Goal: Task Accomplishment & Management: Manage account settings

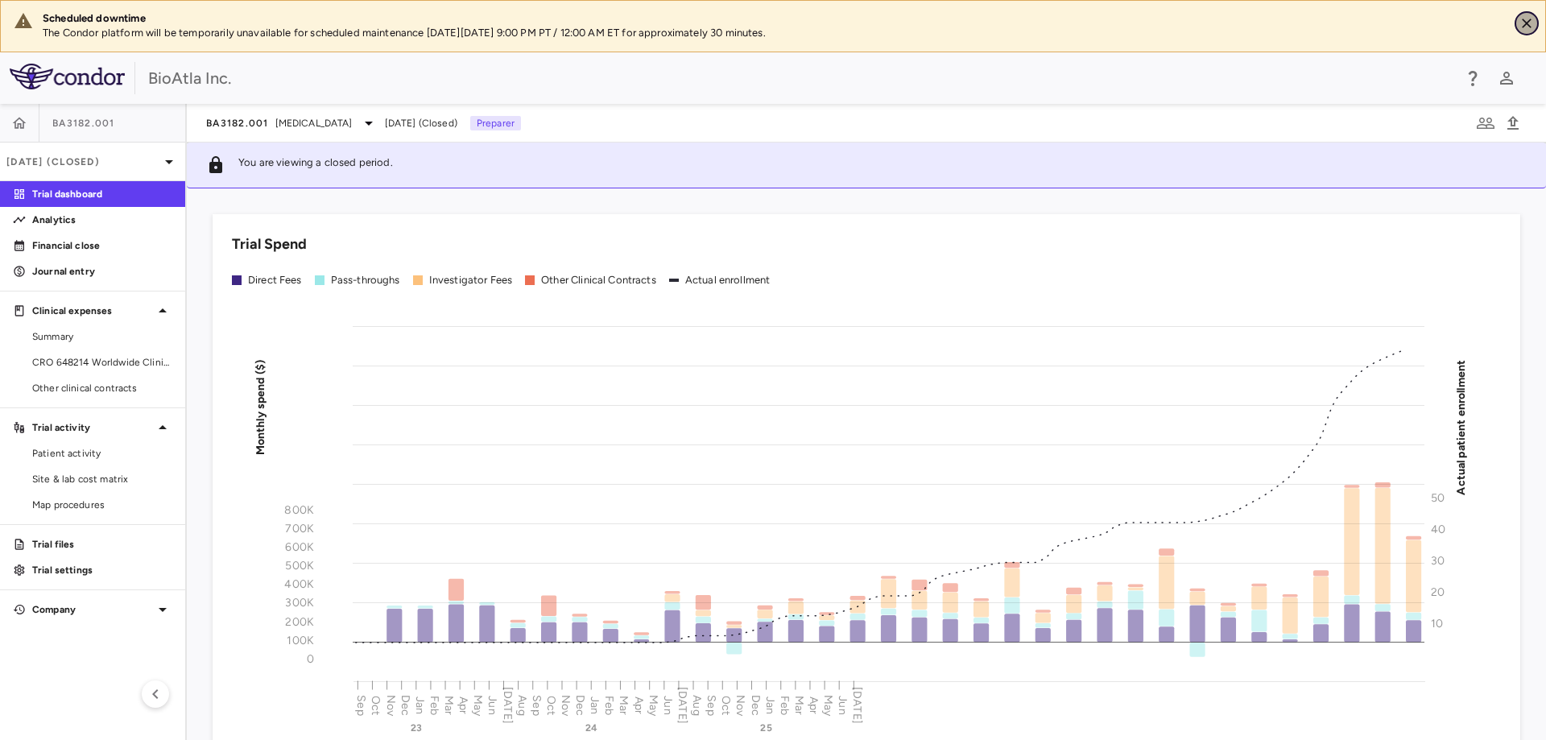
click at [1527, 21] on icon "Close" at bounding box center [1526, 23] width 16 height 16
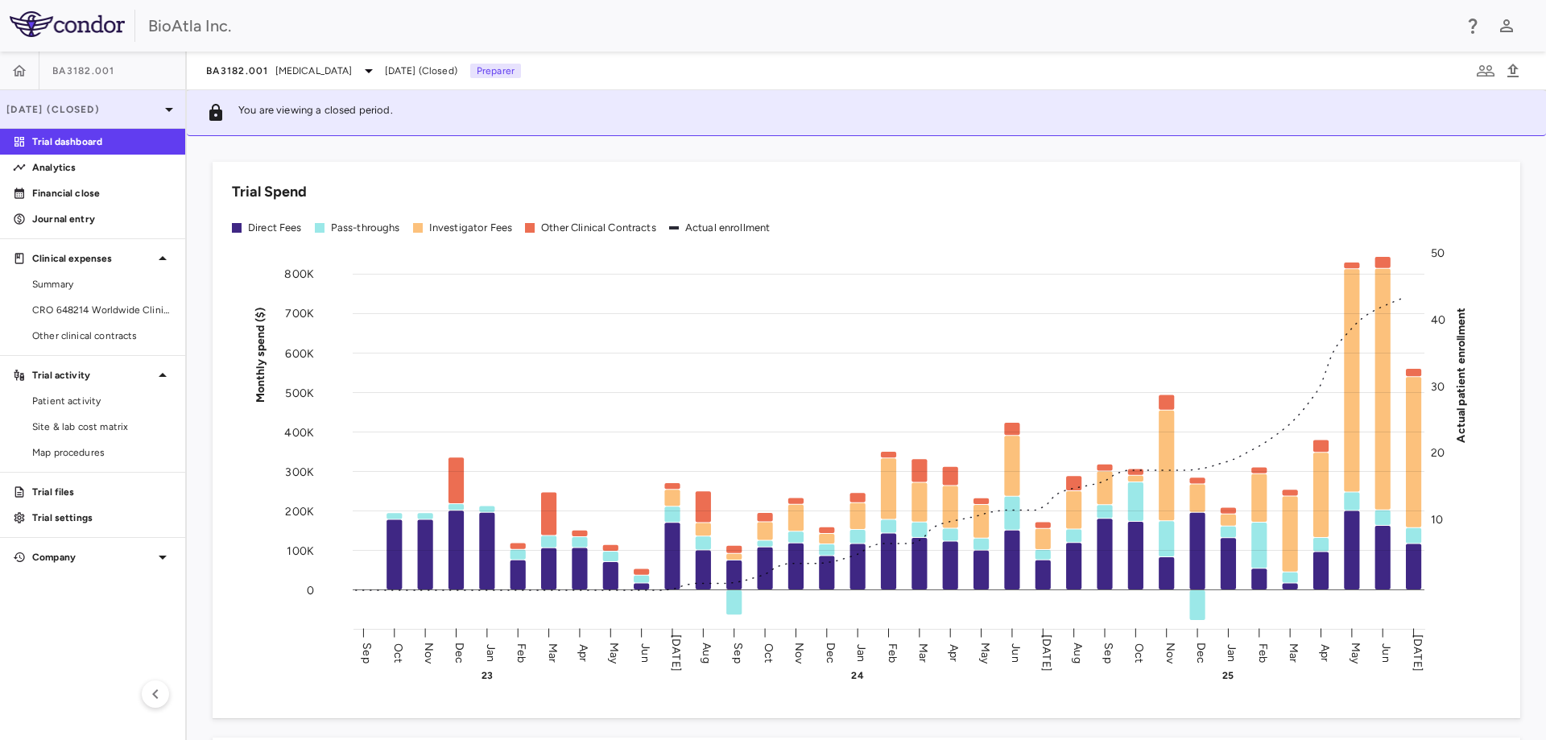
click at [165, 107] on icon at bounding box center [168, 109] width 19 height 19
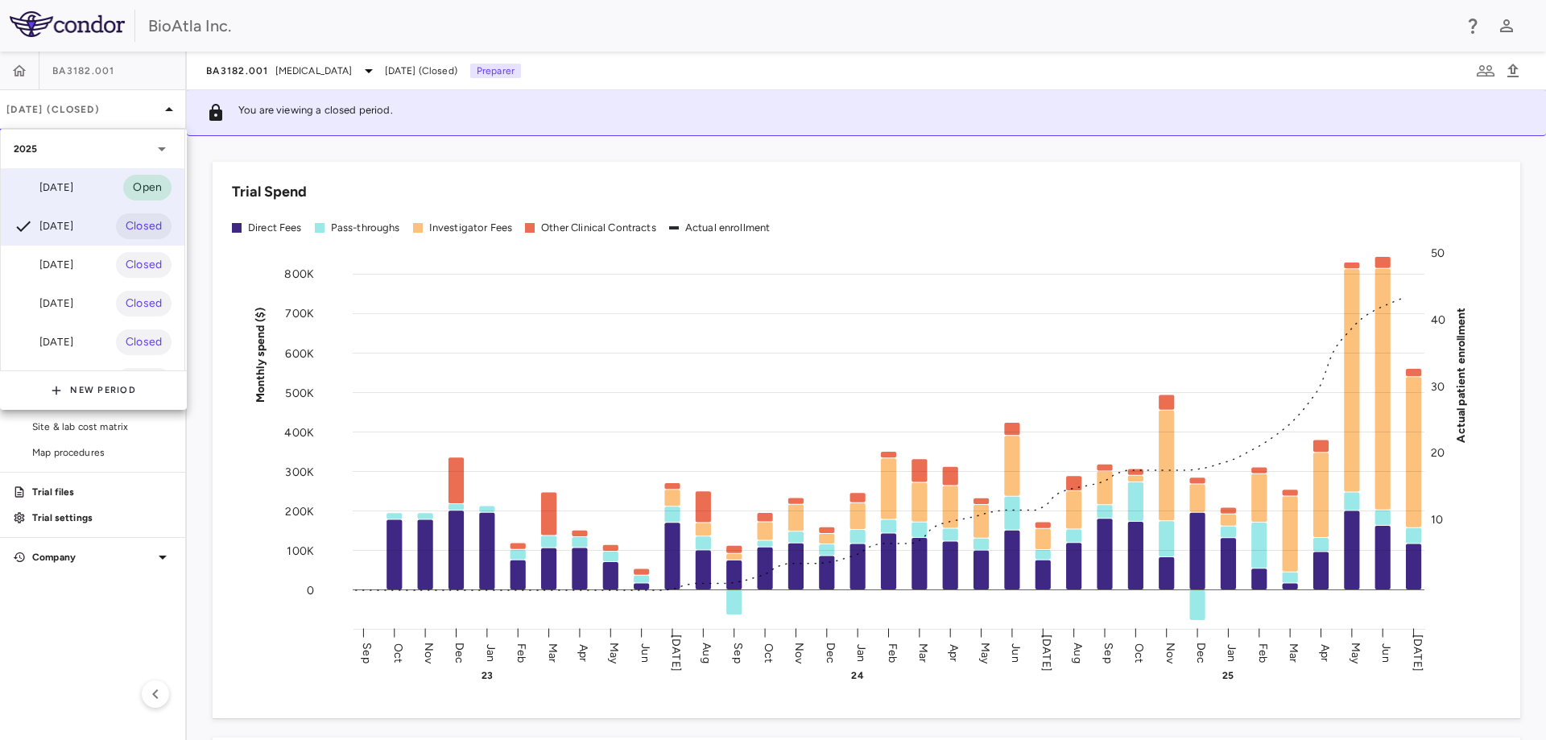
click at [38, 184] on div "Aug 2025" at bounding box center [44, 187] width 60 height 19
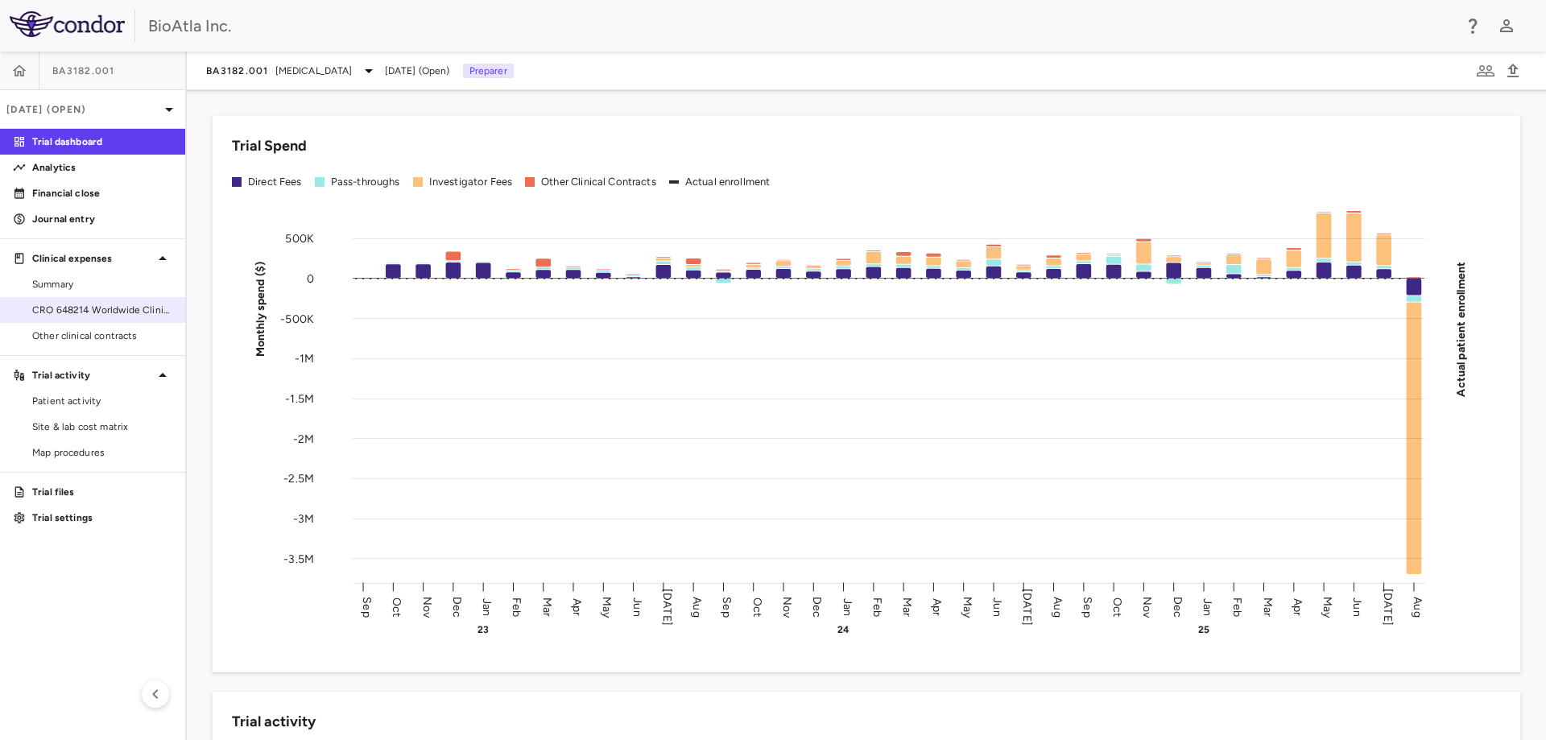
click at [81, 304] on span "CRO 648214 Worldwide Clinical Trials Holdings, Inc." at bounding box center [102, 310] width 140 height 14
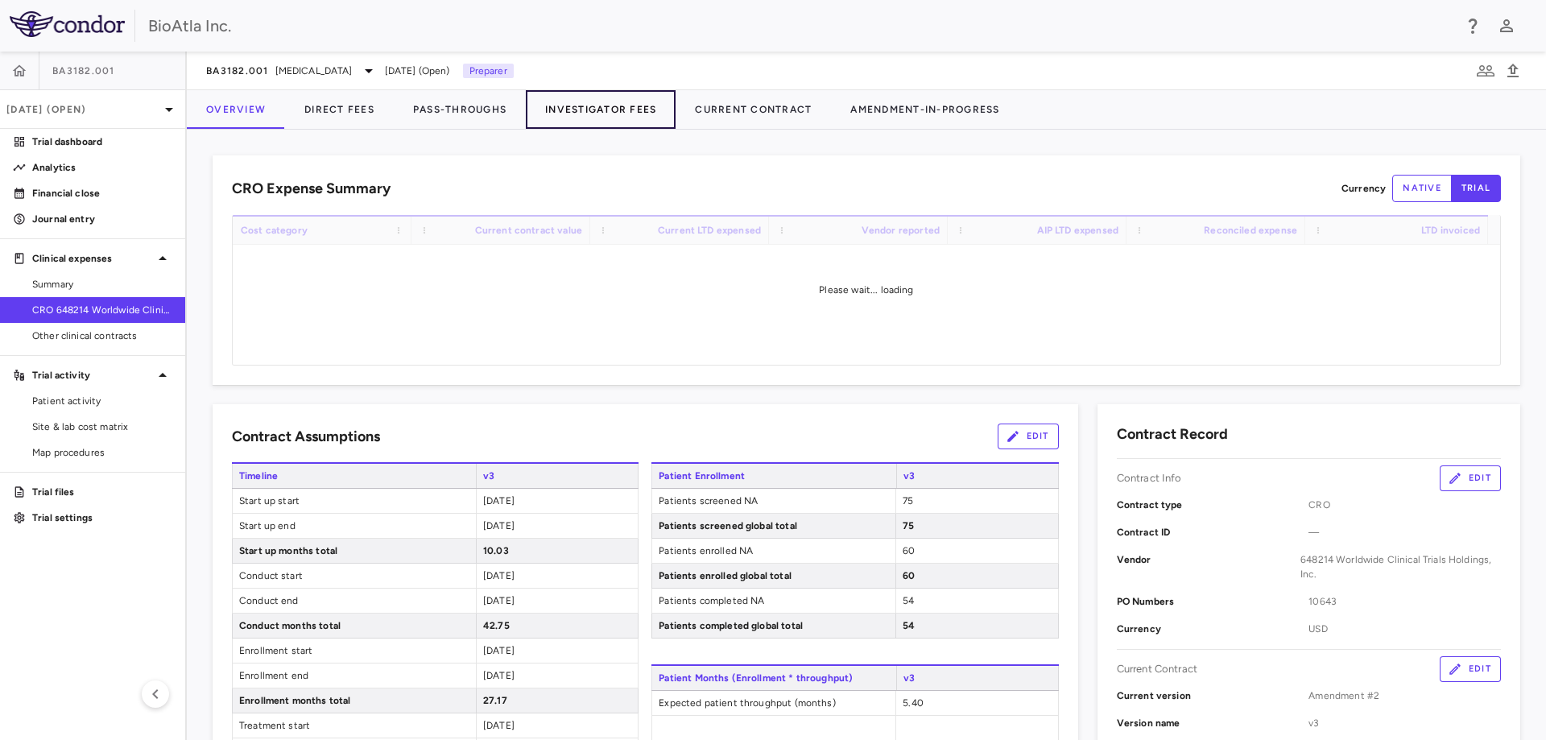
click at [585, 105] on button "Investigator Fees" at bounding box center [601, 109] width 150 height 39
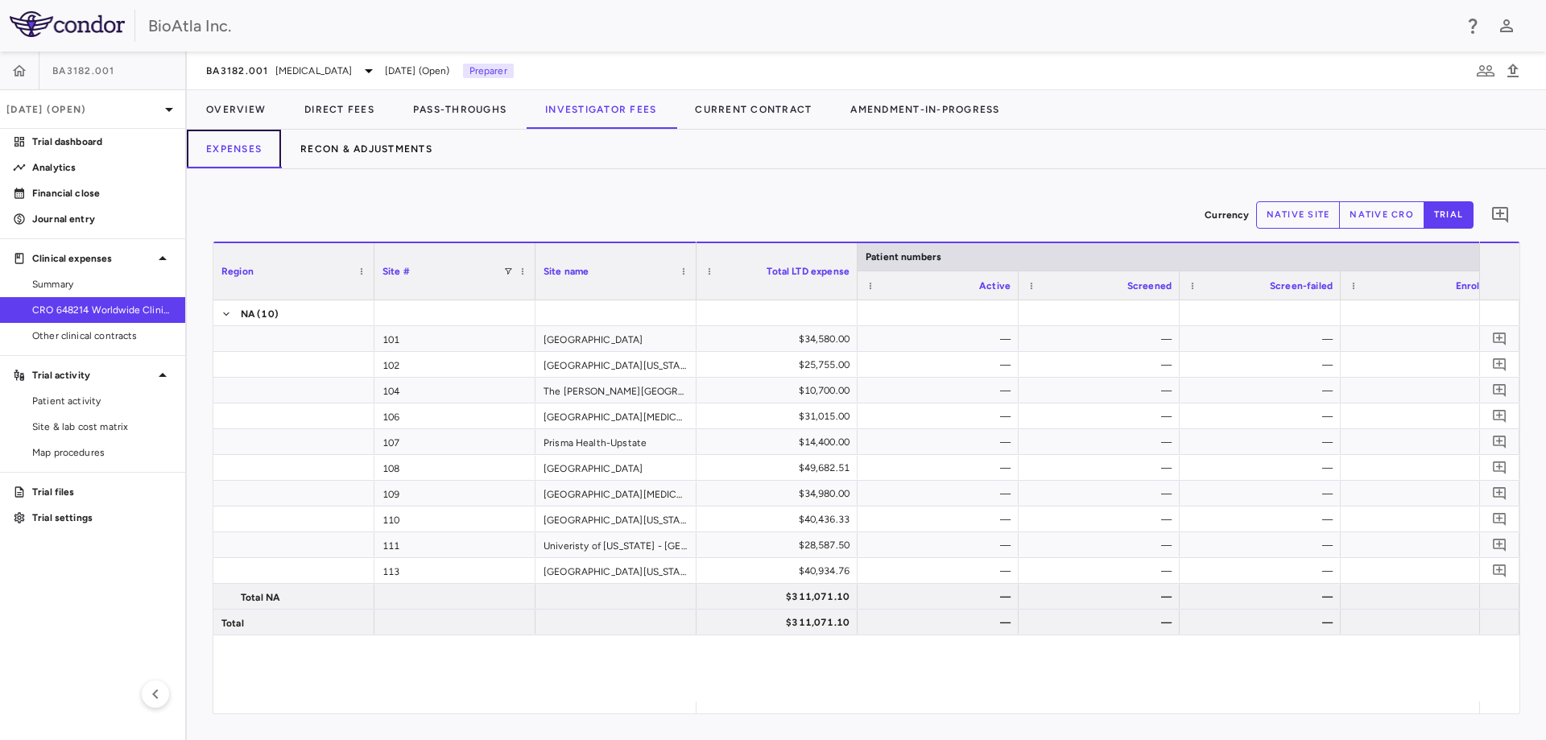
drag, startPoint x: 266, startPoint y: 157, endPoint x: 292, endPoint y: 147, distance: 28.6
click at [265, 157] on button "Expenses" at bounding box center [234, 149] width 94 height 39
click at [334, 145] on button "Recon & Adjustments" at bounding box center [366, 149] width 171 height 39
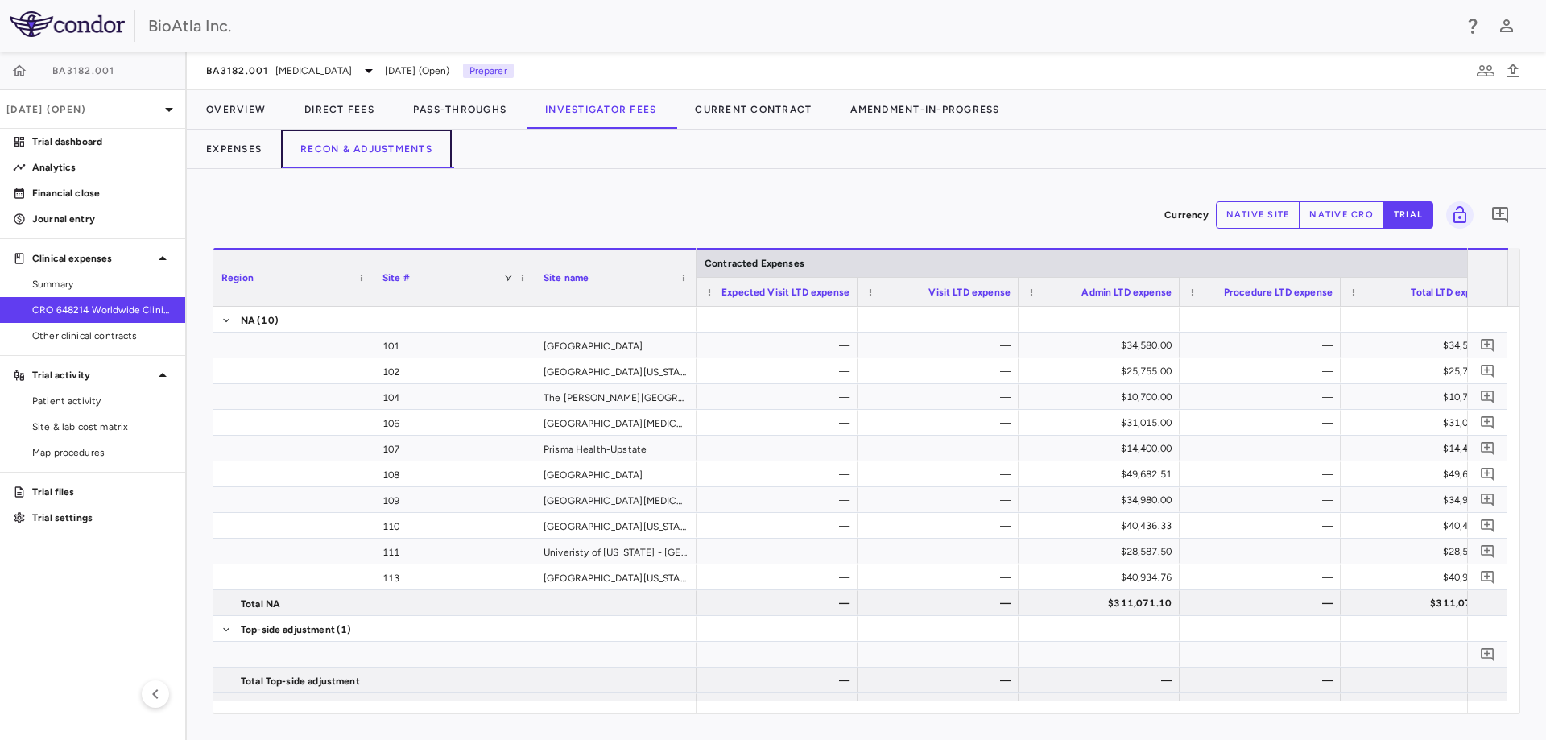
scroll to position [18, 0]
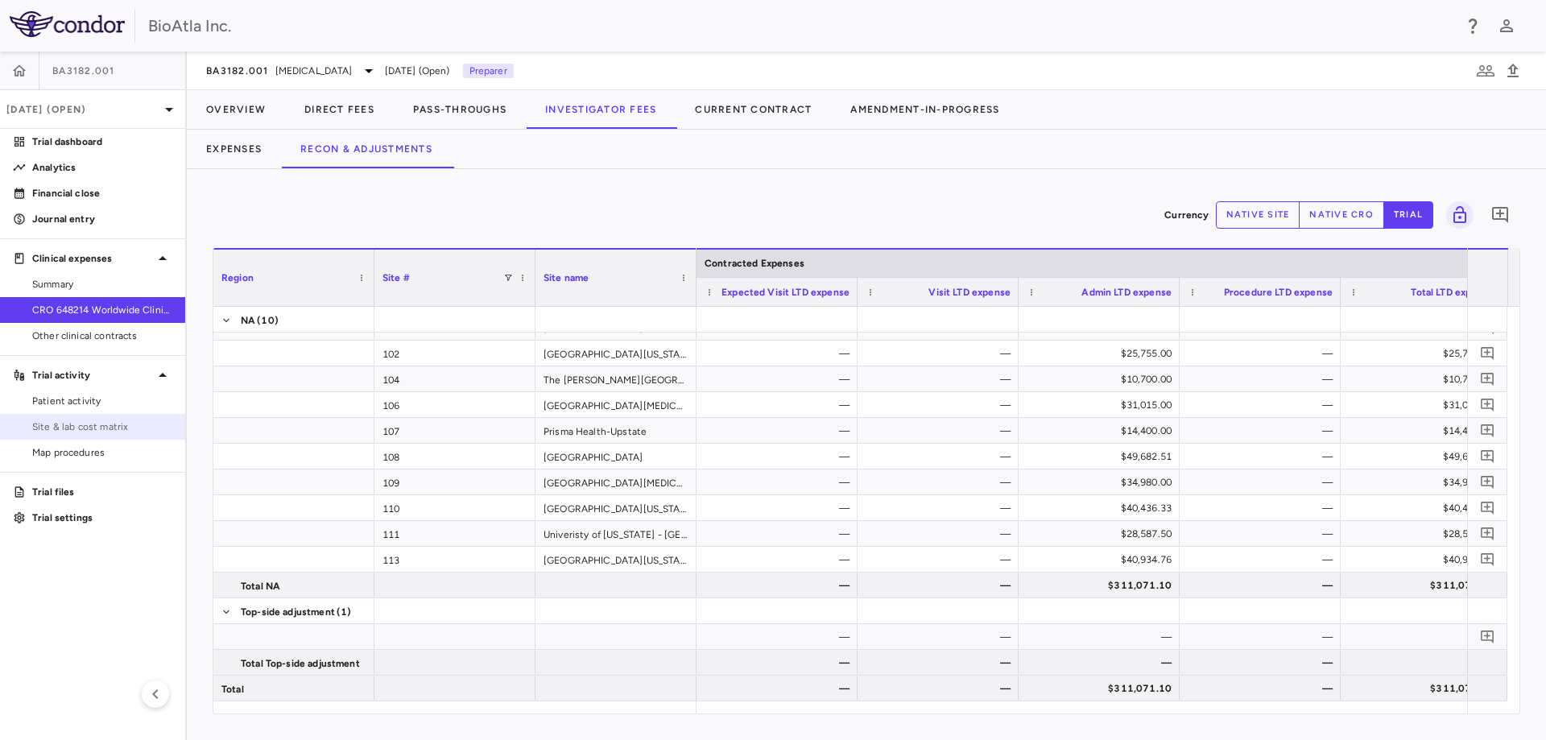
click at [97, 433] on span "Site & lab cost matrix" at bounding box center [102, 426] width 140 height 14
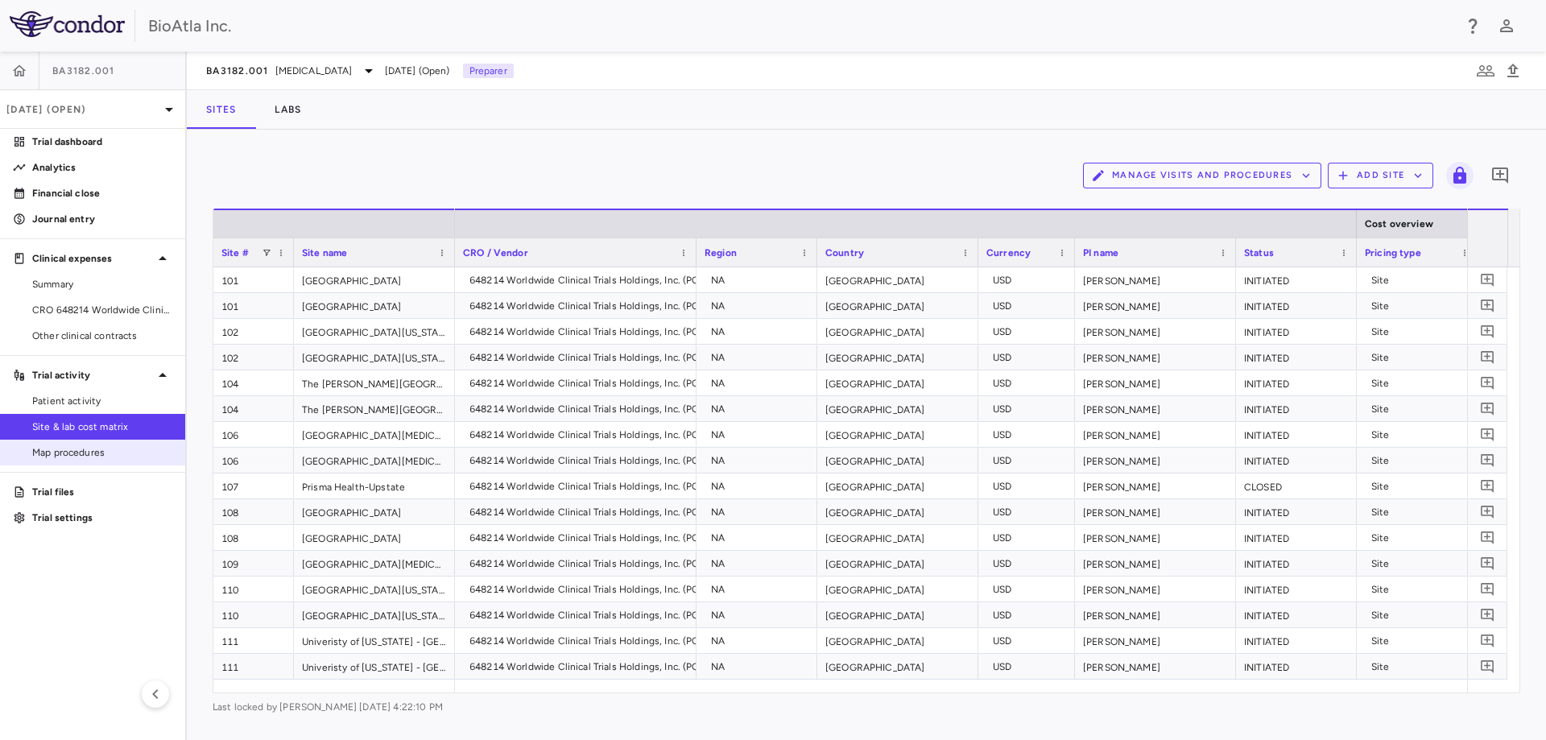
click at [75, 451] on span "Map procedures" at bounding box center [102, 452] width 140 height 14
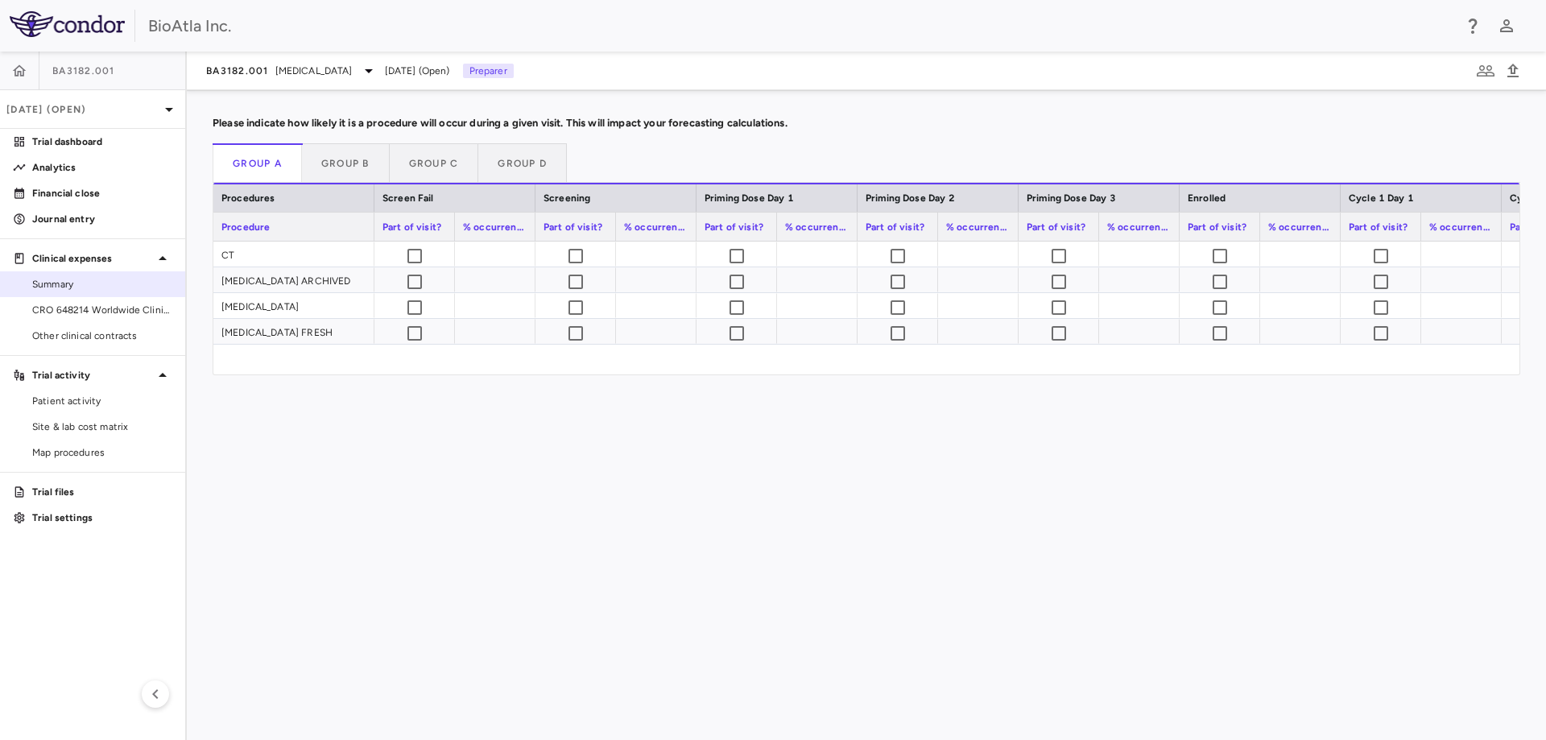
click at [42, 283] on span "Summary" at bounding box center [102, 284] width 140 height 14
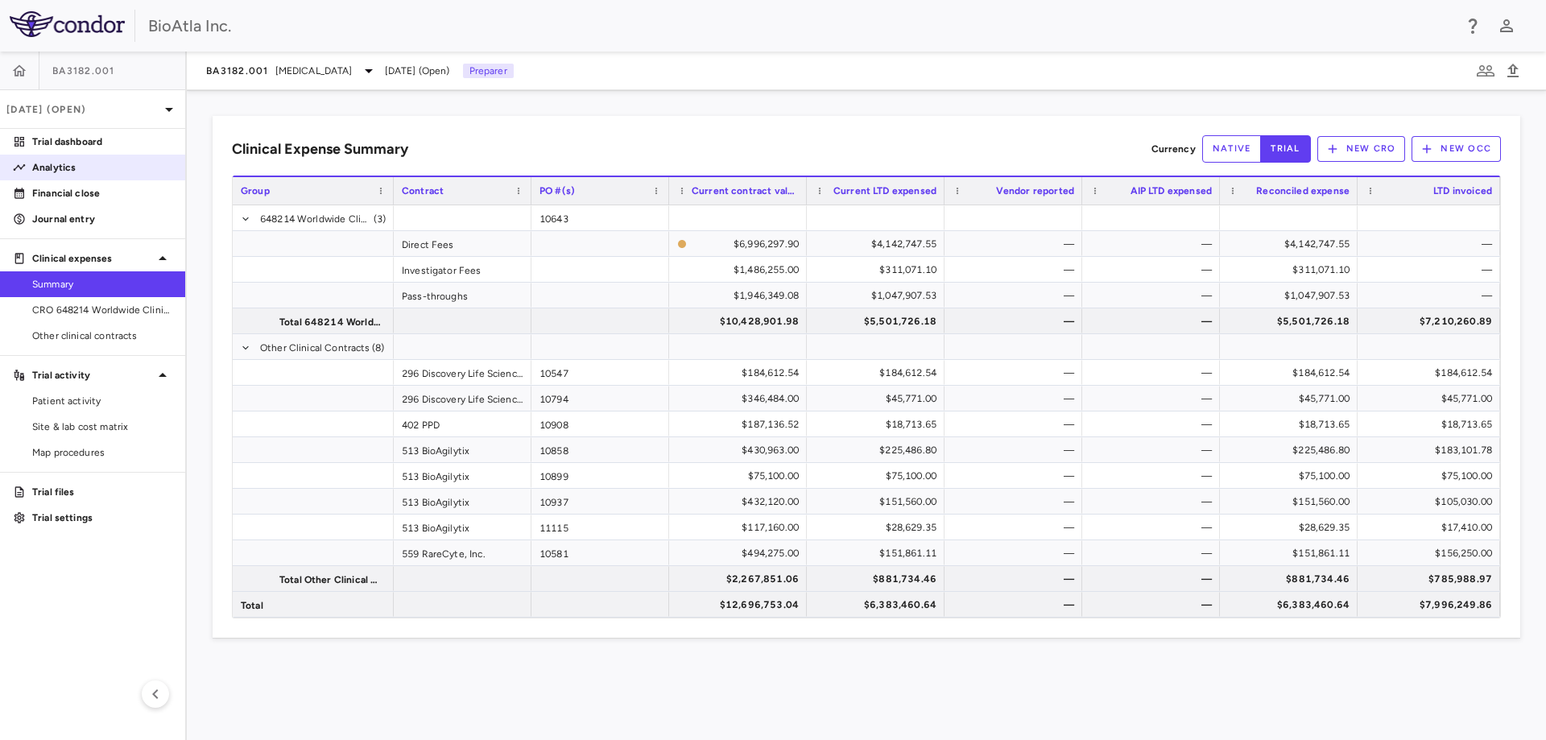
click at [56, 163] on p "Analytics" at bounding box center [102, 167] width 140 height 14
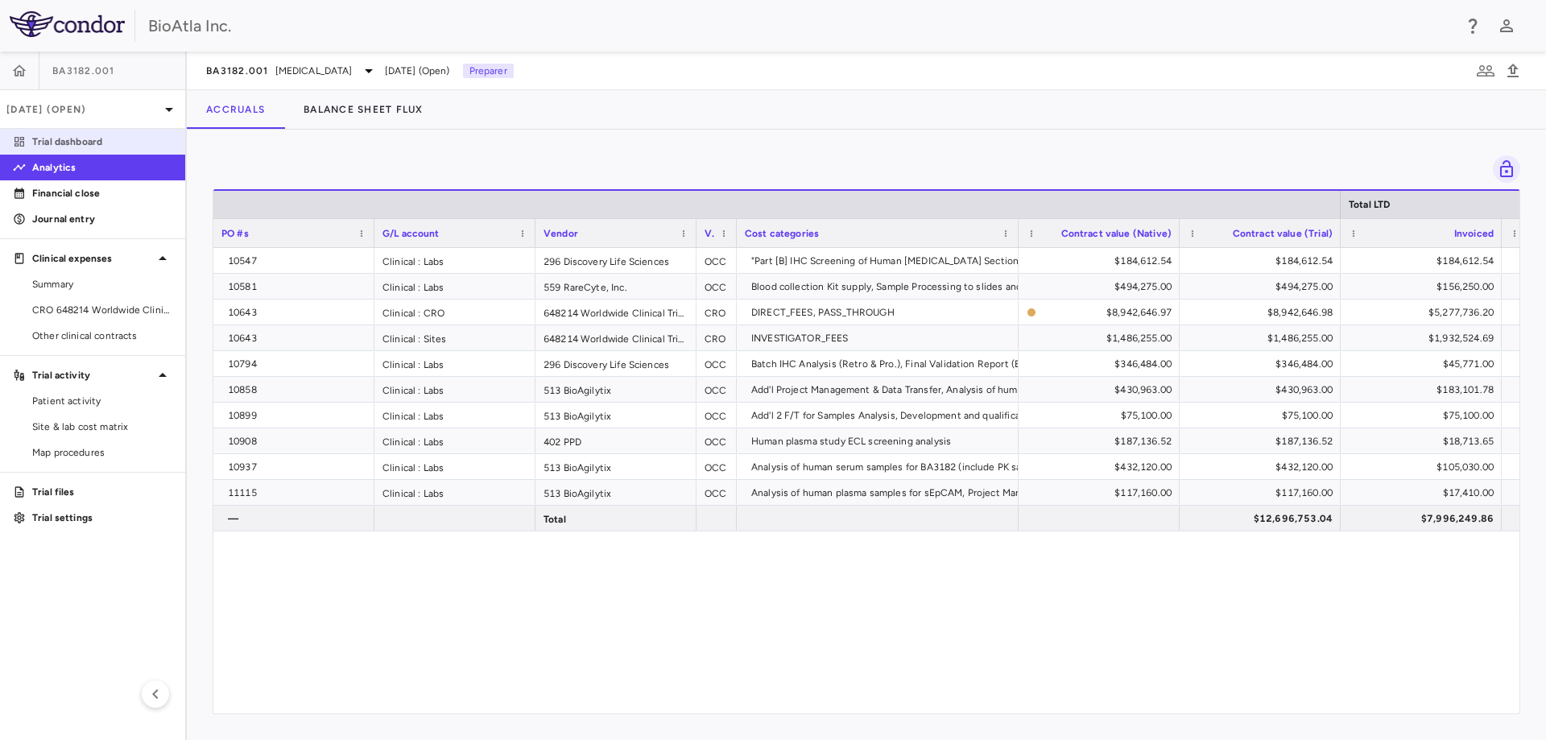
click at [54, 134] on link "Trial dashboard" at bounding box center [92, 142] width 185 height 24
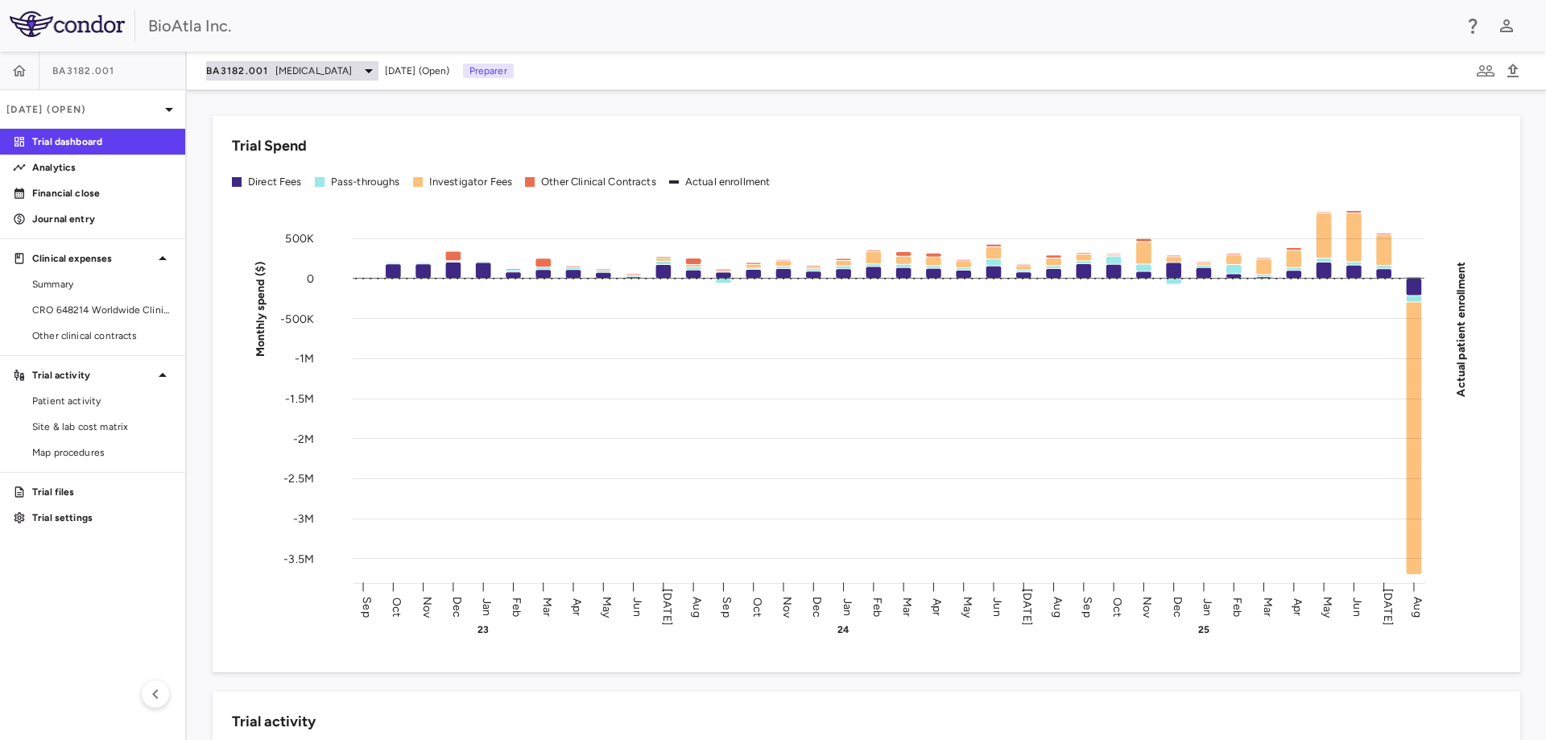
click at [370, 69] on icon at bounding box center [369, 71] width 8 height 4
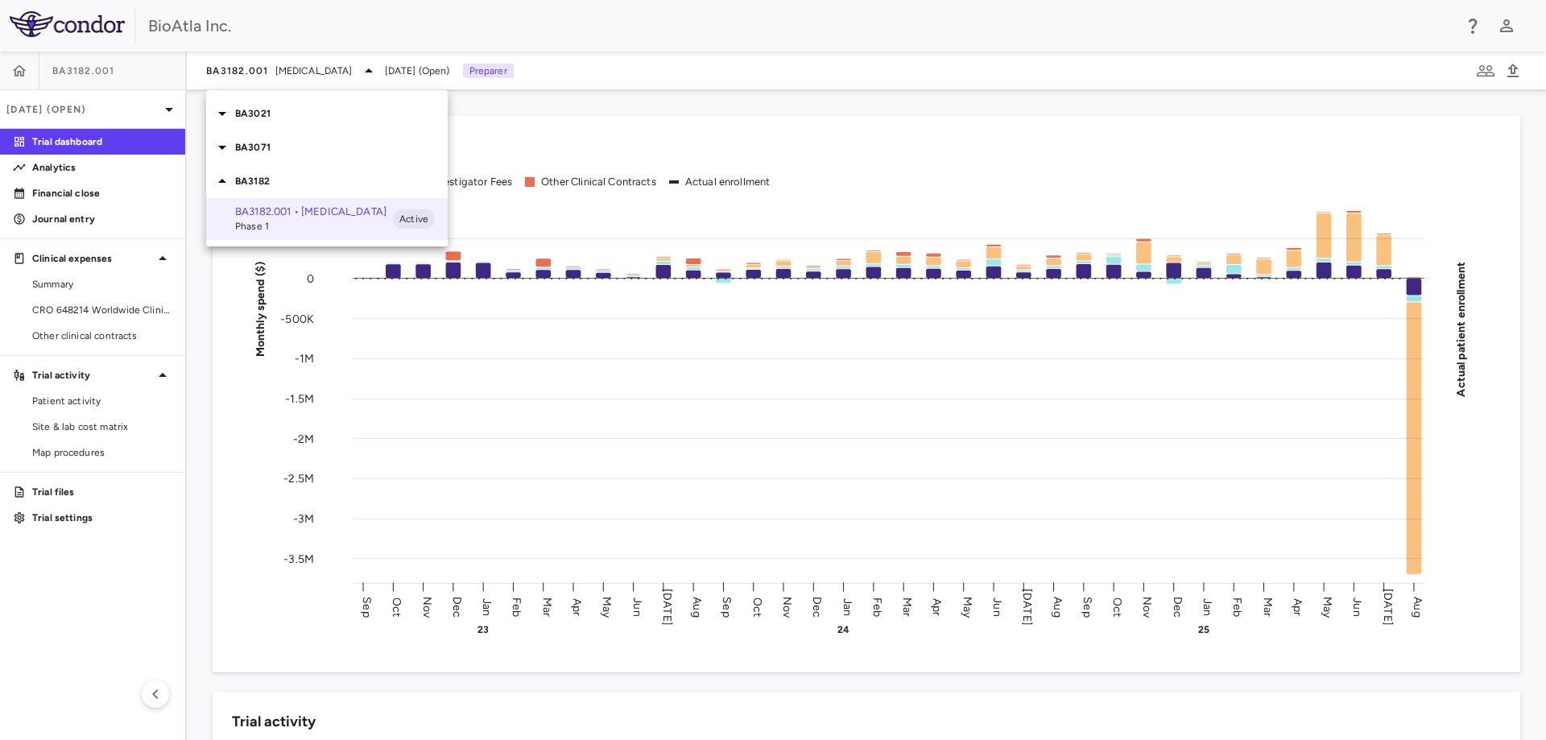
click at [247, 122] on div "BA3021" at bounding box center [327, 114] width 242 height 34
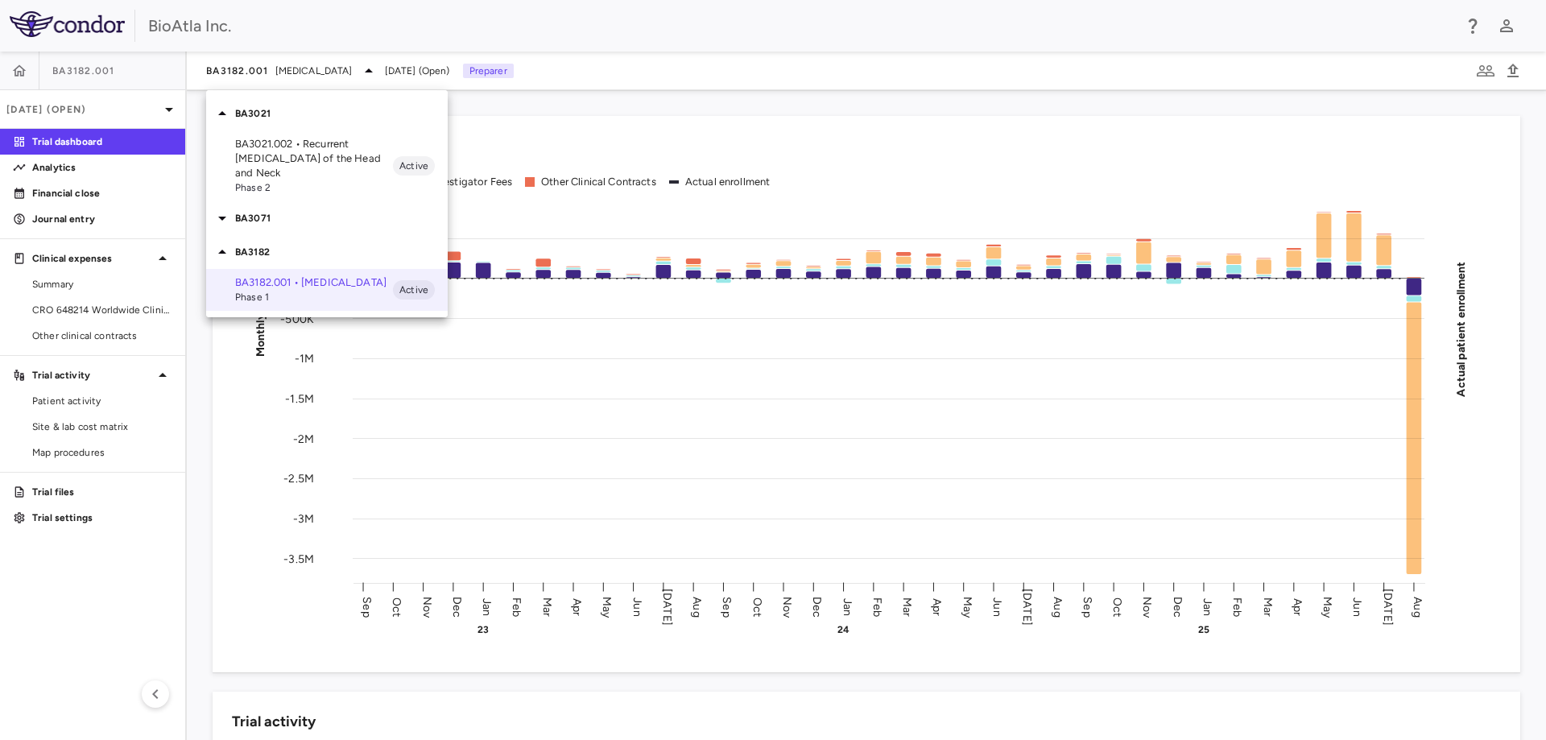
click at [266, 155] on p "BA3021.002 • Recurrent [MEDICAL_DATA] of the Head and Neck" at bounding box center [314, 158] width 158 height 43
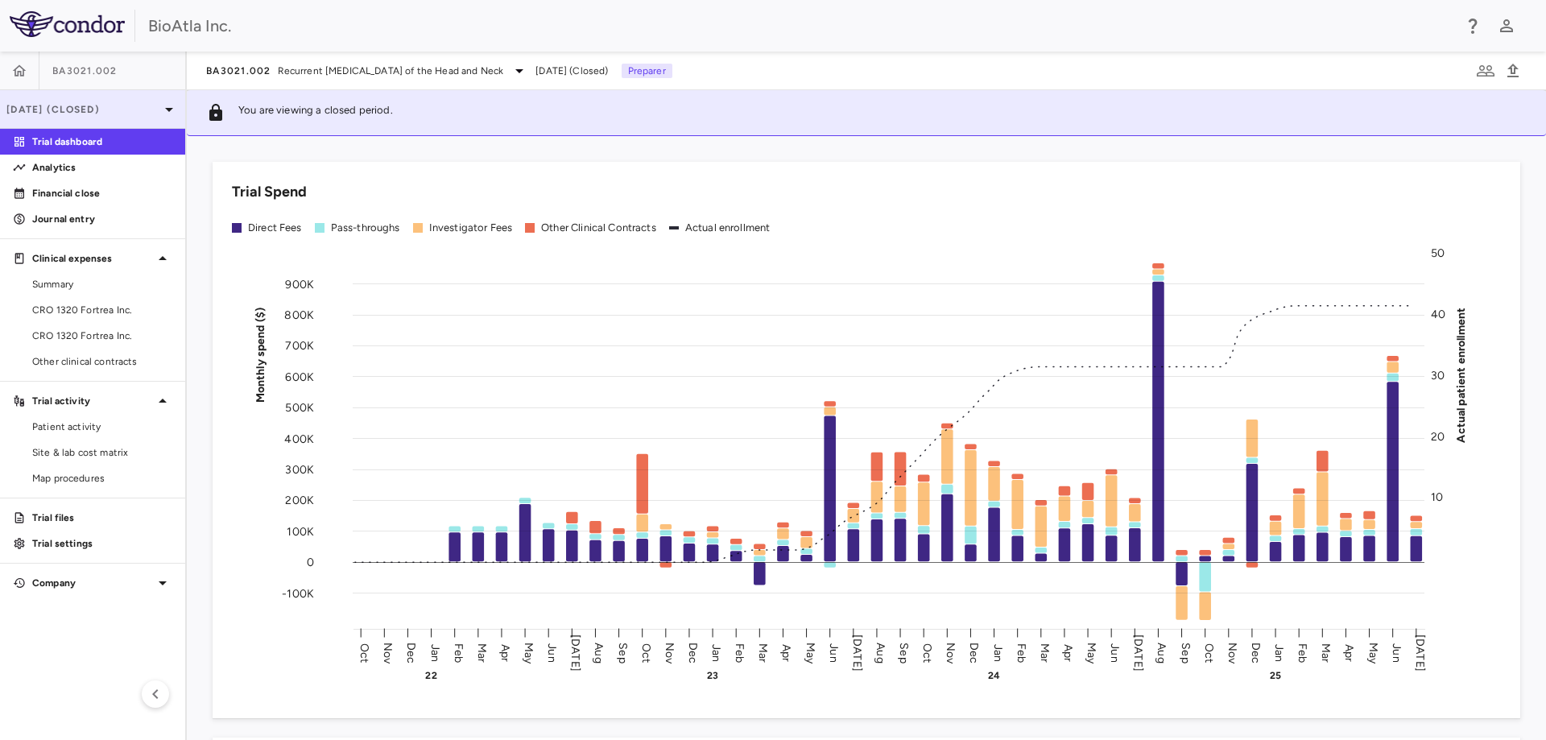
click at [159, 103] on icon at bounding box center [168, 109] width 19 height 19
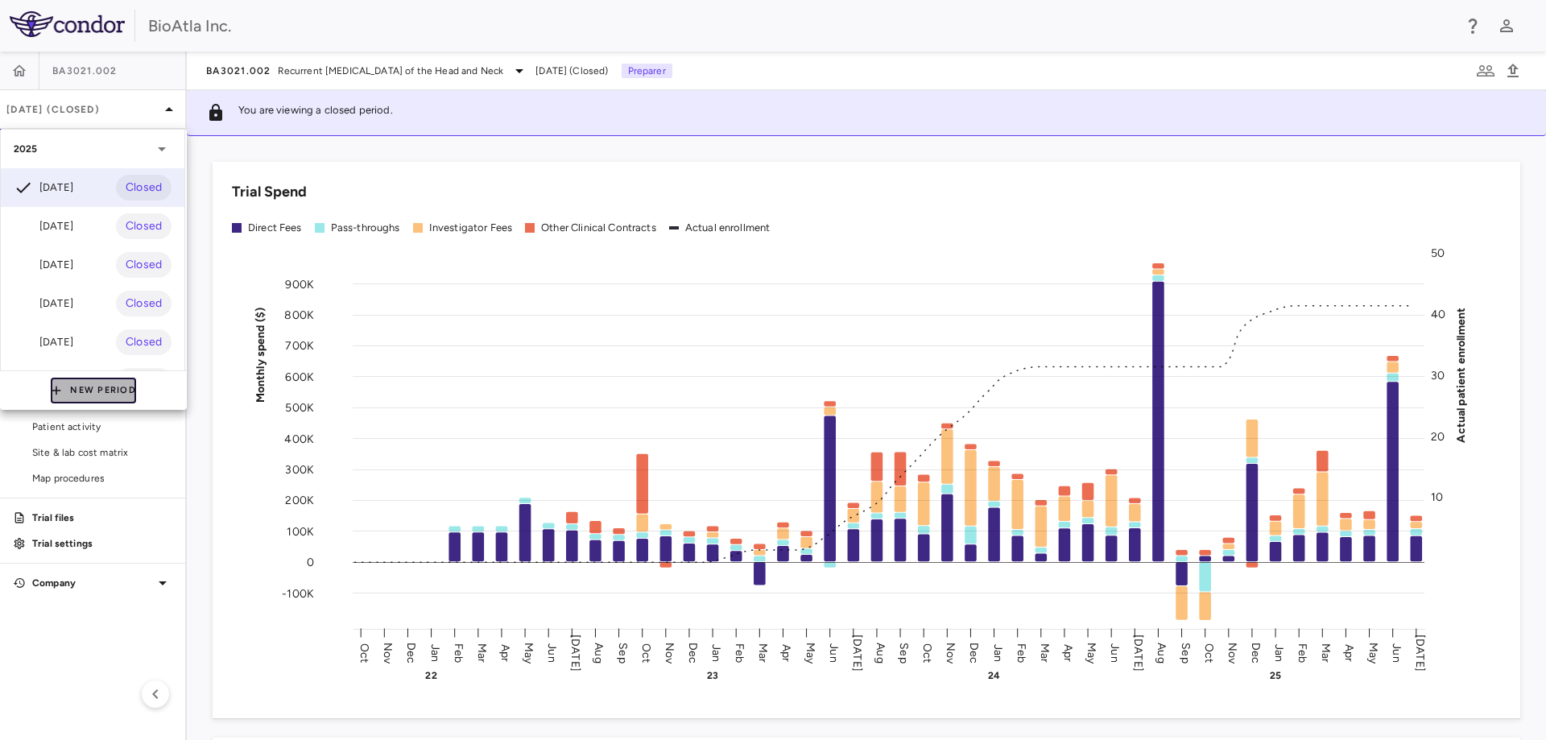
click at [96, 387] on button "New Period" at bounding box center [93, 391] width 85 height 26
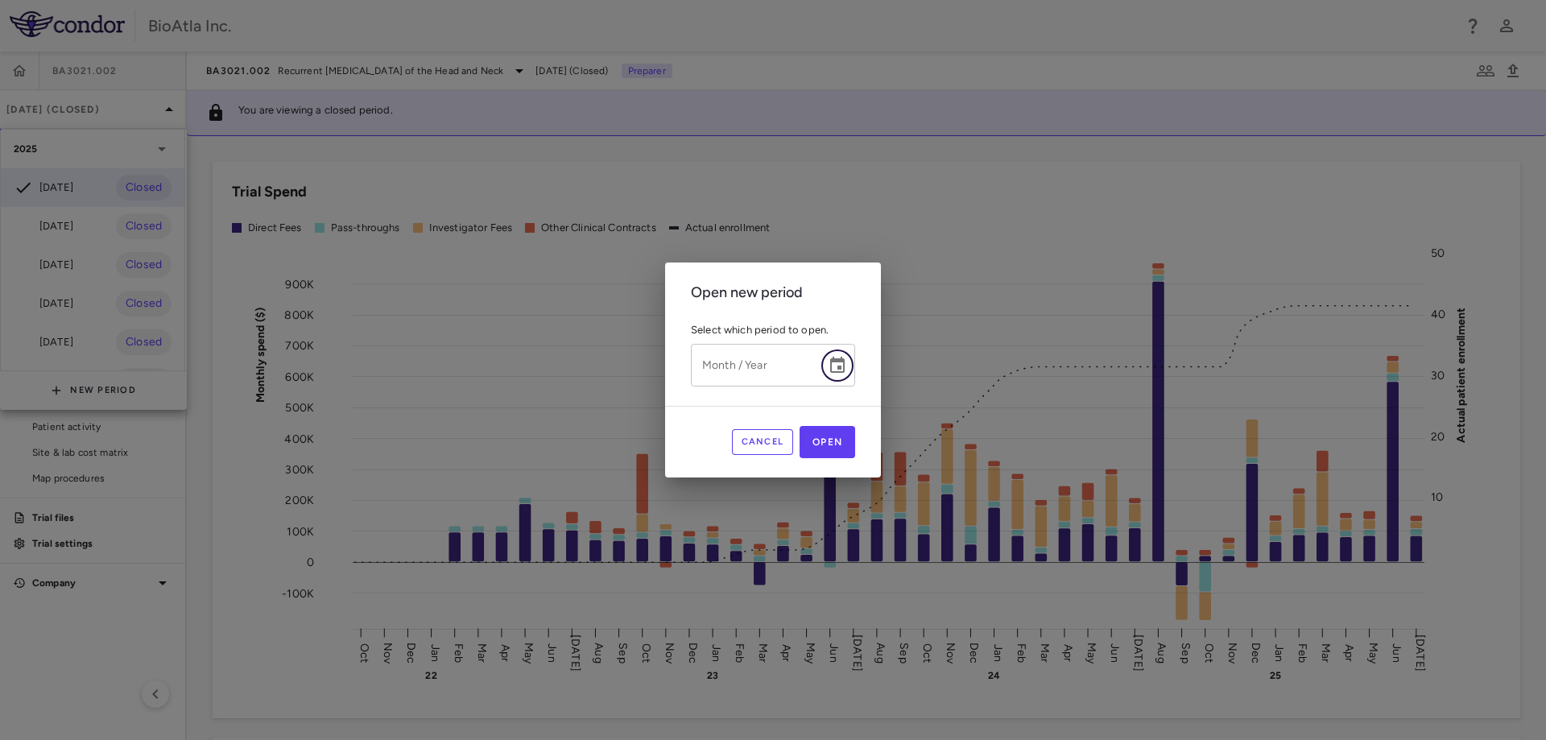
click at [842, 366] on icon "Choose date" at bounding box center [837, 365] width 14 height 16
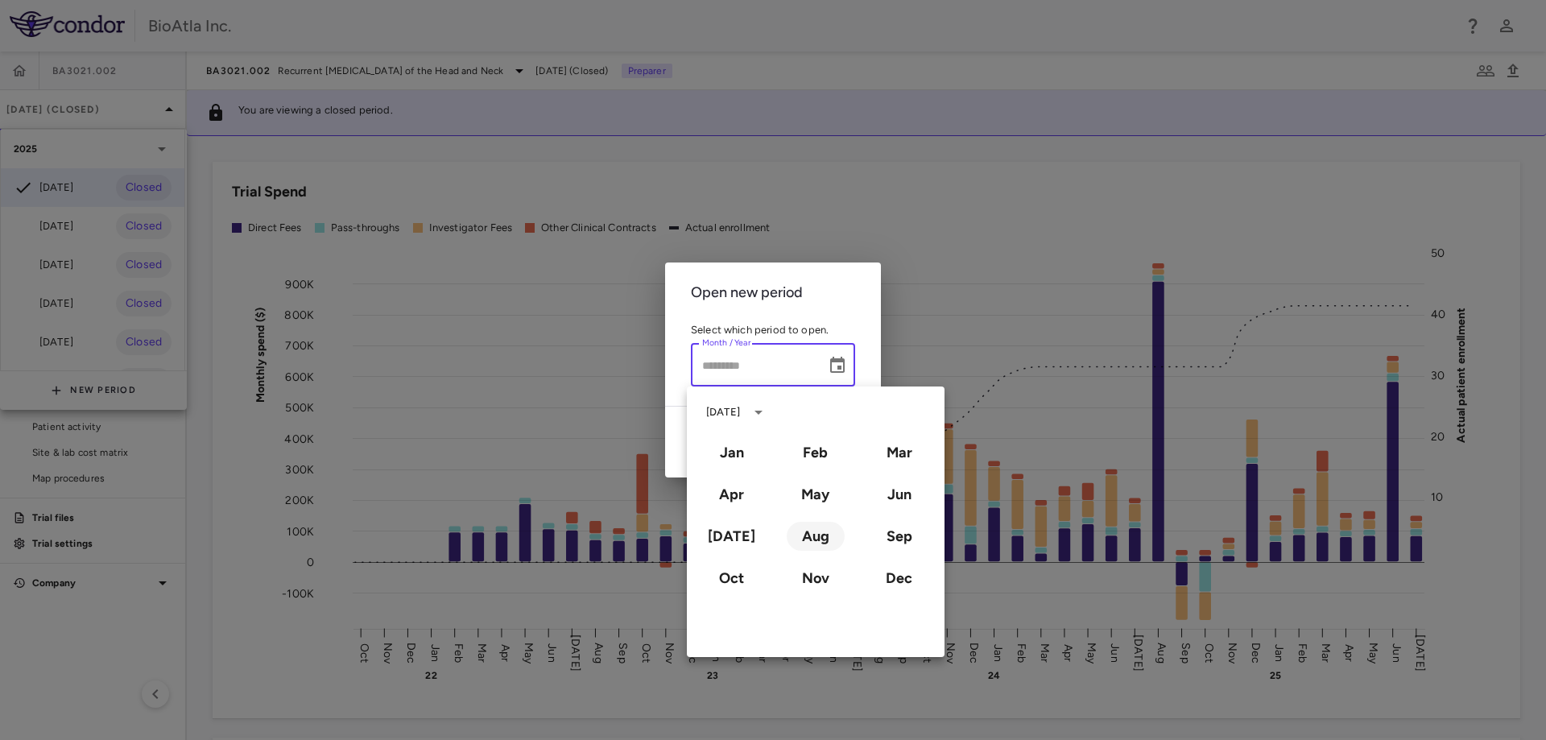
click at [811, 534] on button "Aug" at bounding box center [816, 536] width 58 height 29
type input "**********"
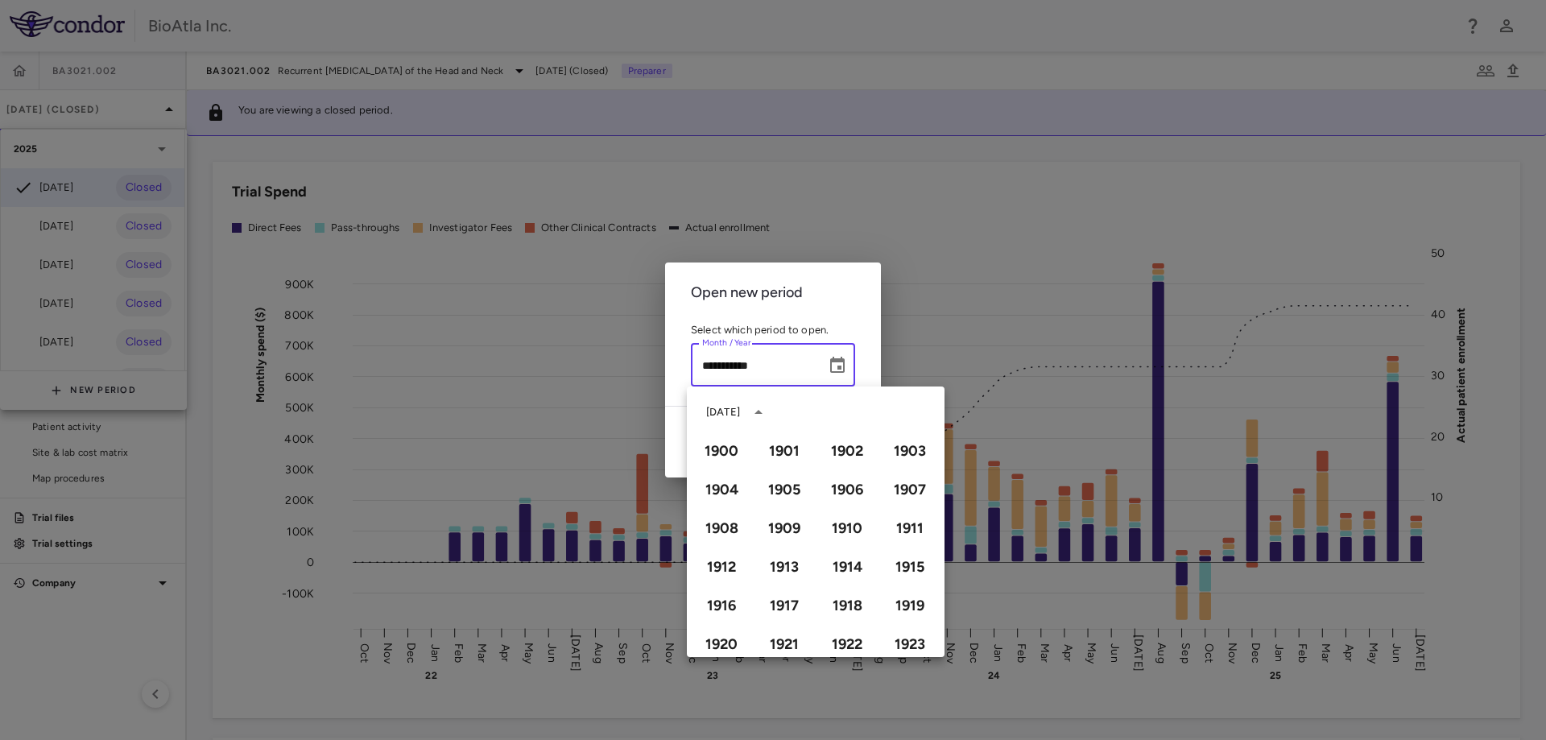
scroll to position [1105, 0]
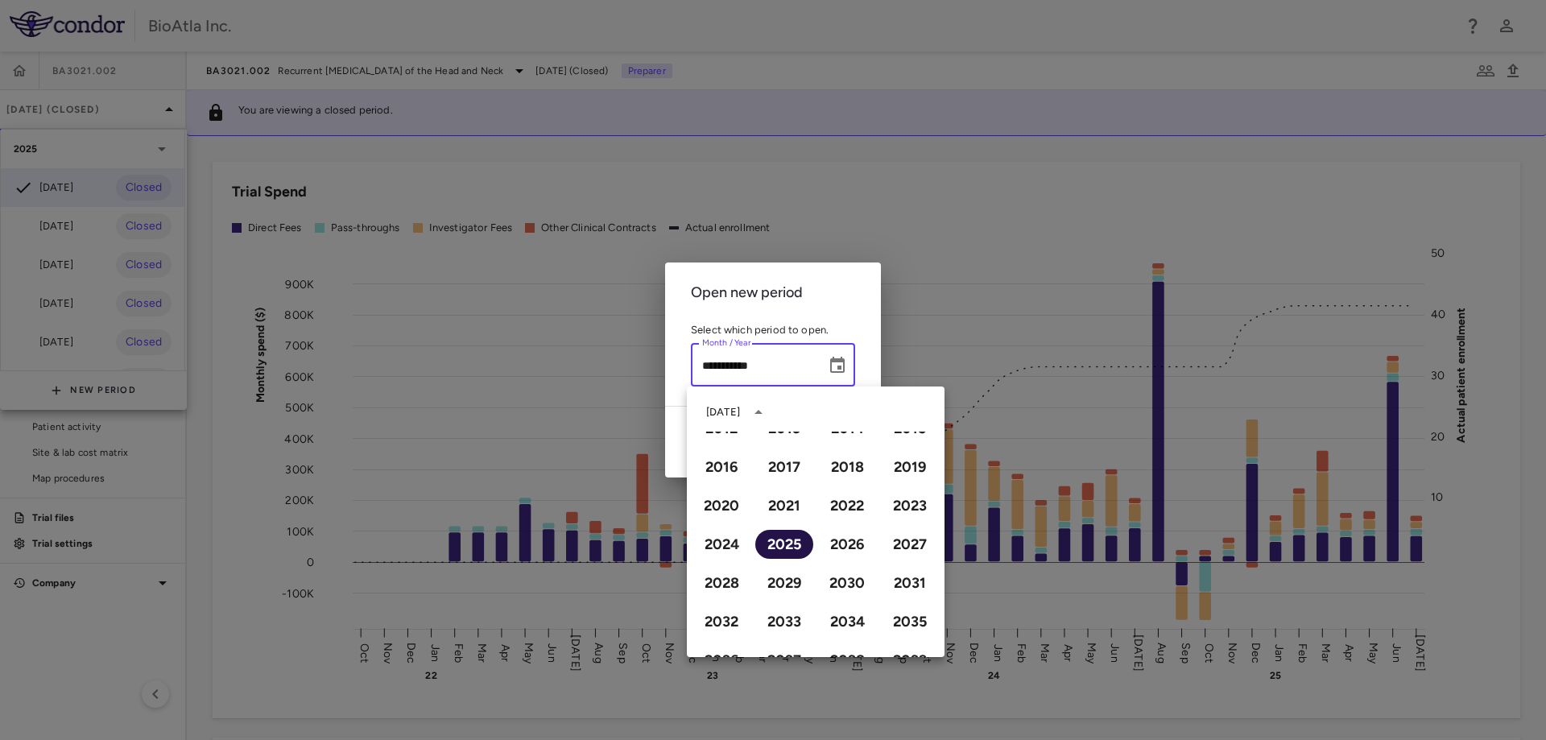
click at [782, 541] on button "2025" at bounding box center [784, 544] width 58 height 29
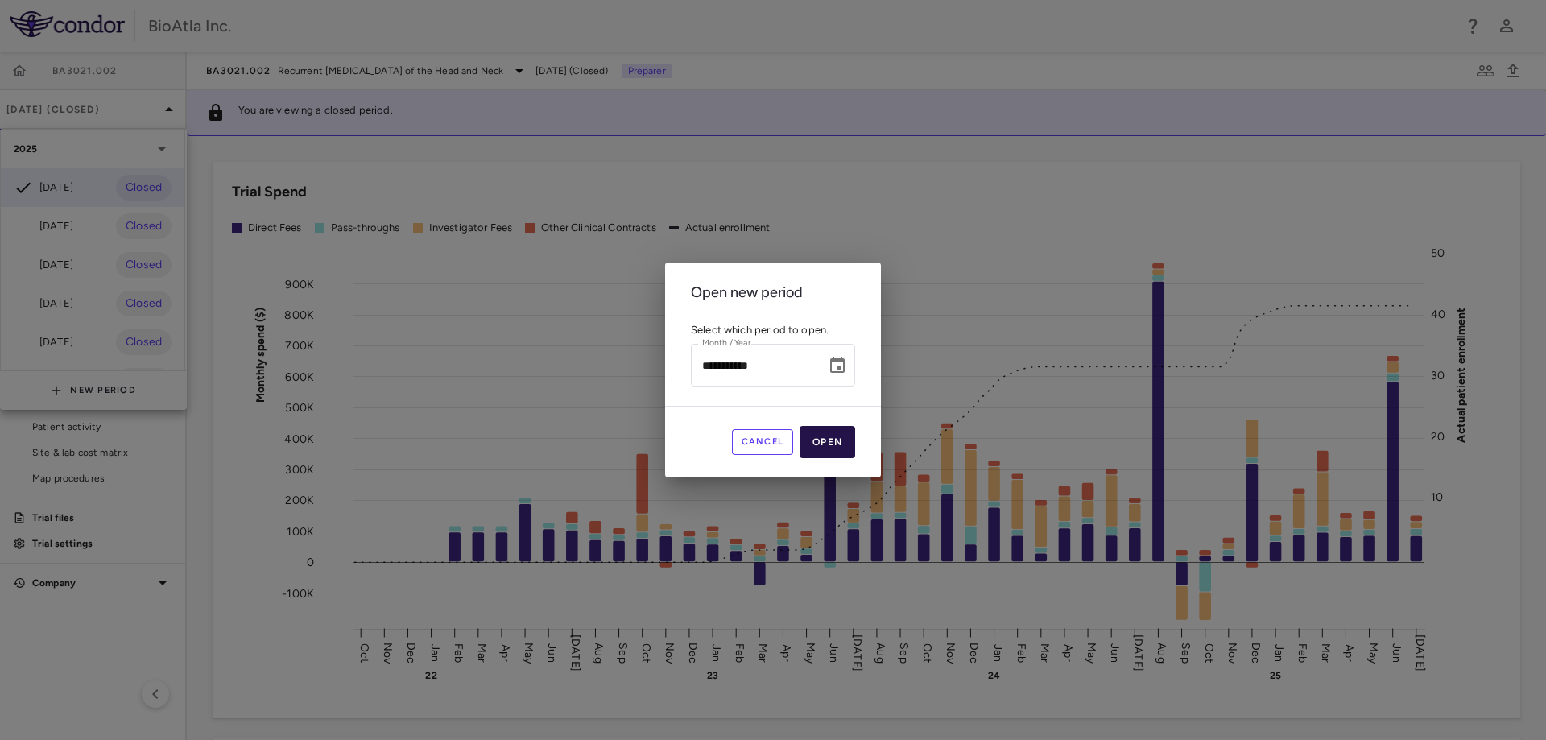
click at [838, 443] on button "Open" at bounding box center [827, 442] width 56 height 32
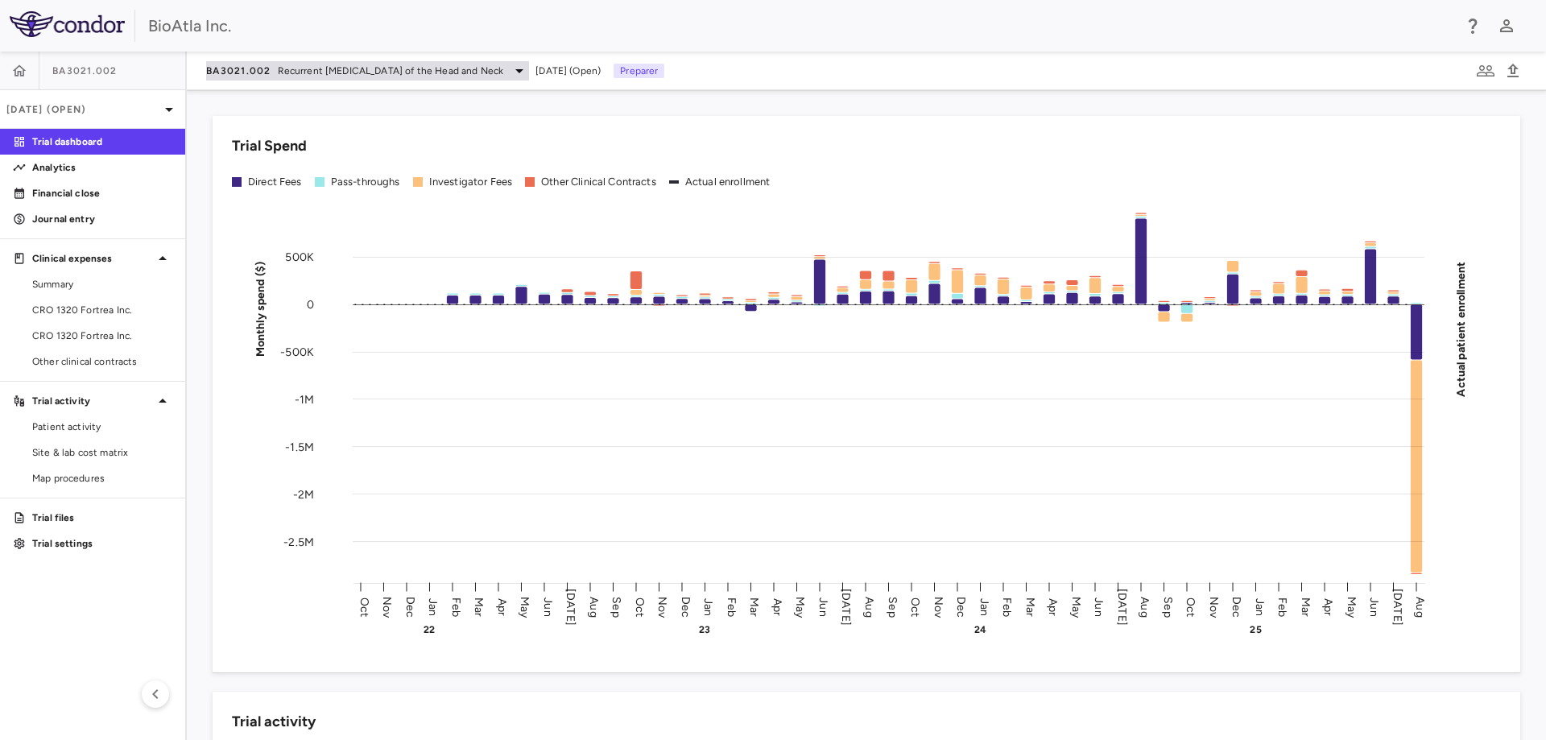
click at [529, 71] on icon at bounding box center [519, 70] width 19 height 19
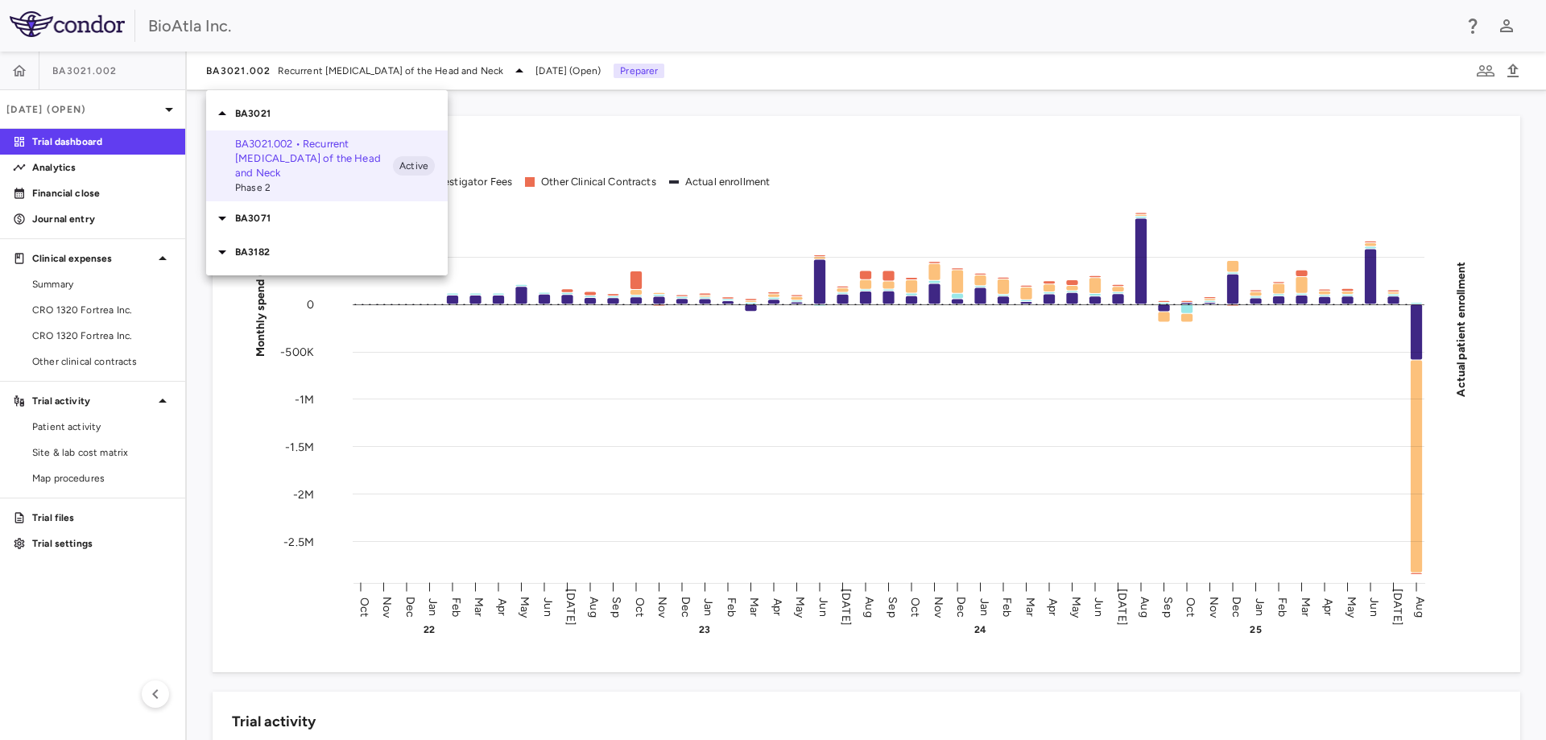
click at [246, 217] on p "BA3071" at bounding box center [341, 218] width 213 height 14
click at [263, 271] on span "Phase 1/2" at bounding box center [314, 278] width 158 height 14
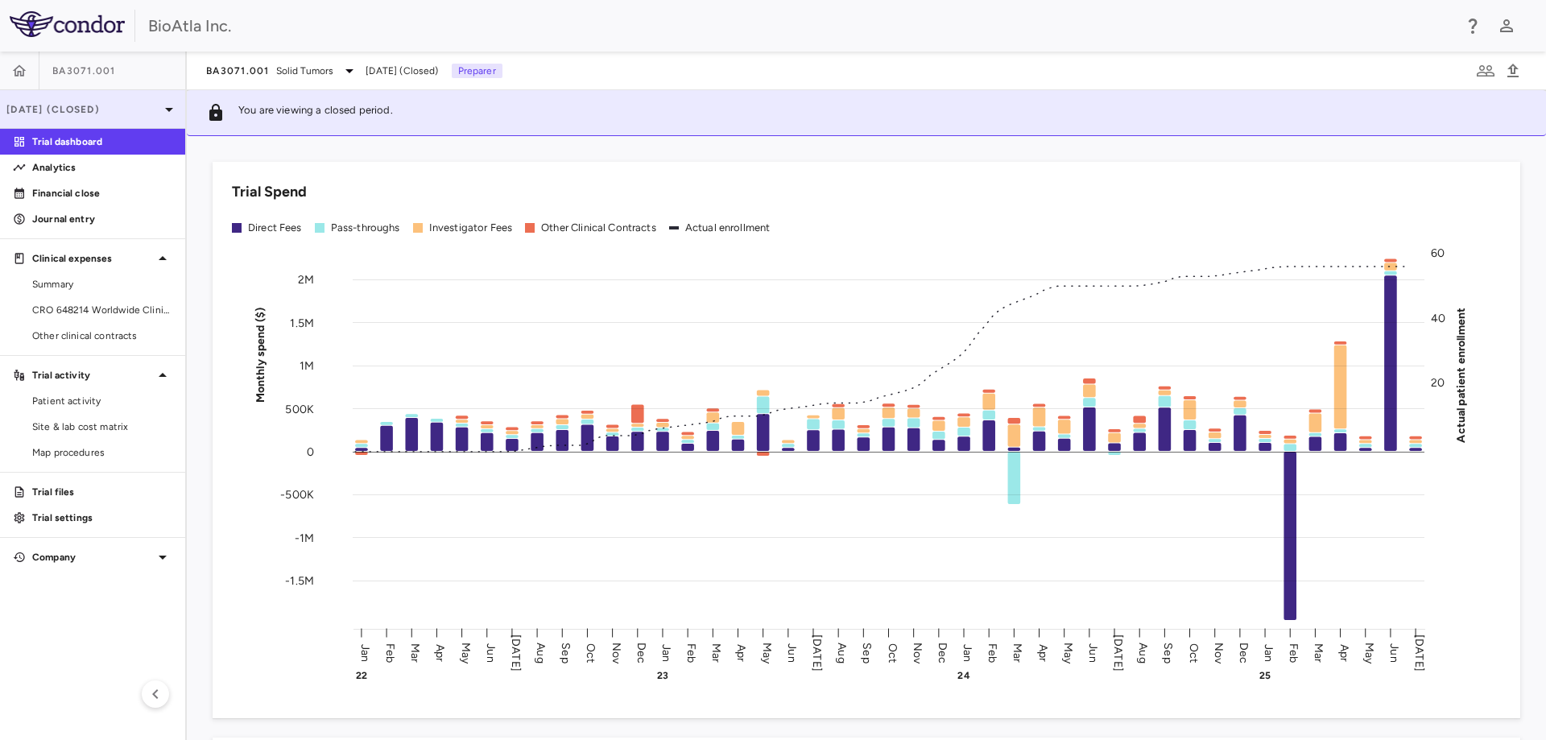
click at [159, 104] on p "Jul 2025 (Closed)" at bounding box center [82, 109] width 153 height 14
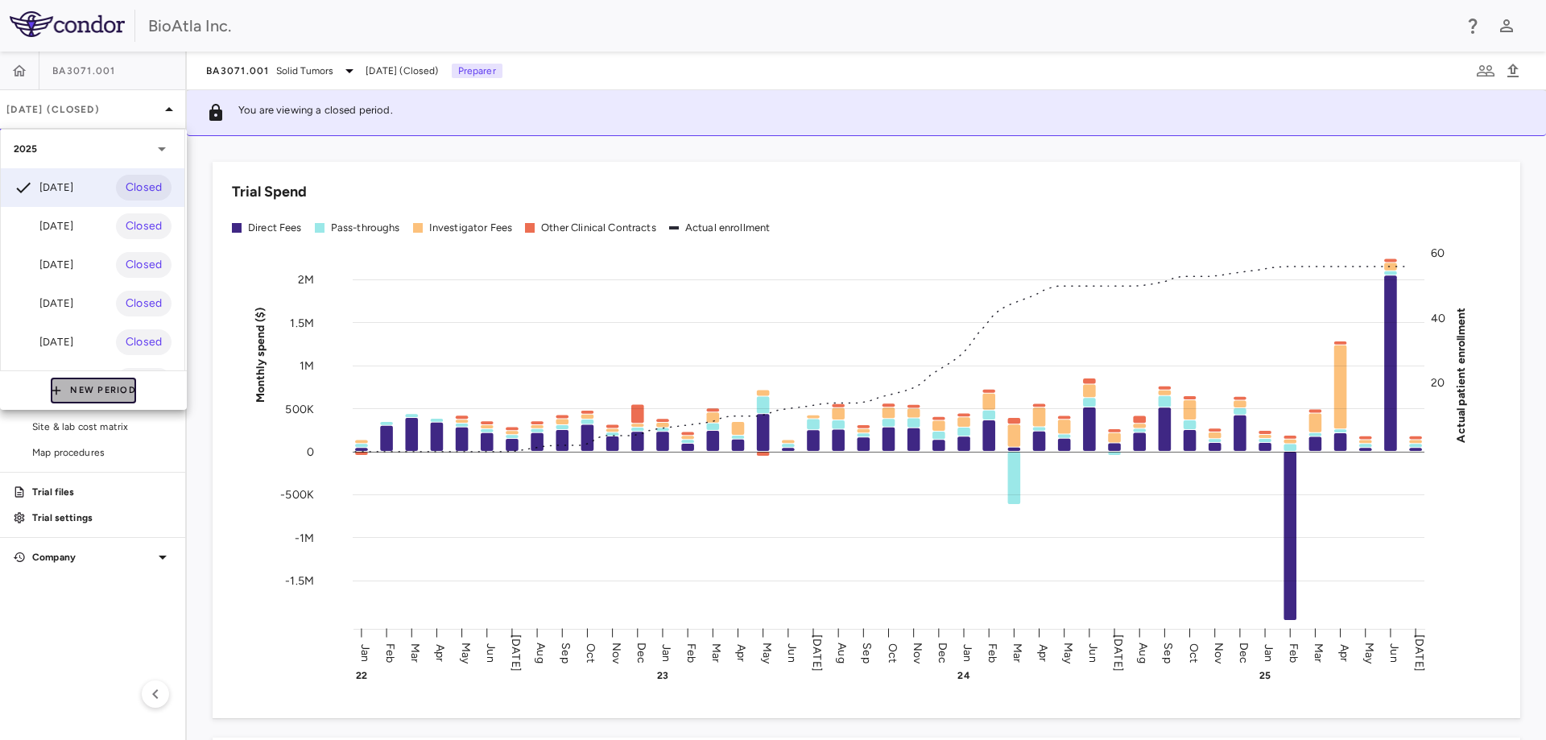
click at [65, 393] on button "New Period" at bounding box center [93, 391] width 85 height 26
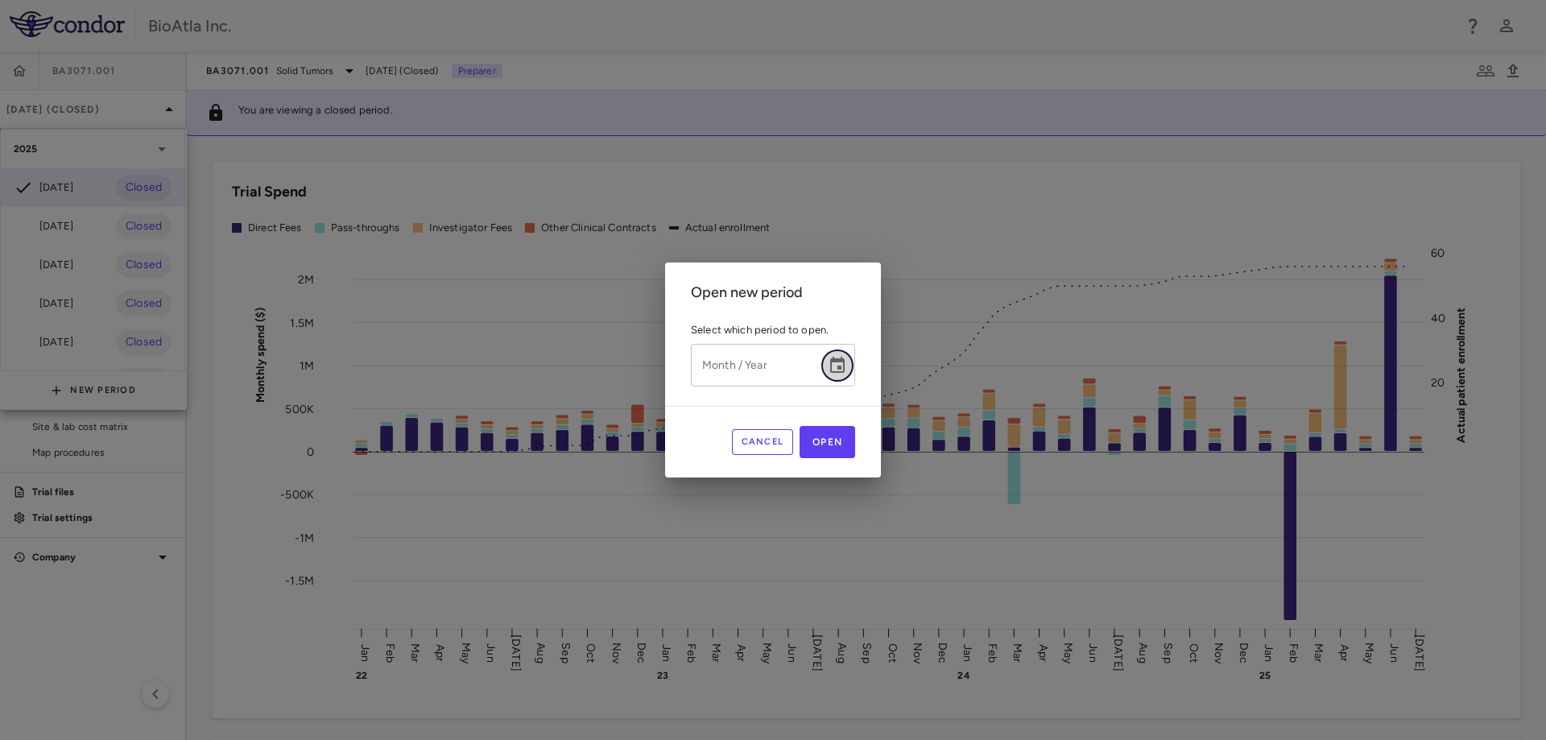
click at [852, 369] on button "Choose date" at bounding box center [837, 365] width 32 height 32
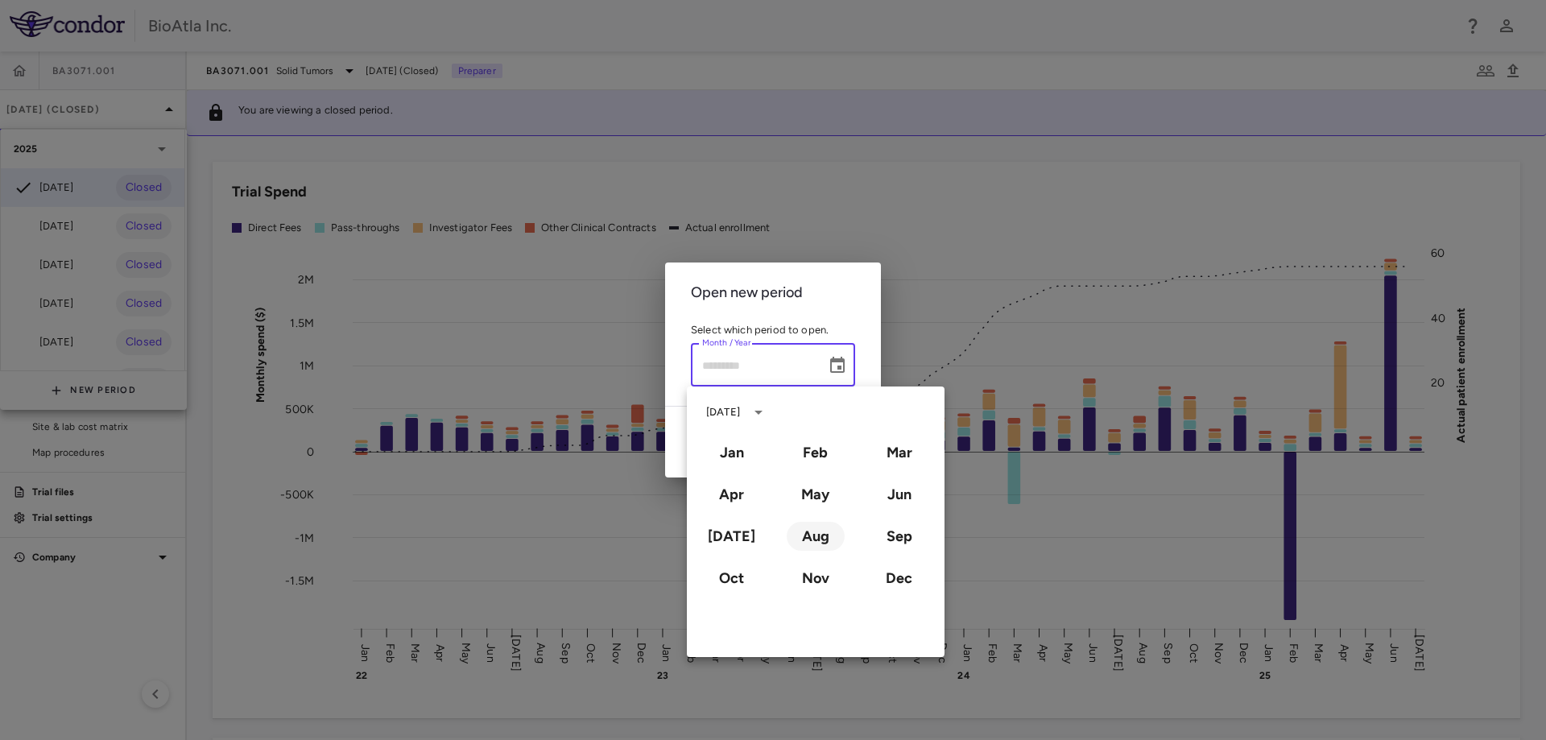
click at [819, 543] on button "Aug" at bounding box center [816, 536] width 58 height 29
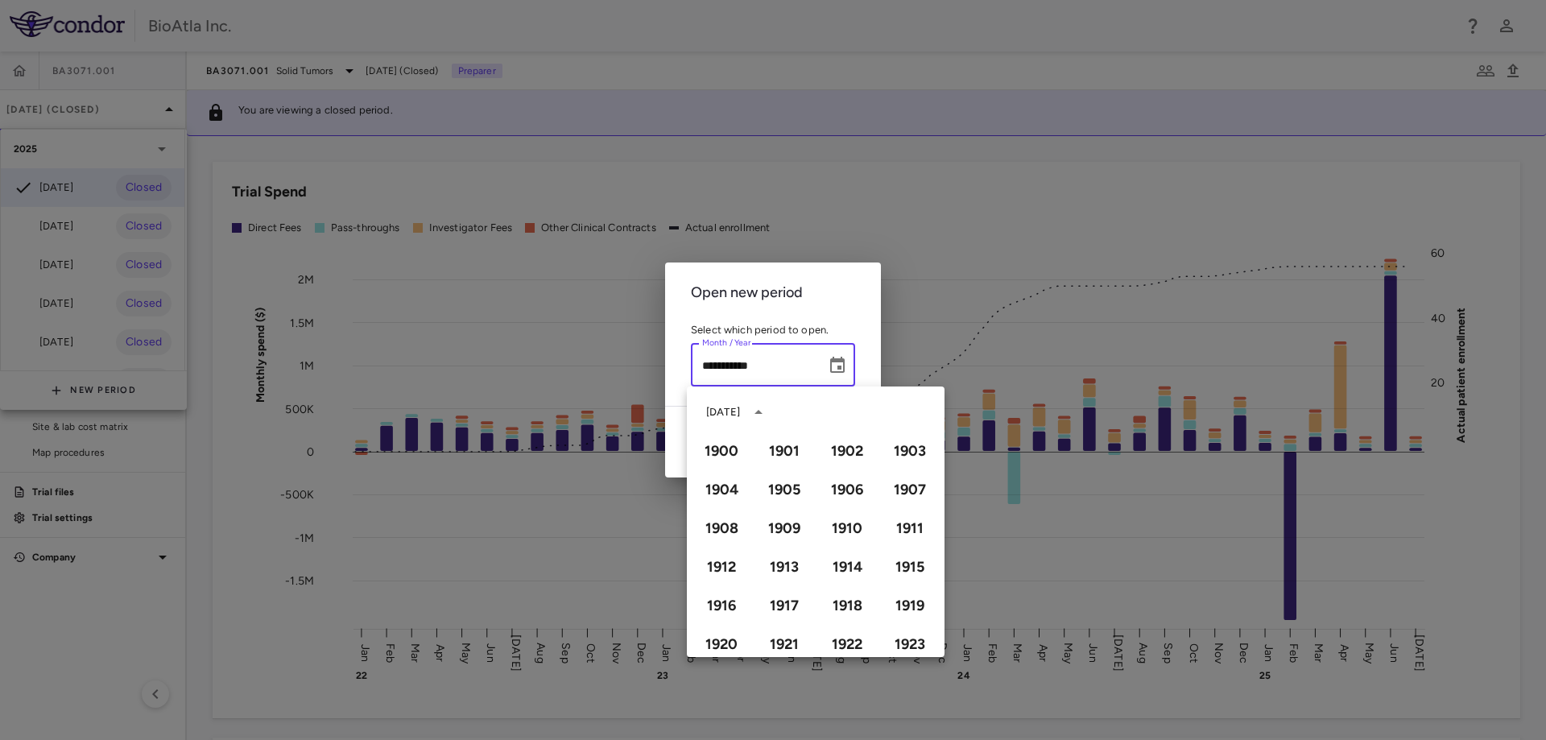
type input "**********"
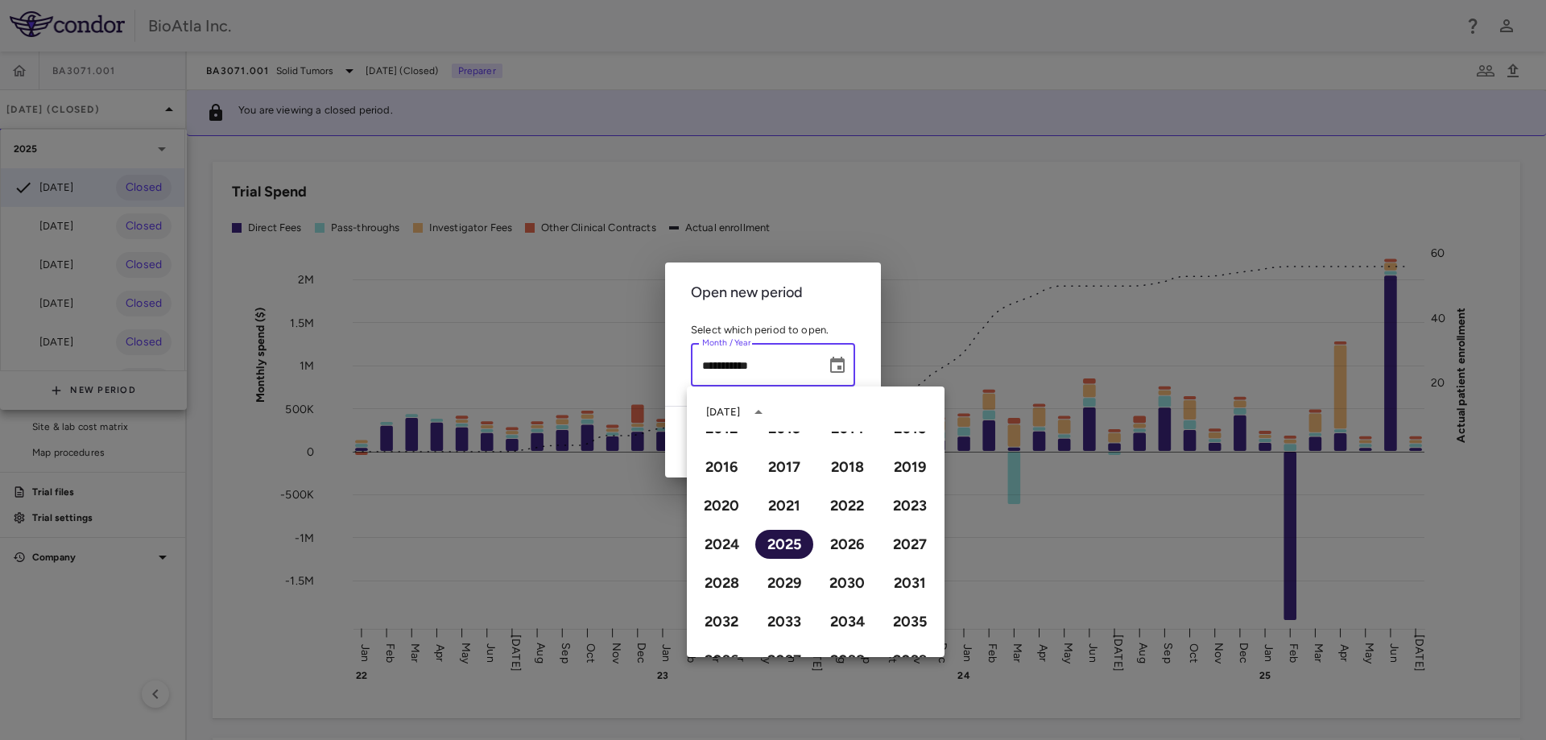
click at [780, 539] on button "2025" at bounding box center [784, 544] width 58 height 29
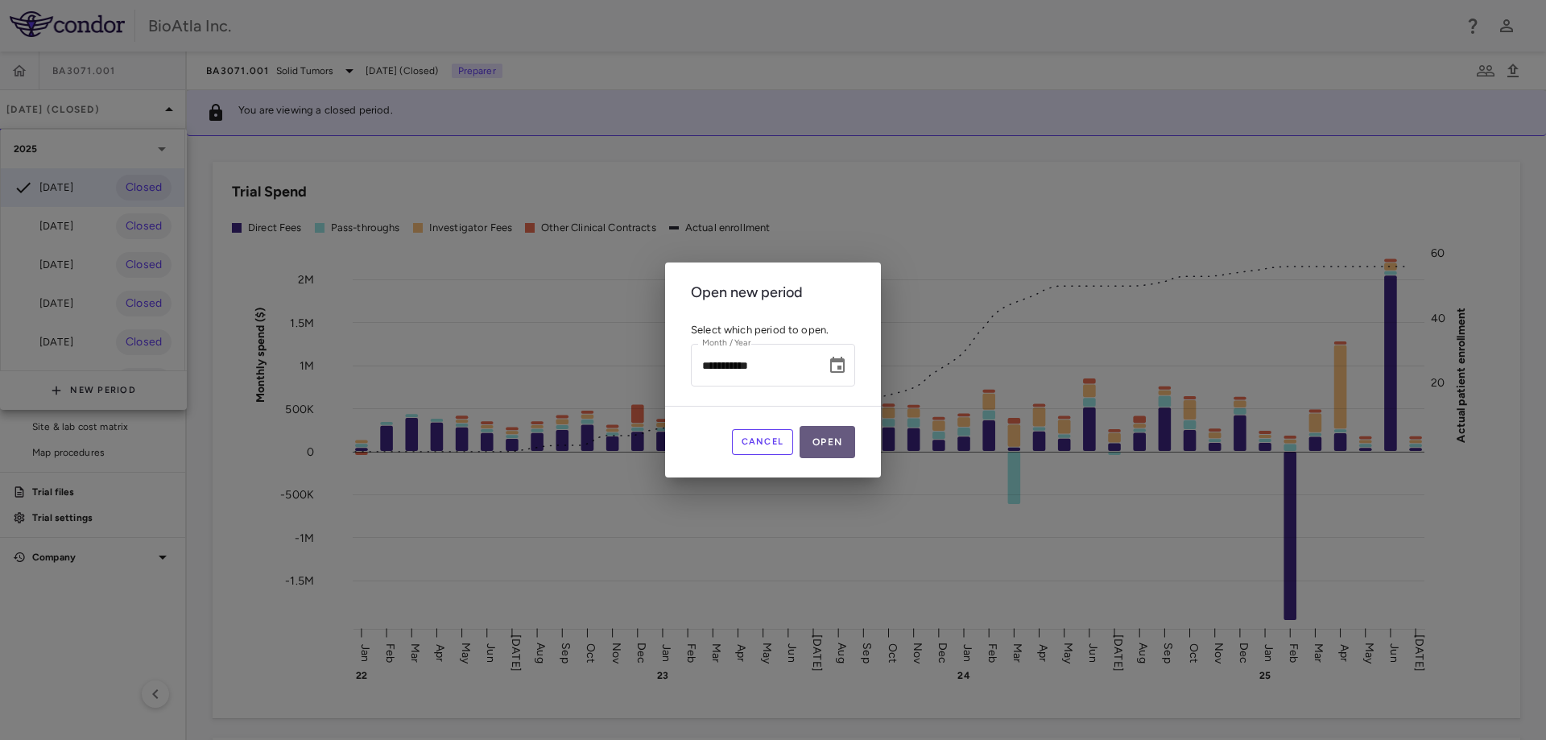
click at [828, 436] on button "Open" at bounding box center [827, 442] width 56 height 32
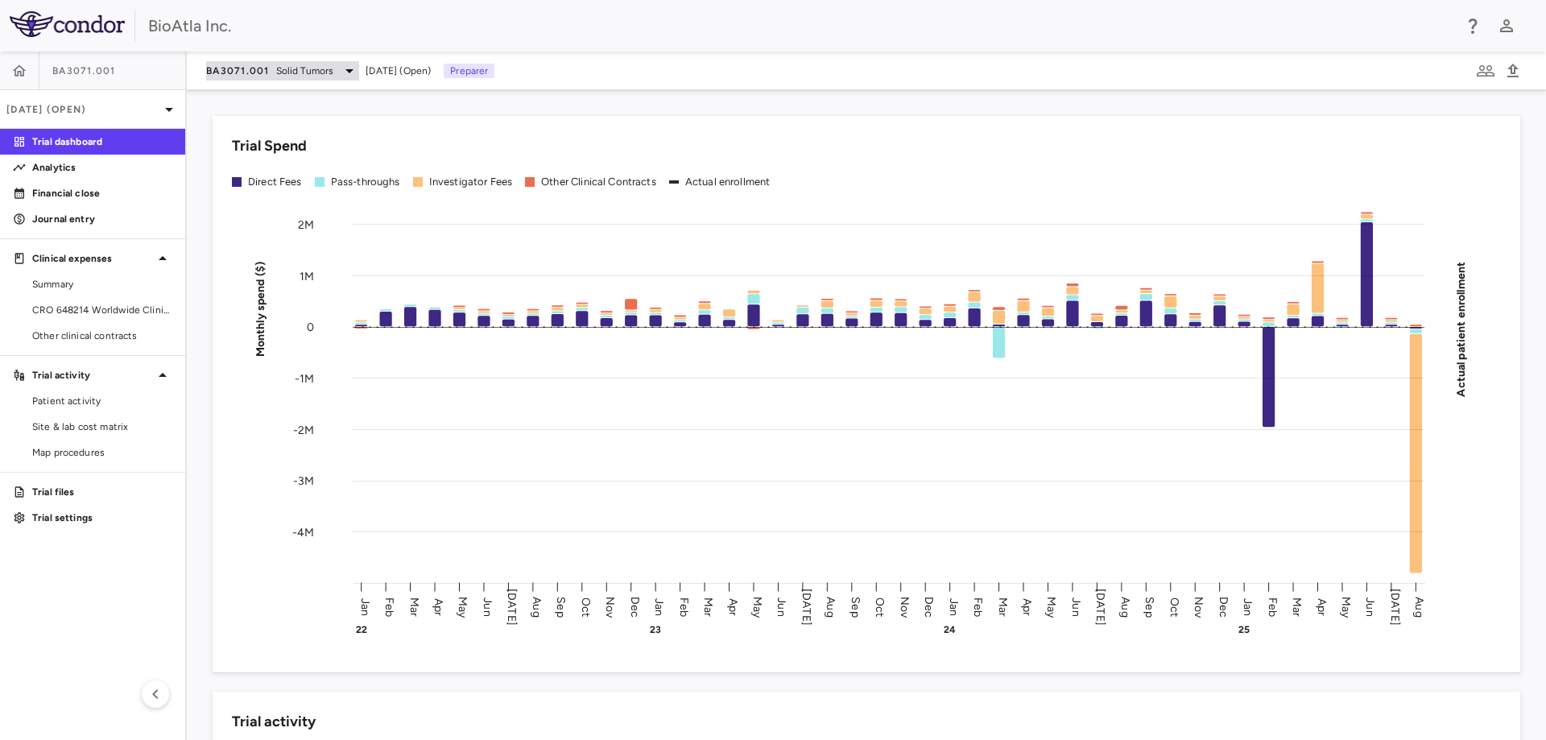
click at [349, 62] on icon at bounding box center [349, 70] width 19 height 19
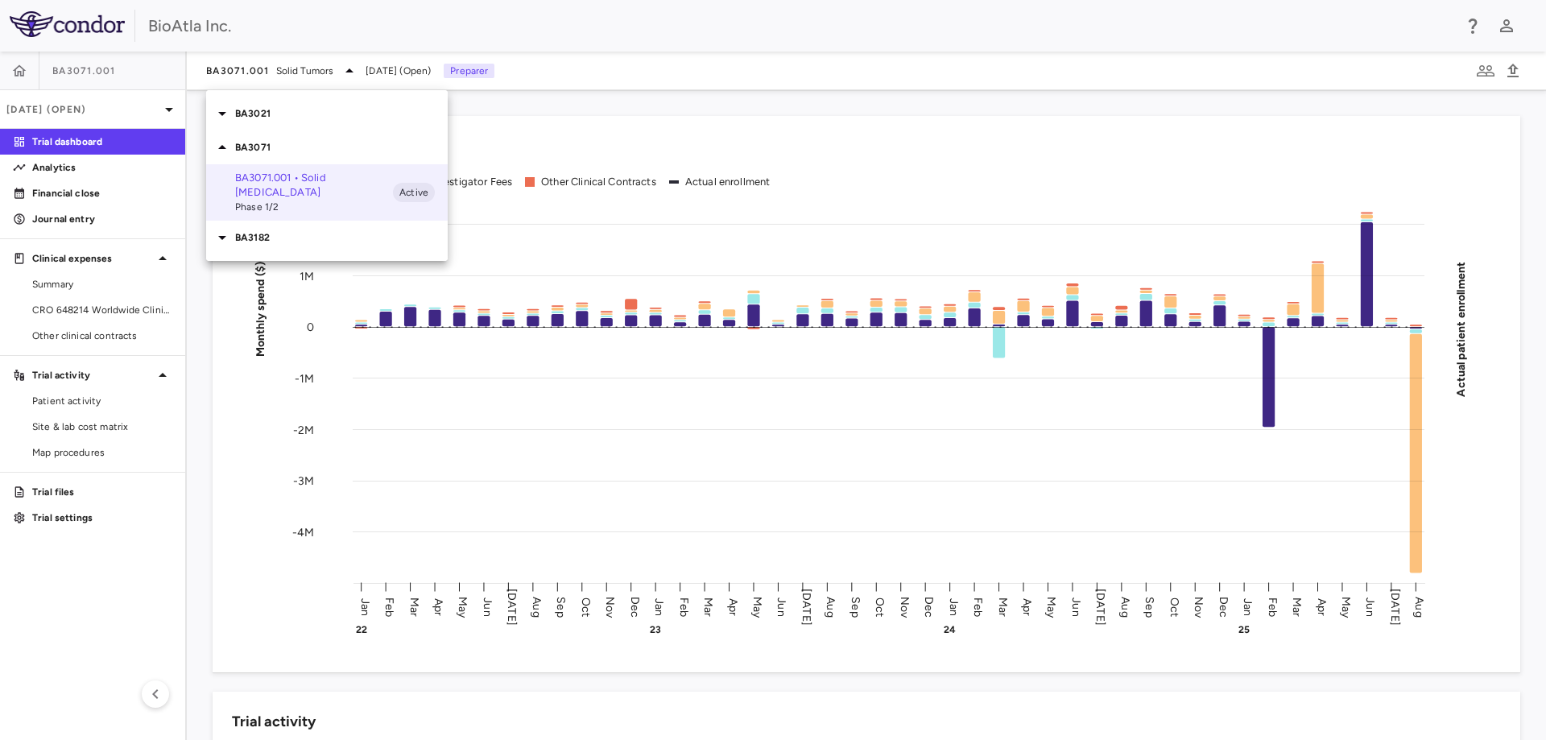
click at [267, 120] on p "BA3021" at bounding box center [341, 113] width 213 height 14
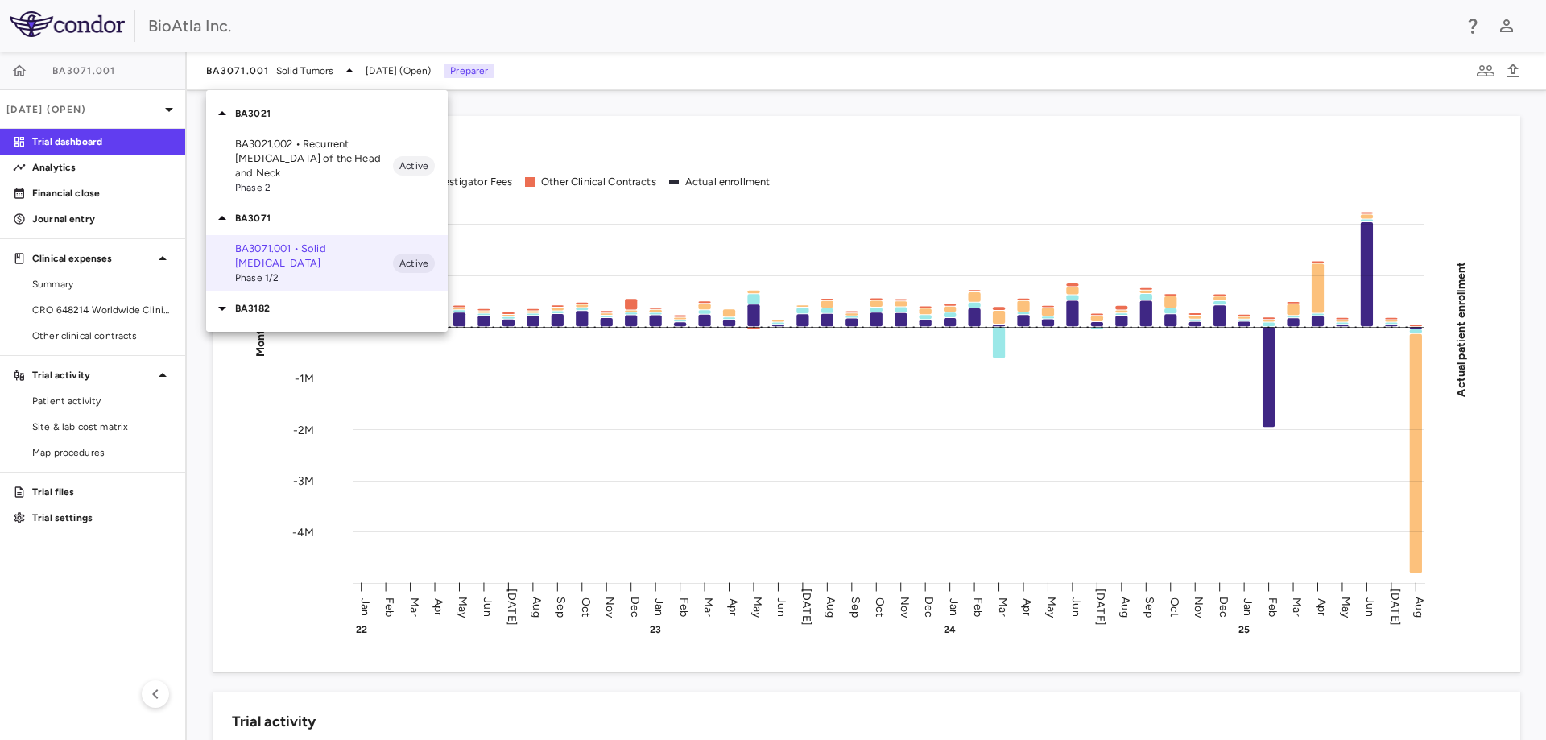
click at [283, 163] on p "BA3021.002 • Recurrent [MEDICAL_DATA] of the Head and Neck" at bounding box center [314, 158] width 158 height 43
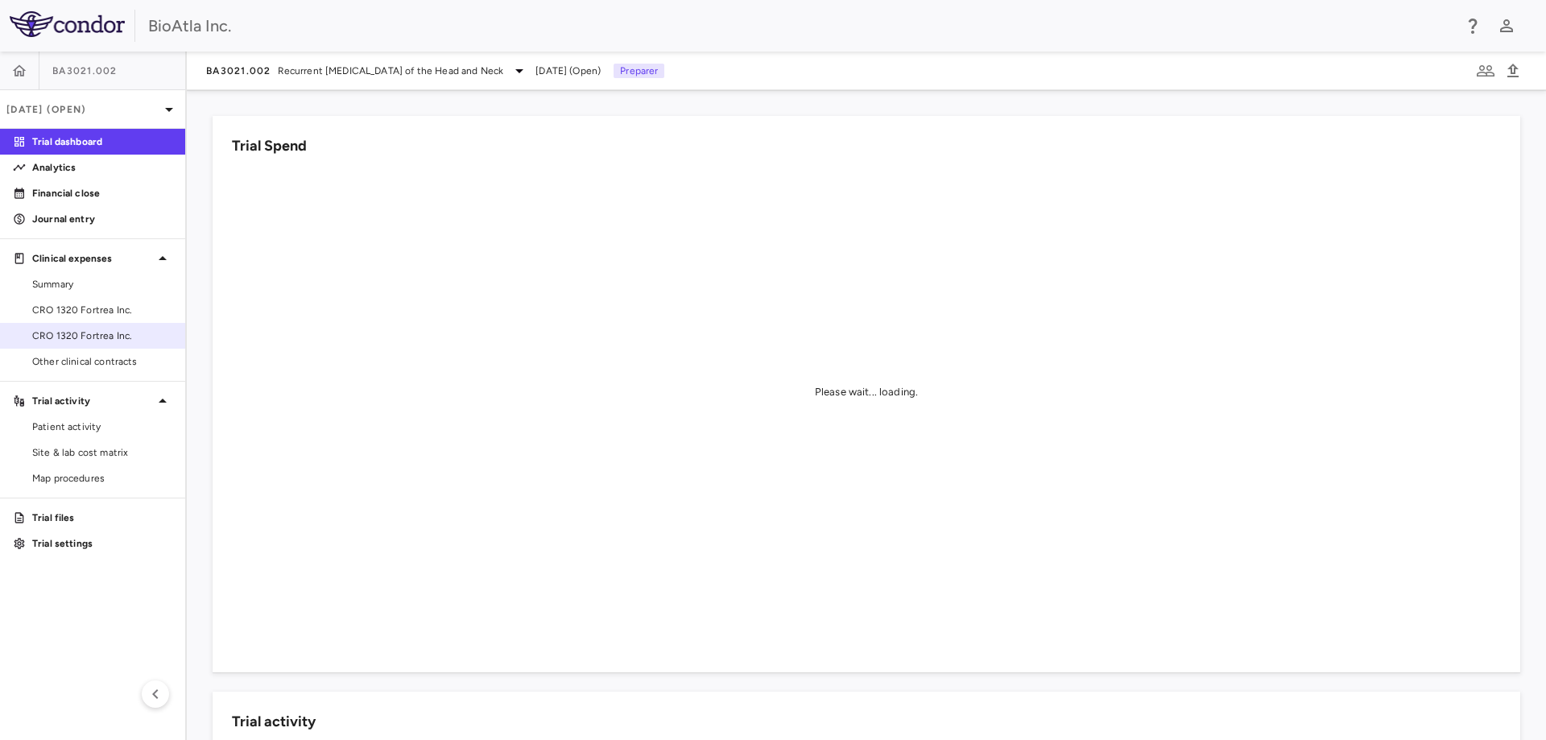
click at [48, 338] on span "CRO 1320 Fortrea Inc." at bounding box center [102, 335] width 140 height 14
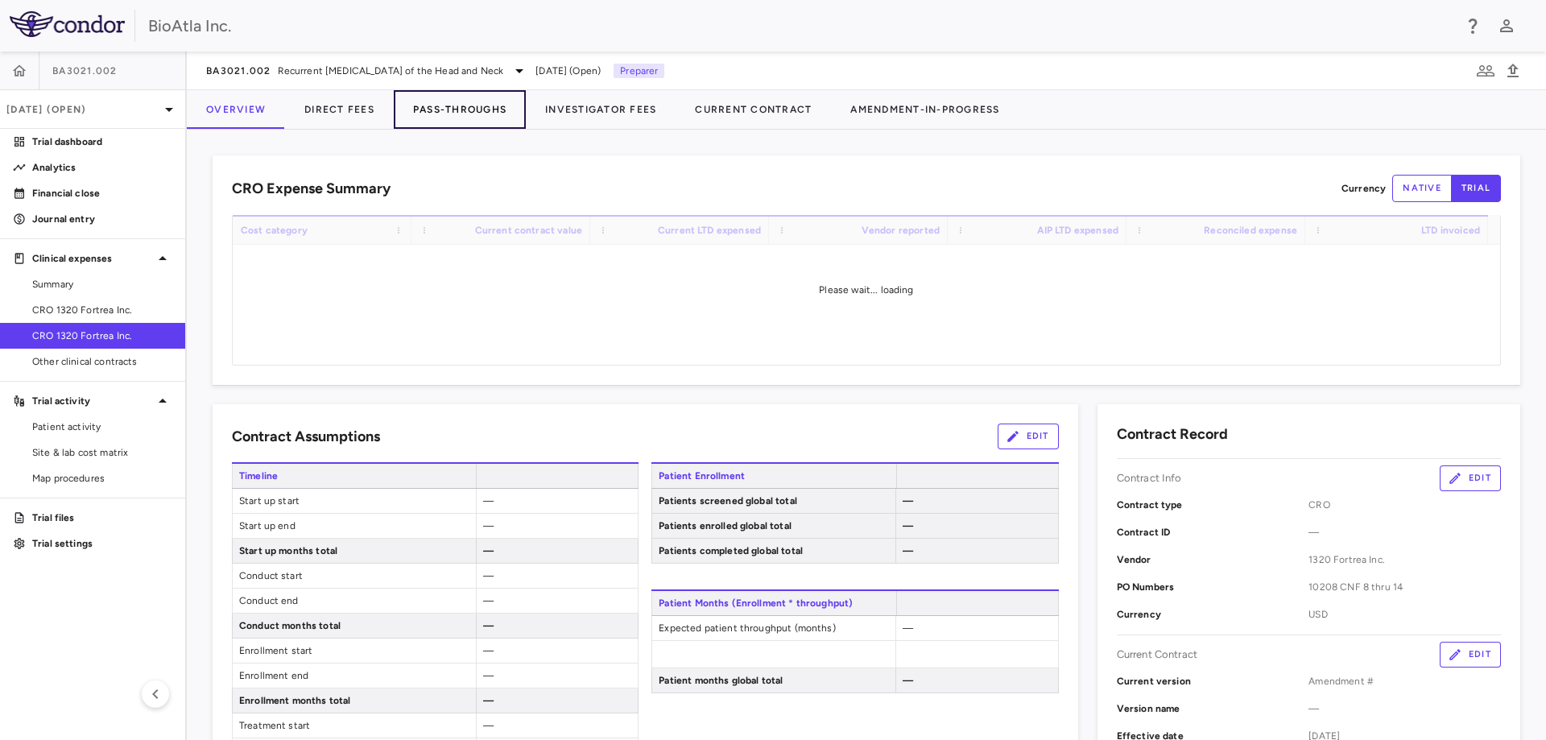
click at [504, 116] on button "Pass-Throughs" at bounding box center [460, 109] width 132 height 39
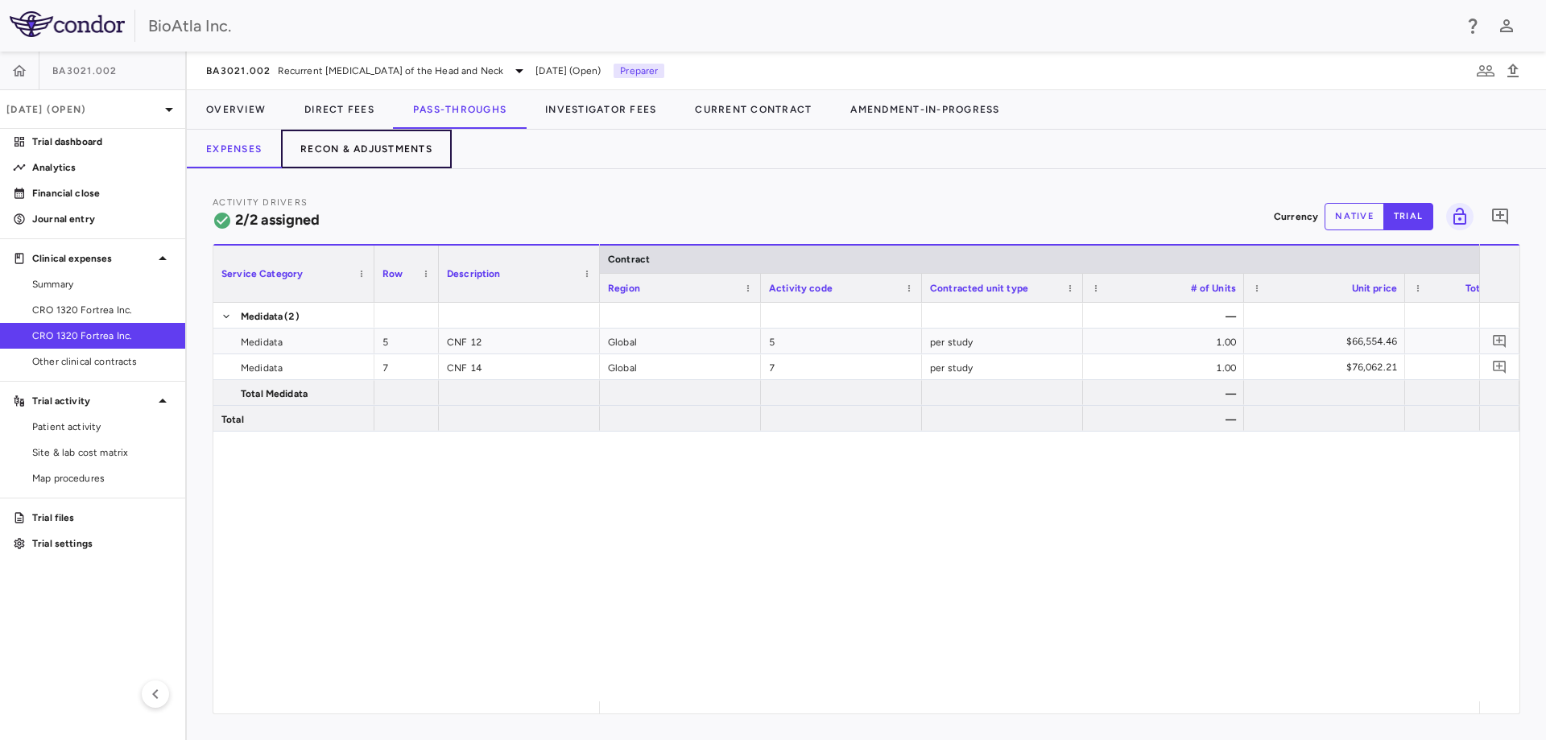
click at [437, 141] on button "Recon & Adjustments" at bounding box center [366, 149] width 171 height 39
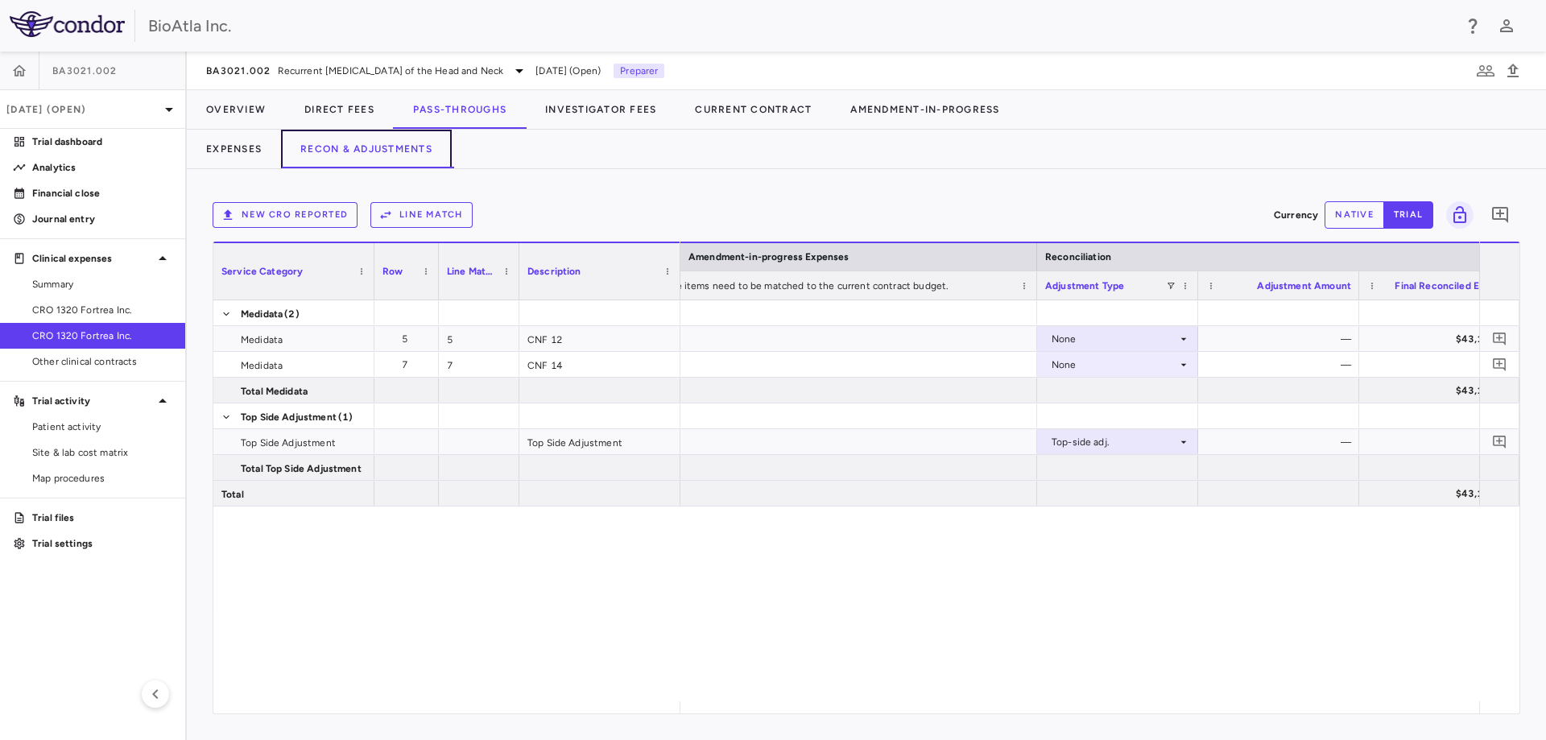
scroll to position [0, 1999]
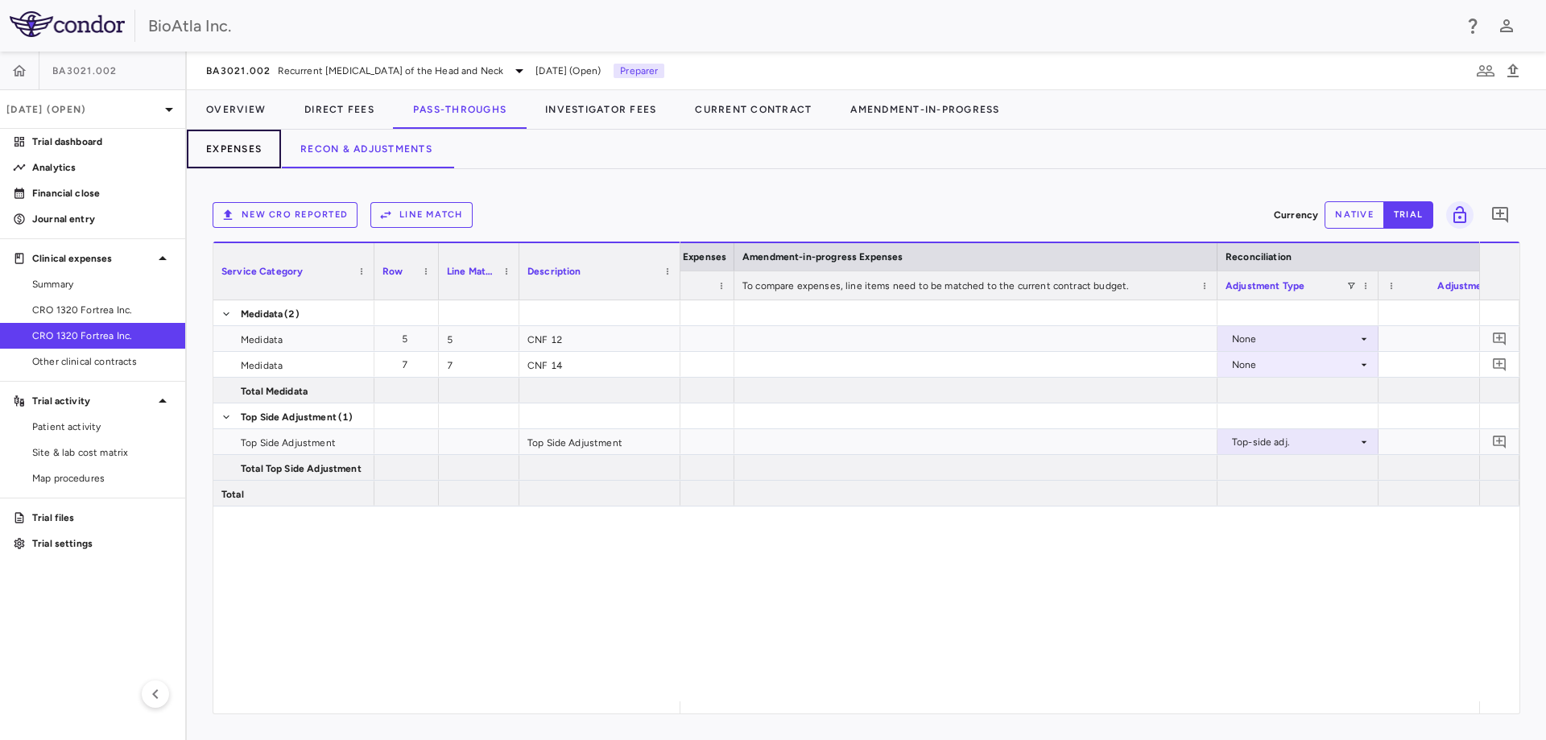
click at [238, 143] on button "Expenses" at bounding box center [234, 149] width 94 height 39
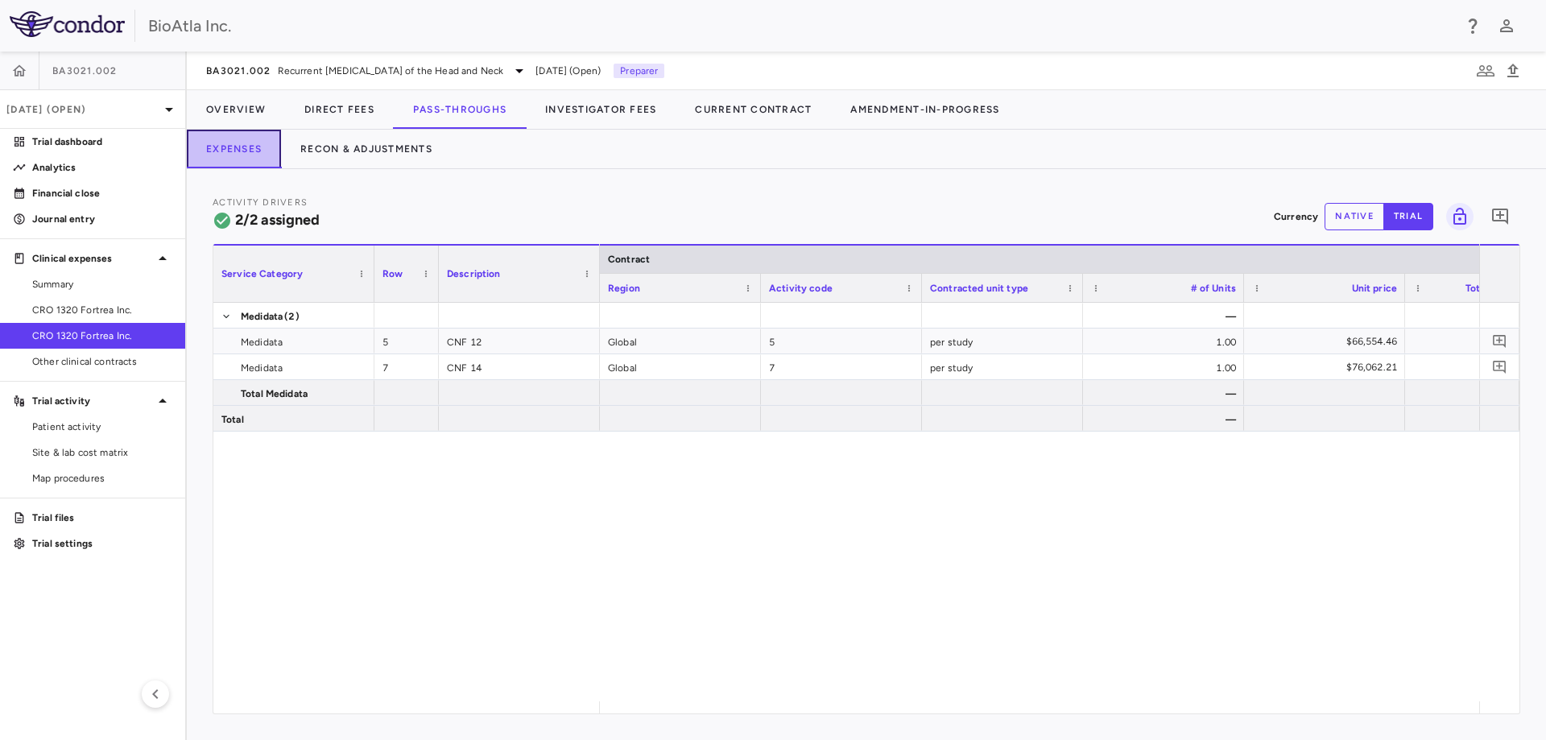
click at [227, 151] on button "Expenses" at bounding box center [234, 149] width 94 height 39
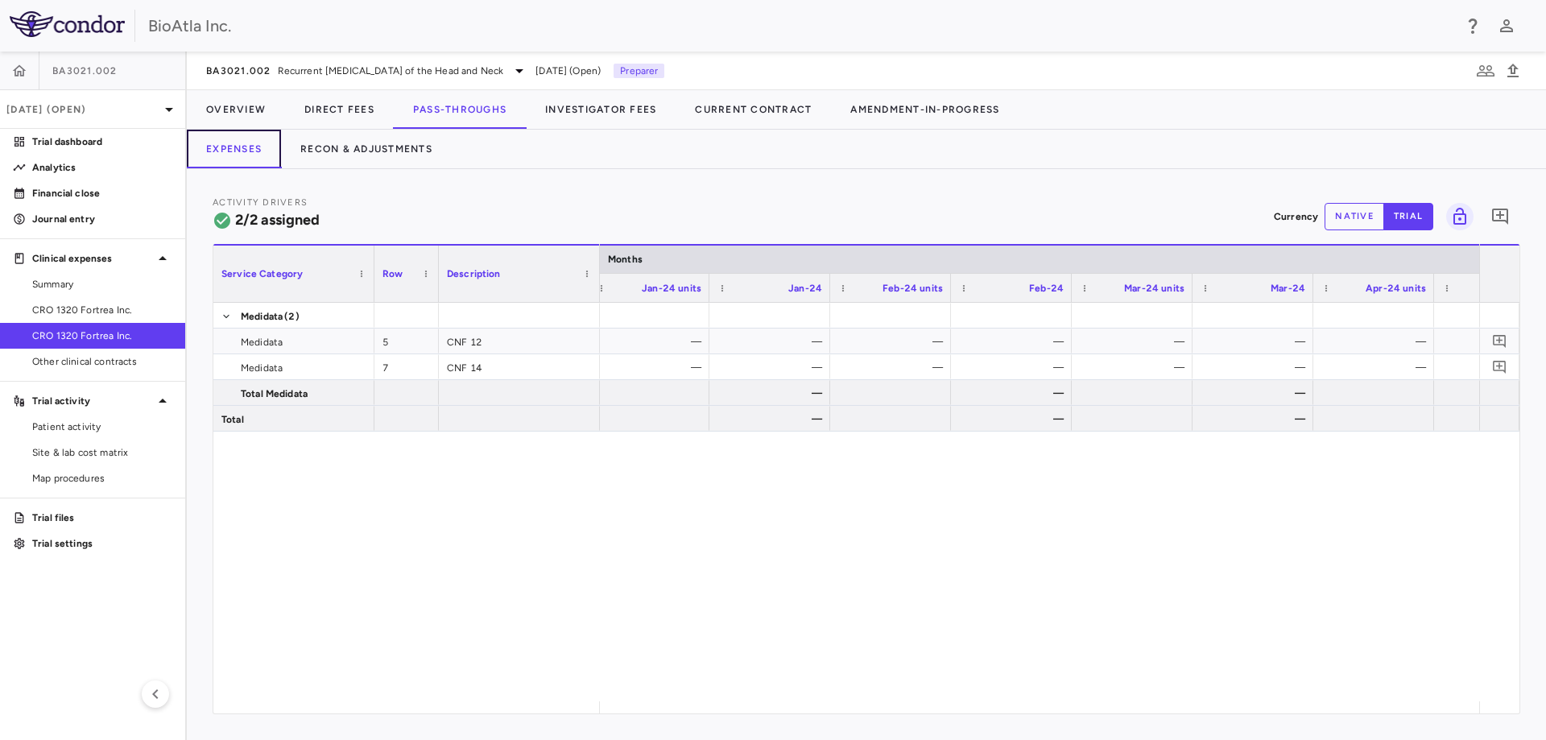
scroll to position [0, 11600]
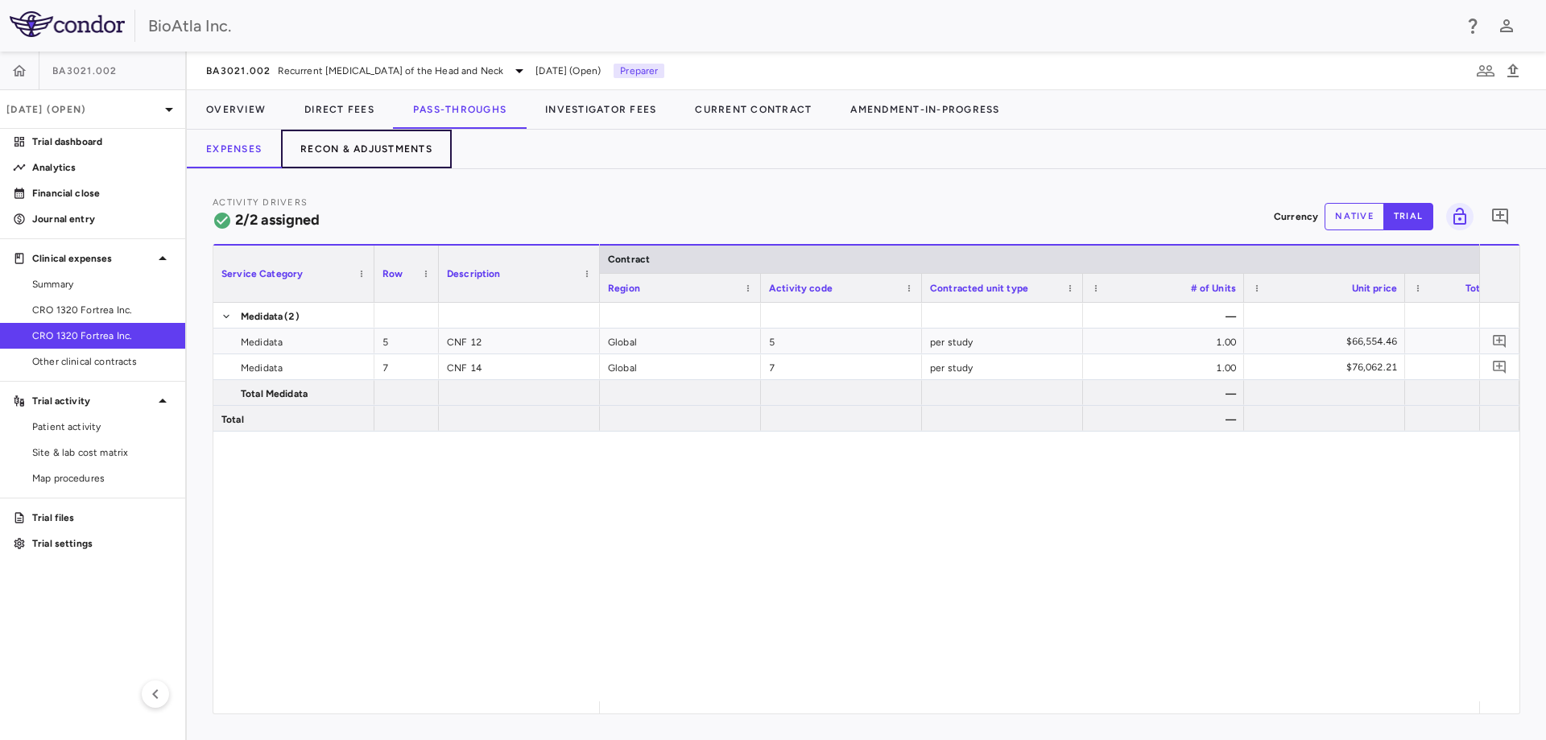
click at [363, 147] on button "Recon & Adjustments" at bounding box center [366, 149] width 171 height 39
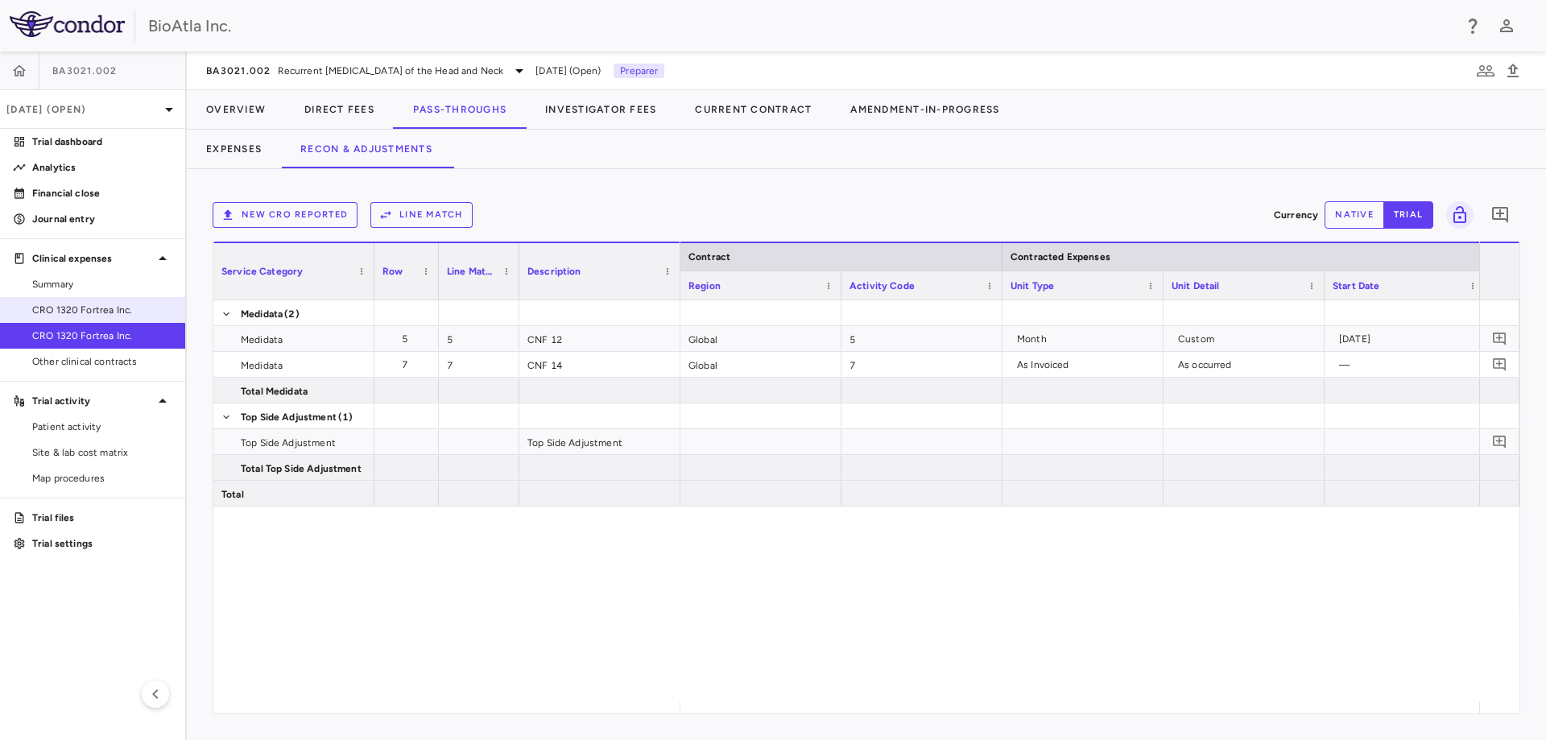
click at [61, 308] on span "CRO 1320 Fortrea Inc." at bounding box center [102, 310] width 140 height 14
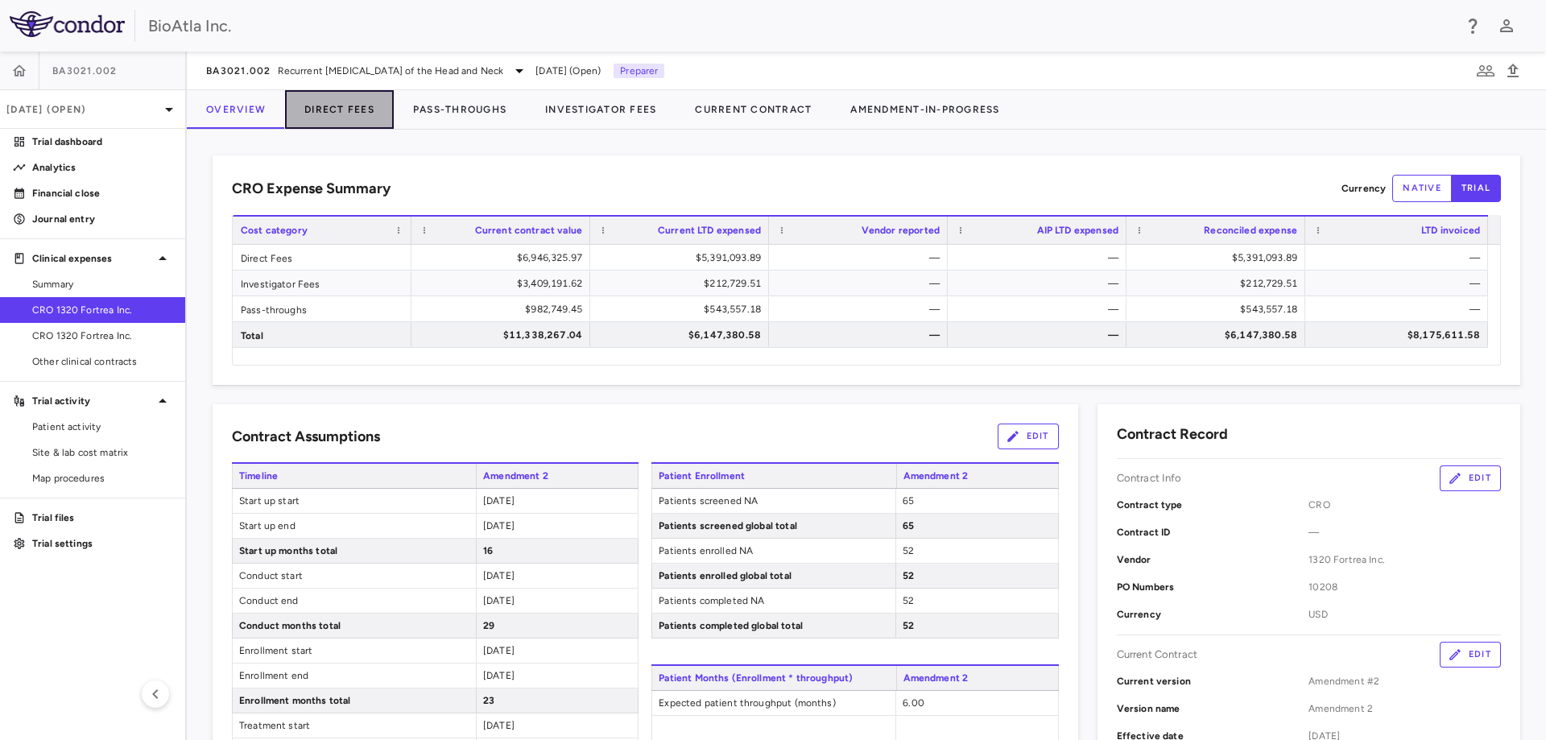
click at [353, 106] on button "Direct Fees" at bounding box center [339, 109] width 109 height 39
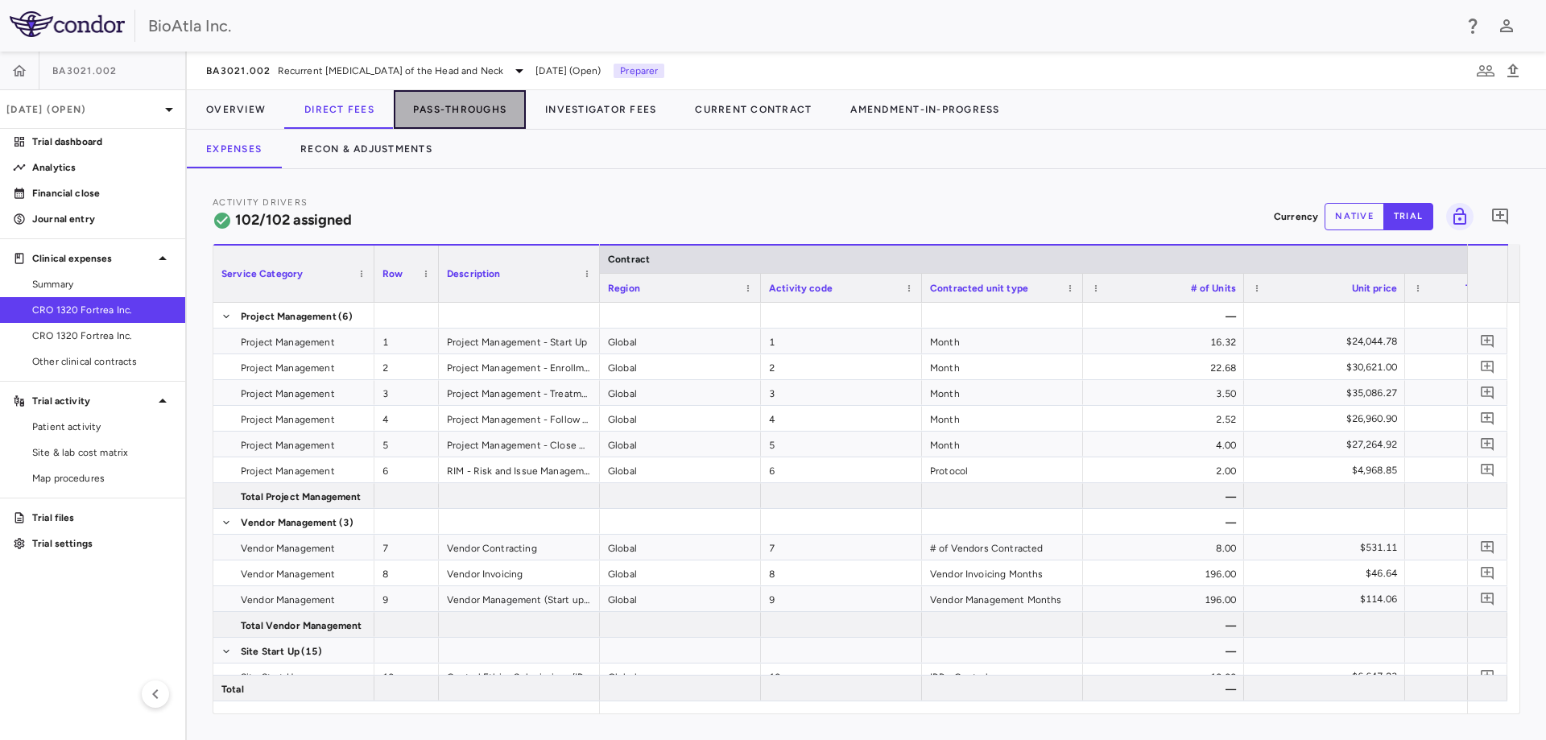
click at [488, 112] on button "Pass-Throughs" at bounding box center [460, 109] width 132 height 39
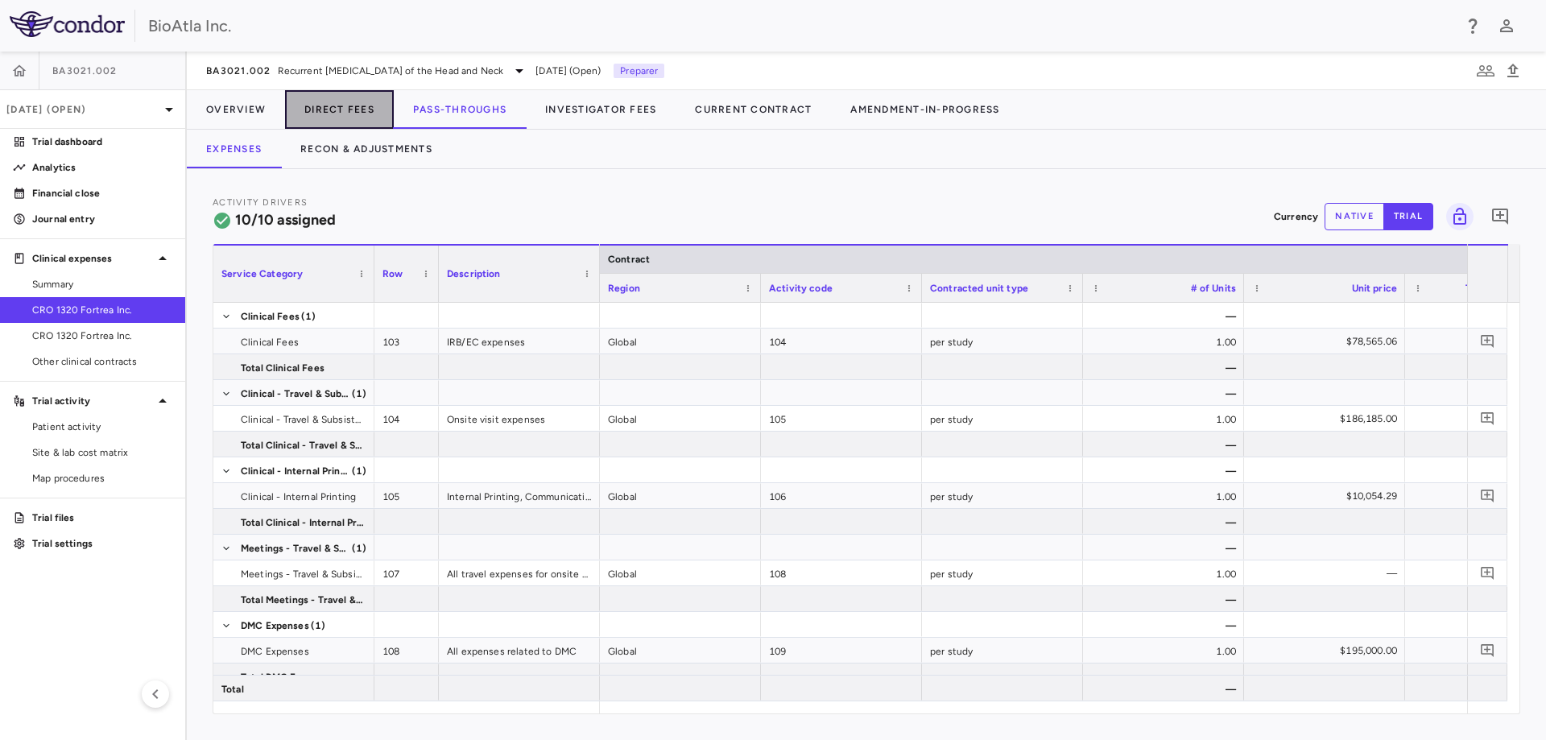
click at [337, 108] on button "Direct Fees" at bounding box center [339, 109] width 109 height 39
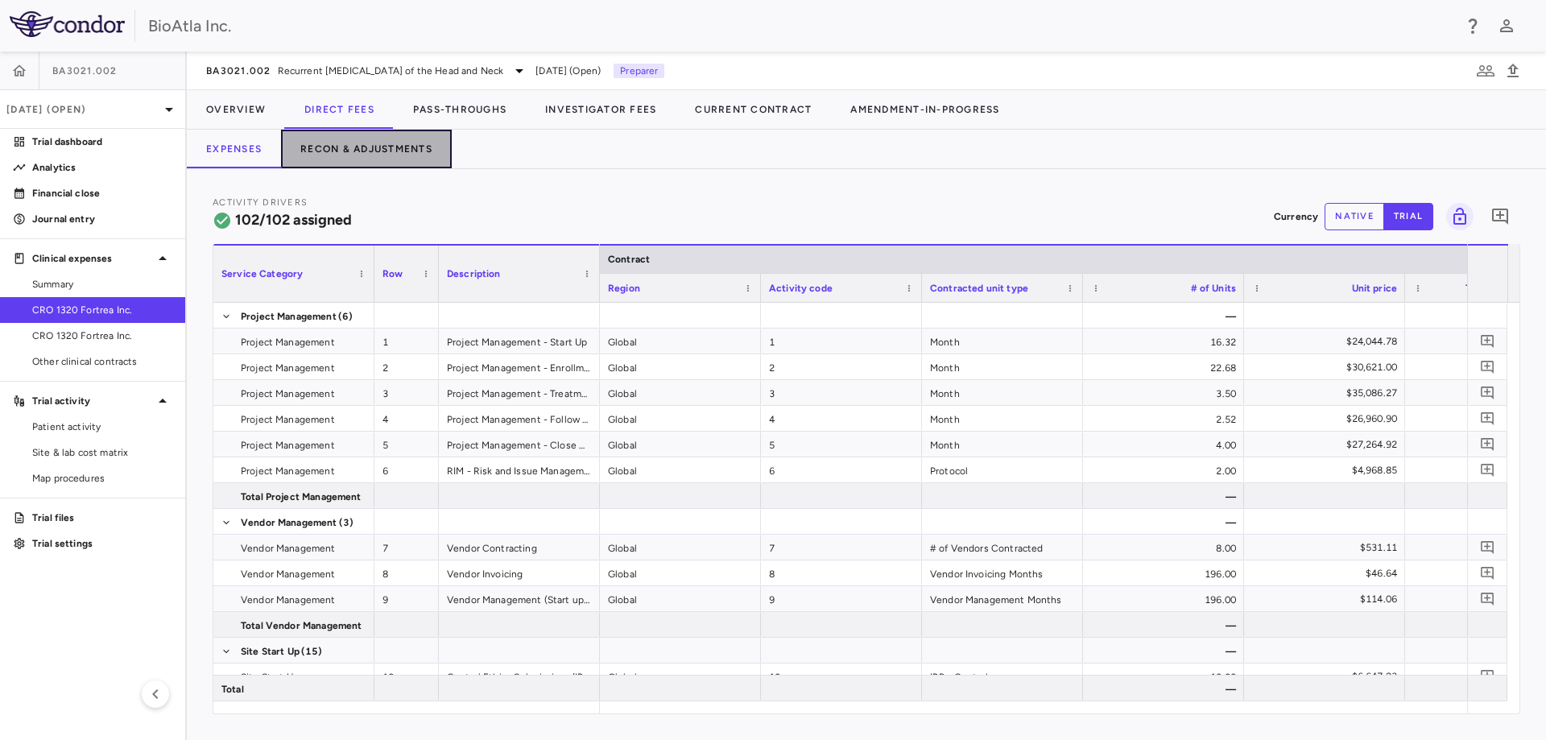
click at [374, 141] on button "Recon & Adjustments" at bounding box center [366, 149] width 171 height 39
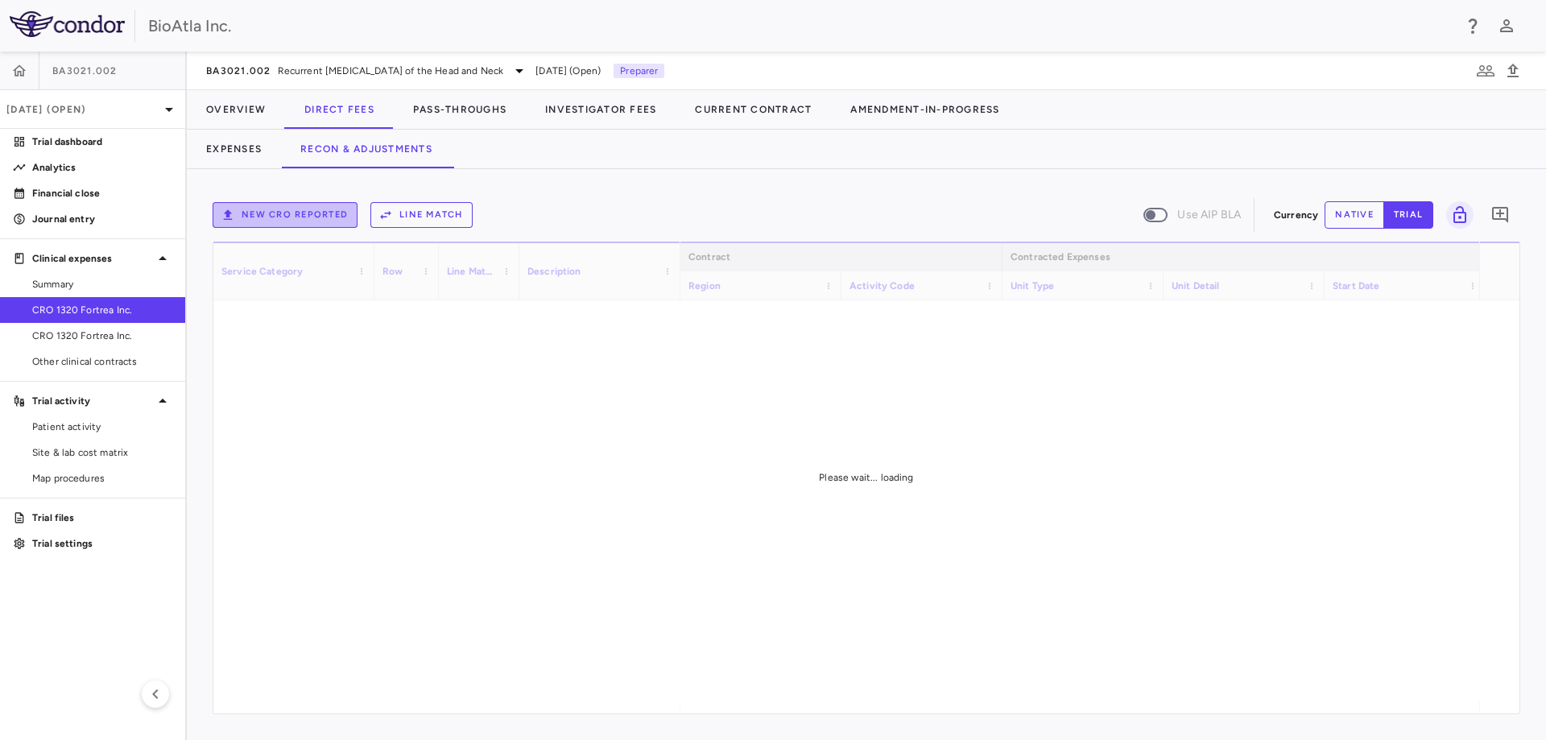
click at [284, 212] on button "New CRO reported" at bounding box center [285, 215] width 145 height 26
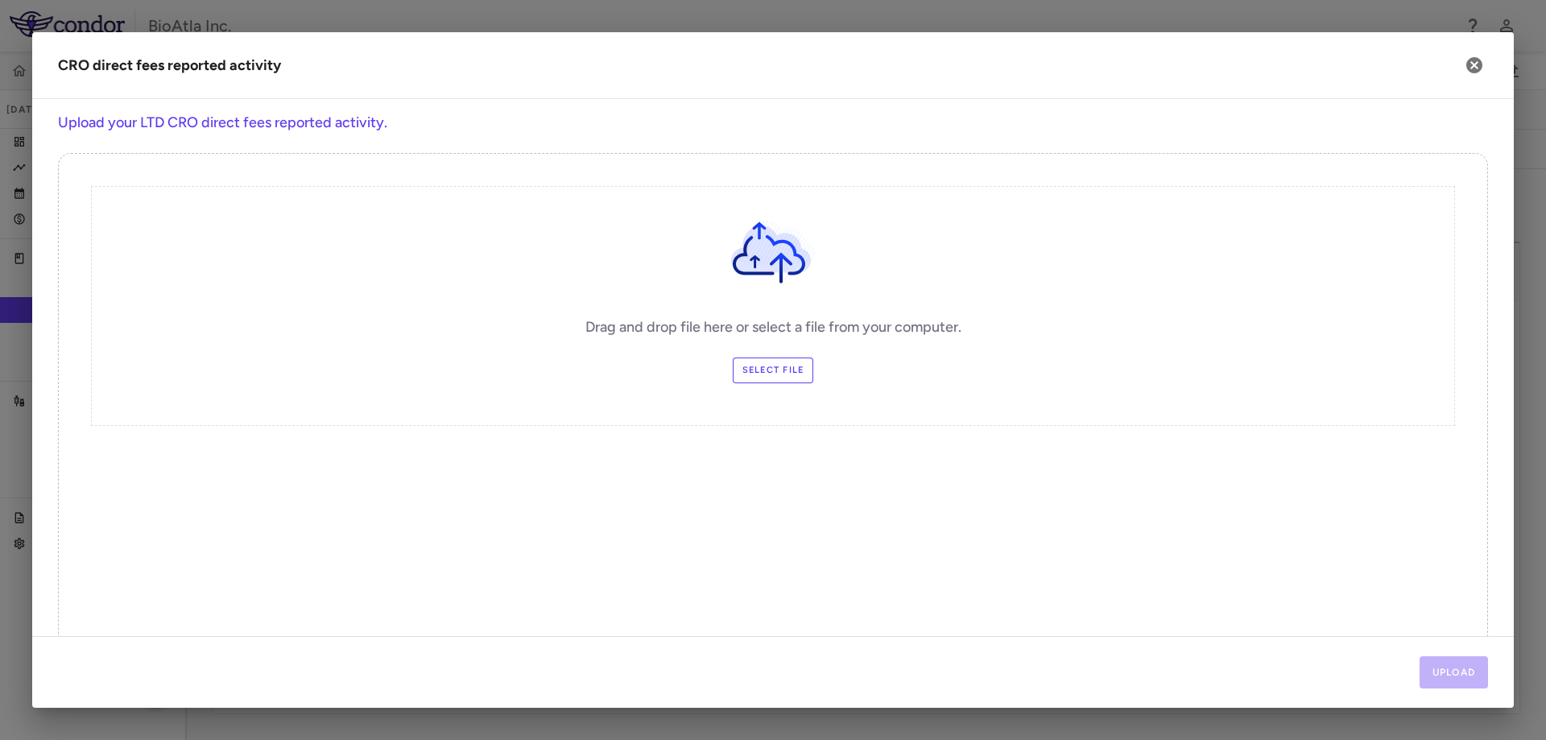
click at [775, 371] on label "Select file" at bounding box center [773, 370] width 81 height 26
click at [0, 0] on input "Select file" at bounding box center [0, 0] width 0 height 0
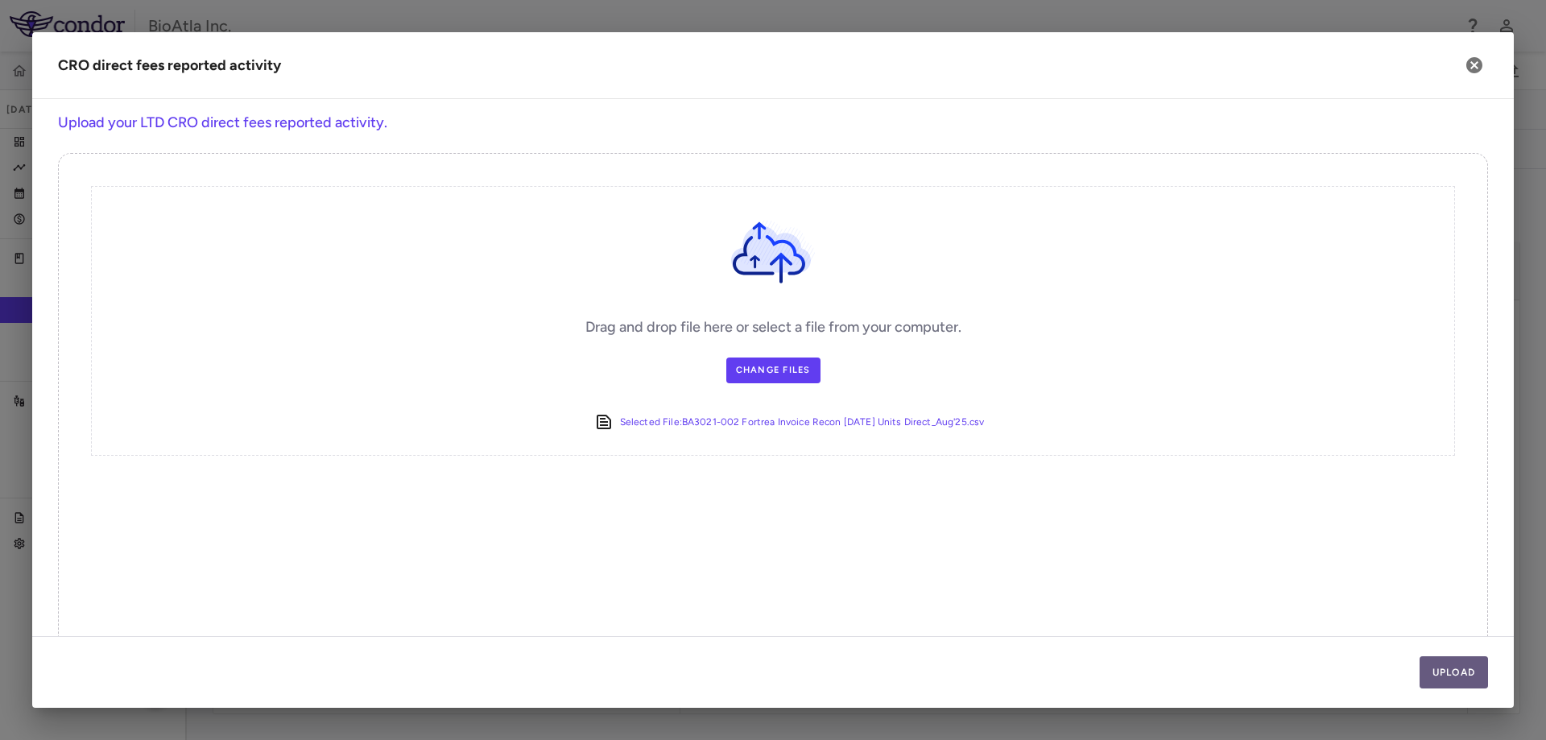
click at [1440, 664] on button "Upload" at bounding box center [1453, 672] width 69 height 32
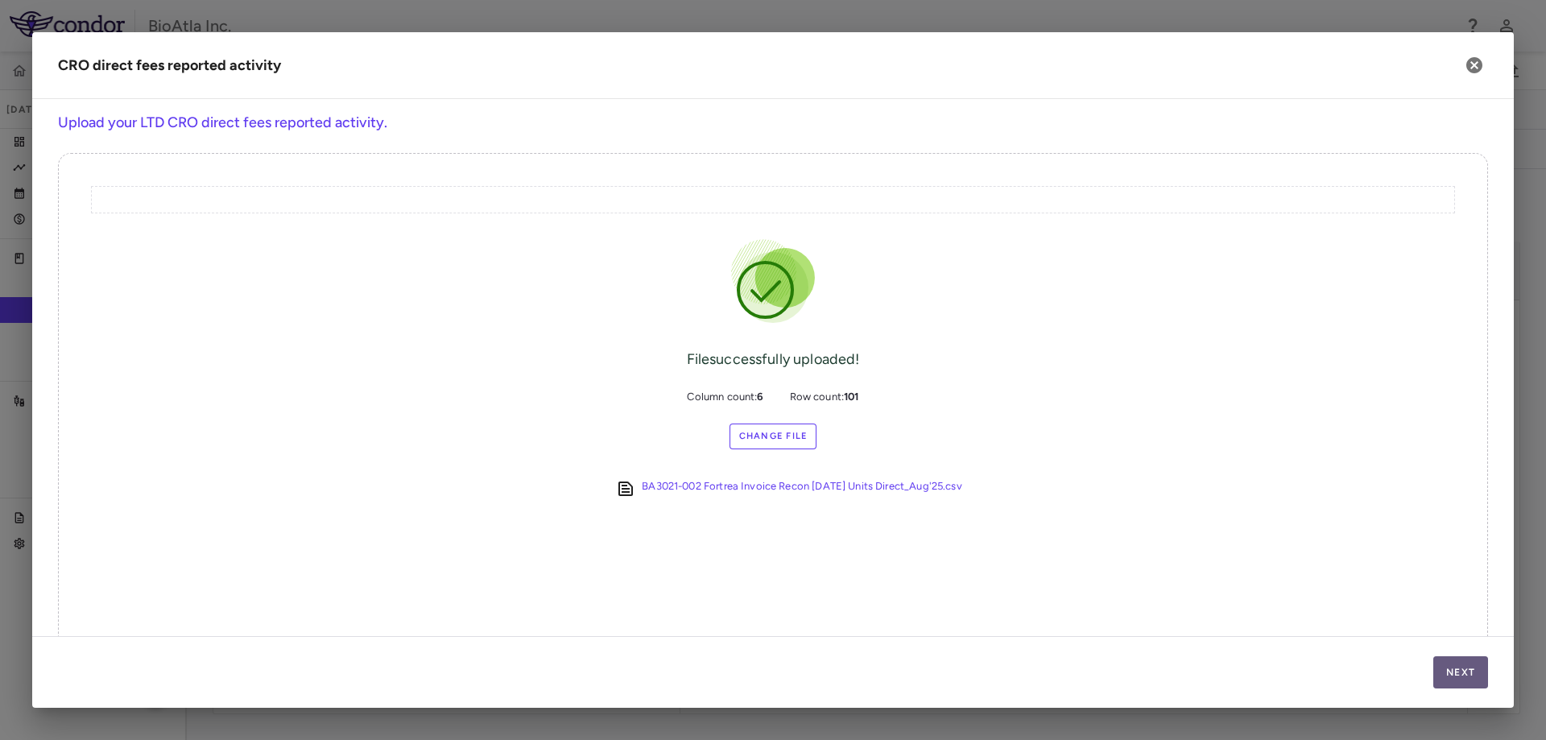
click at [1440, 663] on button "Next" at bounding box center [1460, 672] width 55 height 32
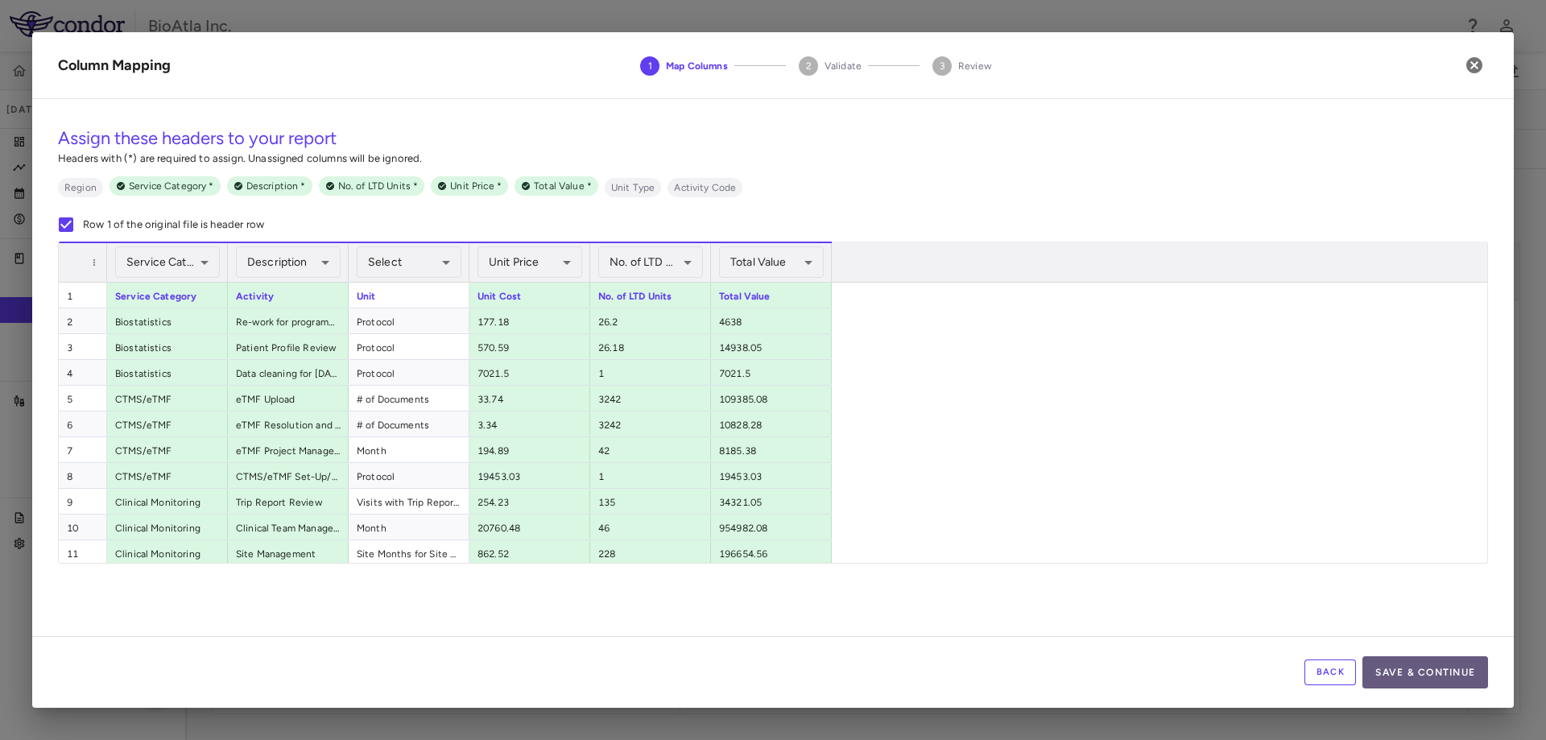
click at [1449, 673] on button "Save & Continue" at bounding box center [1425, 672] width 126 height 32
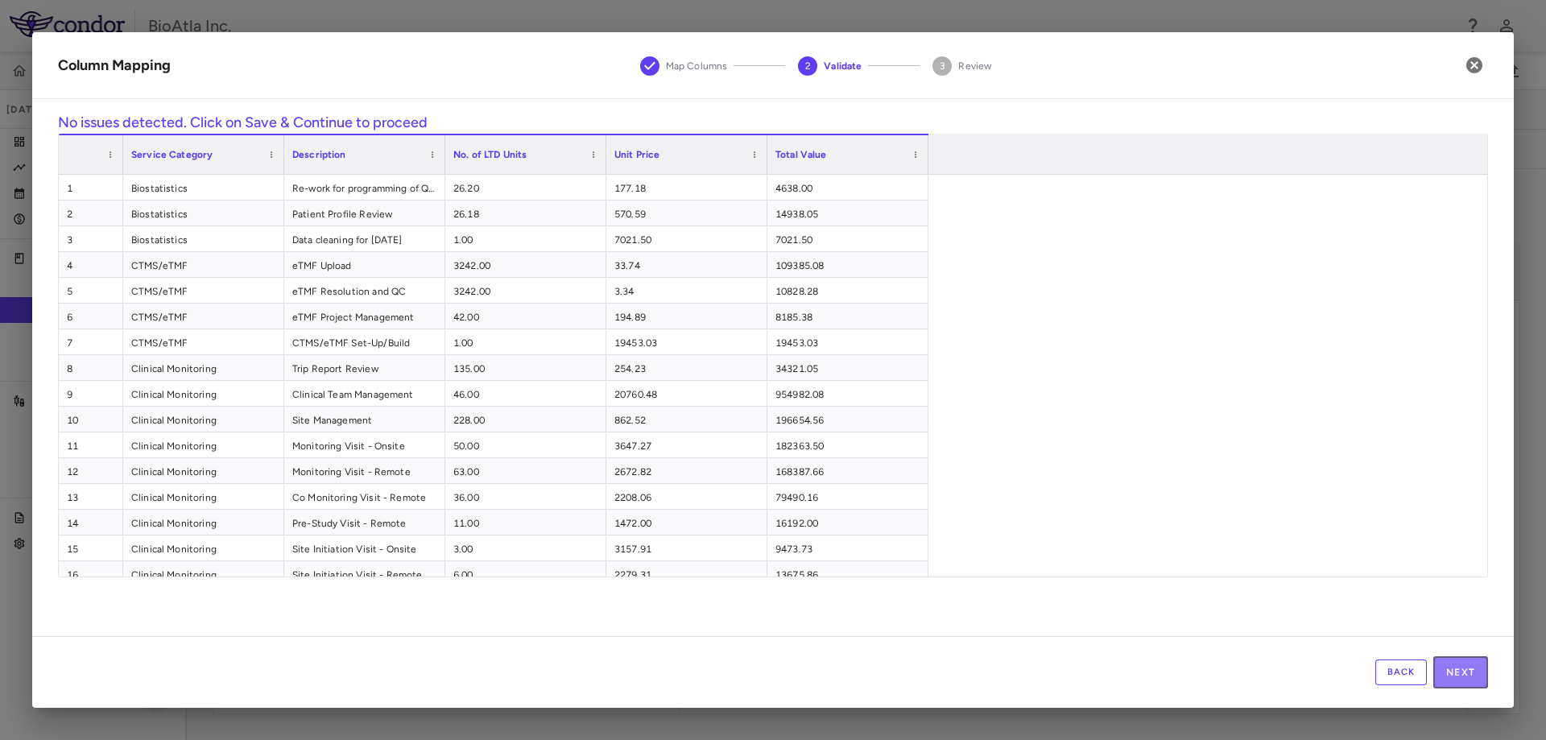
click at [1449, 673] on button "Next" at bounding box center [1460, 672] width 55 height 32
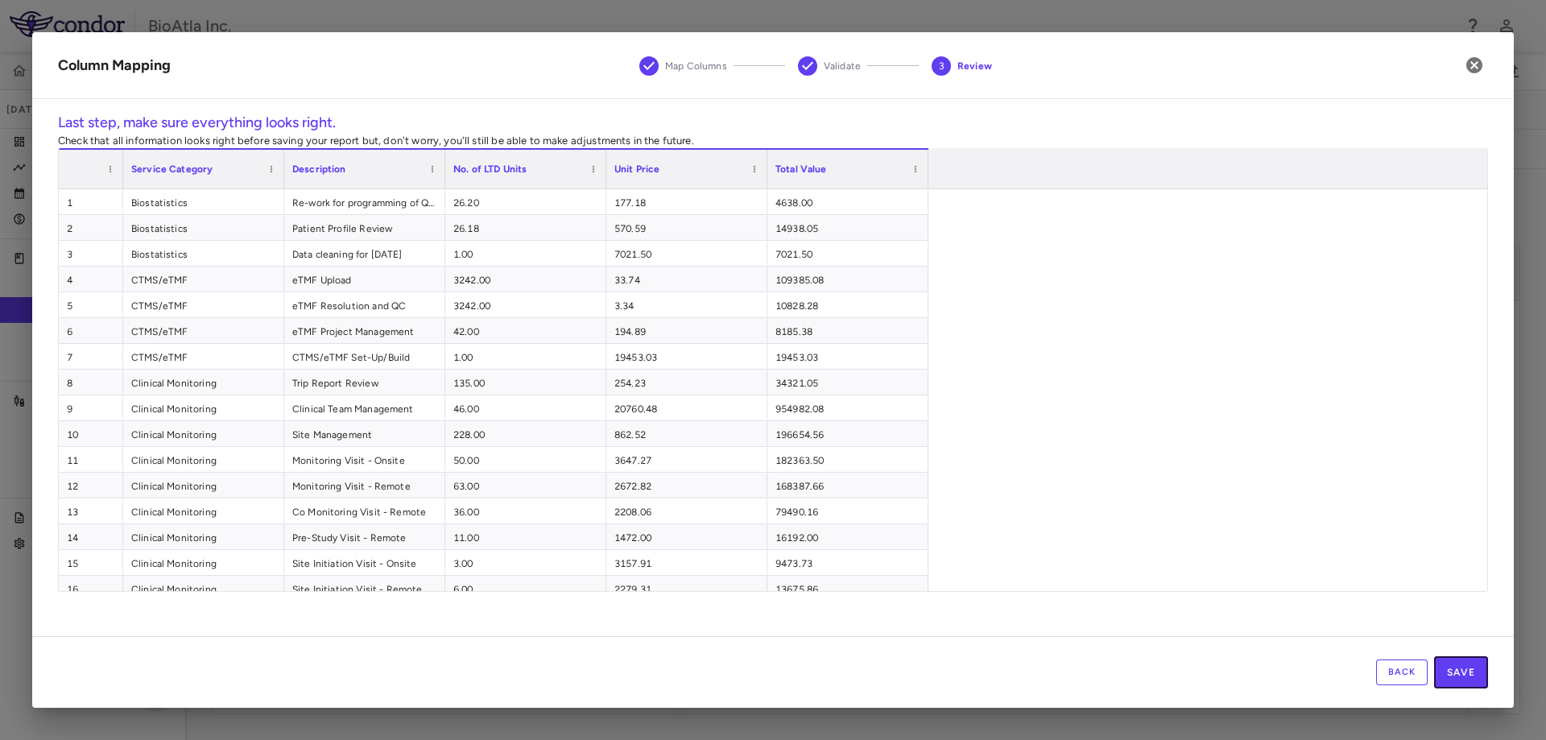
click at [1449, 673] on button "Save" at bounding box center [1461, 672] width 54 height 32
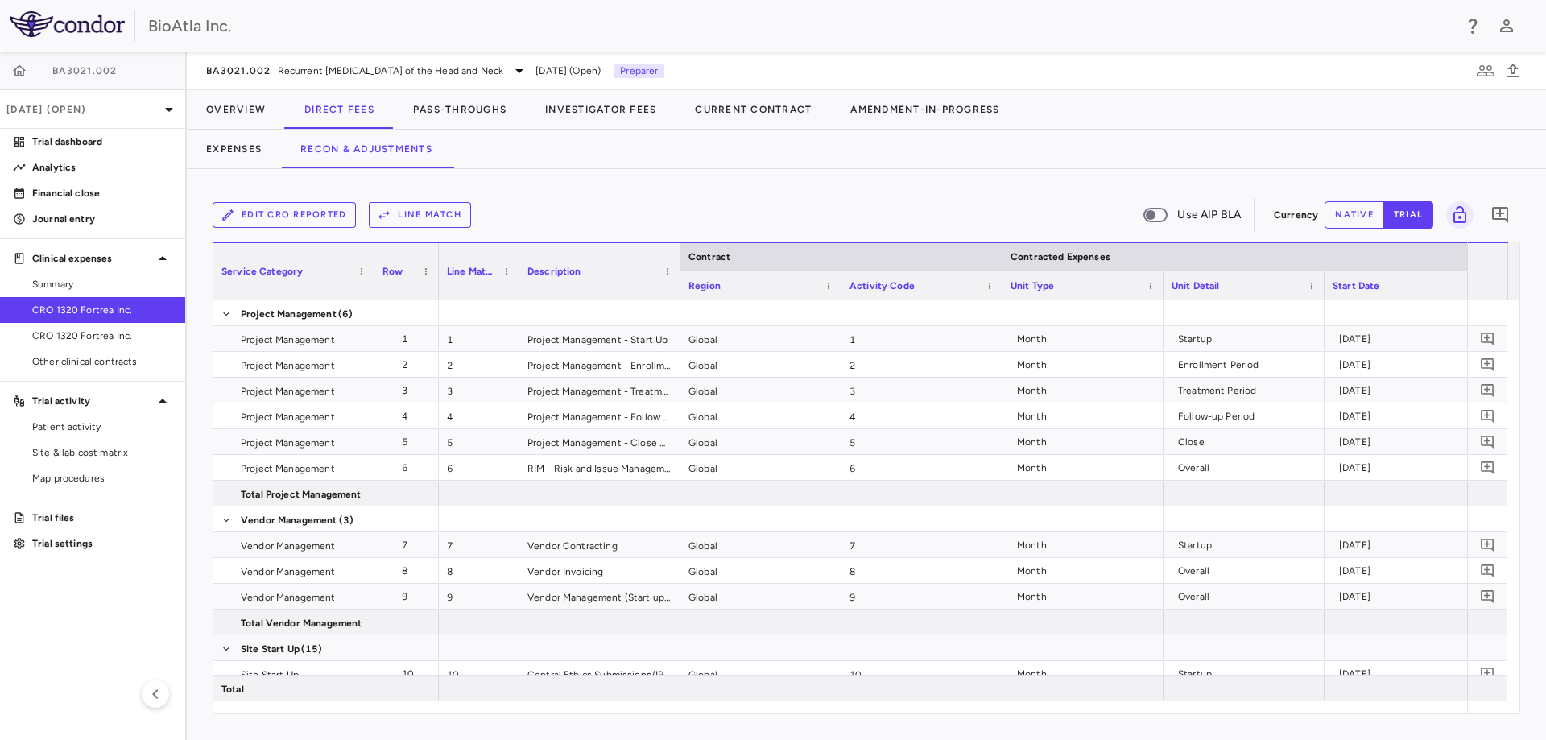
click at [449, 218] on button "Line Match" at bounding box center [420, 215] width 102 height 26
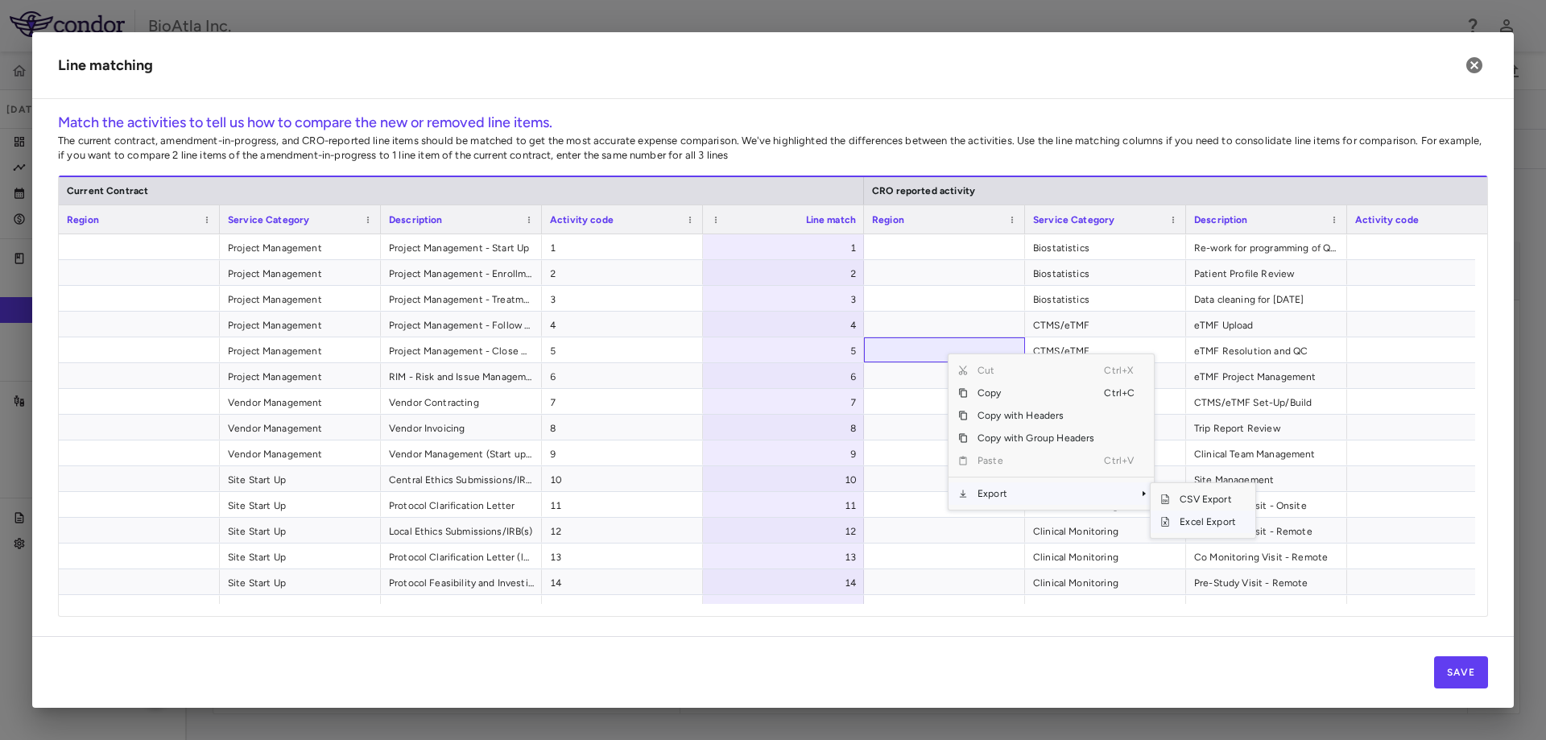
click at [1202, 520] on span "Excel Export" at bounding box center [1208, 521] width 76 height 23
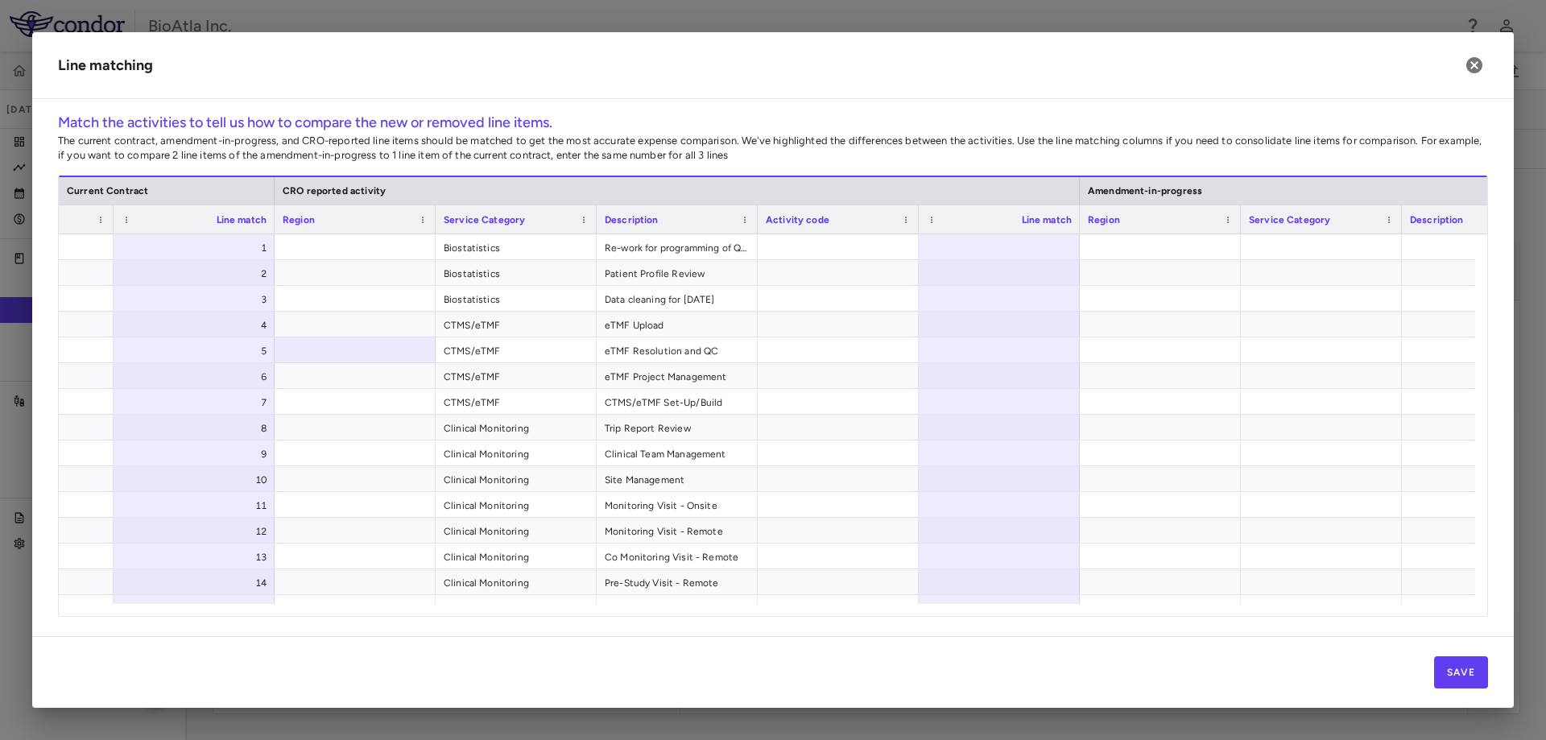
scroll to position [0, 755]
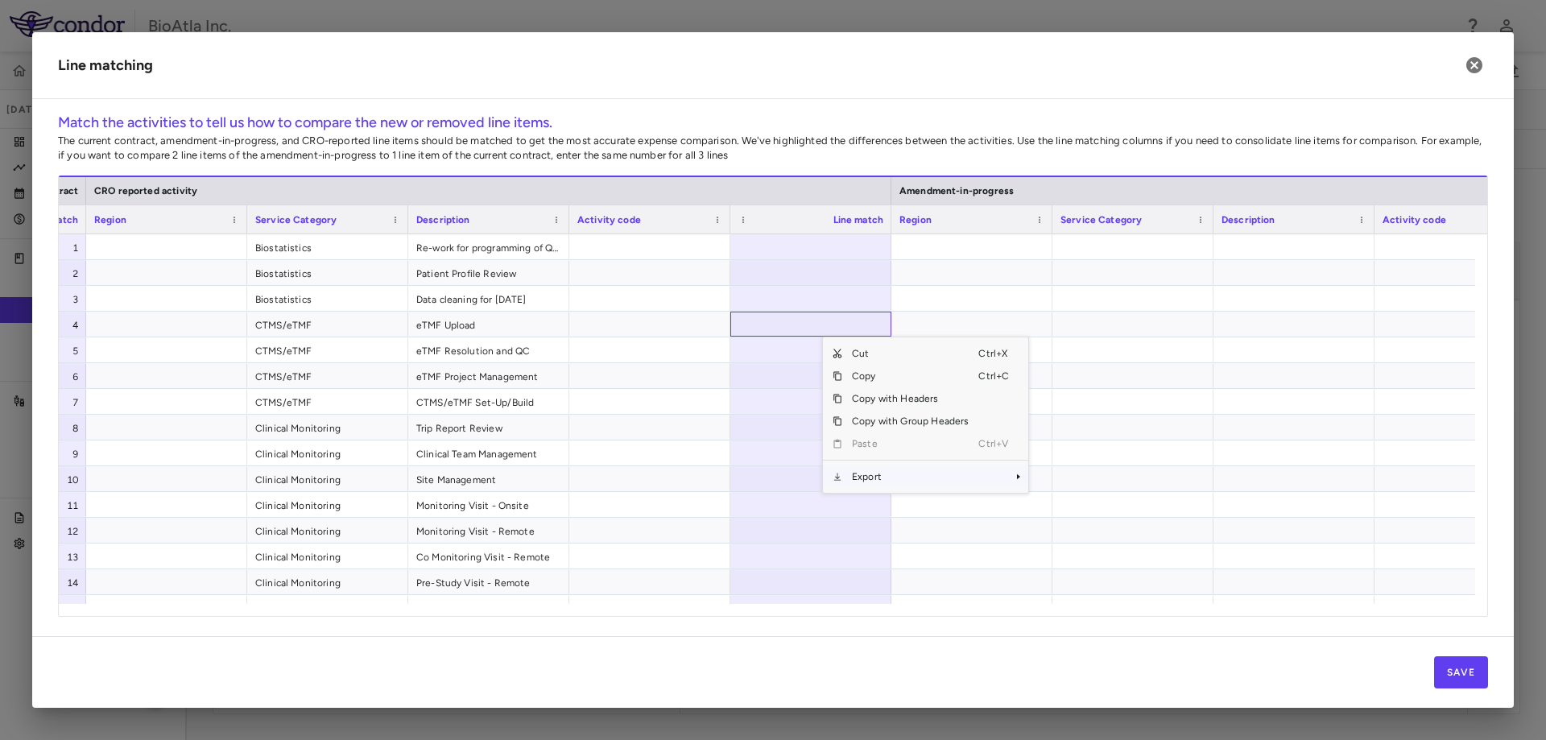
click at [1010, 476] on span "Context Menu" at bounding box center [995, 476] width 35 height 23
click at [1079, 502] on span "Excel Export" at bounding box center [1082, 505] width 76 height 23
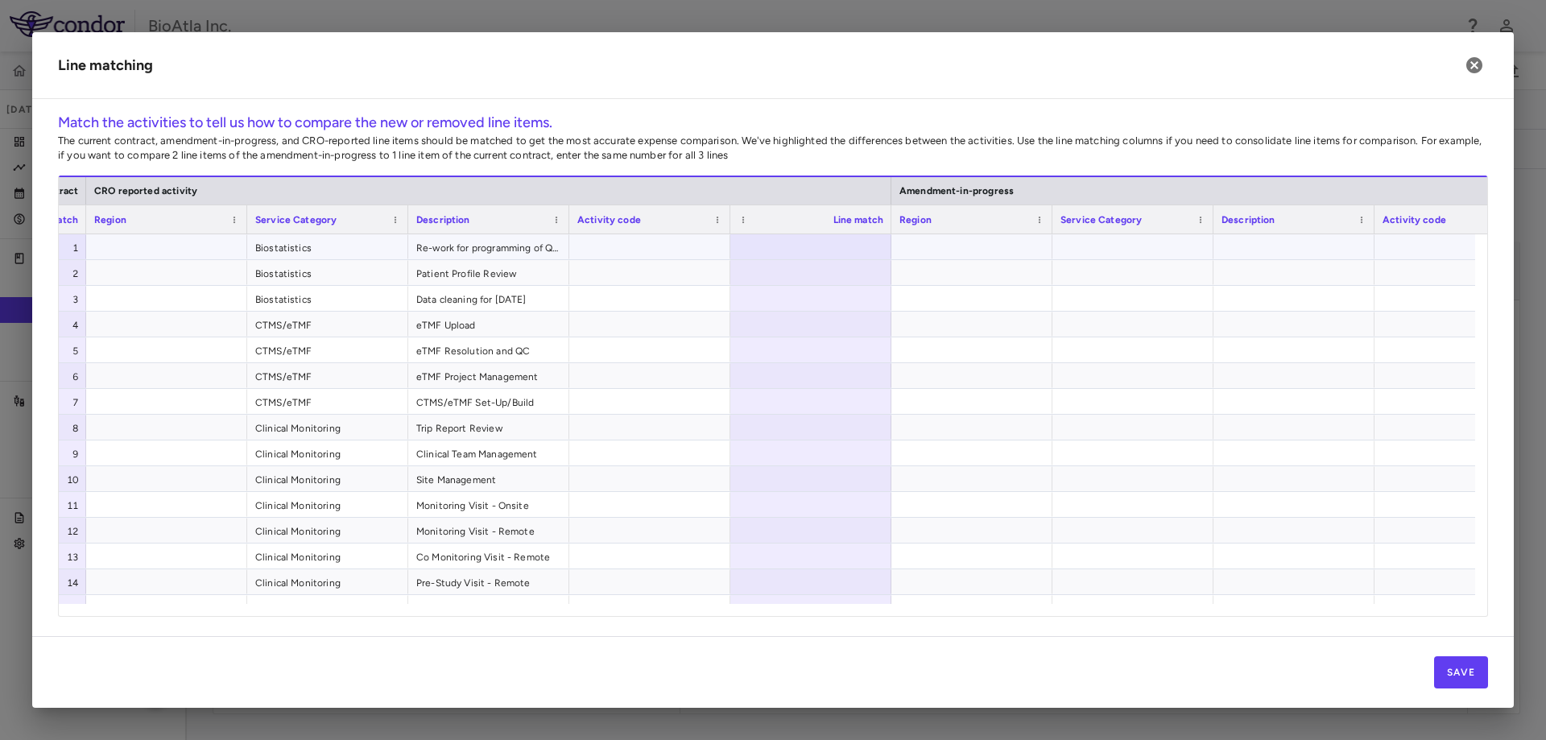
click at [836, 240] on div at bounding box center [810, 246] width 161 height 25
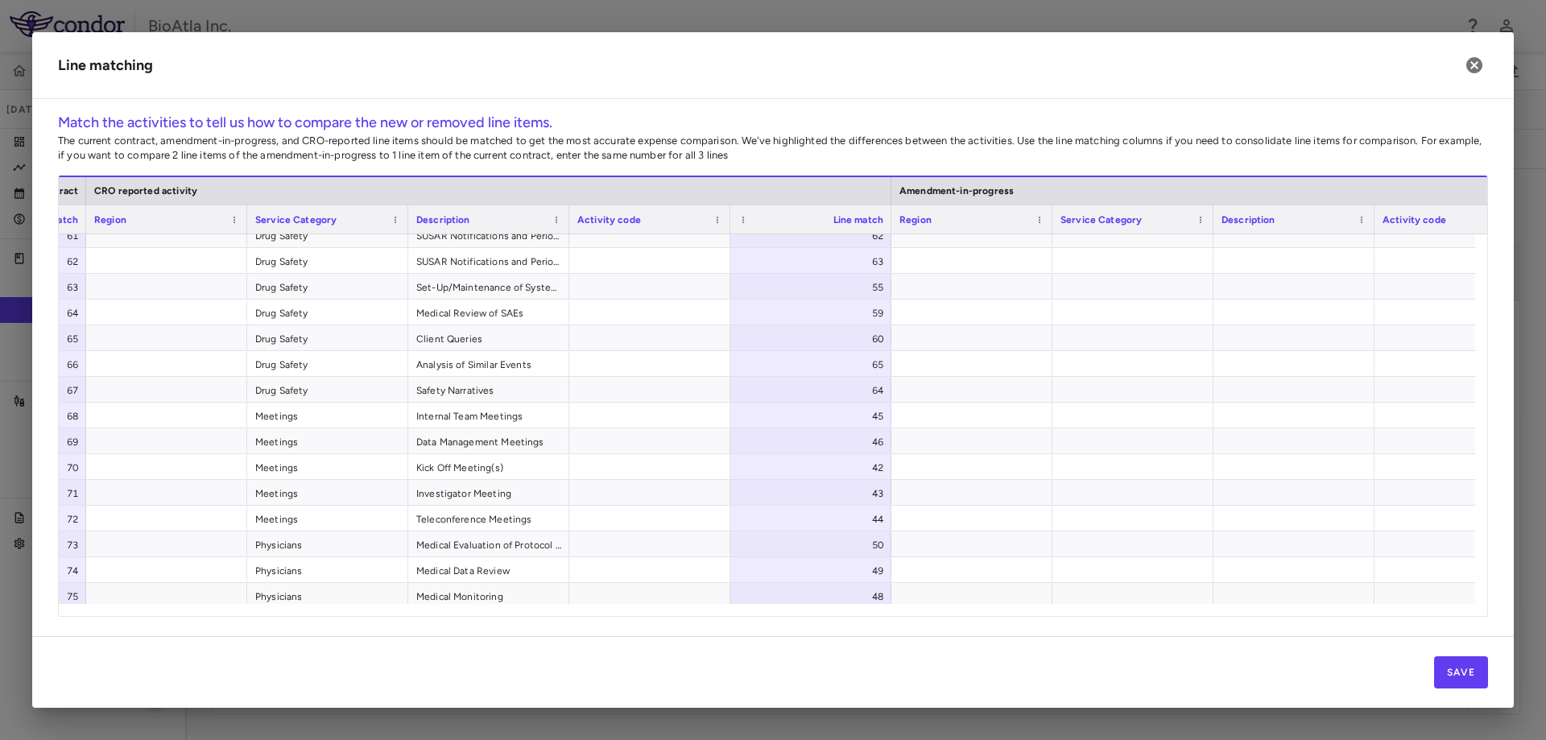
scroll to position [1638, 0]
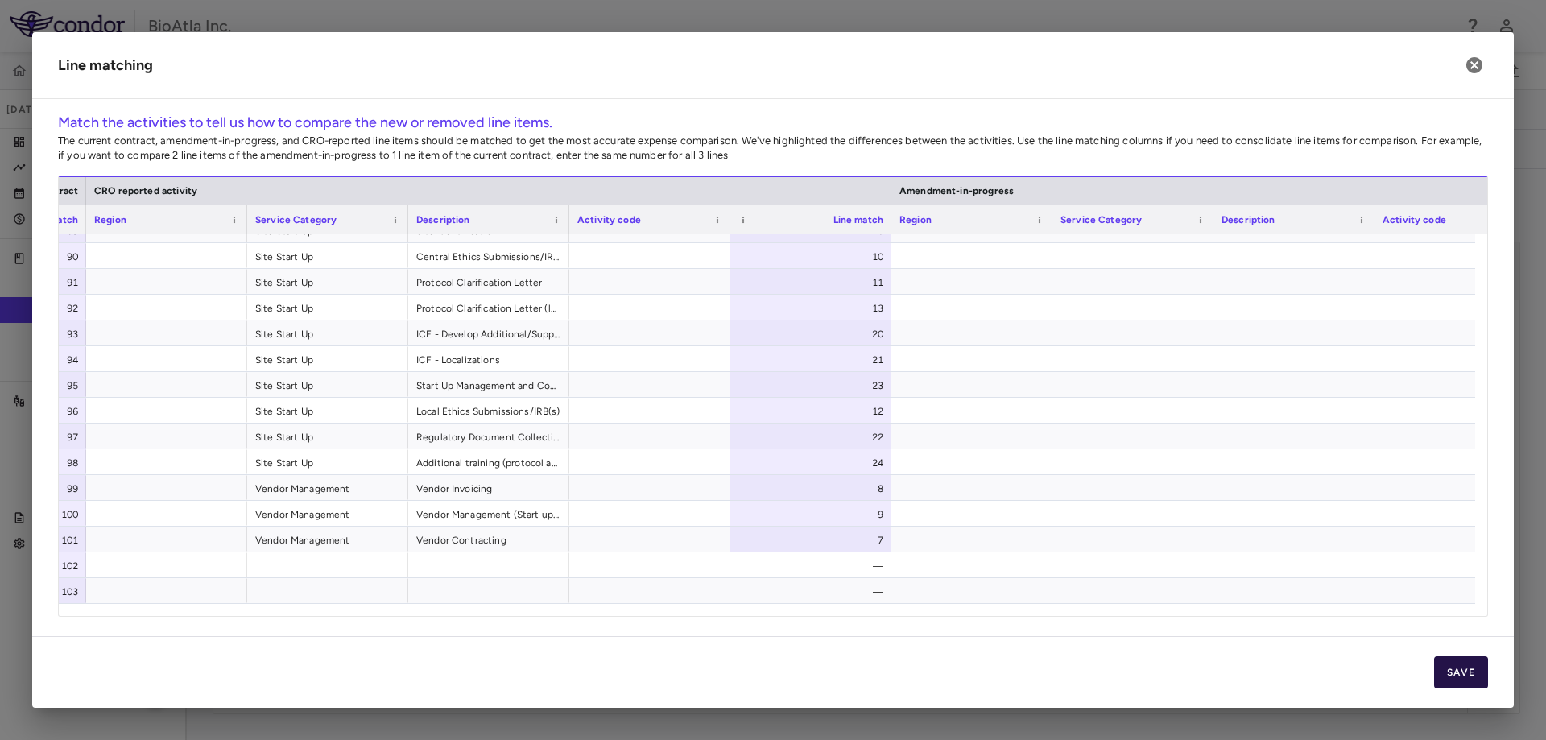
click at [1444, 673] on button "Save" at bounding box center [1461, 672] width 54 height 32
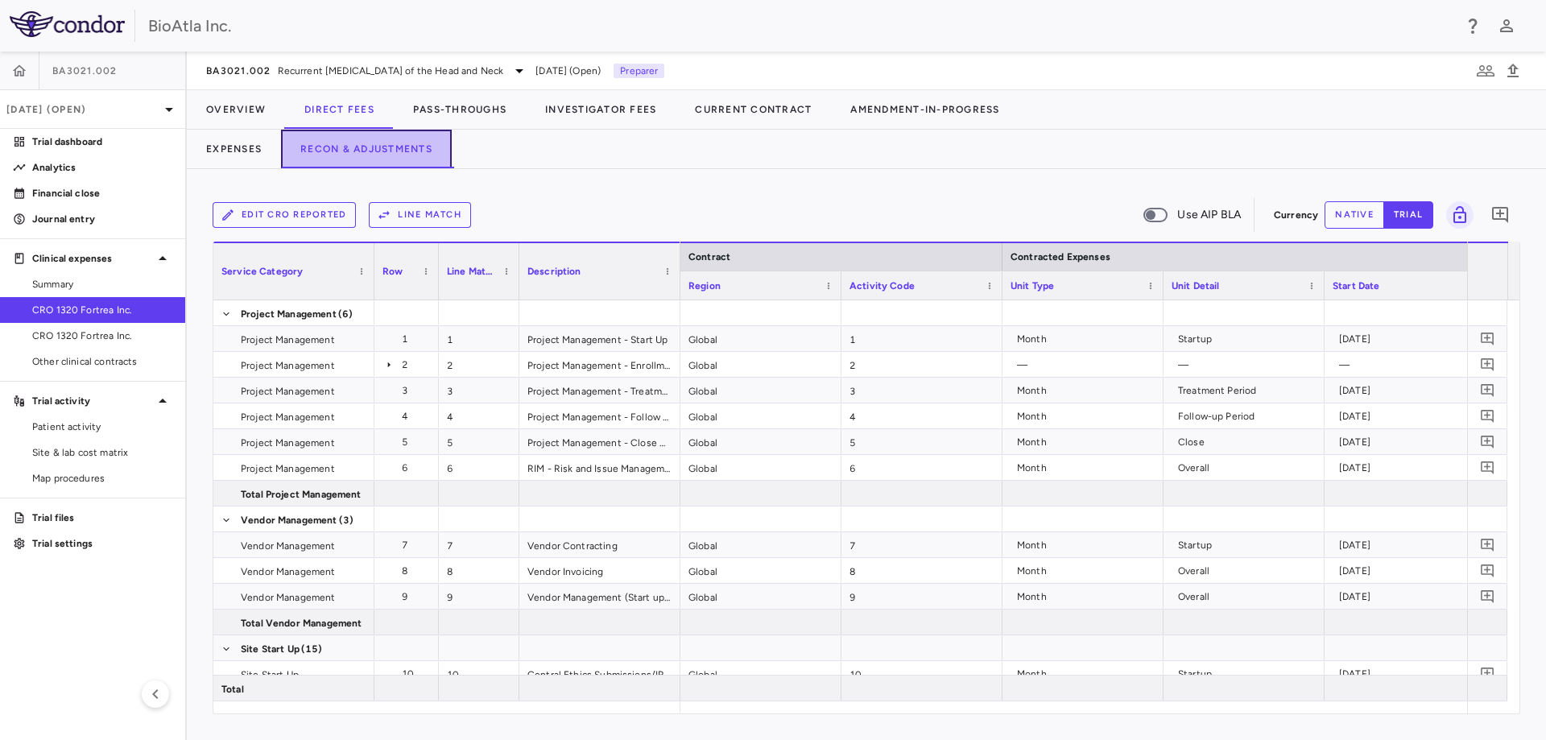
click at [344, 155] on button "Recon & Adjustments" at bounding box center [366, 149] width 171 height 39
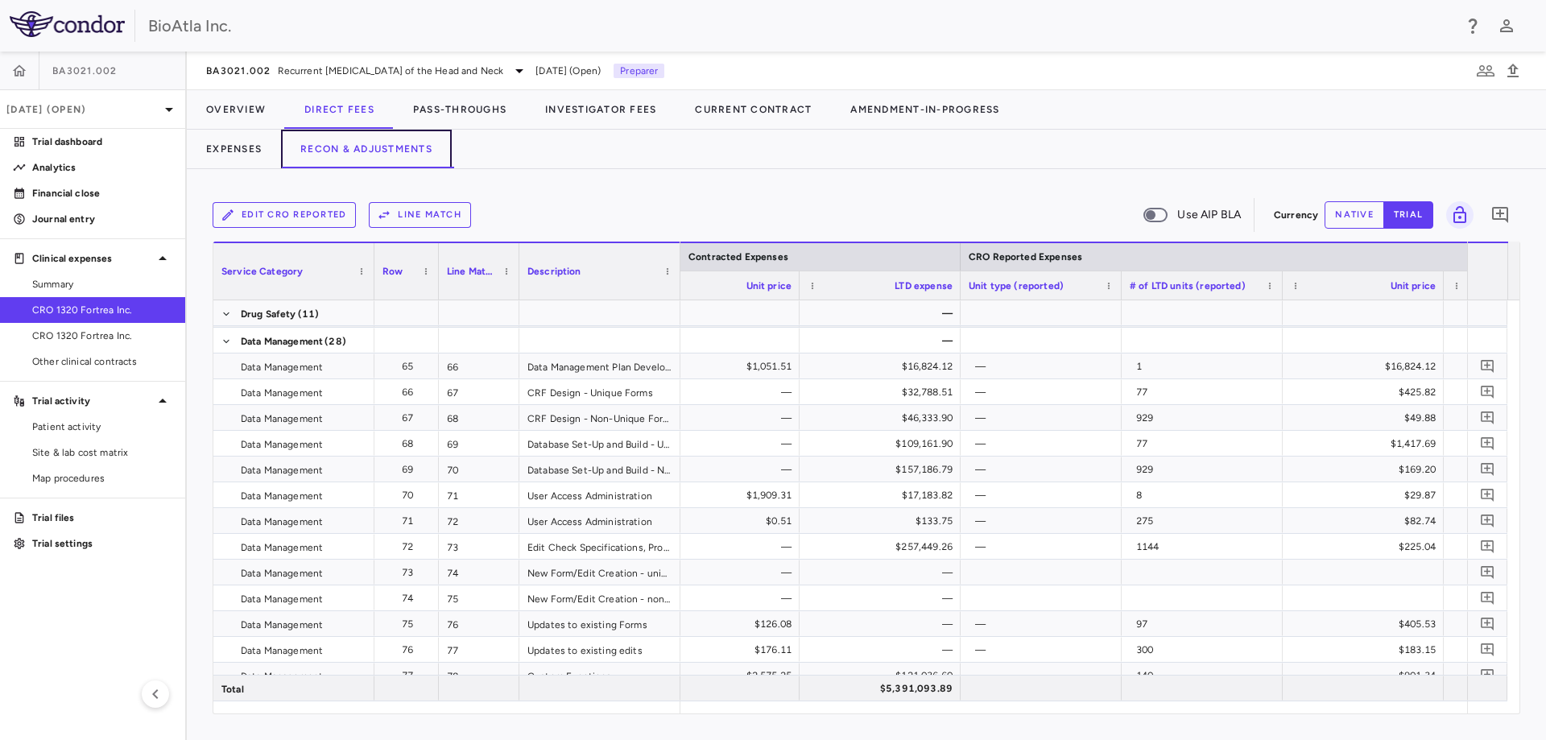
scroll to position [0, 1155]
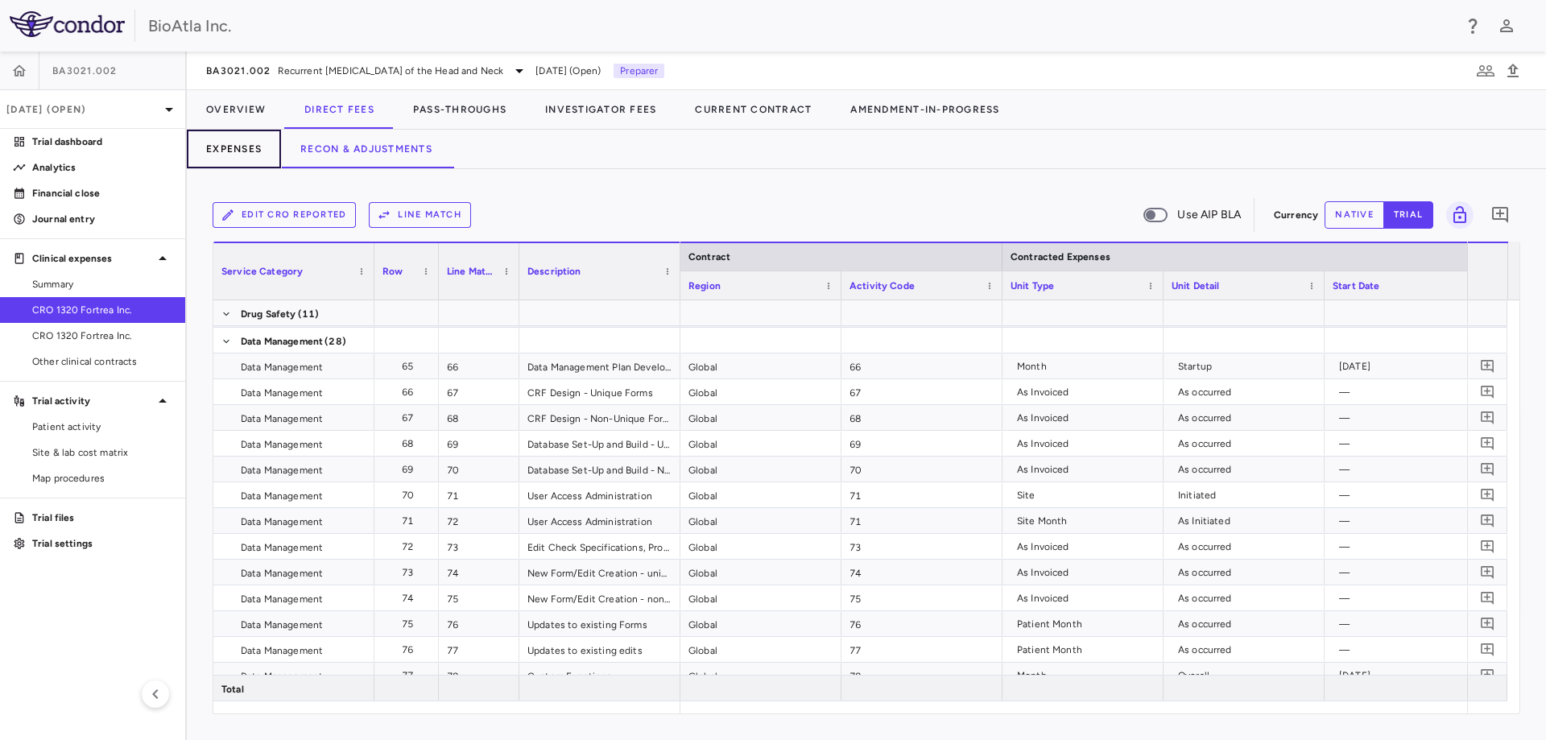
click at [221, 148] on button "Expenses" at bounding box center [234, 149] width 94 height 39
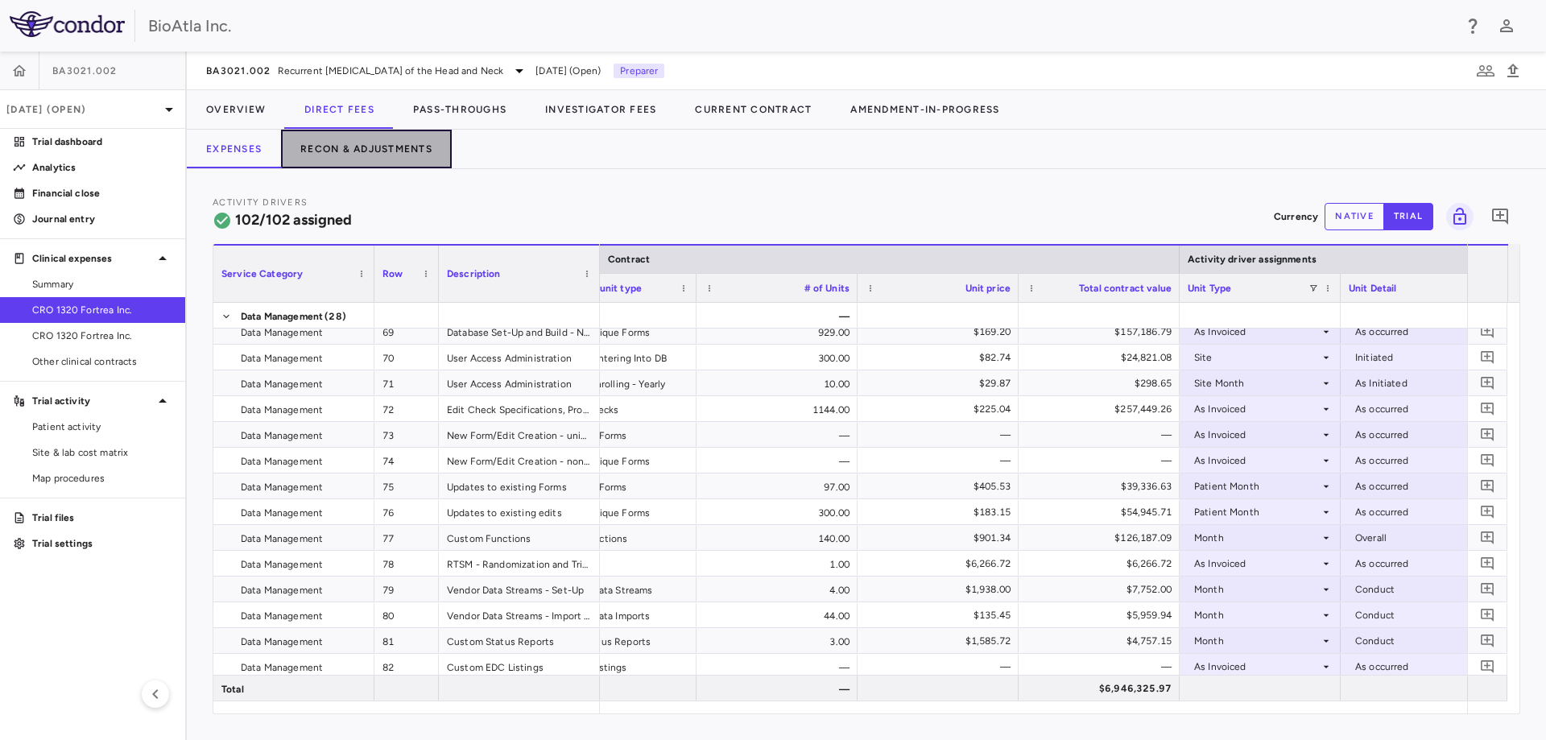
click at [366, 151] on button "Recon & Adjustments" at bounding box center [366, 149] width 171 height 39
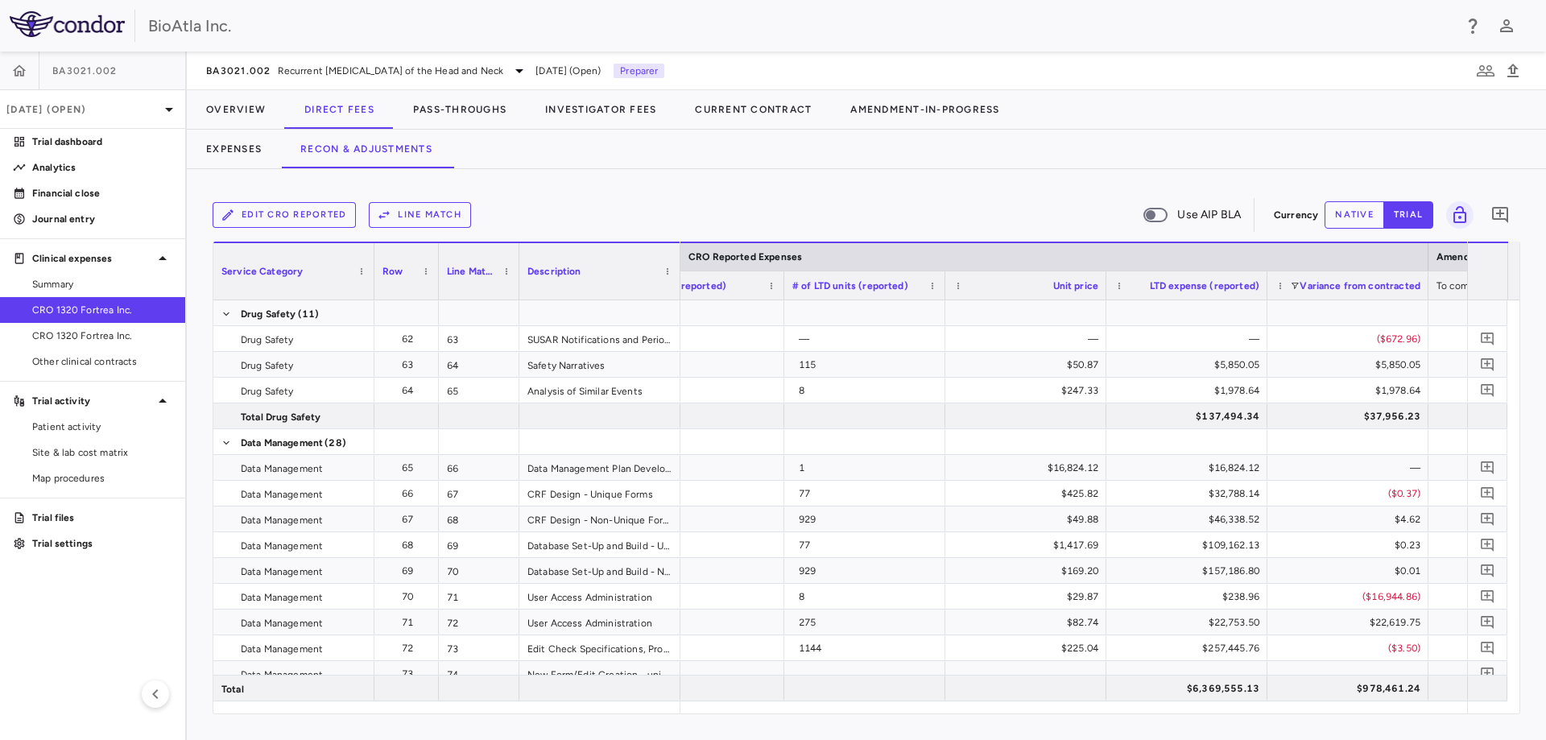
click at [415, 209] on button "Line Match" at bounding box center [420, 215] width 102 height 26
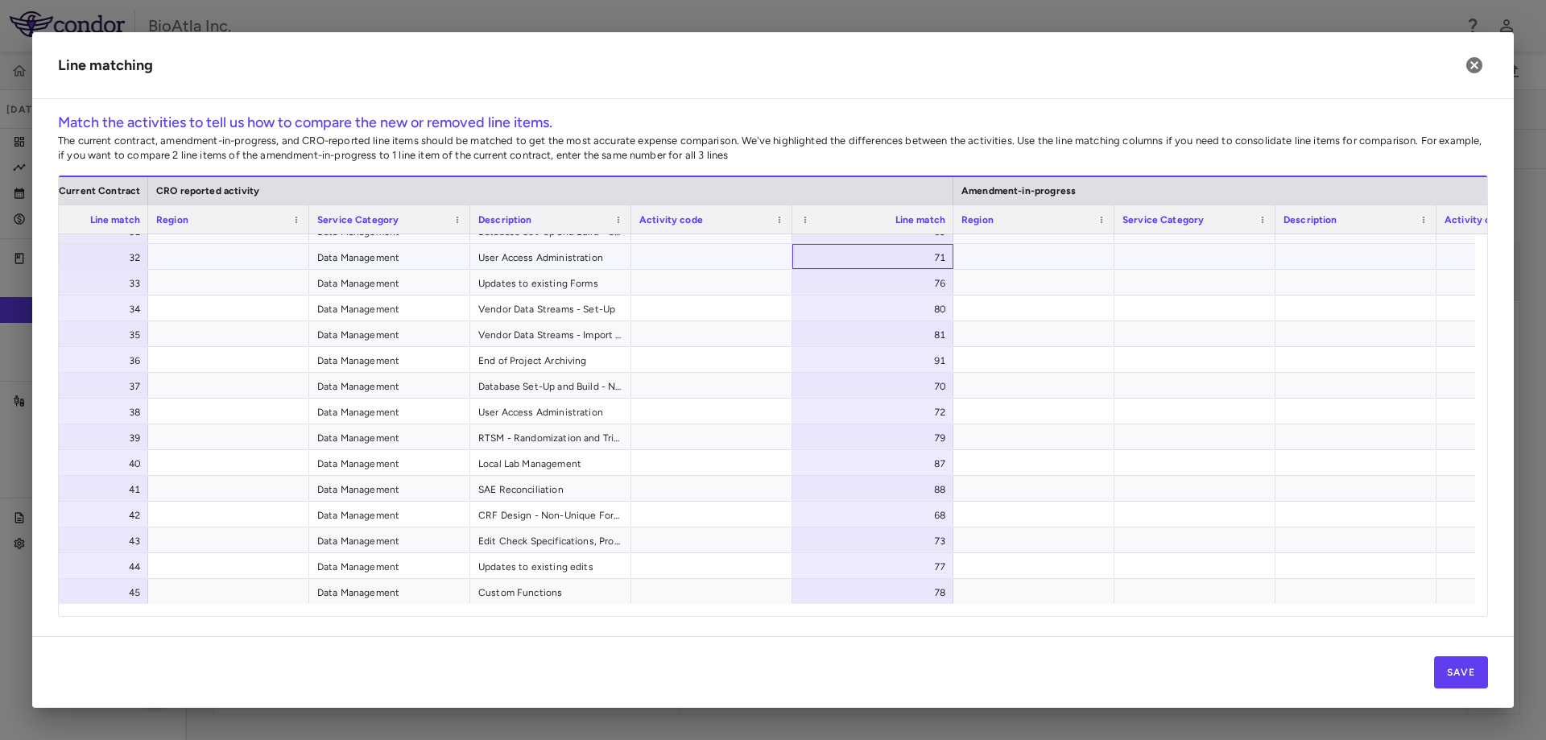
click at [939, 253] on div "71" at bounding box center [876, 258] width 138 height 26
type input "**"
click at [936, 413] on div "72" at bounding box center [876, 412] width 138 height 26
type input "**"
click at [899, 431] on div "79" at bounding box center [876, 438] width 138 height 26
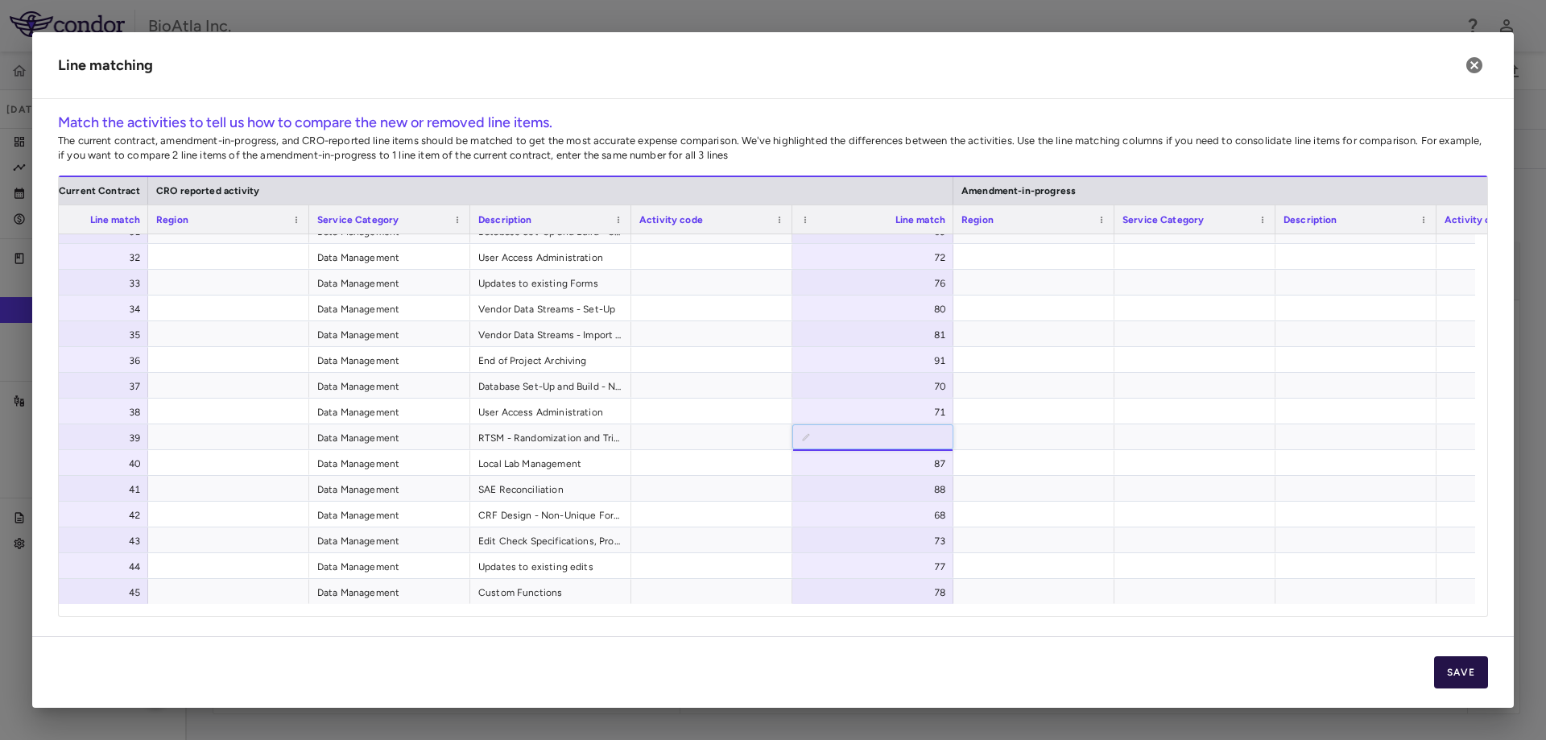
click at [1457, 668] on button "Save" at bounding box center [1461, 672] width 54 height 32
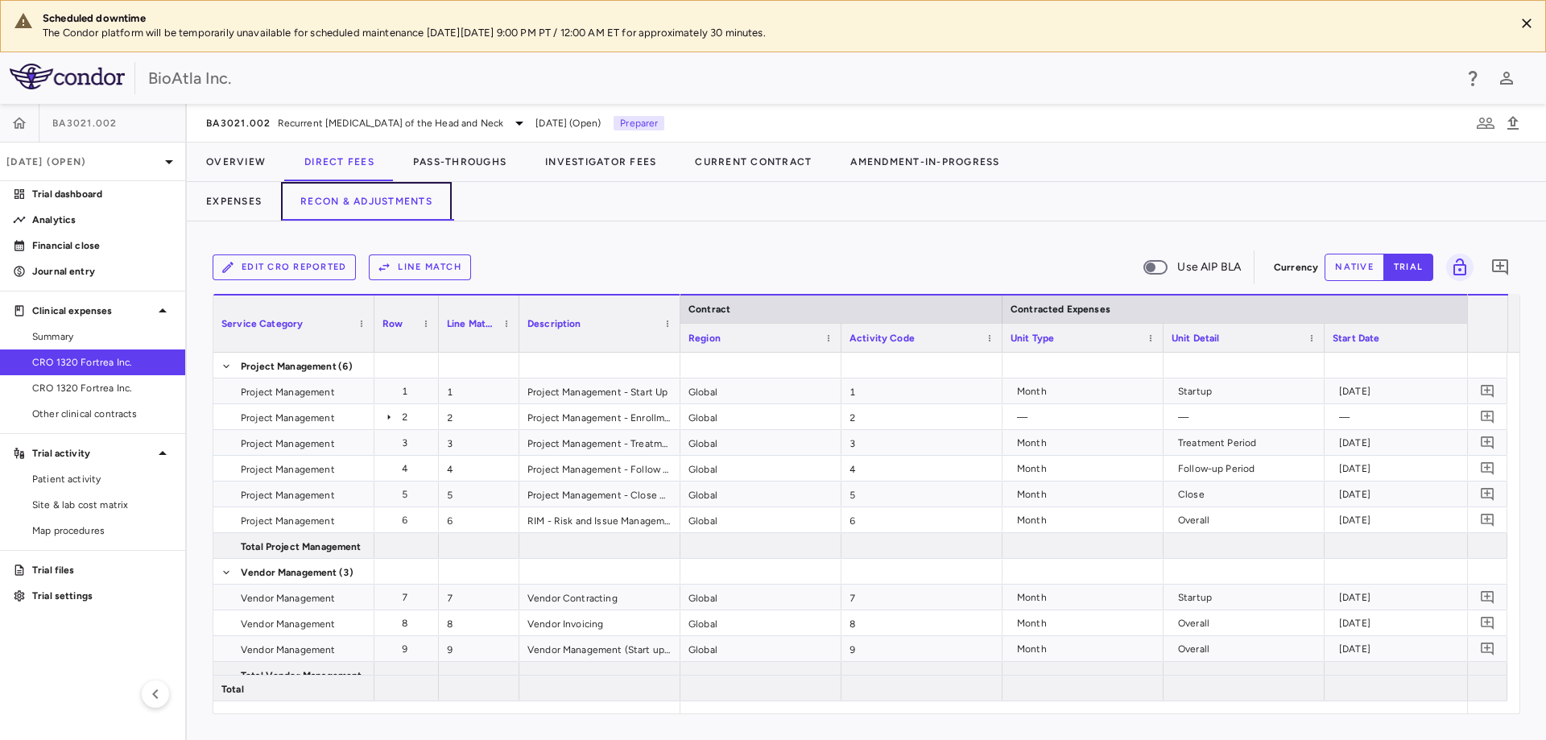
click at [405, 212] on button "Recon & Adjustments" at bounding box center [366, 201] width 171 height 39
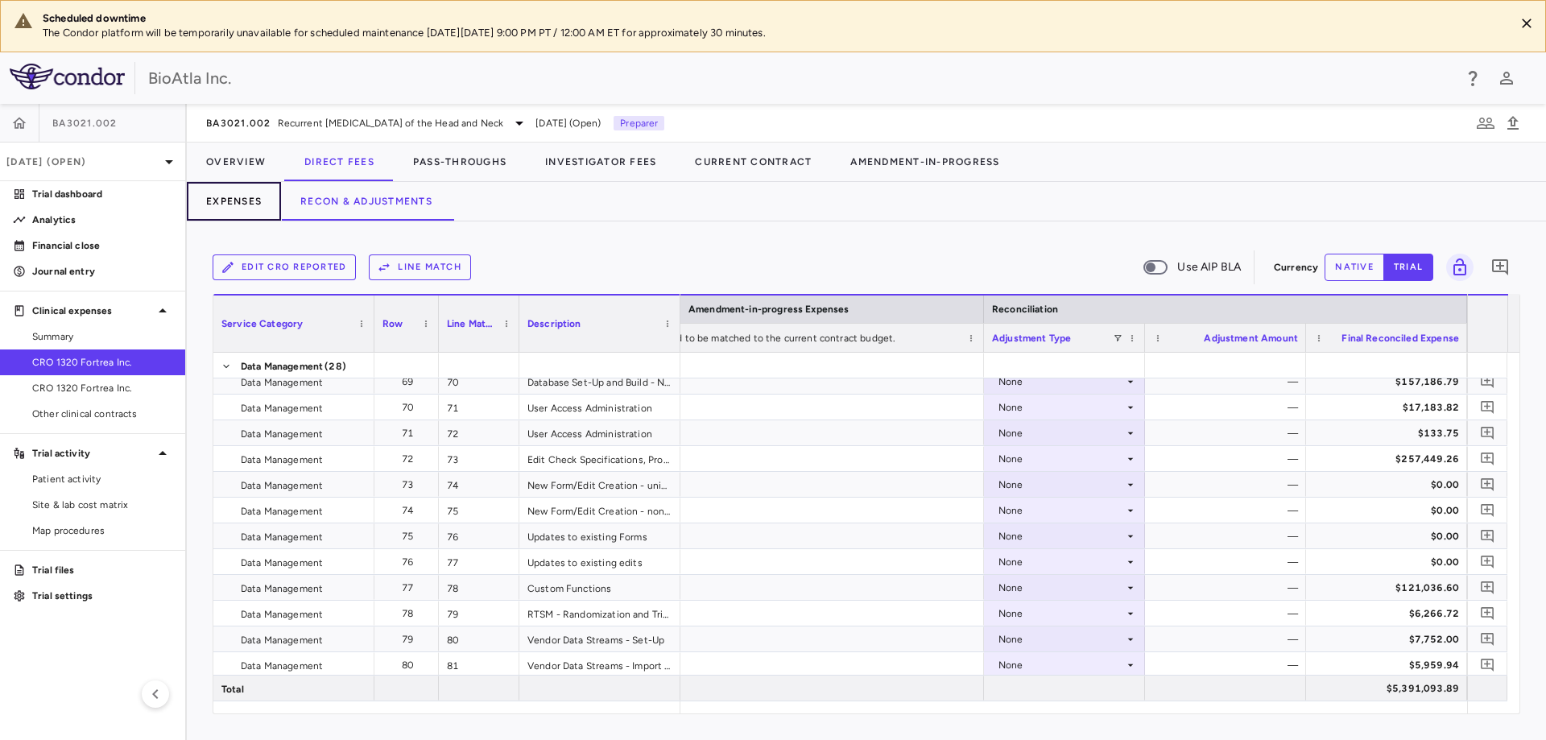
drag, startPoint x: 239, startPoint y: 200, endPoint x: 259, endPoint y: 213, distance: 23.9
click at [239, 200] on button "Expenses" at bounding box center [234, 201] width 94 height 39
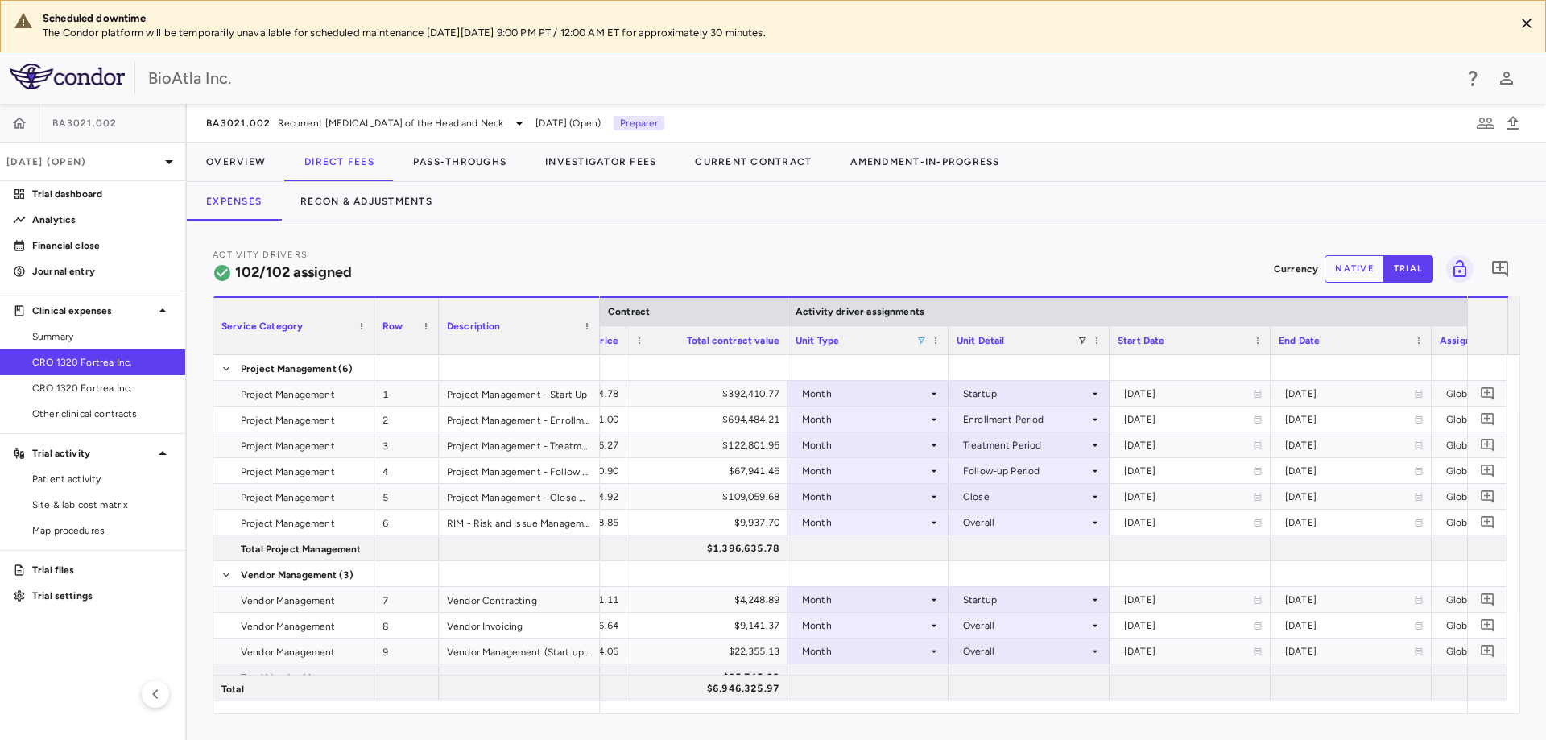
click at [921, 337] on span at bounding box center [921, 341] width 10 height 10
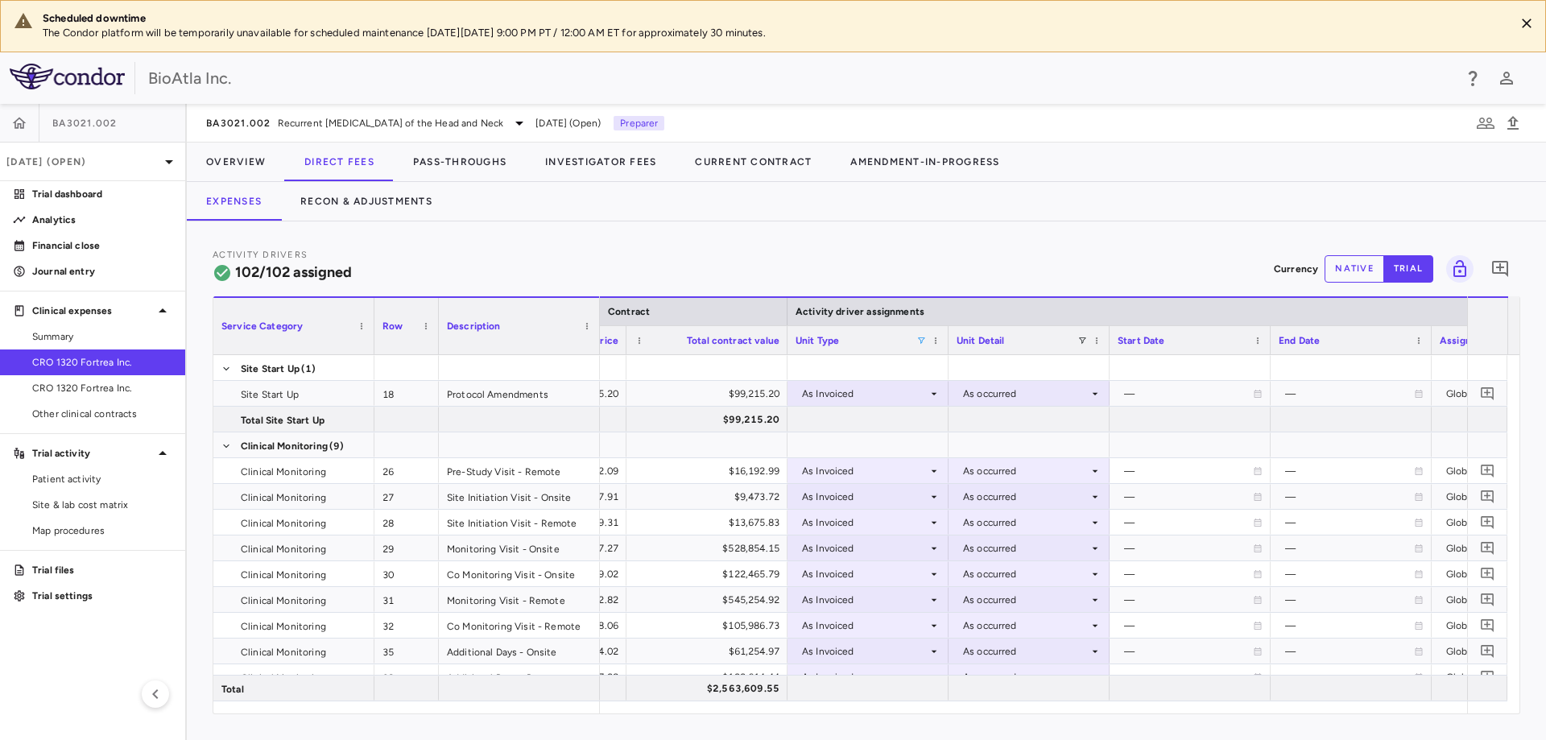
scroll to position [0, 1081]
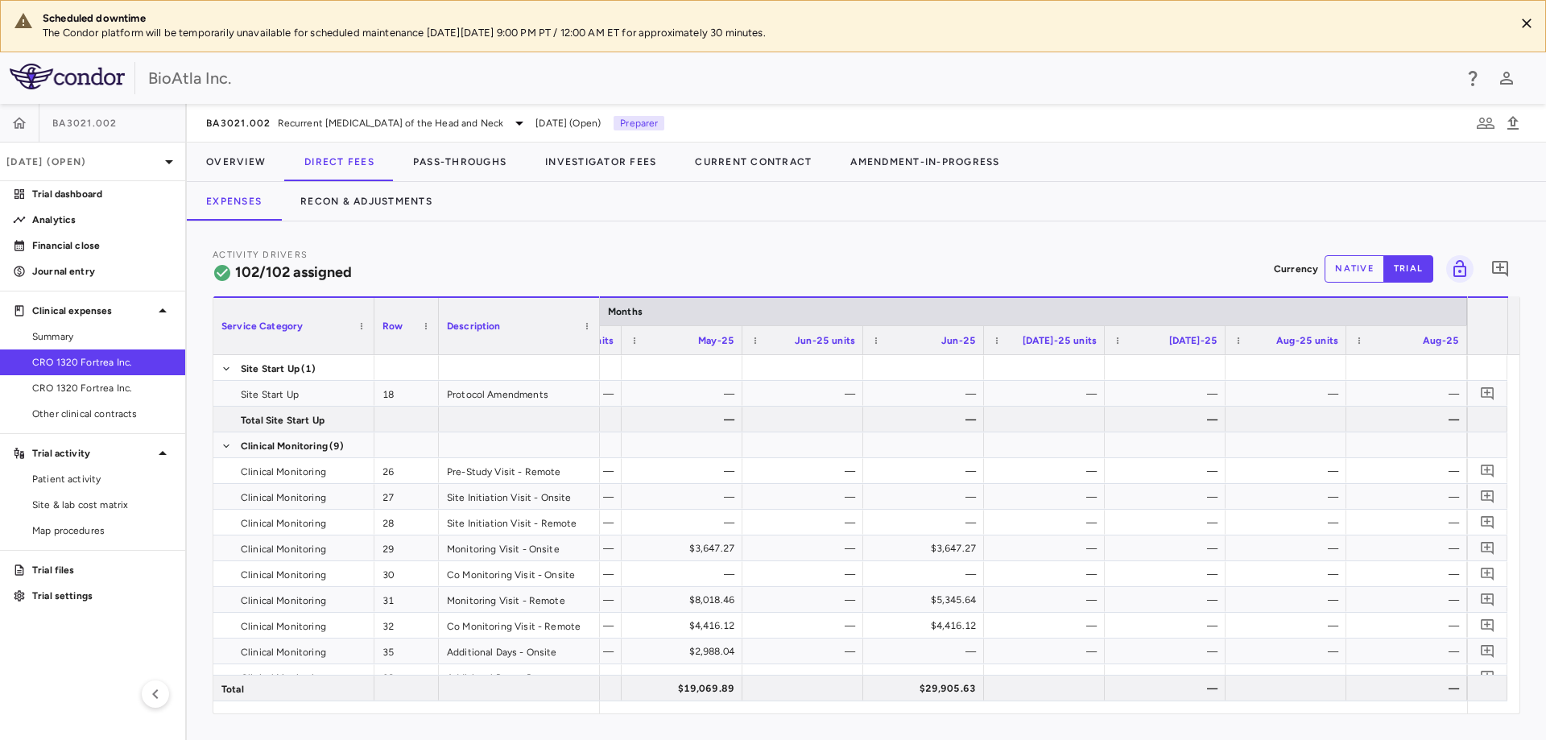
drag, startPoint x: 1339, startPoint y: 266, endPoint x: 1349, endPoint y: 270, distance: 10.2
click at [1340, 267] on button "native" at bounding box center [1354, 268] width 60 height 27
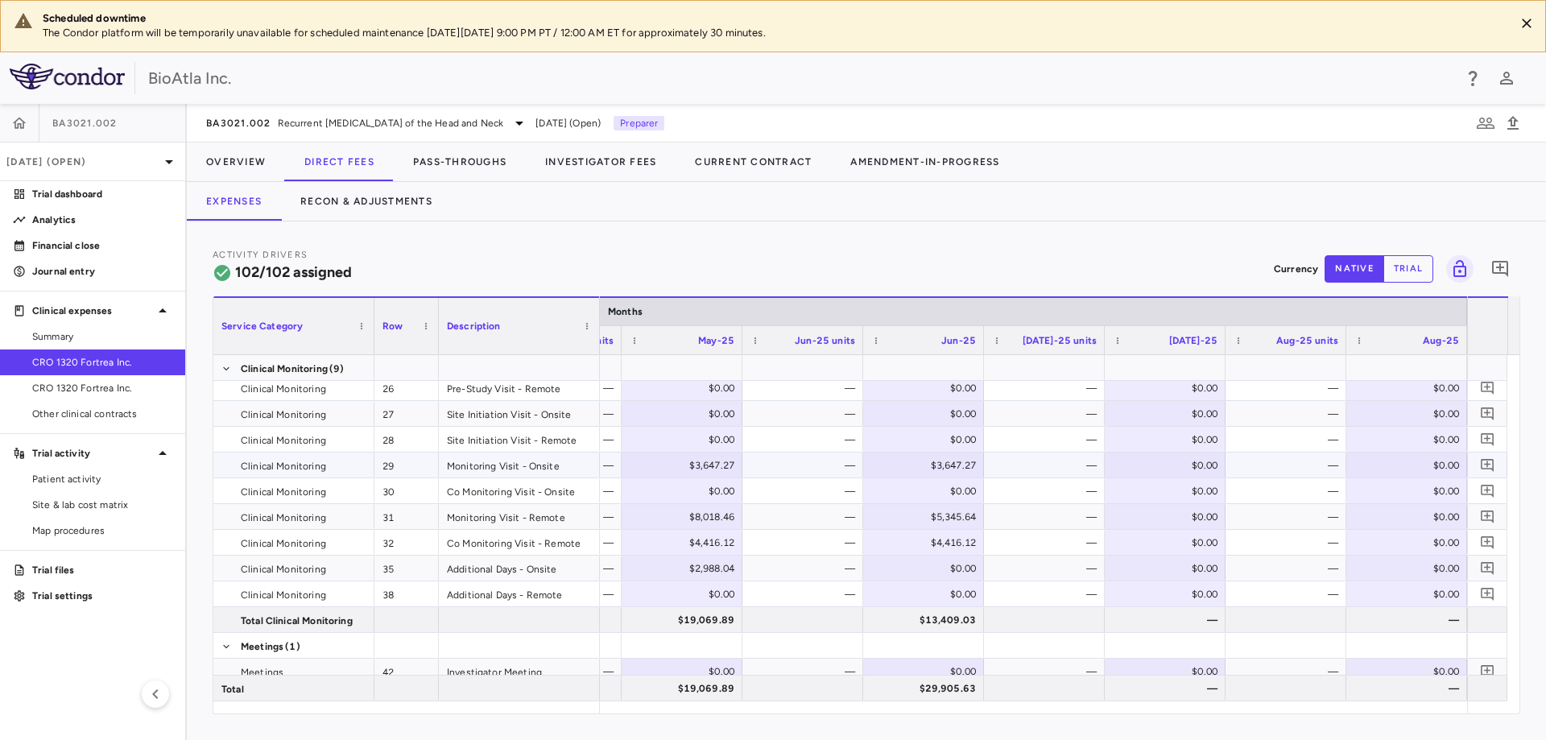
click at [1177, 470] on div "$0.00" at bounding box center [1168, 465] width 98 height 26
click at [1235, 519] on div "—" at bounding box center [1285, 516] width 105 height 23
click at [1189, 506] on div "$0.00" at bounding box center [1168, 517] width 98 height 26
click at [1186, 537] on div "$0.00" at bounding box center [1168, 543] width 98 height 26
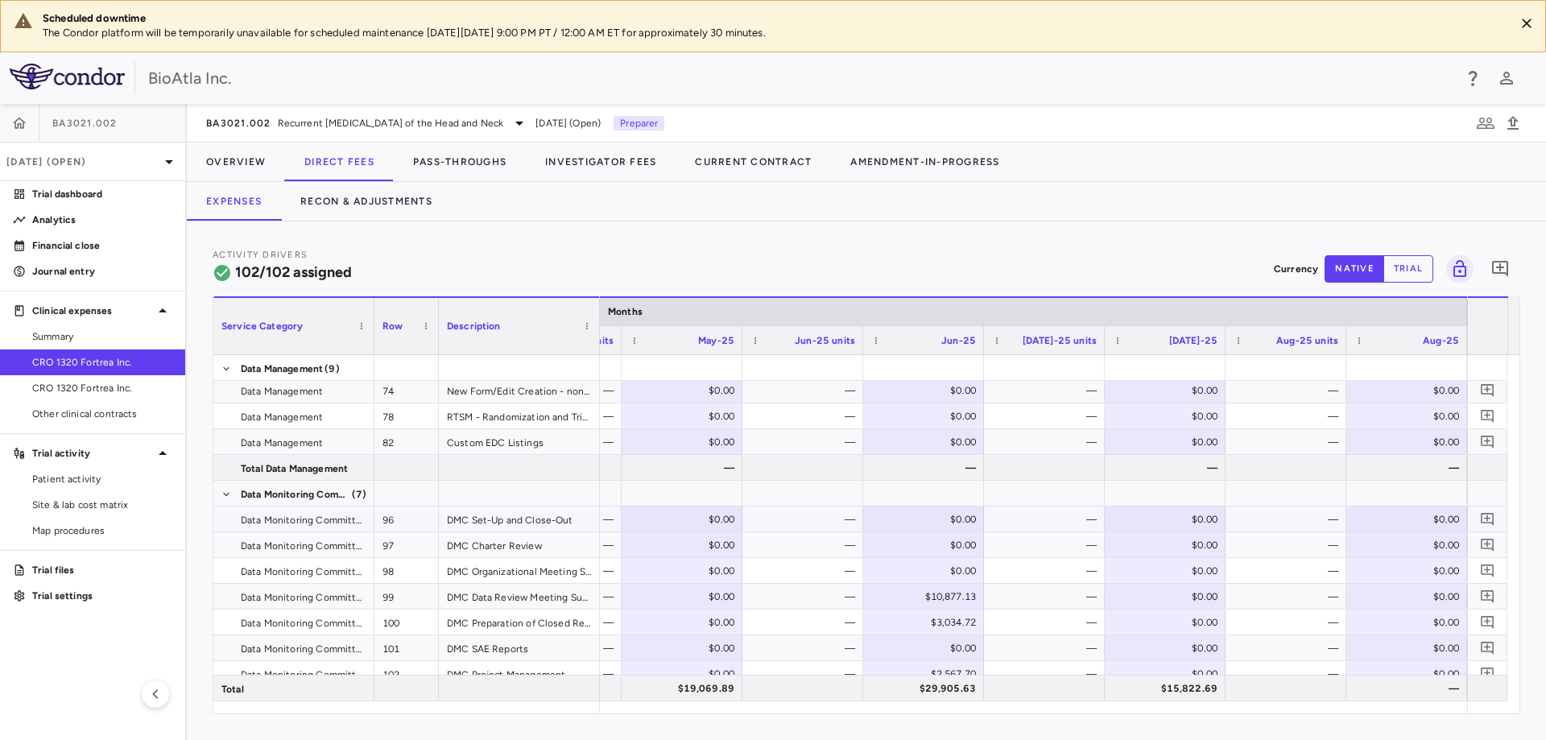
click at [1172, 513] on div "$0.00" at bounding box center [1168, 519] width 98 height 26
click at [1181, 623] on div "$0.00" at bounding box center [1168, 622] width 98 height 26
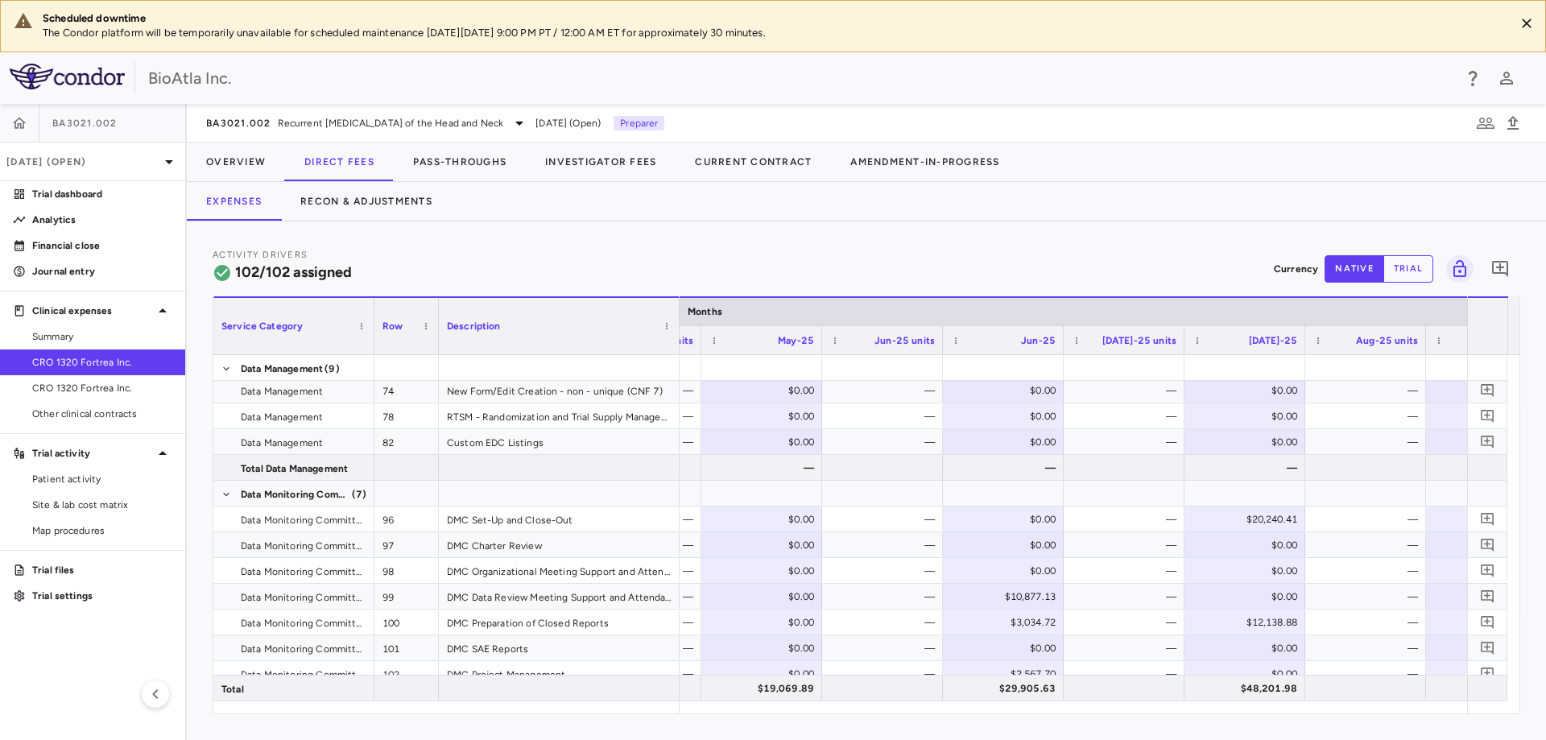
drag, startPoint x: 598, startPoint y: 308, endPoint x: 678, endPoint y: 313, distance: 79.9
click at [678, 313] on div at bounding box center [678, 326] width 6 height 56
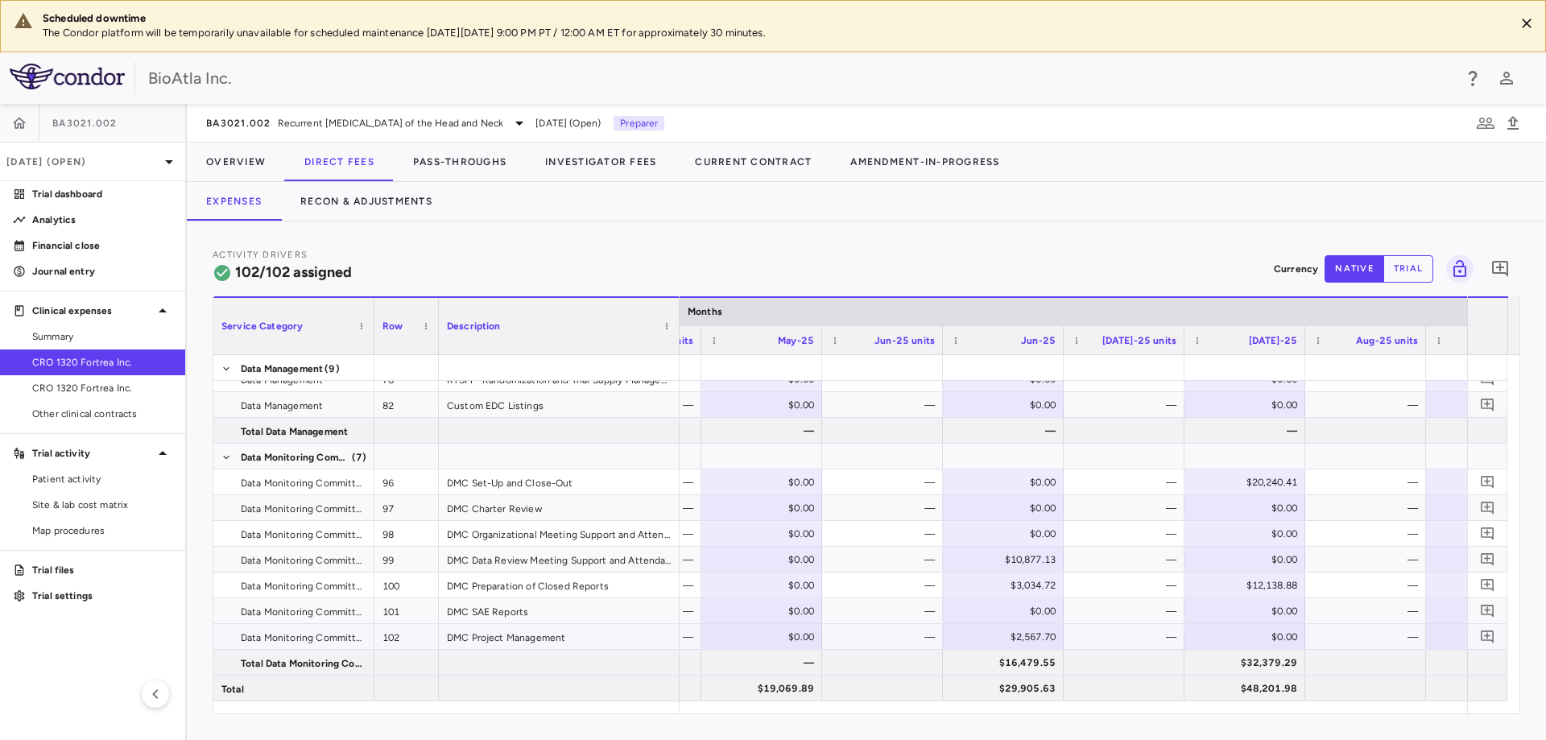
click at [1278, 635] on div "$0.00" at bounding box center [1248, 637] width 98 height 26
click at [386, 193] on button "Recon & Adjustments" at bounding box center [366, 201] width 171 height 39
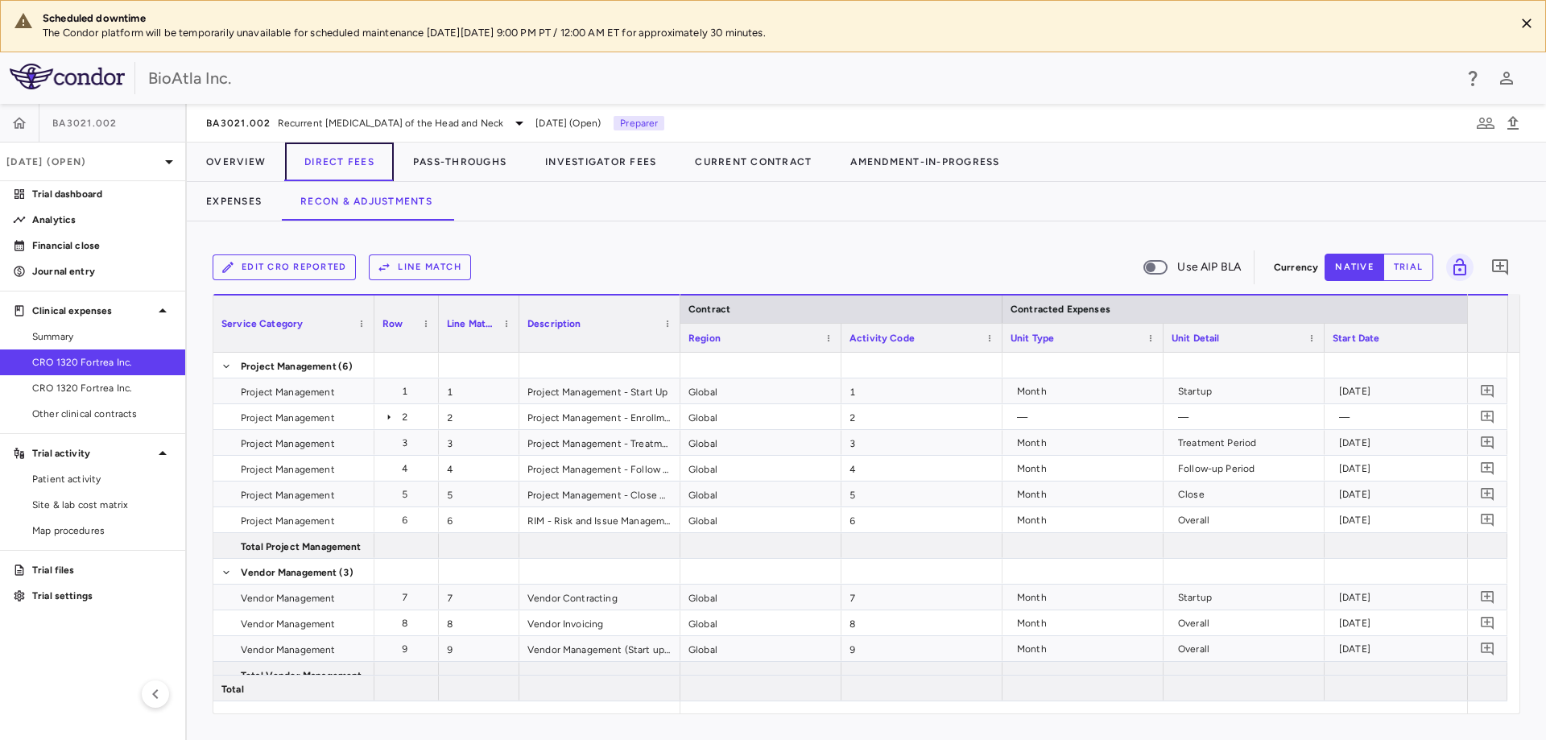
click at [331, 161] on button "Direct Fees" at bounding box center [339, 162] width 109 height 39
click at [221, 206] on button "Expenses" at bounding box center [234, 201] width 94 height 39
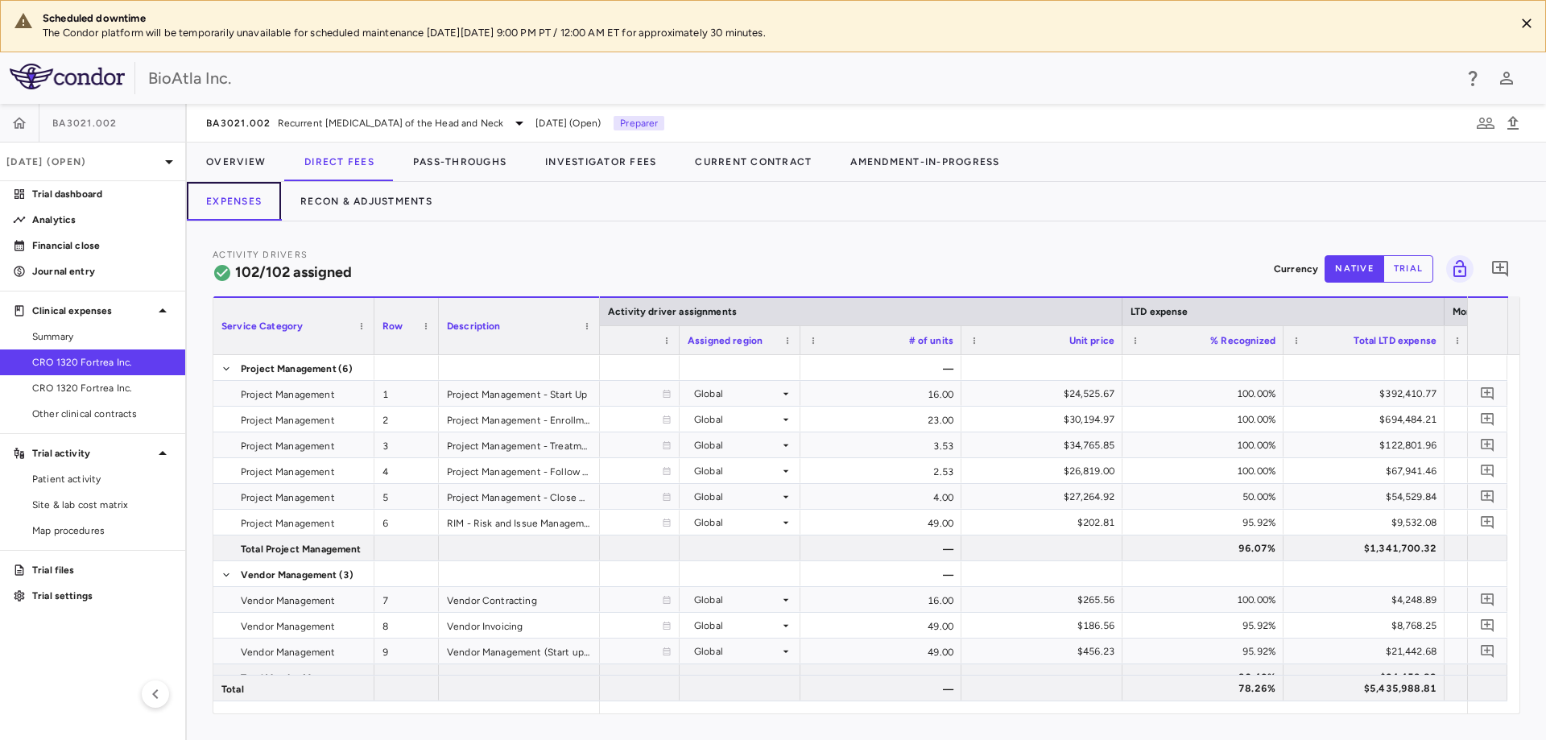
scroll to position [0, 1556]
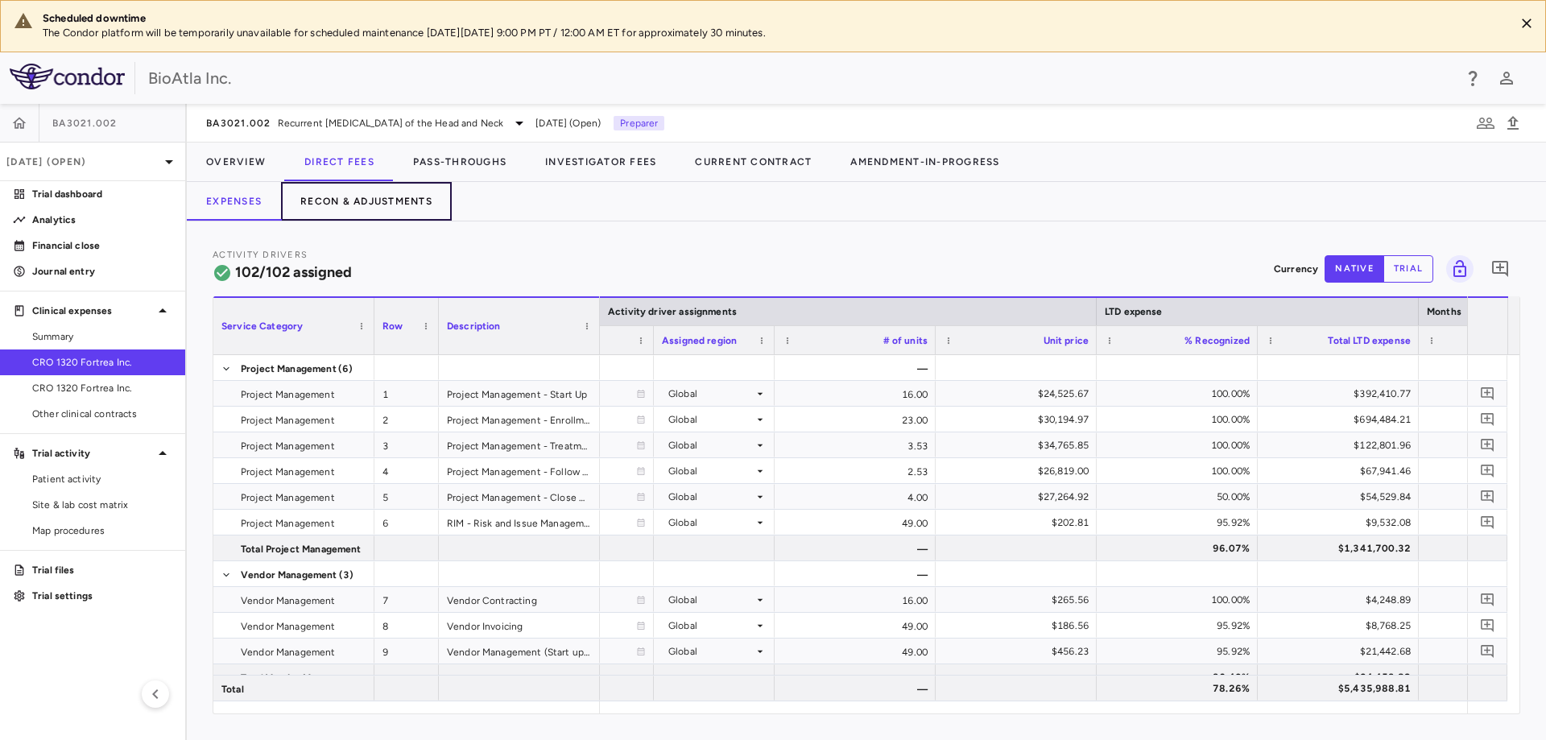
click at [374, 200] on button "Recon & Adjustments" at bounding box center [366, 201] width 171 height 39
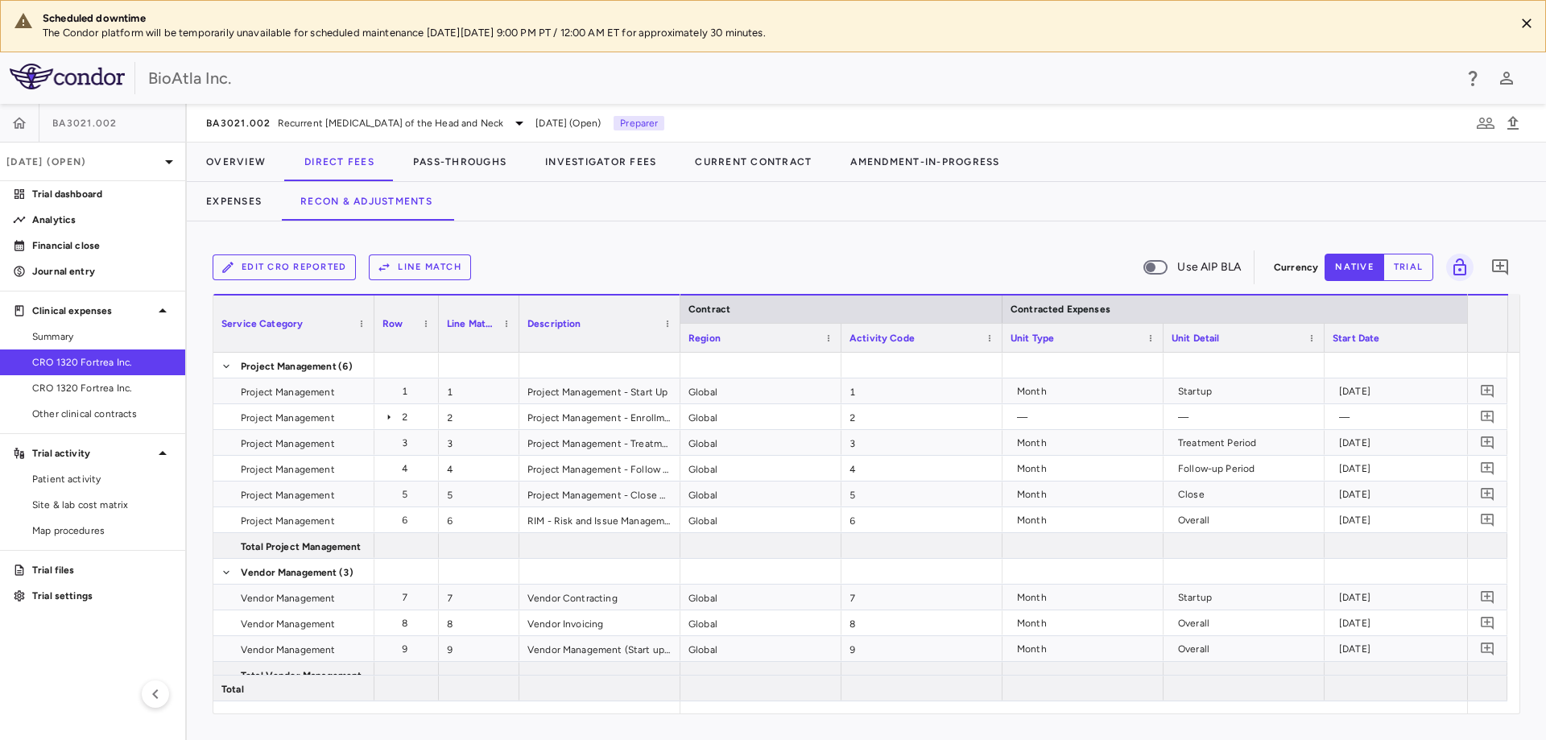
drag, startPoint x: 817, startPoint y: 714, endPoint x: 857, endPoint y: 721, distance: 40.8
click at [857, 721] on div "Edit CRO reported Line Match Use AIP BLA Currency native trial 0 Service Catego…" at bounding box center [866, 480] width 1359 height 518
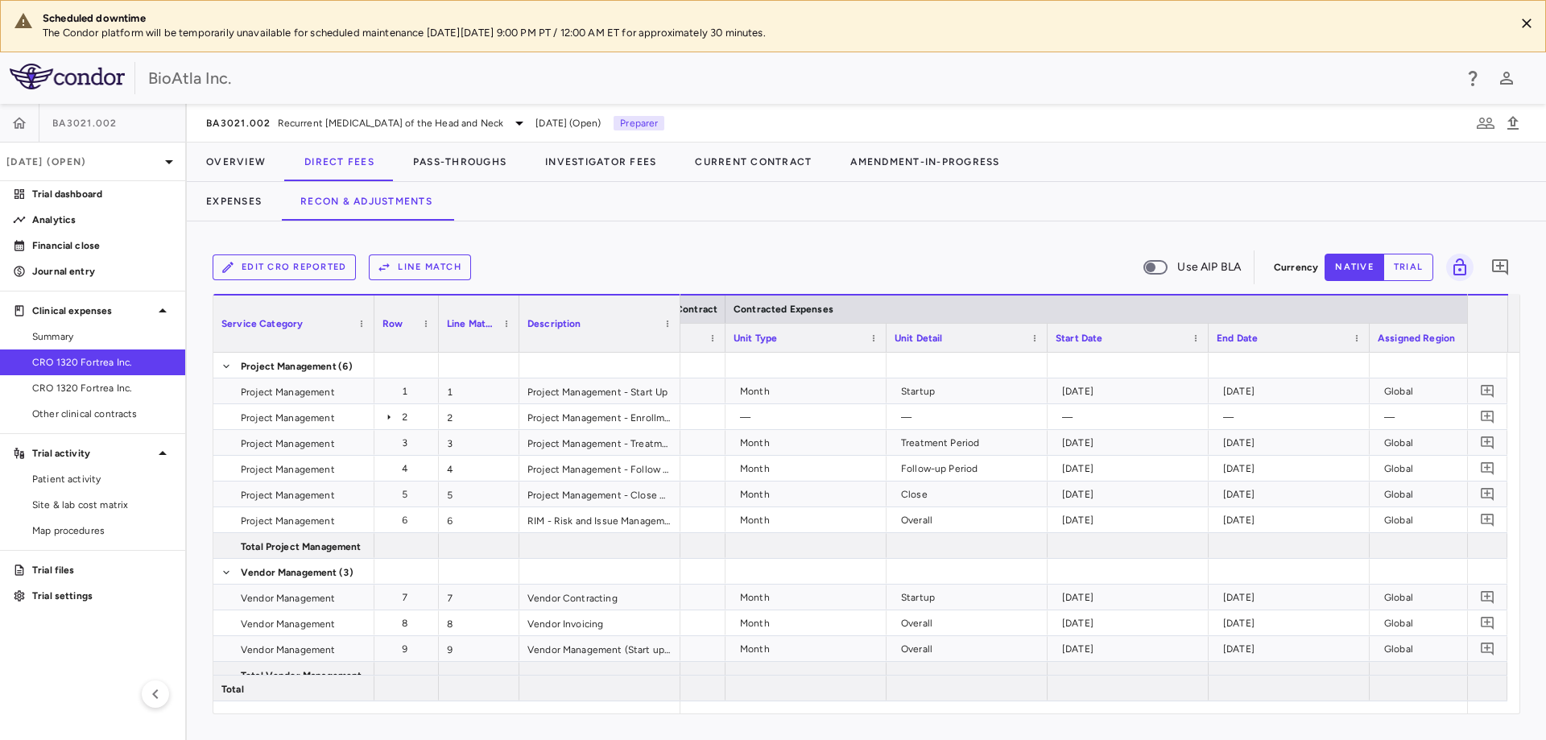
scroll to position [0, 281]
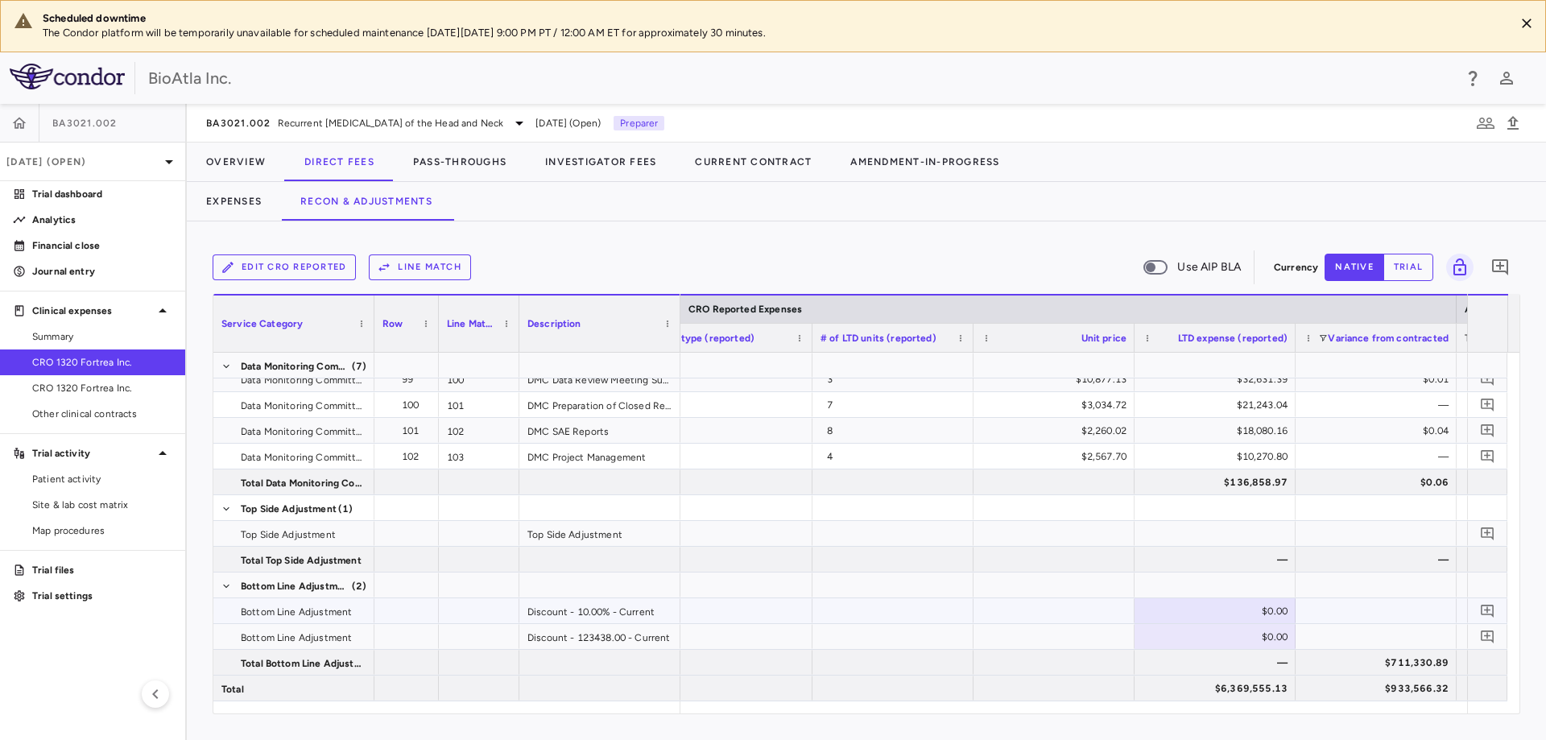
click at [1196, 616] on div "$0.00" at bounding box center [1218, 611] width 138 height 26
click at [1217, 609] on div "$636,955.51" at bounding box center [1218, 611] width 138 height 26
click at [1217, 609] on input "*********" at bounding box center [1226, 612] width 135 height 27
type input "**********"
click at [1197, 637] on div "$123,438.00" at bounding box center [1218, 637] width 138 height 26
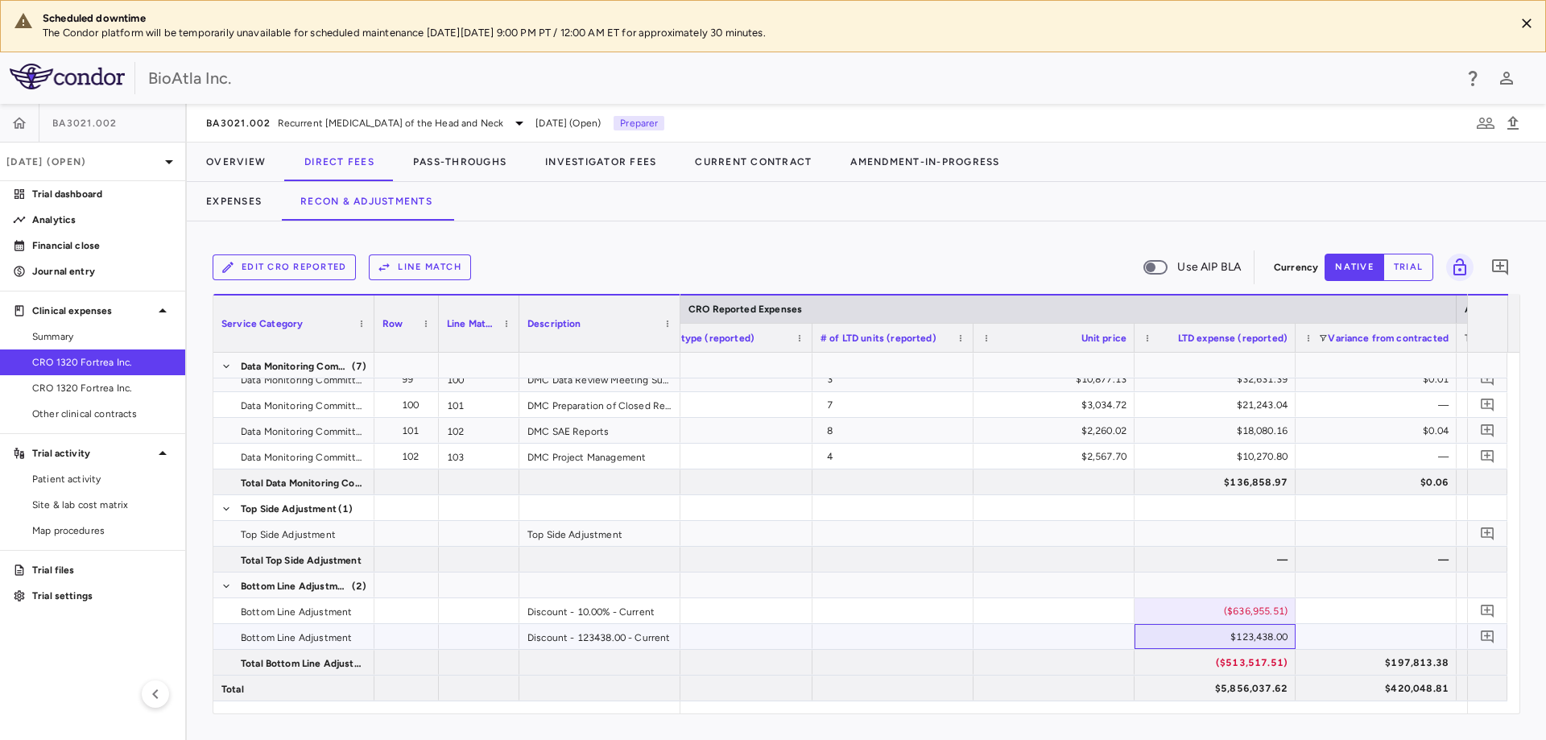
click at [1221, 638] on div "$123,438.00" at bounding box center [1218, 637] width 138 height 26
click at [1221, 638] on input "******" at bounding box center [1226, 638] width 135 height 27
type input "*******"
click at [1341, 648] on div at bounding box center [1375, 636] width 161 height 25
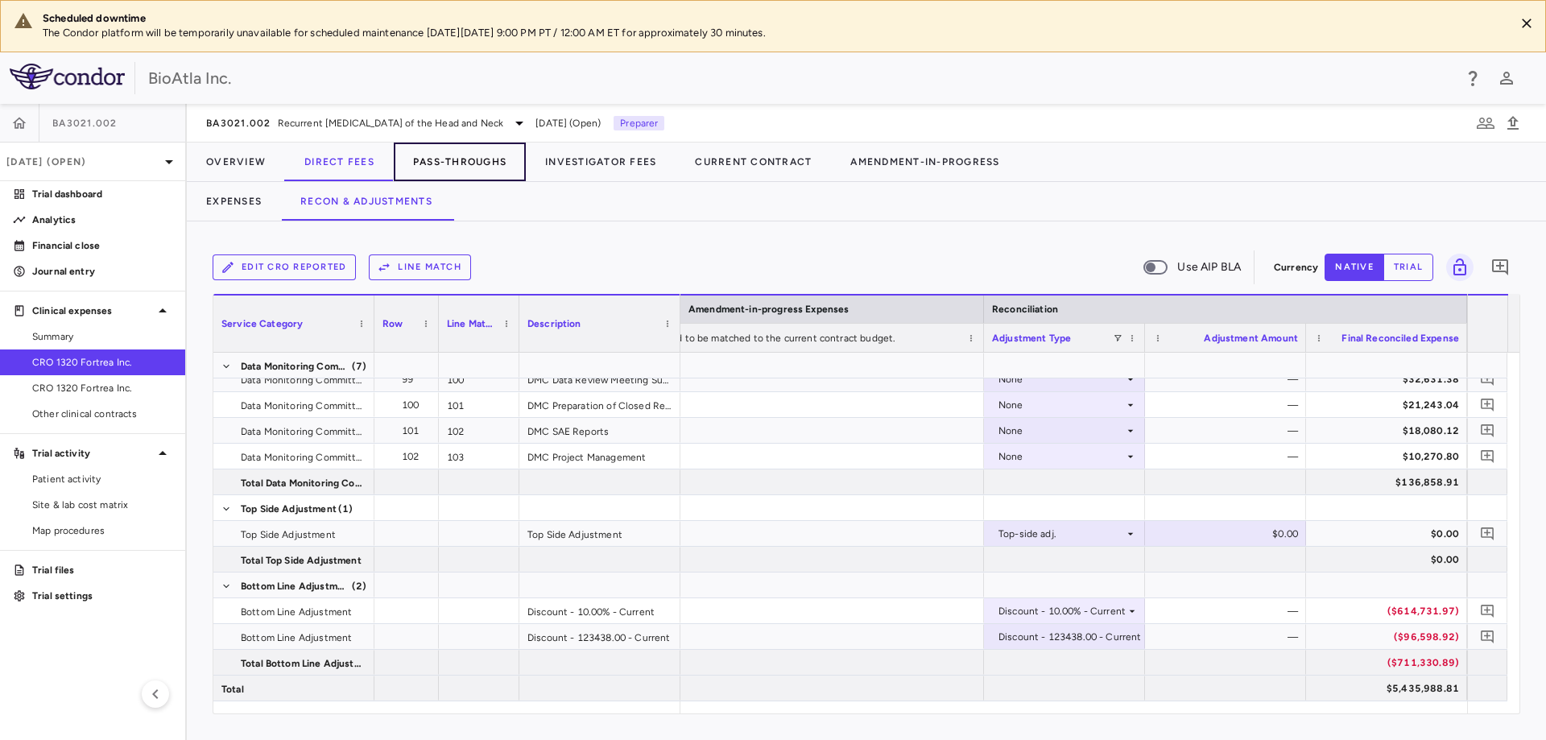
click at [448, 160] on button "Pass-Throughs" at bounding box center [460, 162] width 132 height 39
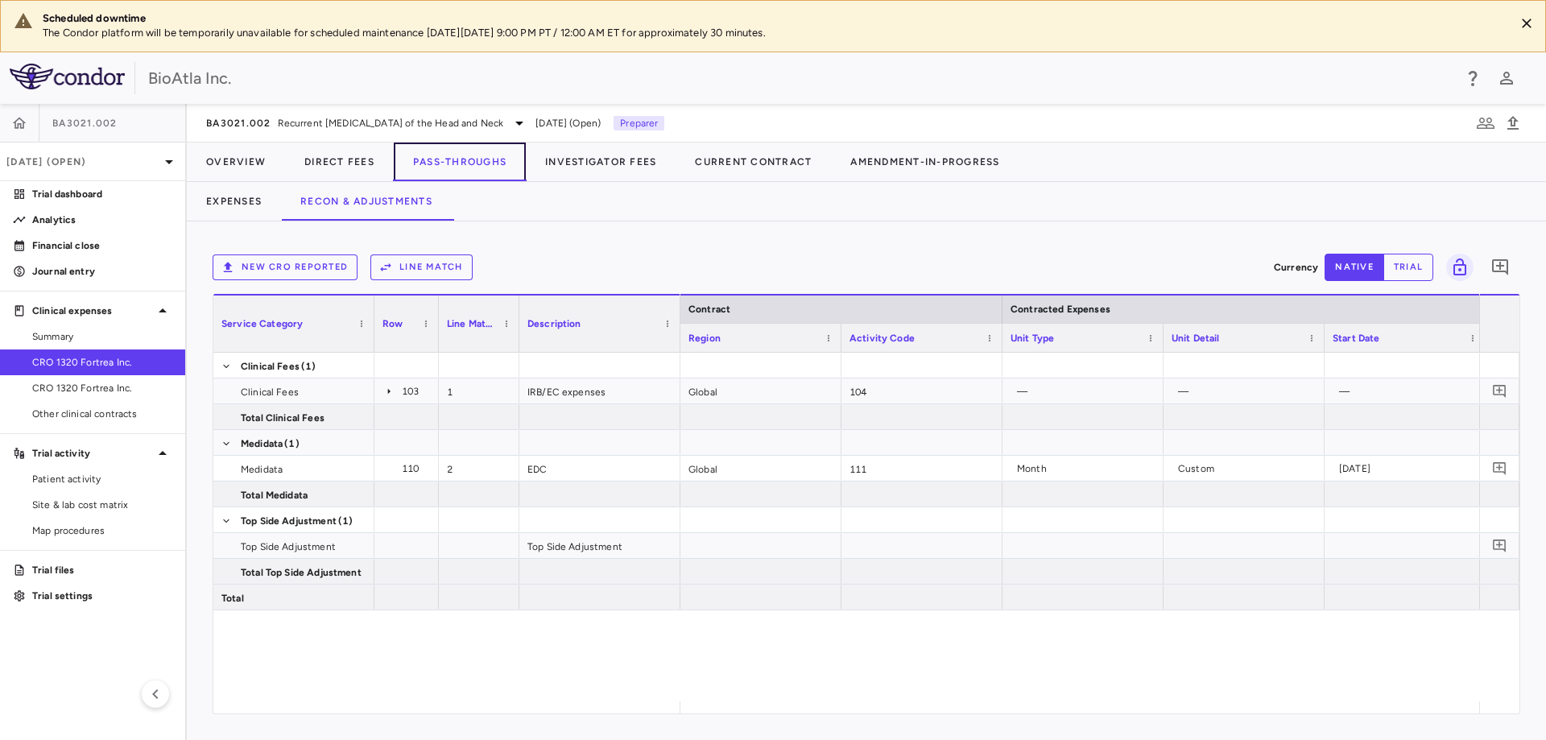
click at [457, 161] on button "Pass-Throughs" at bounding box center [460, 162] width 132 height 39
click at [358, 196] on button "Recon & Adjustments" at bounding box center [366, 201] width 171 height 39
click at [204, 202] on button "Expenses" at bounding box center [234, 201] width 94 height 39
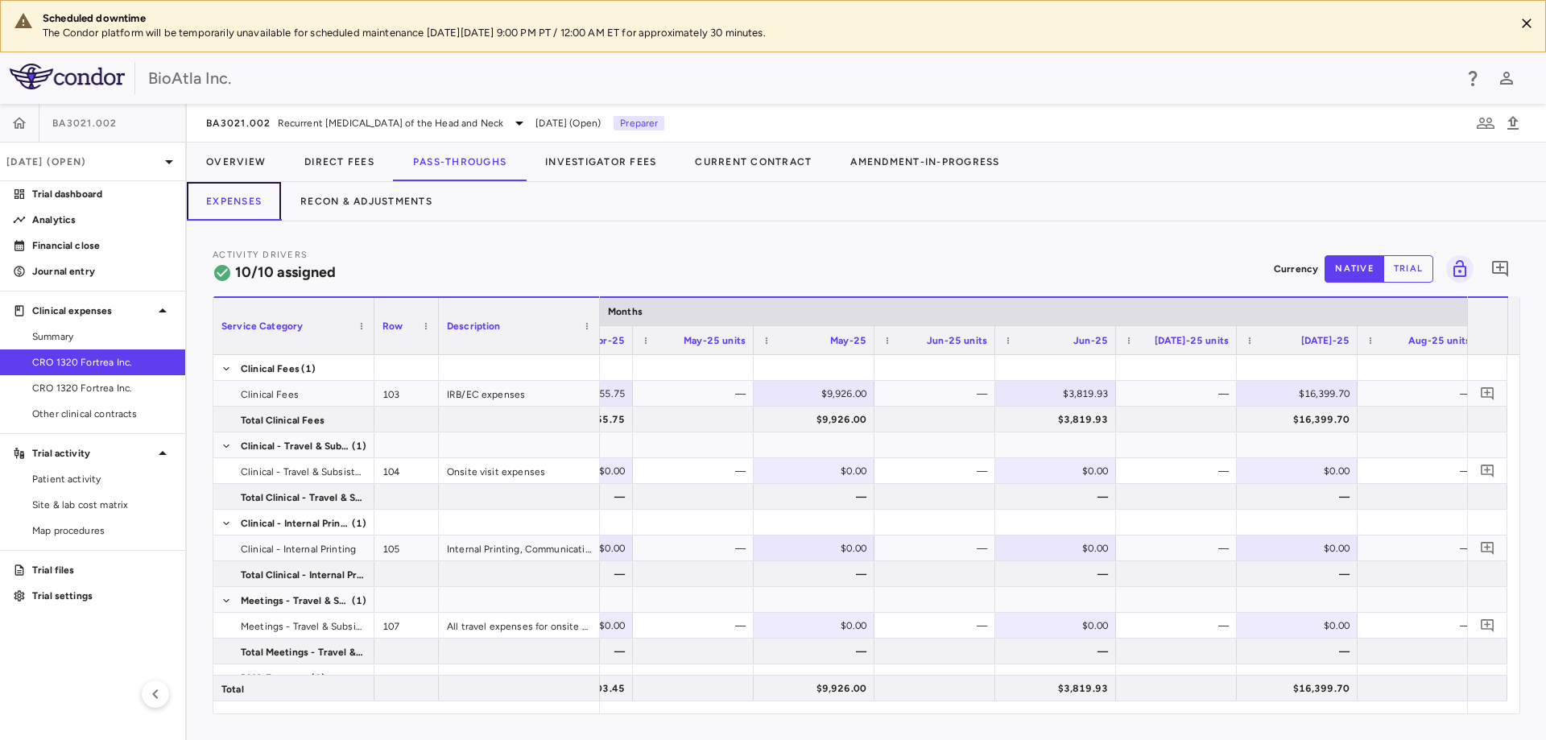
scroll to position [0, 12860]
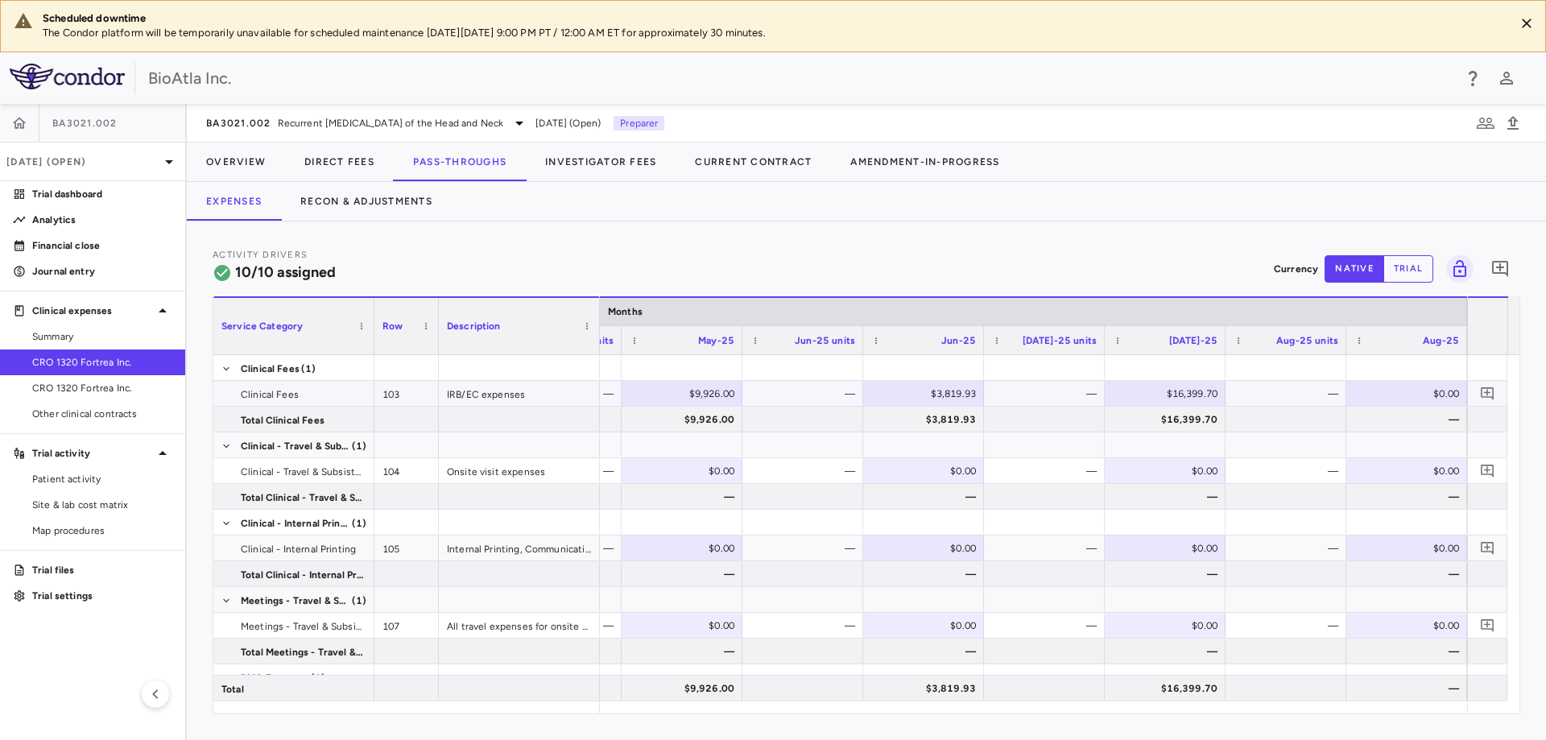
click at [1383, 387] on div "$0.00" at bounding box center [1410, 394] width 98 height 26
click at [381, 196] on button "Recon & Adjustments" at bounding box center [366, 201] width 171 height 39
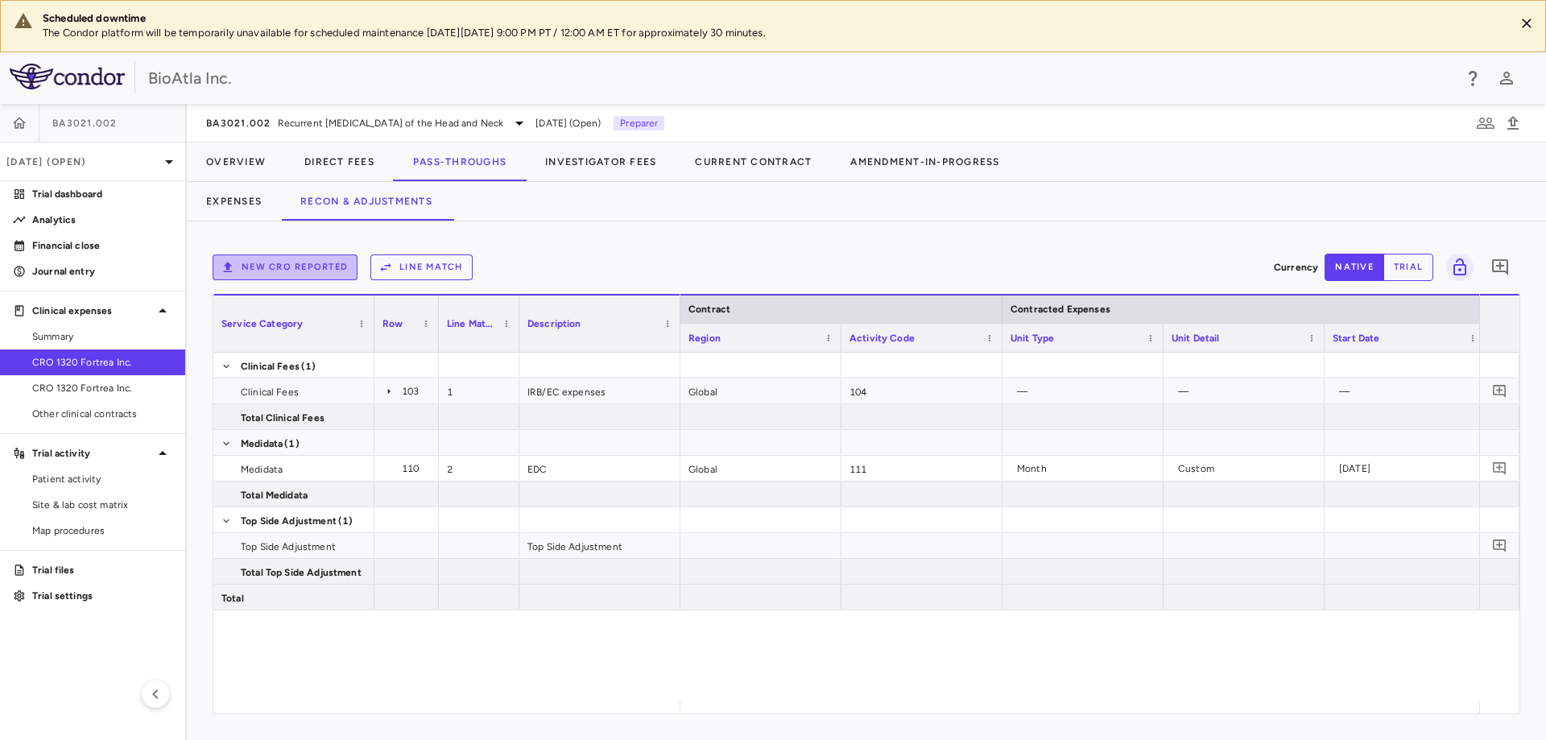
click at [264, 259] on button "New CRO reported" at bounding box center [285, 267] width 145 height 26
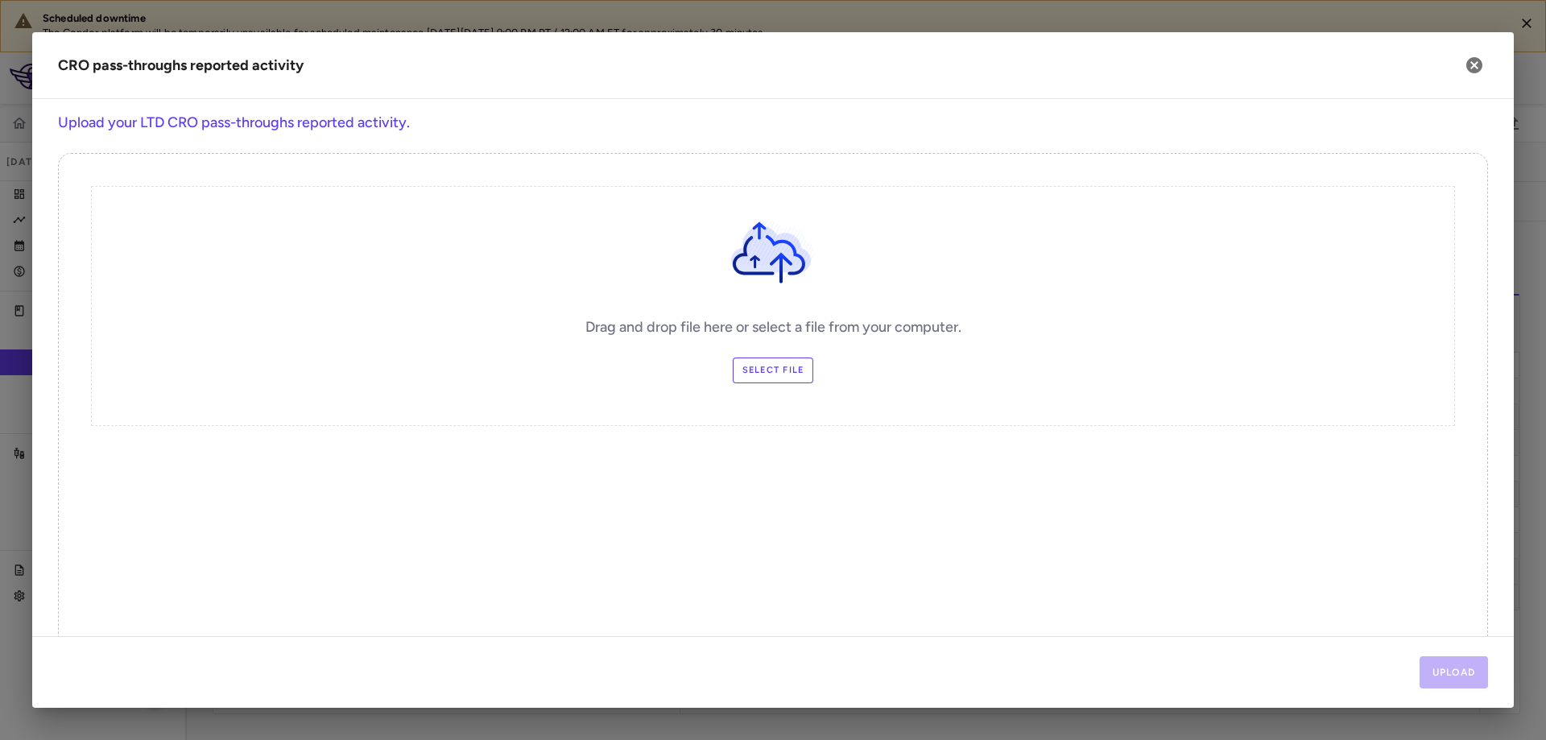
click at [775, 367] on label "Select file" at bounding box center [773, 370] width 81 height 26
click at [0, 0] on input "Select file" at bounding box center [0, 0] width 0 height 0
click at [1452, 675] on button "Upload" at bounding box center [1453, 672] width 69 height 32
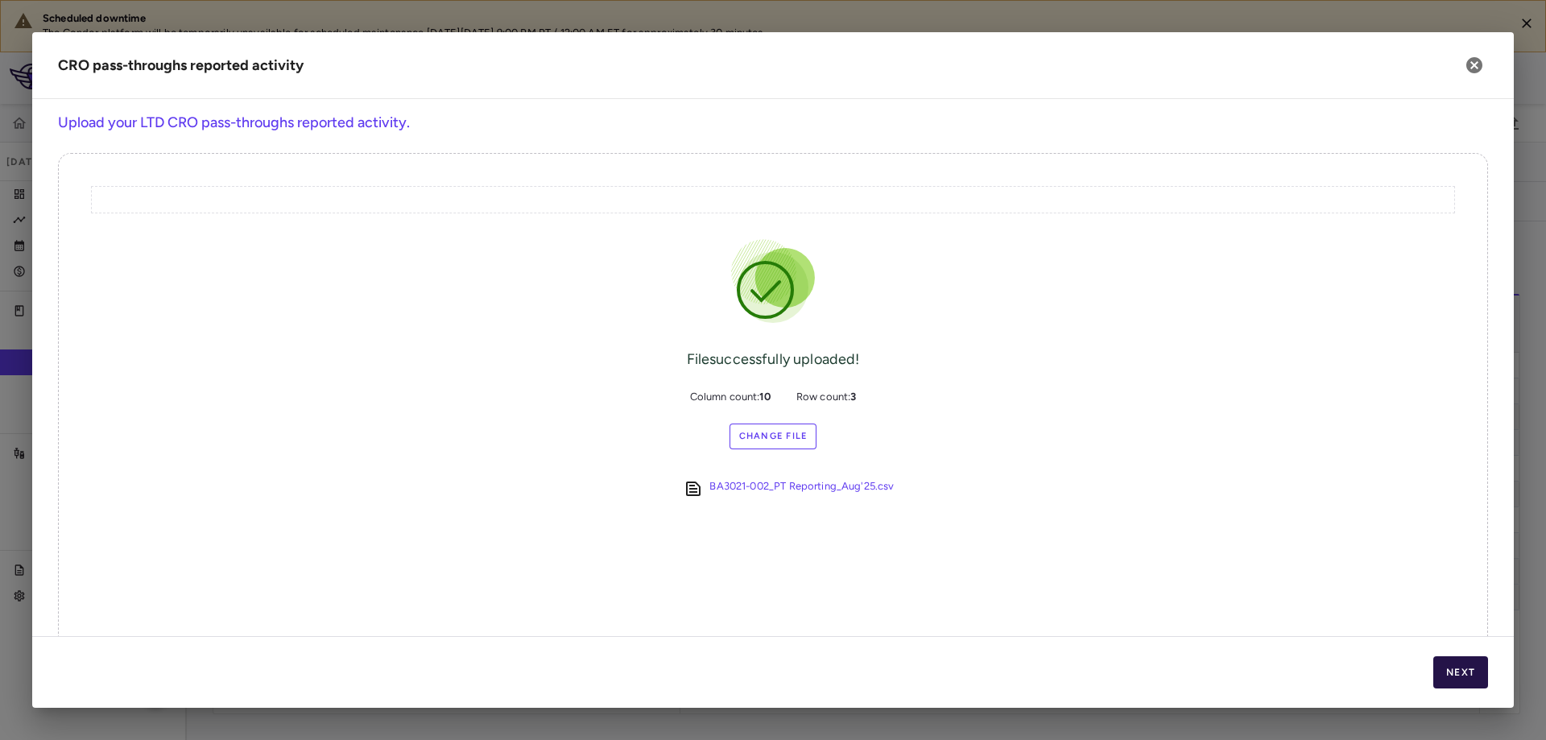
click at [1439, 673] on button "Next" at bounding box center [1460, 672] width 55 height 32
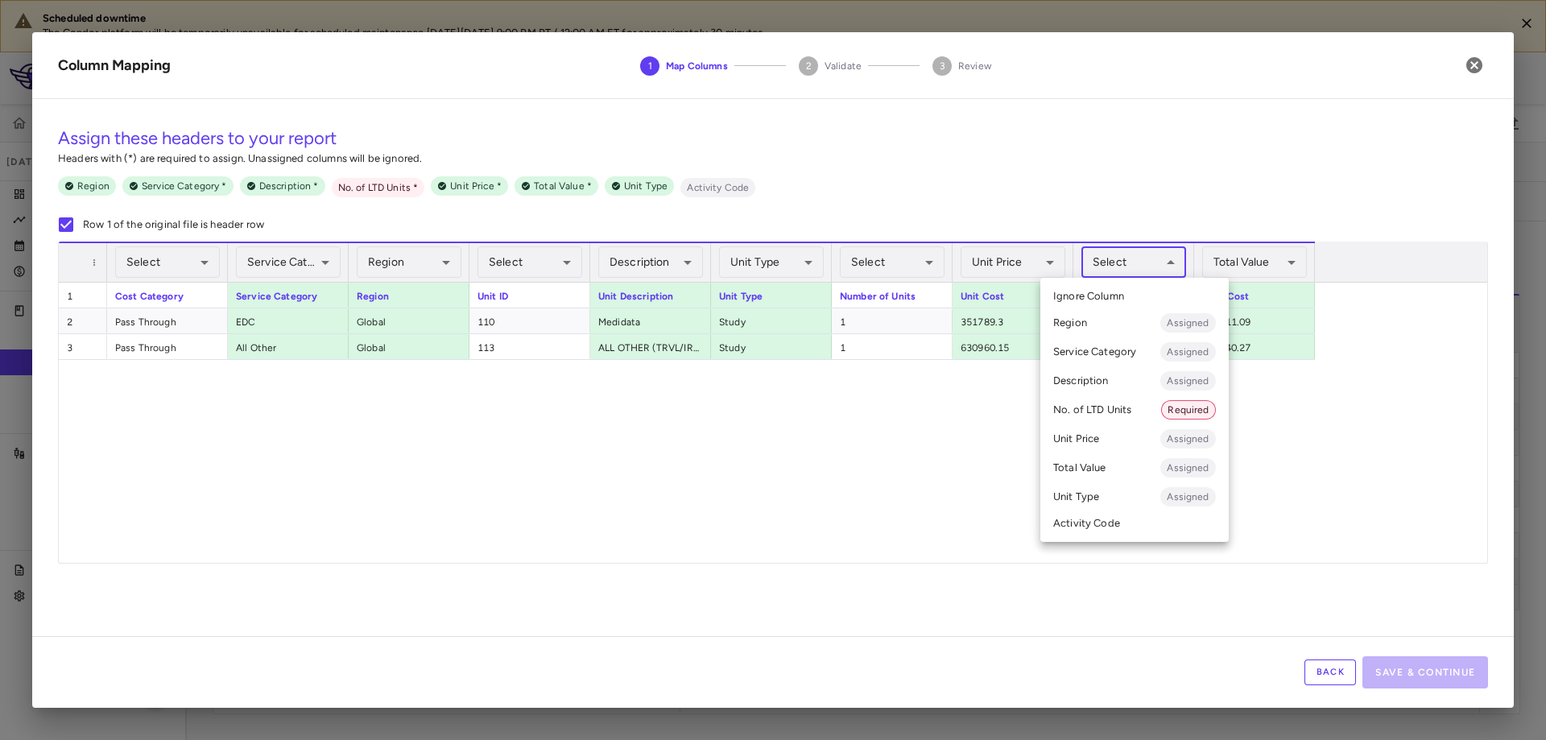
drag, startPoint x: 1184, startPoint y: 257, endPoint x: 1174, endPoint y: 261, distance: 10.5
click at [1183, 257] on body "Scheduled downtime The Condor platform will be temporarily unavailable for sche…" at bounding box center [773, 370] width 1546 height 740
click at [1185, 413] on span "Required" at bounding box center [1188, 410] width 52 height 14
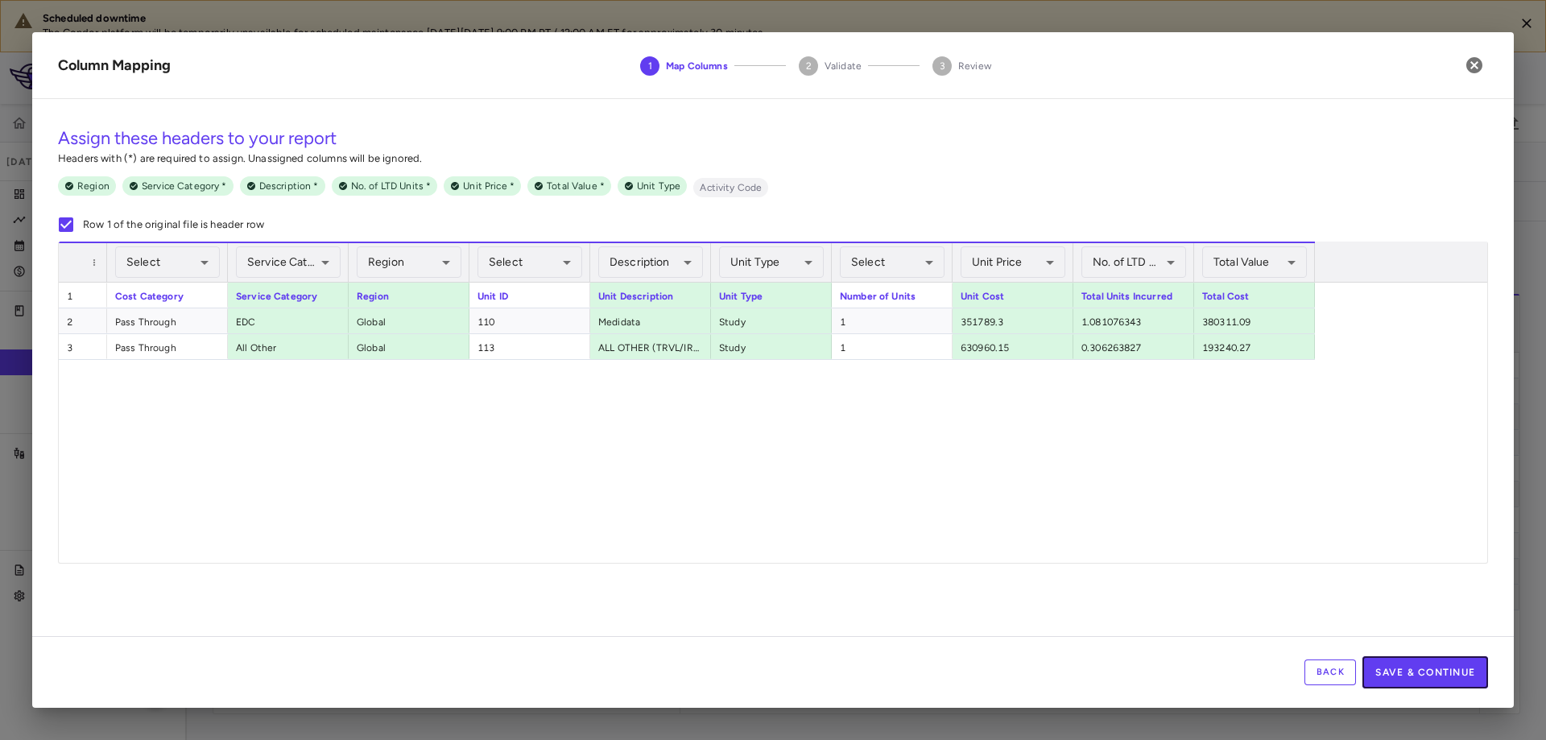
click at [1424, 667] on button "Save & Continue" at bounding box center [1425, 672] width 126 height 32
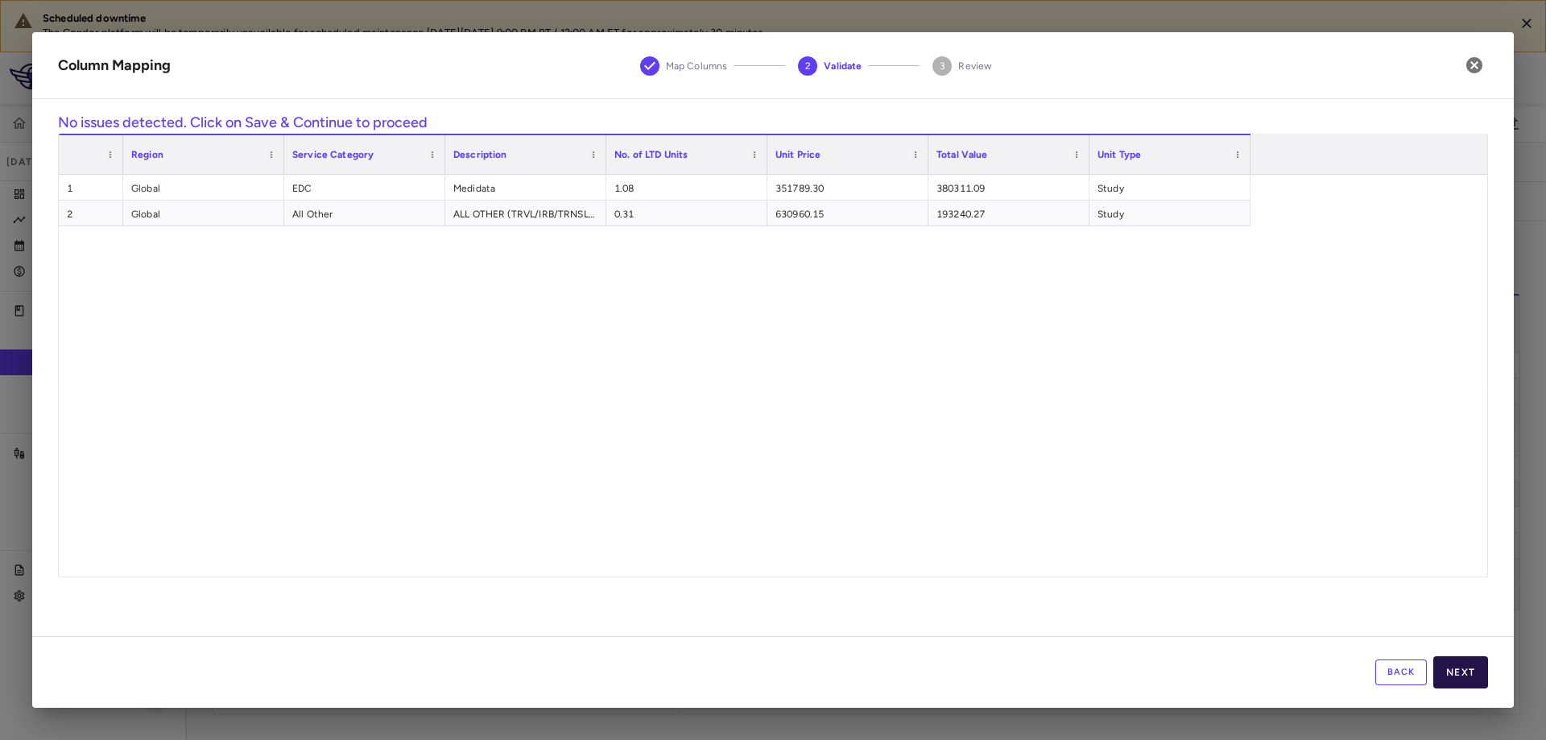
click at [1466, 672] on button "Next" at bounding box center [1460, 672] width 55 height 32
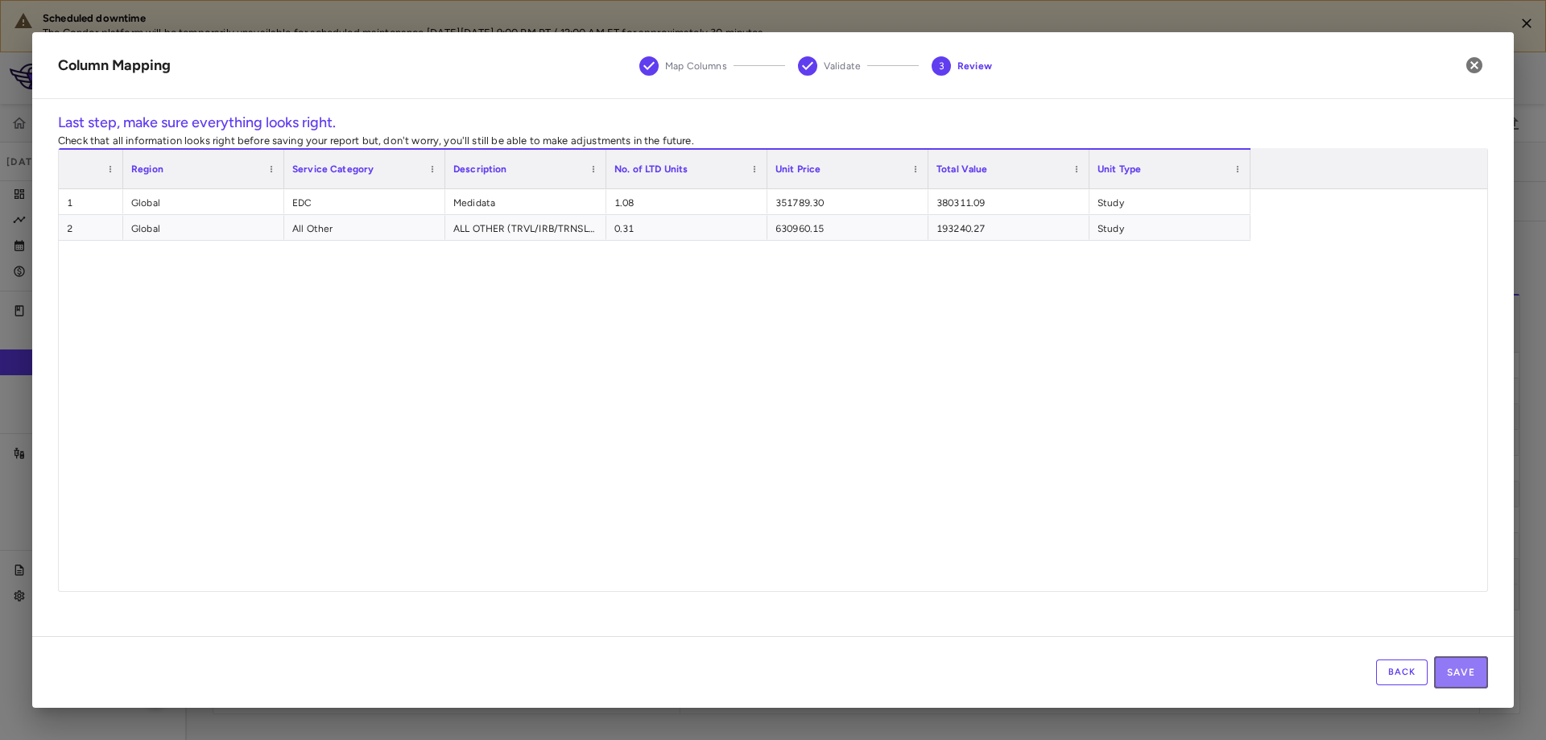
click at [1466, 672] on button "Save" at bounding box center [1461, 672] width 54 height 32
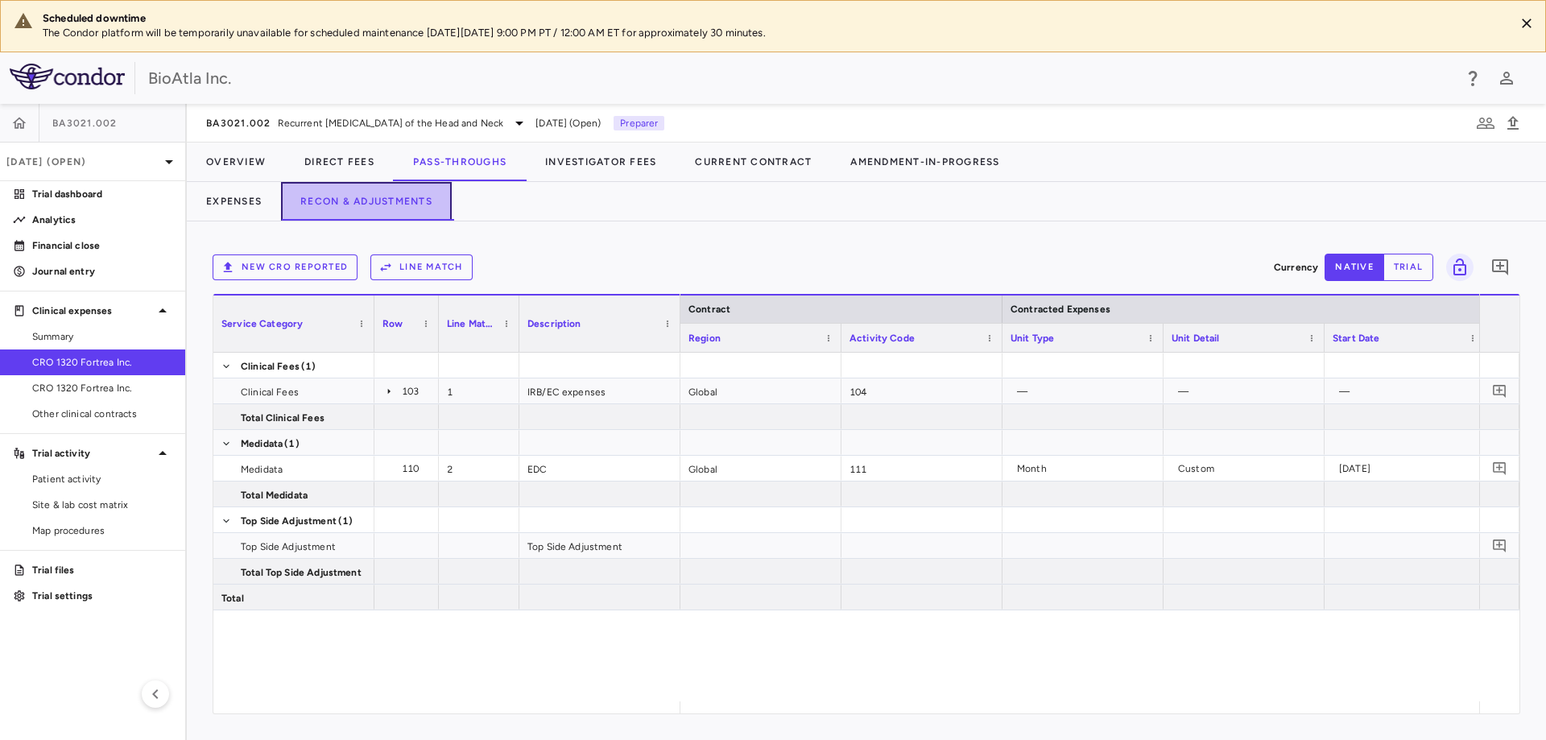
drag, startPoint x: 377, startPoint y: 196, endPoint x: 306, endPoint y: 198, distance: 70.9
click at [376, 196] on button "Recon & Adjustments" at bounding box center [366, 201] width 171 height 39
click at [233, 201] on button "Expenses" at bounding box center [234, 201] width 94 height 39
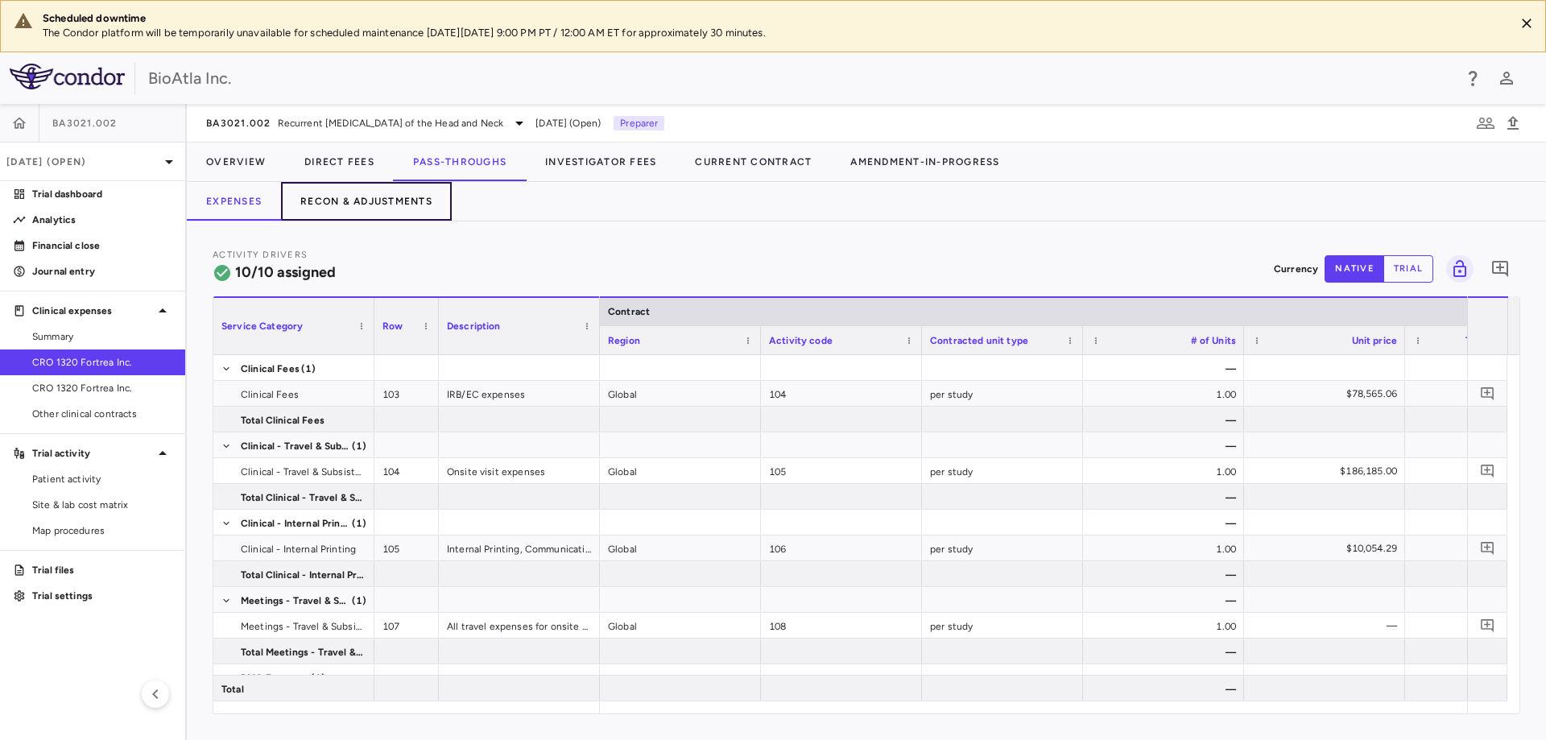
click at [352, 211] on button "Recon & Adjustments" at bounding box center [366, 201] width 171 height 39
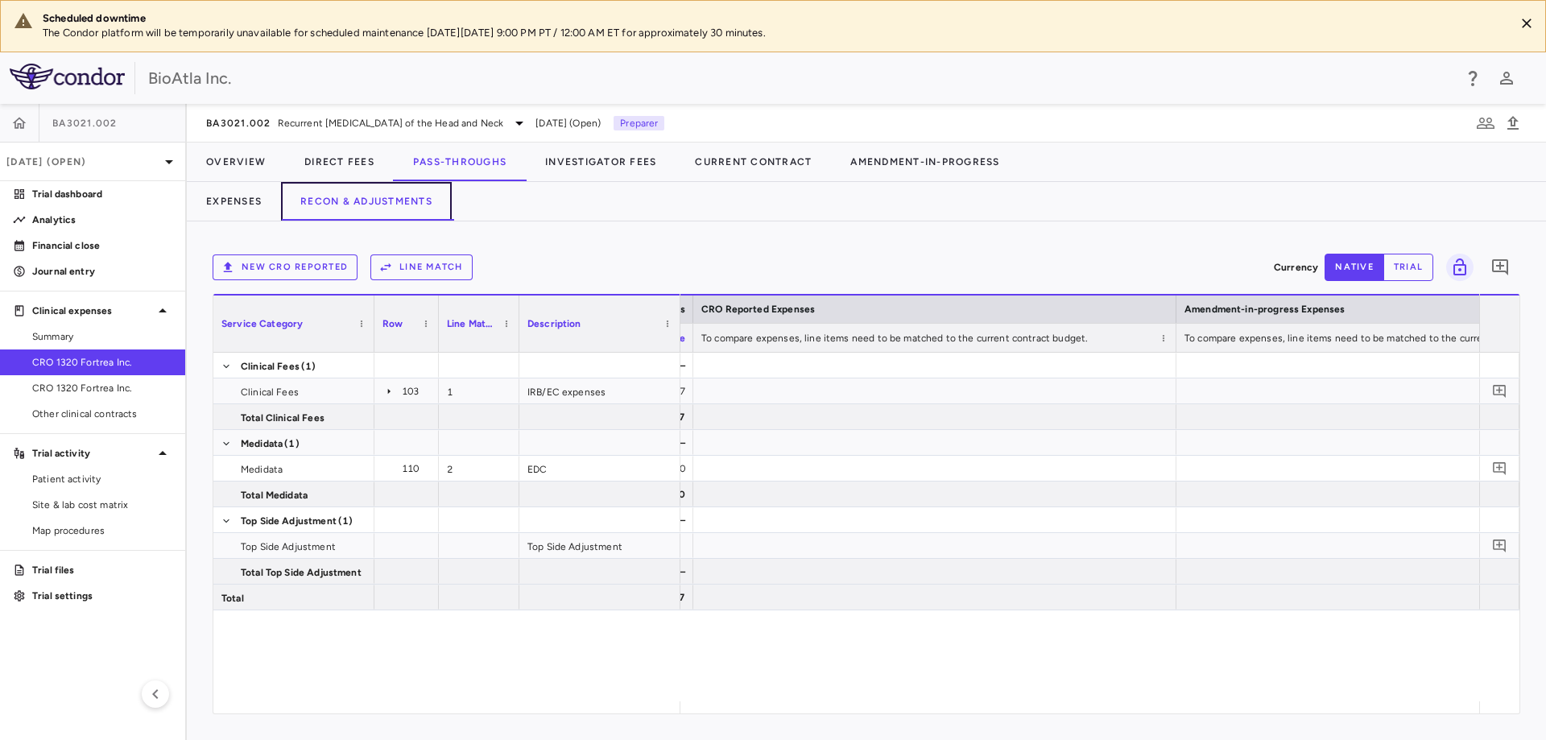
scroll to position [0, 1892]
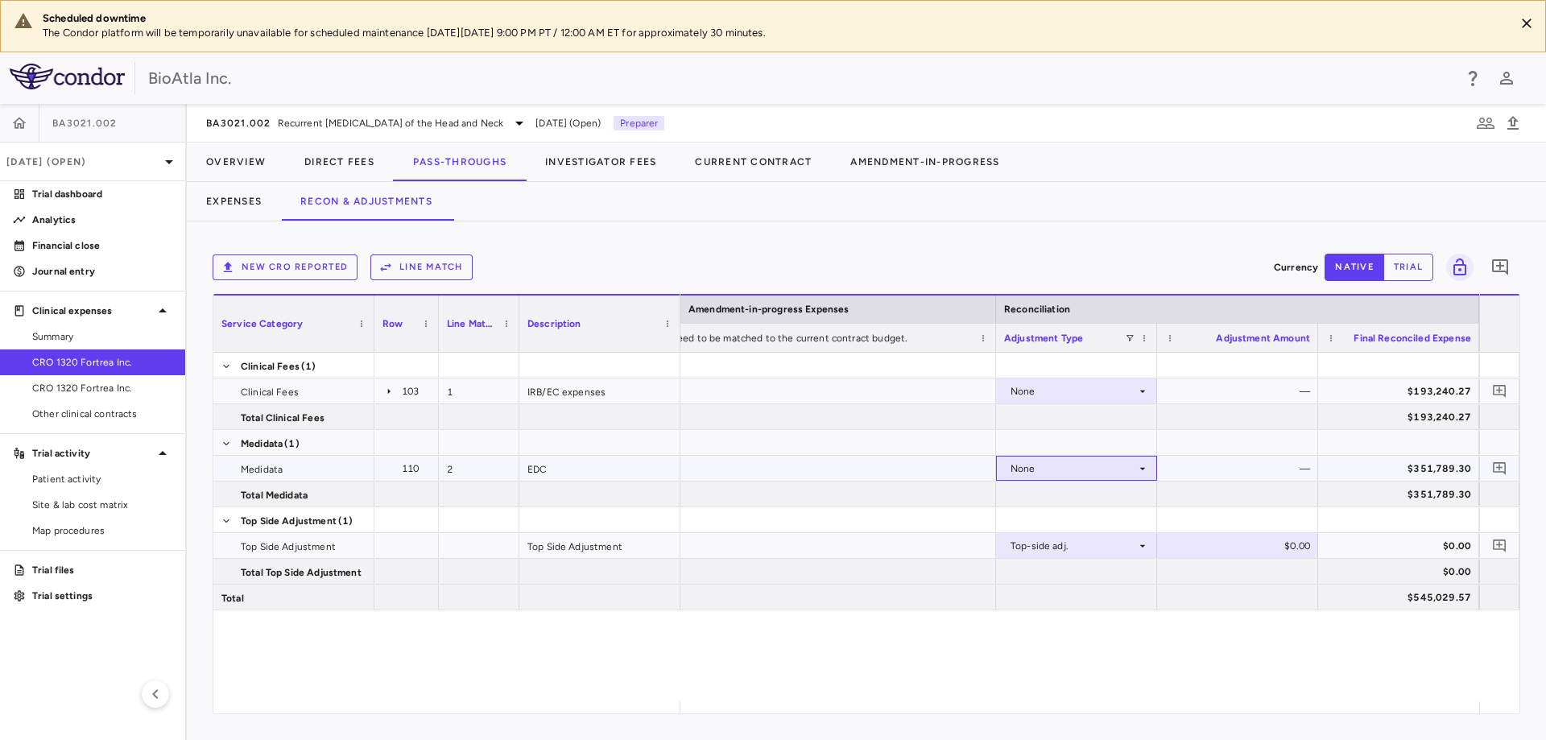
click at [1142, 461] on div "None" at bounding box center [1076, 468] width 145 height 23
click at [1303, 719] on div at bounding box center [773, 370] width 1546 height 740
click at [1142, 391] on icon at bounding box center [1143, 391] width 6 height 2
click at [1230, 442] on div at bounding box center [773, 370] width 1546 height 740
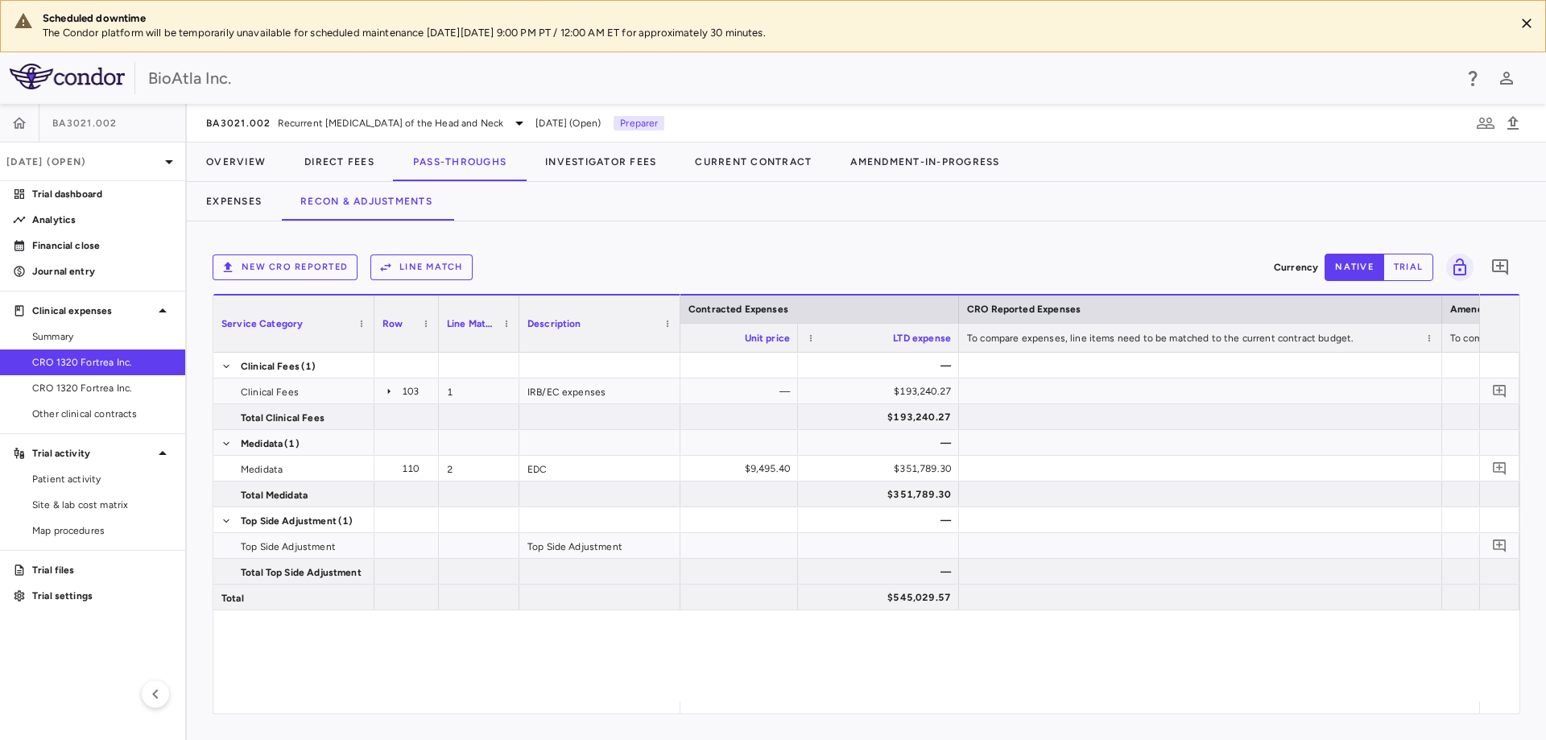
scroll to position [0, 1289]
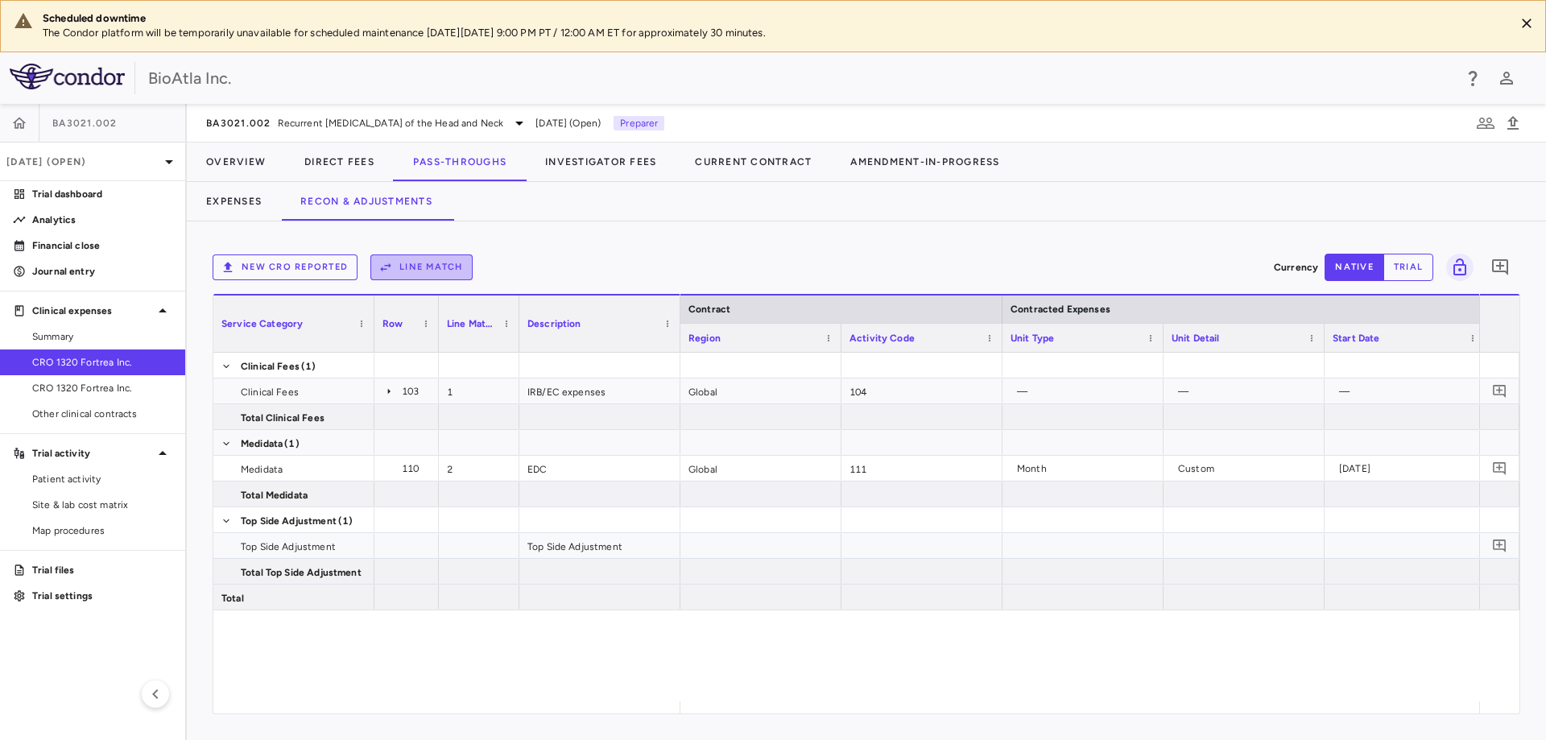
click at [444, 261] on button "Line Match" at bounding box center [421, 267] width 102 height 26
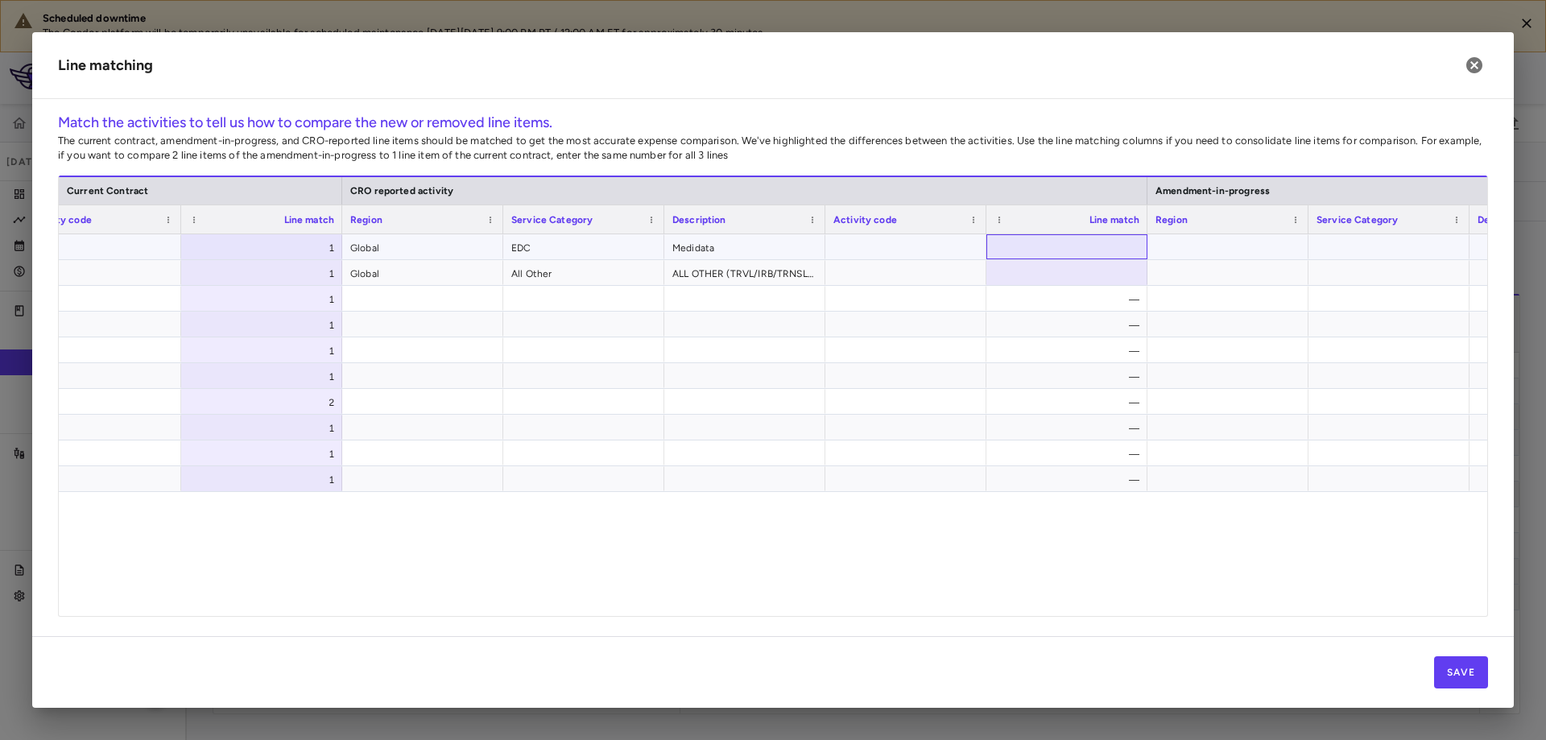
click at [1074, 250] on div at bounding box center [1066, 246] width 161 height 25
type input "*"
click at [1101, 275] on div at bounding box center [1066, 272] width 161 height 25
type input "*"
click at [1255, 275] on div at bounding box center [1227, 272] width 161 height 25
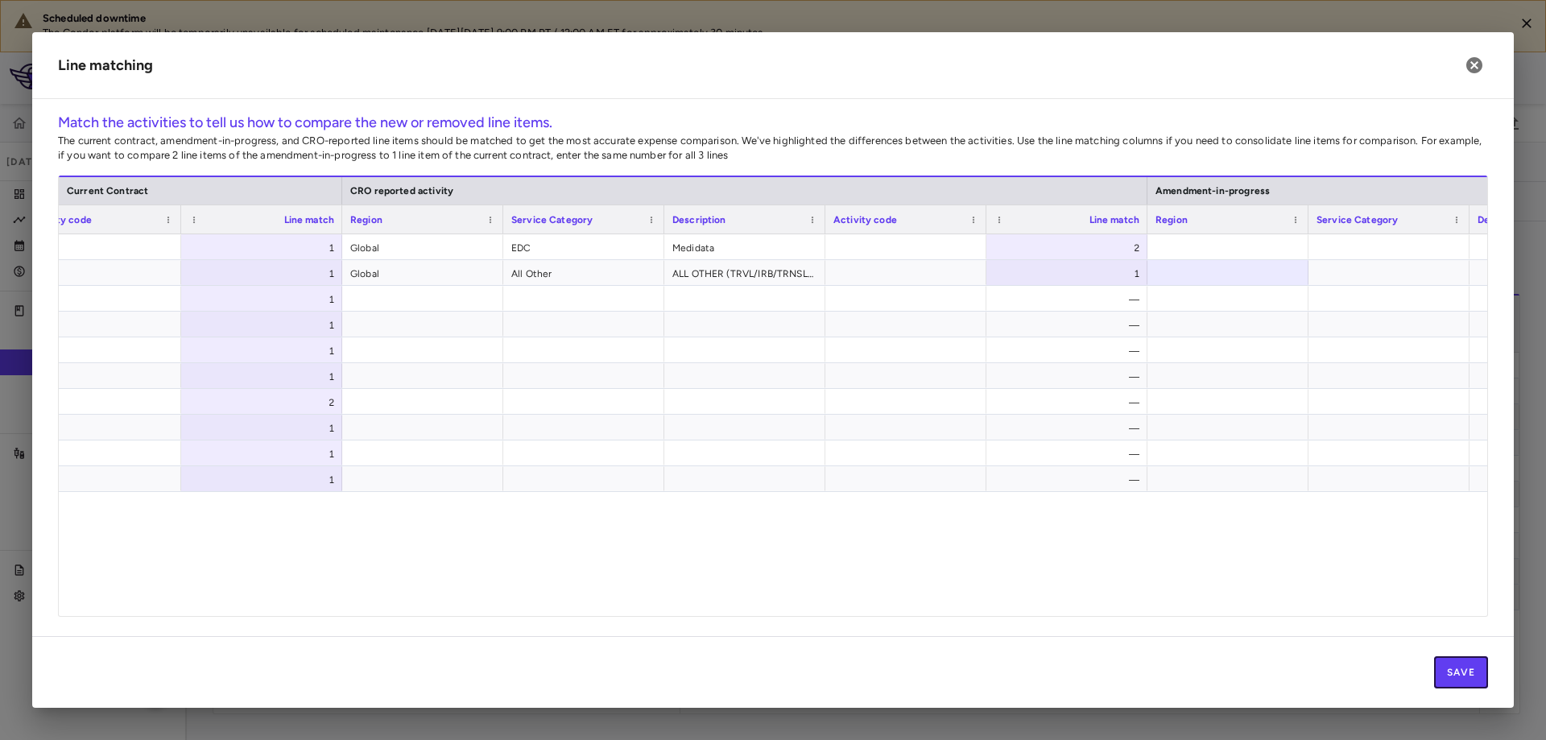
click at [1458, 666] on button "Save" at bounding box center [1461, 672] width 54 height 32
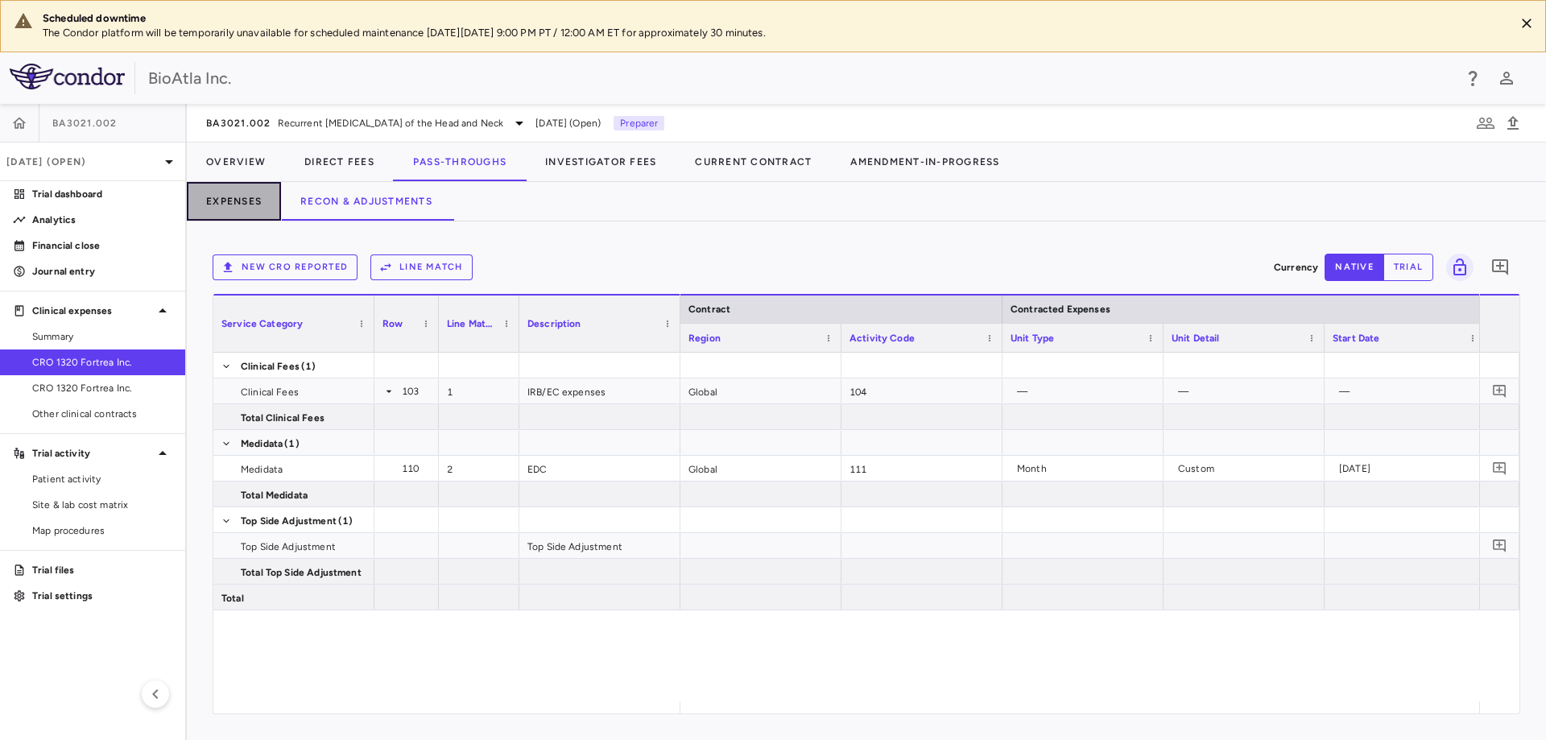
click at [251, 202] on button "Expenses" at bounding box center [234, 201] width 94 height 39
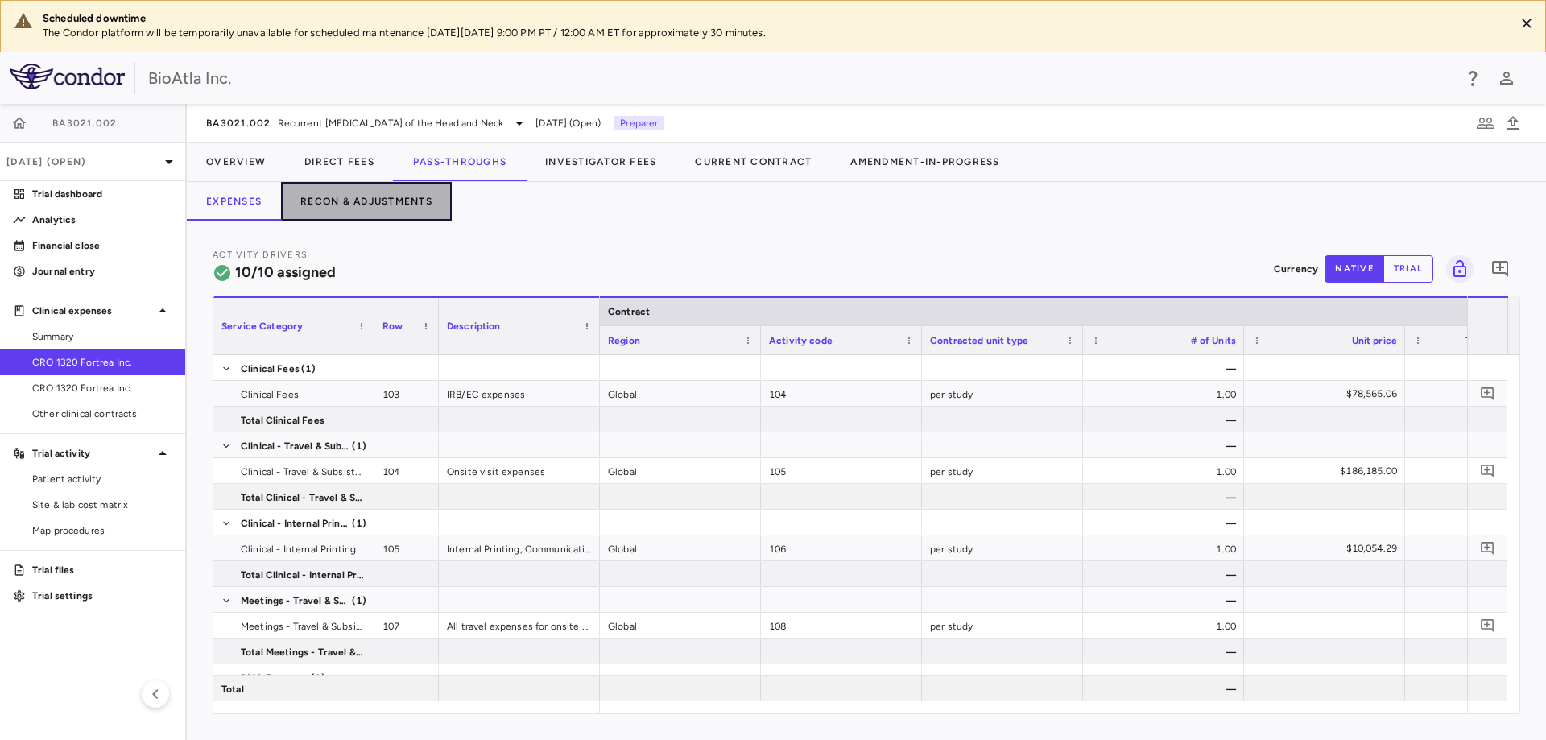
click at [337, 210] on button "Recon & Adjustments" at bounding box center [366, 201] width 171 height 39
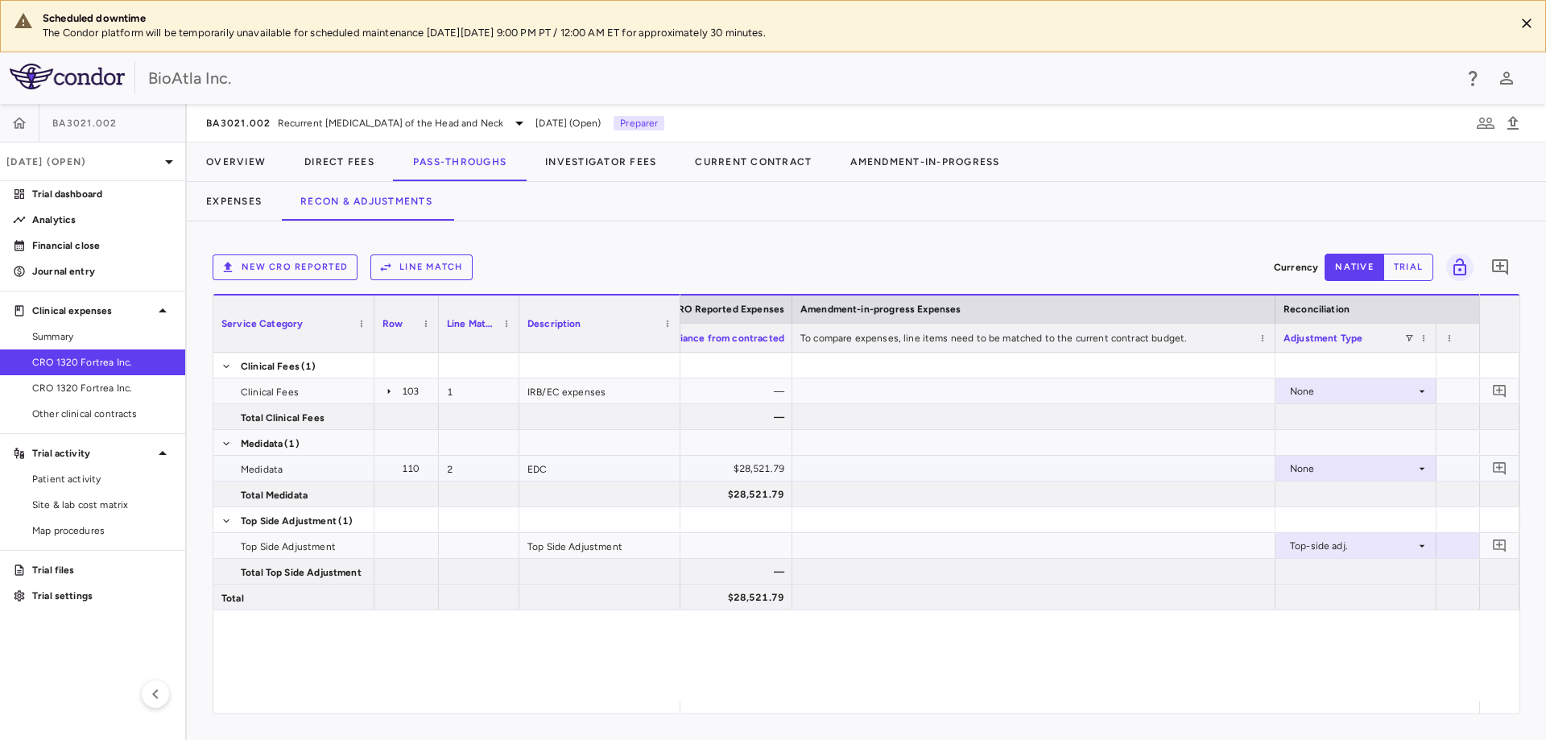
click at [1422, 469] on icon at bounding box center [1422, 468] width 6 height 2
click at [1419, 383] on div at bounding box center [773, 370] width 1546 height 740
click at [1420, 394] on icon at bounding box center [1421, 391] width 13 height 13
click at [1420, 394] on div at bounding box center [773, 370] width 1546 height 740
click at [1428, 386] on div "None" at bounding box center [1355, 390] width 161 height 25
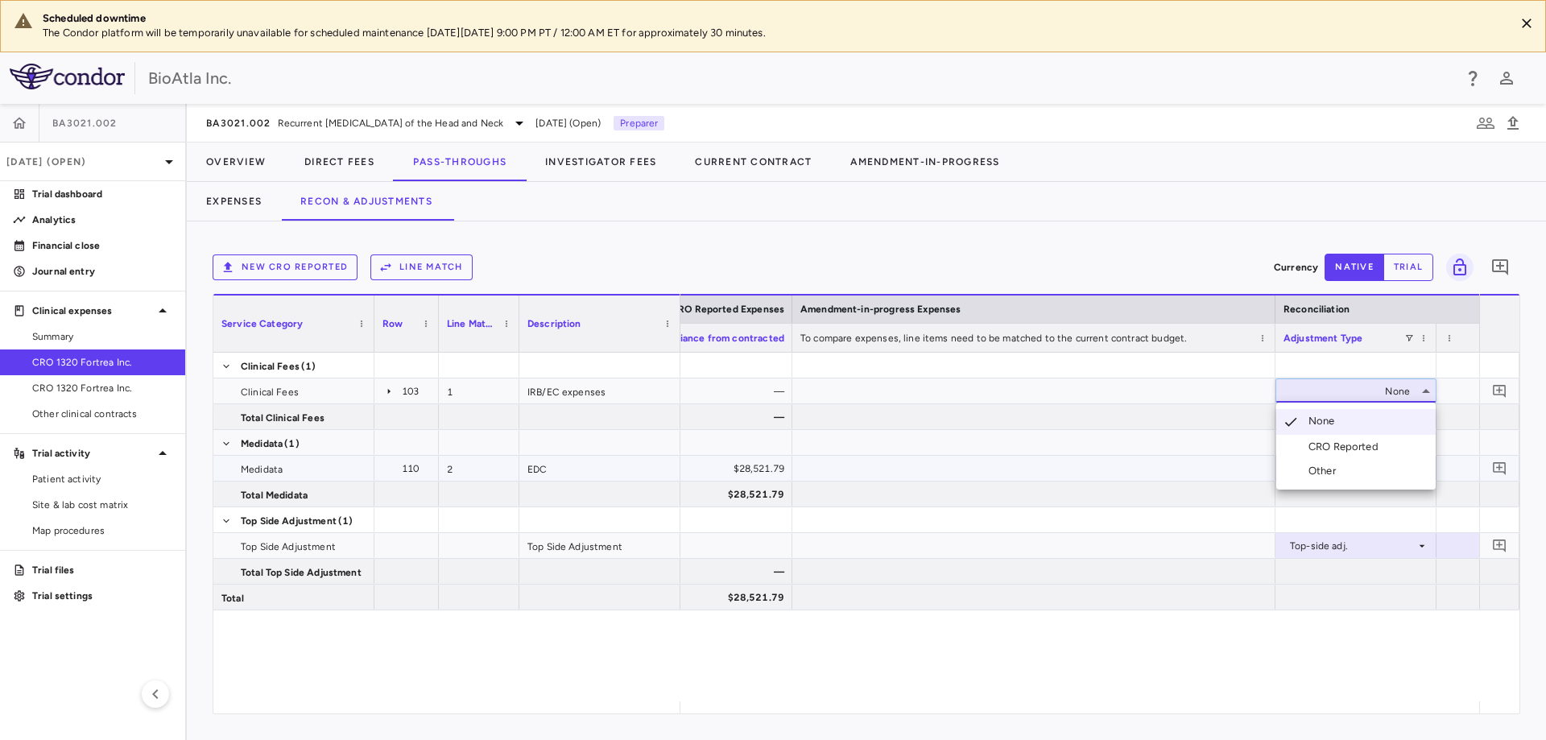
click at [1355, 439] on li "CRO Reported" at bounding box center [1355, 447] width 159 height 24
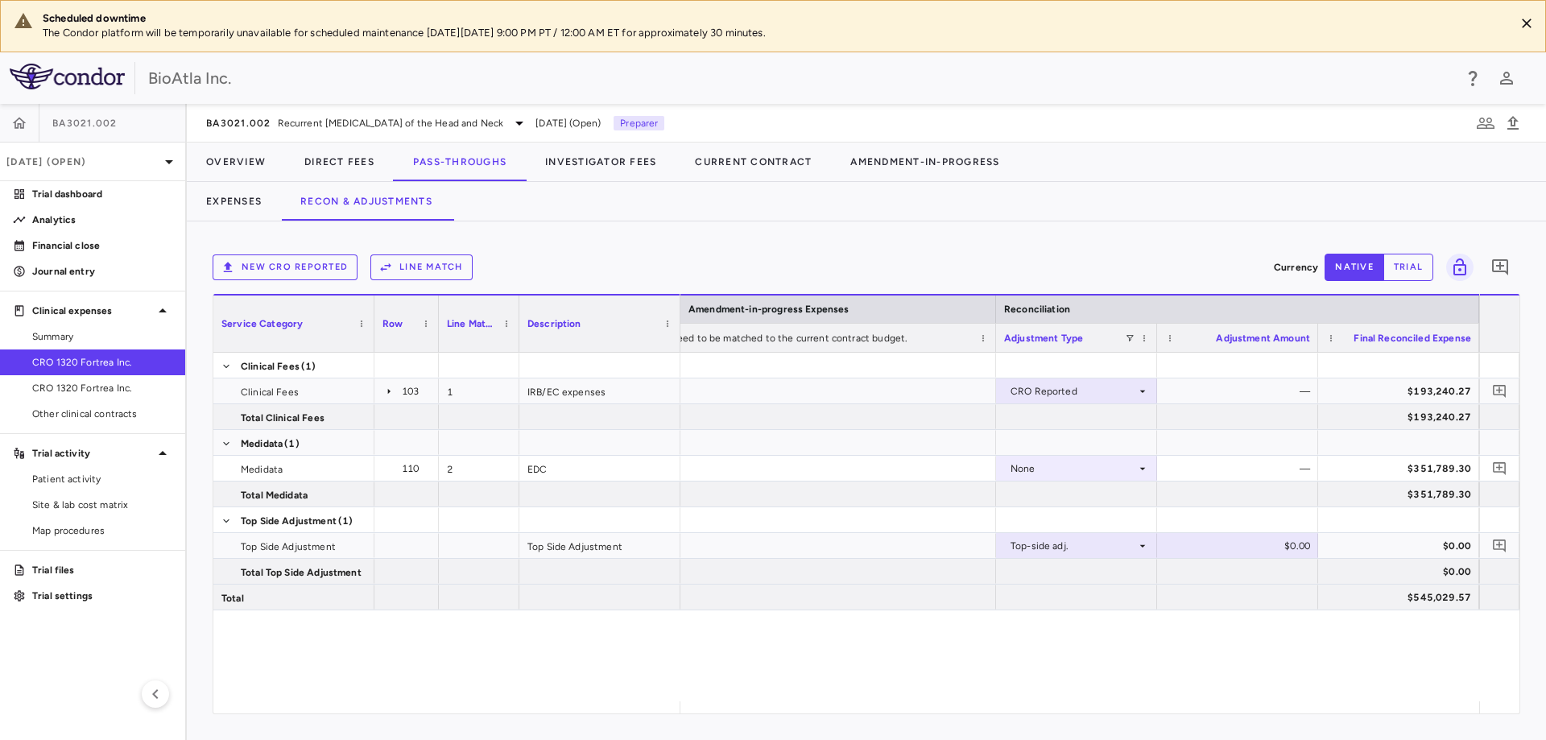
click at [698, 237] on div "New CRO reported Line Match Currency native trial 0 Press SPACE to select this …" at bounding box center [866, 480] width 1359 height 518
click at [46, 404] on link "Other clinical contracts" at bounding box center [92, 414] width 185 height 24
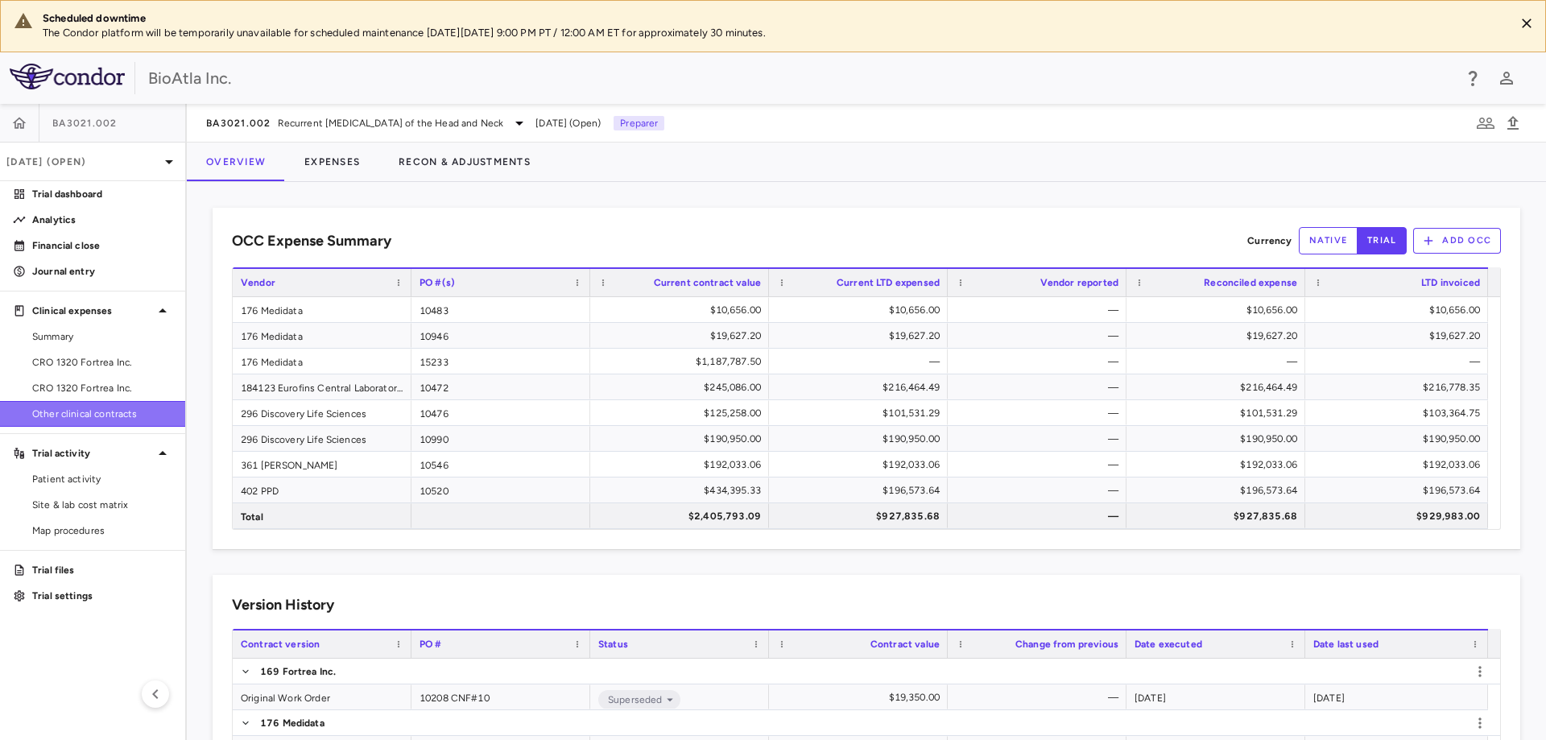
click at [58, 405] on link "Other clinical contracts" at bounding box center [92, 414] width 185 height 24
click at [341, 159] on button "Expenses" at bounding box center [332, 162] width 94 height 39
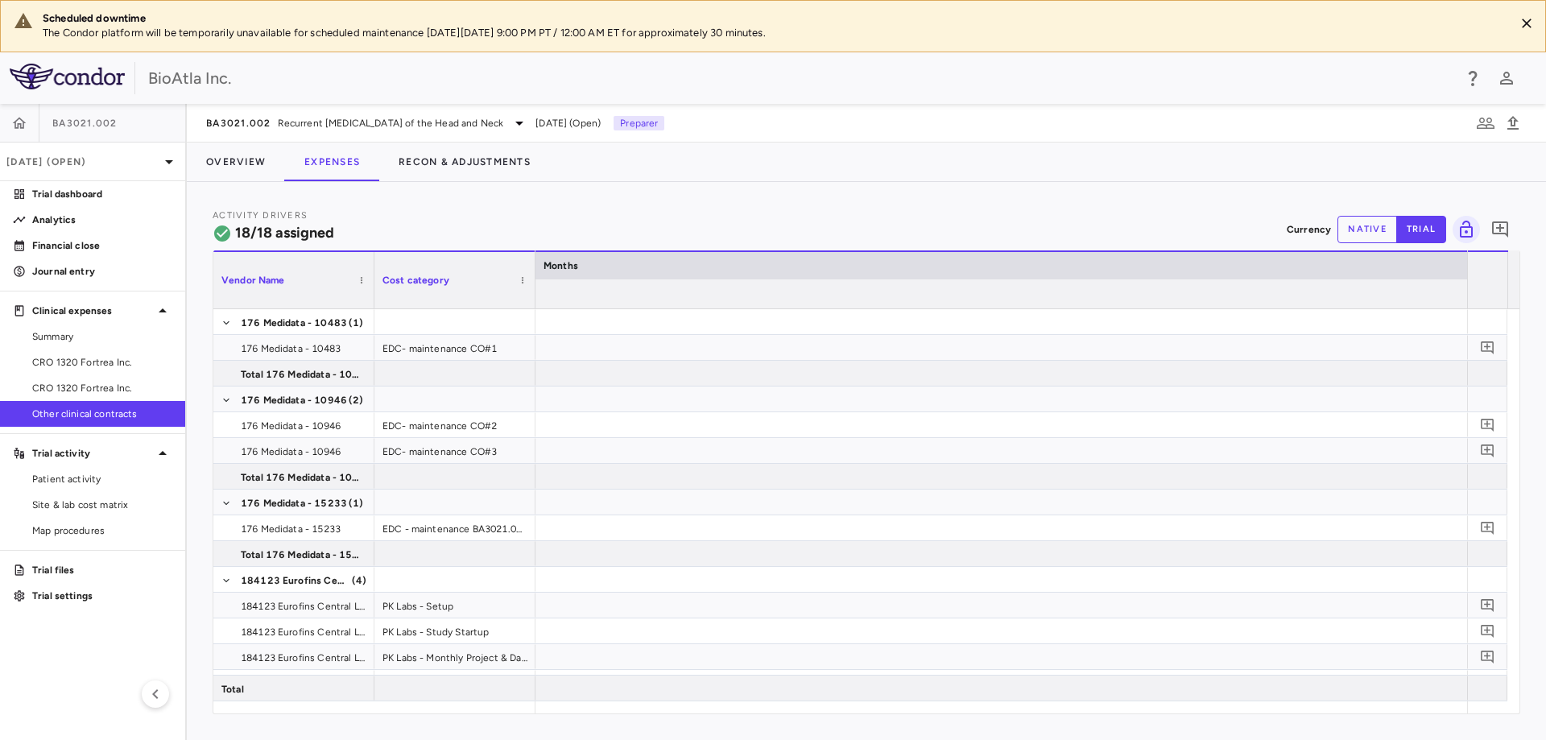
scroll to position [0, 9364]
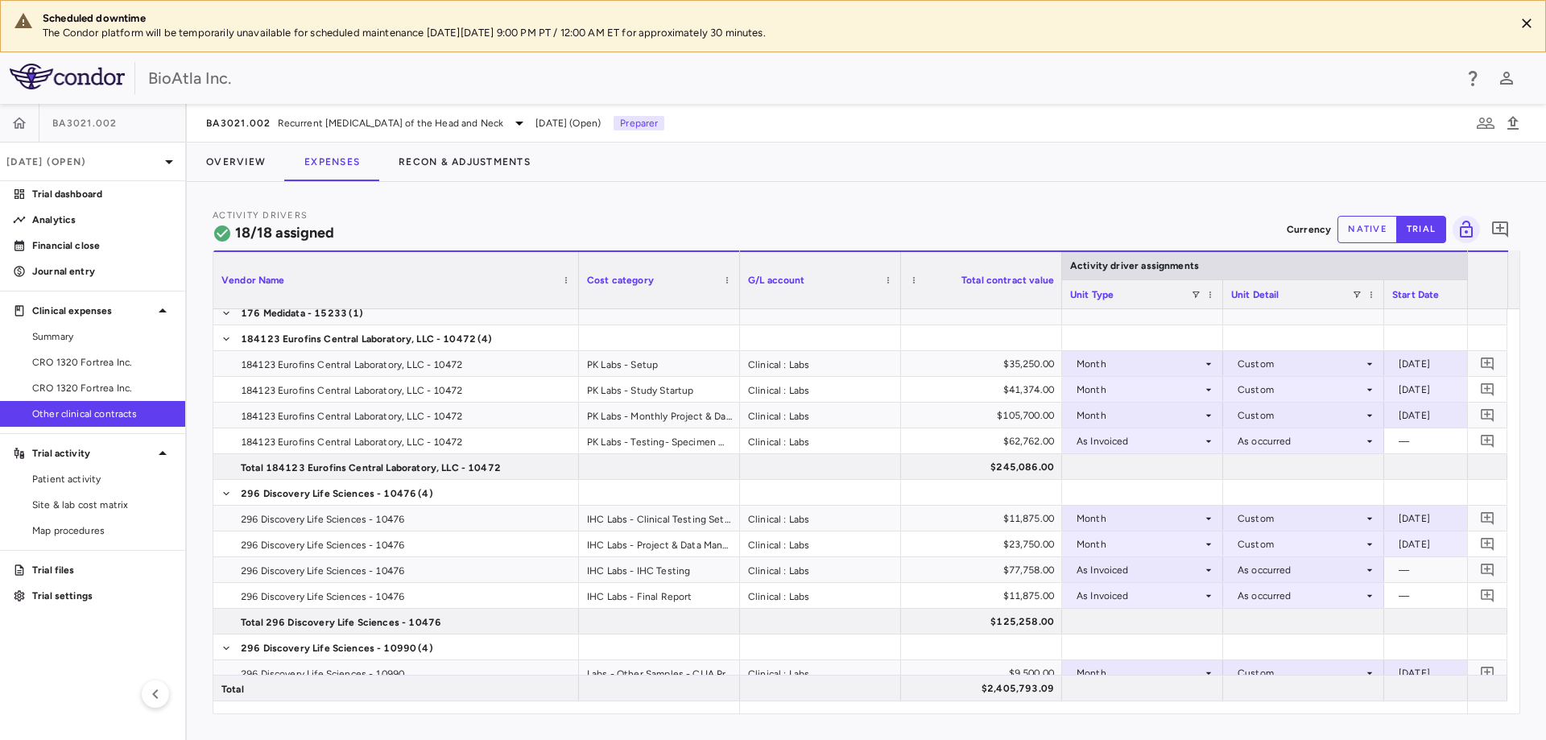
drag, startPoint x: 370, startPoint y: 265, endPoint x: 575, endPoint y: 272, distance: 204.6
click at [575, 272] on div at bounding box center [578, 280] width 6 height 56
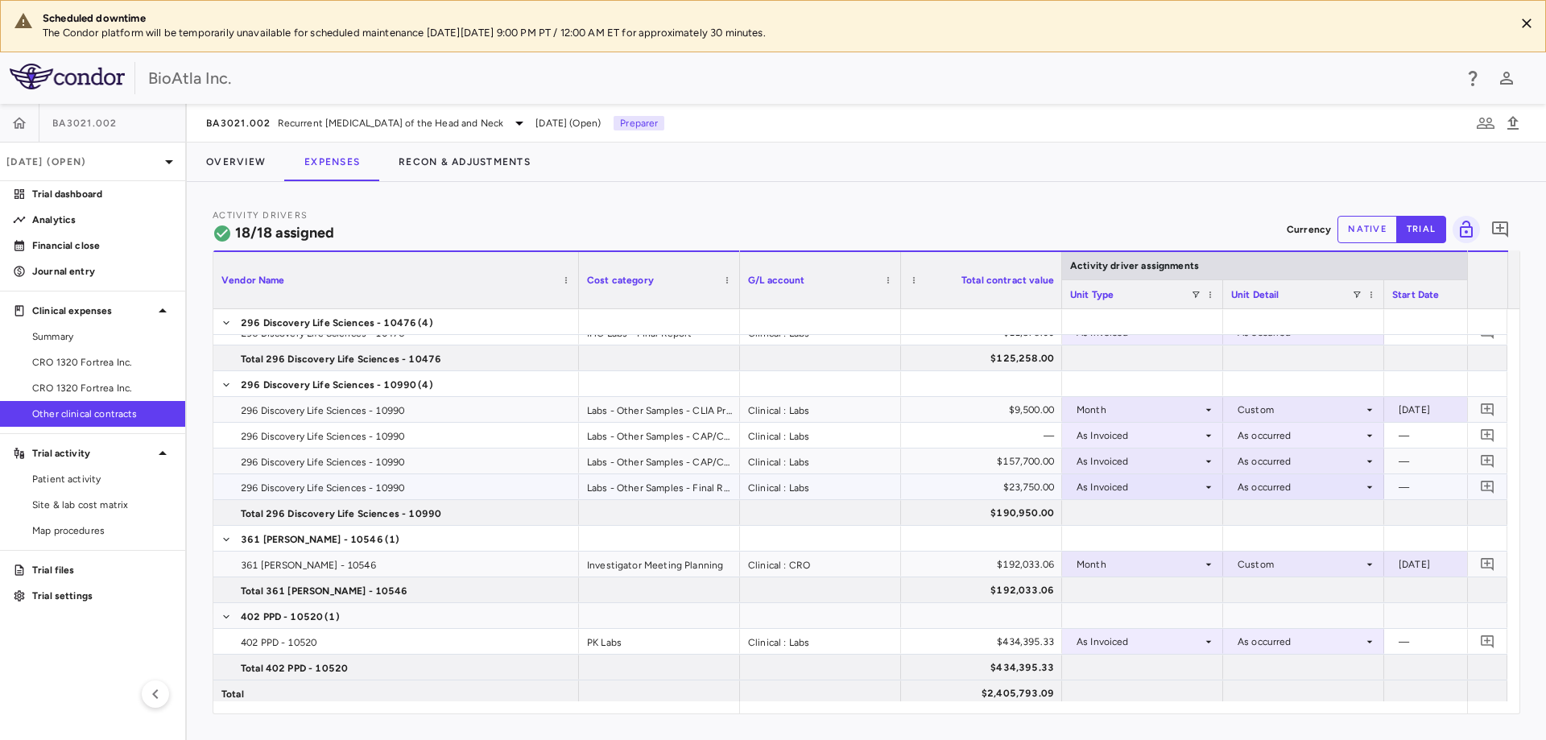
scroll to position [510, 0]
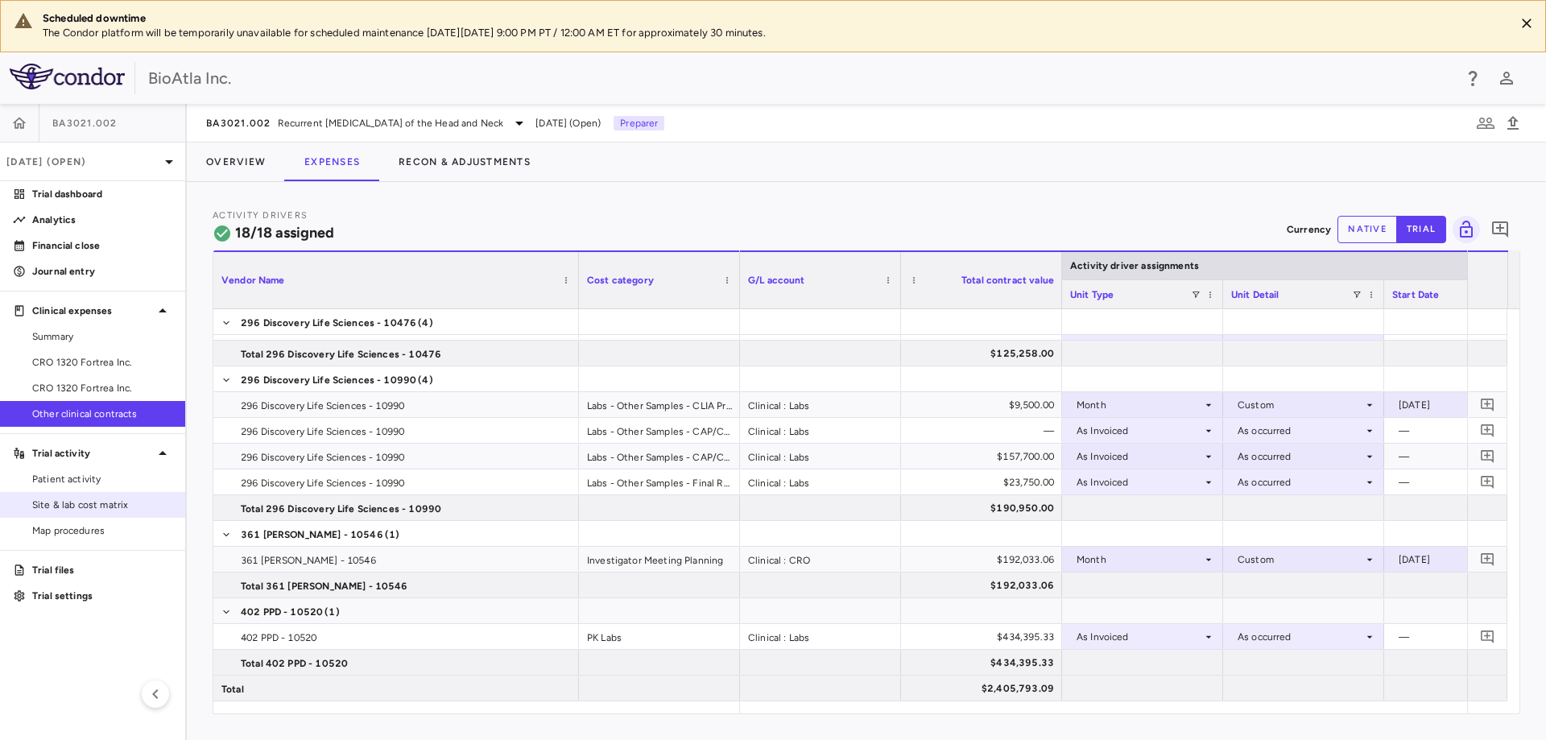
drag, startPoint x: 68, startPoint y: 490, endPoint x: 72, endPoint y: 510, distance: 20.7
click at [68, 490] on link "Patient activity" at bounding box center [92, 479] width 185 height 24
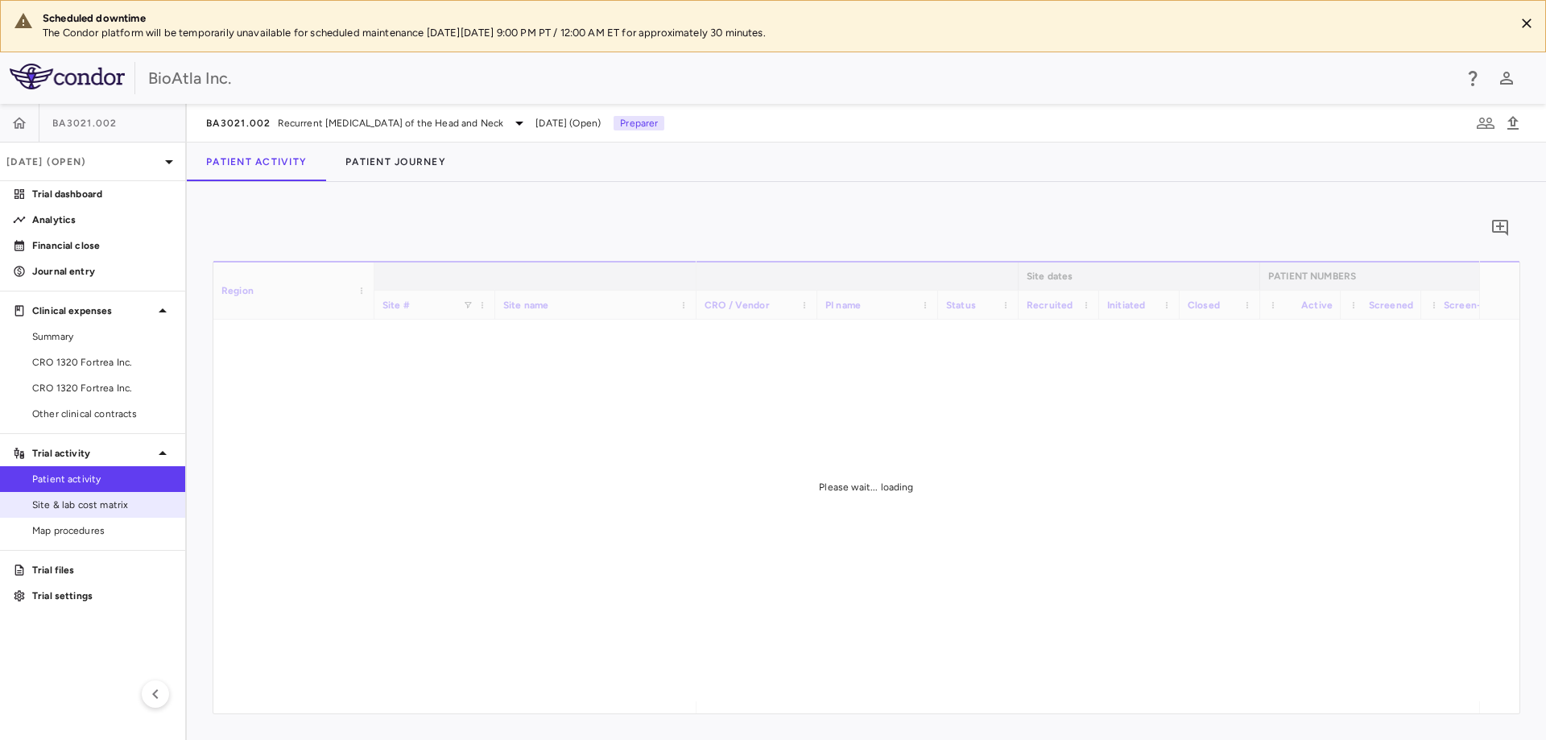
click at [74, 506] on span "Site & lab cost matrix" at bounding box center [102, 505] width 140 height 14
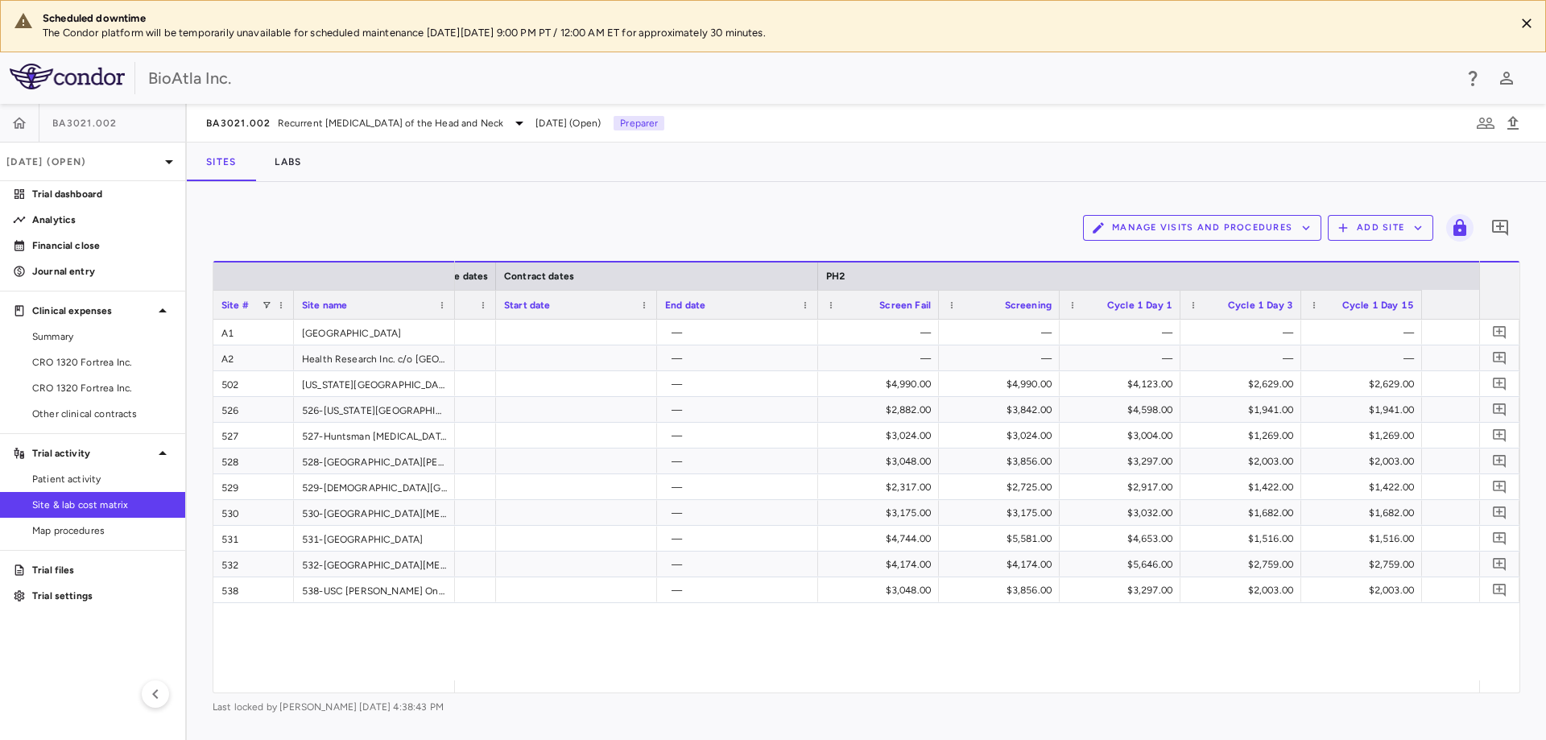
scroll to position [0, 471]
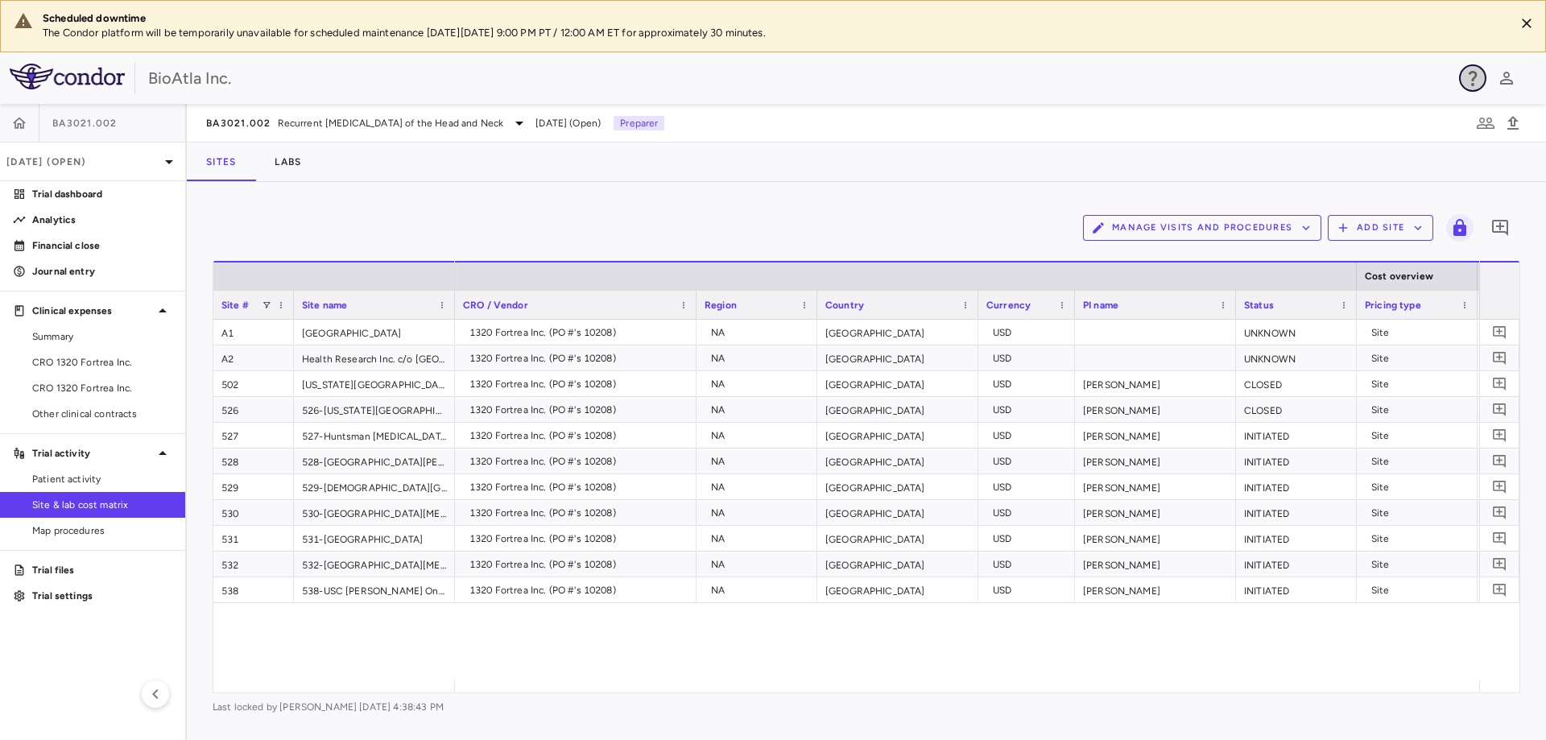
click at [1477, 76] on icon "button" at bounding box center [1472, 77] width 19 height 19
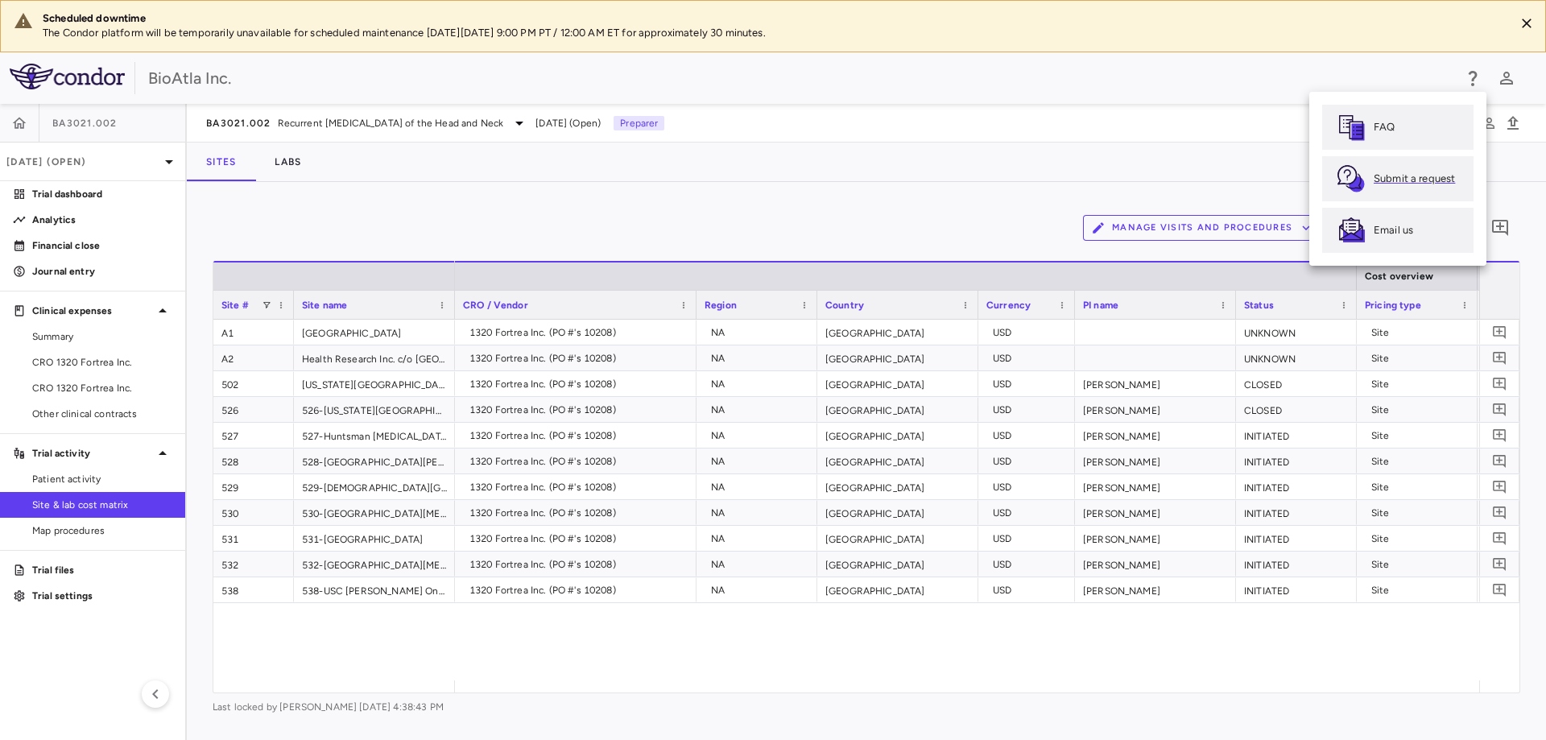
click at [1398, 177] on p "Submit a request" at bounding box center [1414, 178] width 81 height 14
click at [52, 527] on div at bounding box center [773, 370] width 1546 height 740
click at [52, 527] on span "Map procedures" at bounding box center [102, 530] width 140 height 14
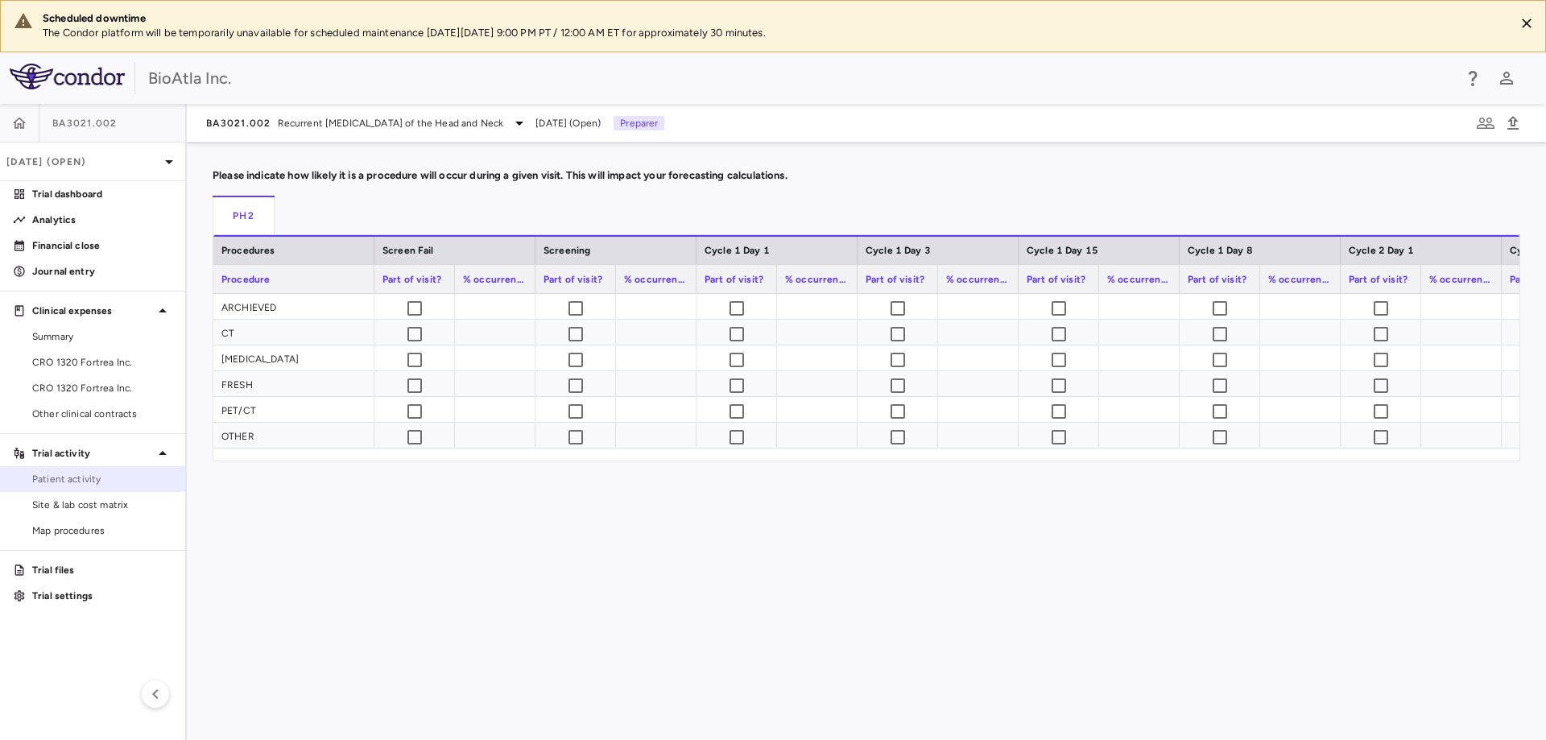
click at [83, 481] on span "Patient activity" at bounding box center [102, 479] width 140 height 14
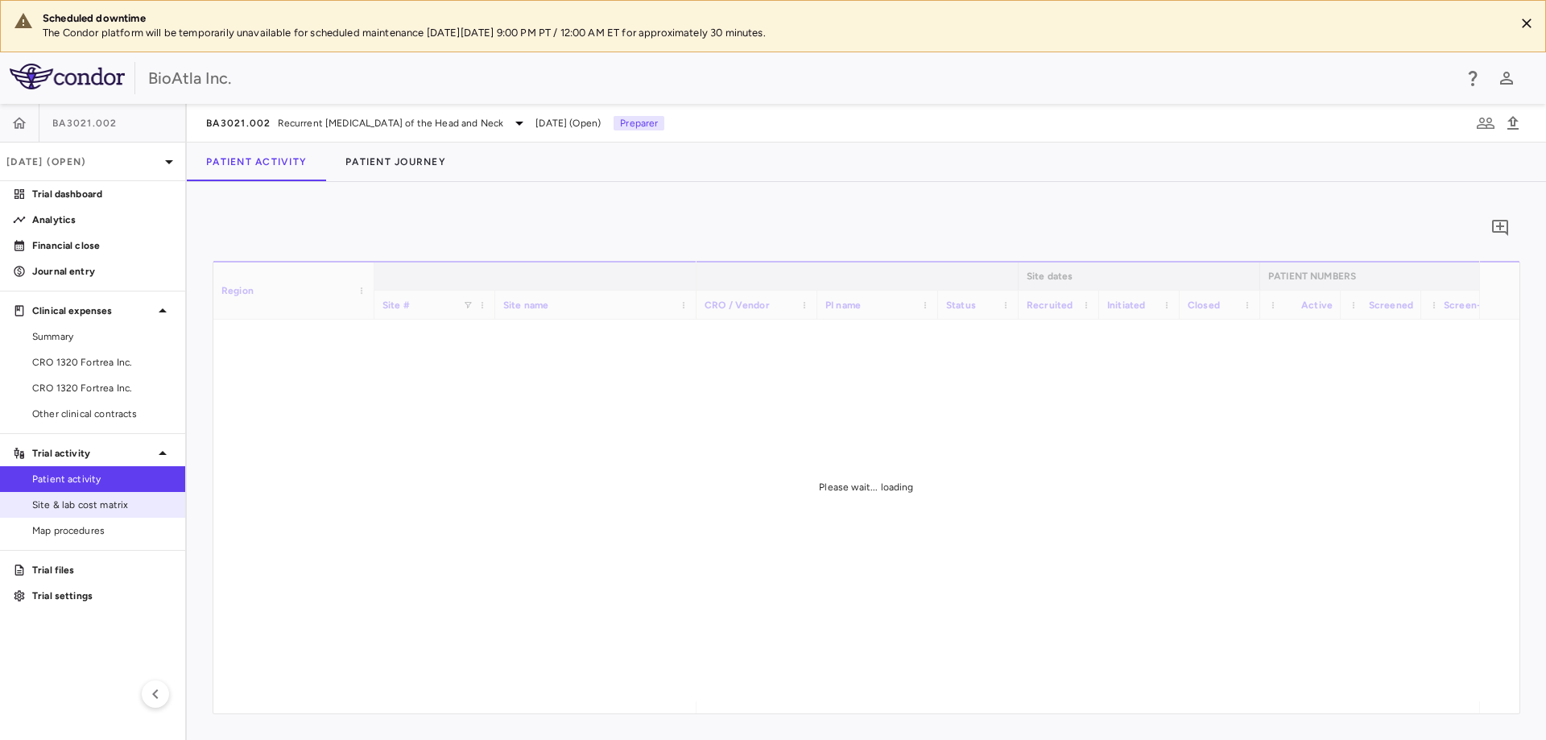
click at [84, 501] on span "Site & lab cost matrix" at bounding box center [102, 505] width 140 height 14
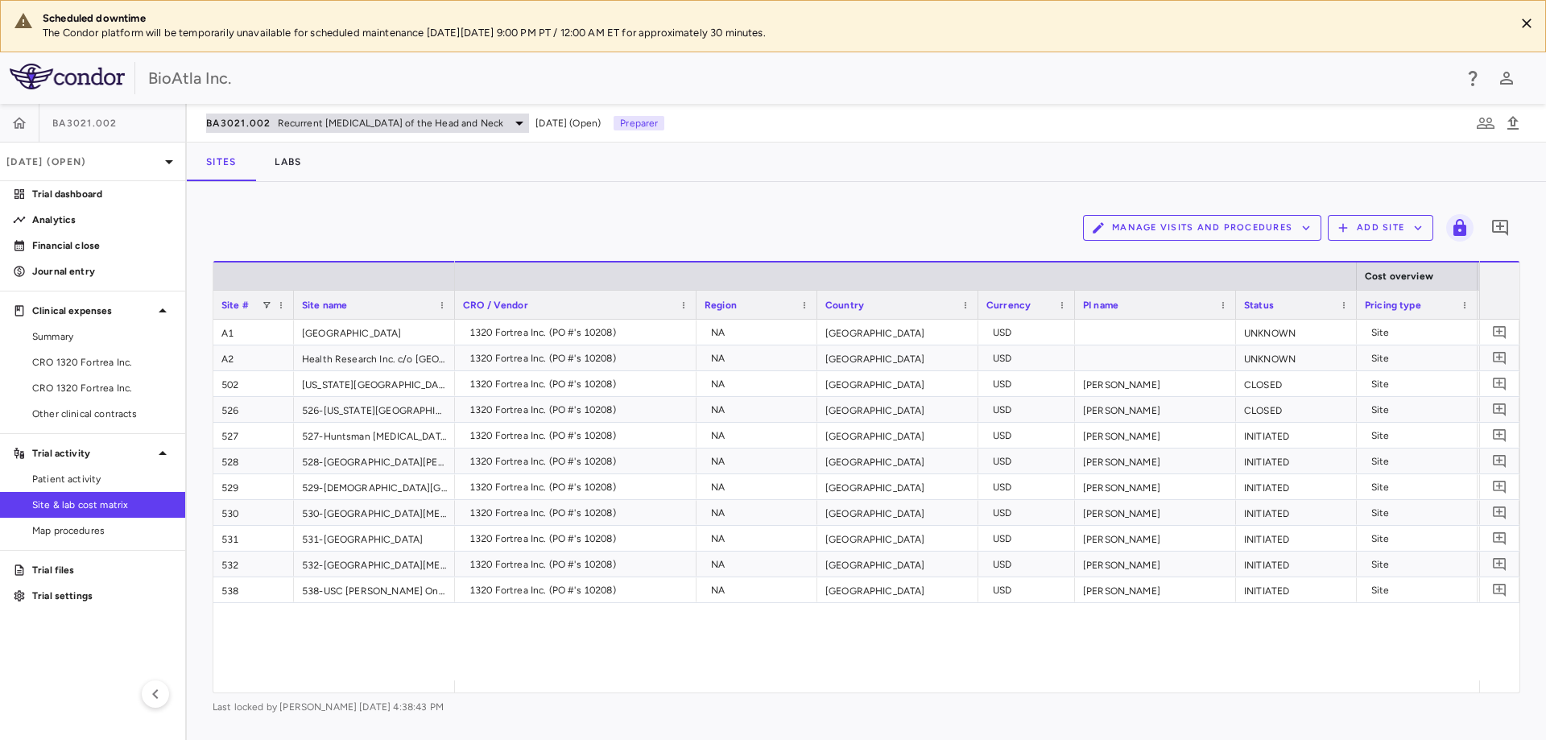
click at [504, 119] on span "Recurrent [MEDICAL_DATA] of the Head and Neck" at bounding box center [391, 123] width 226 height 14
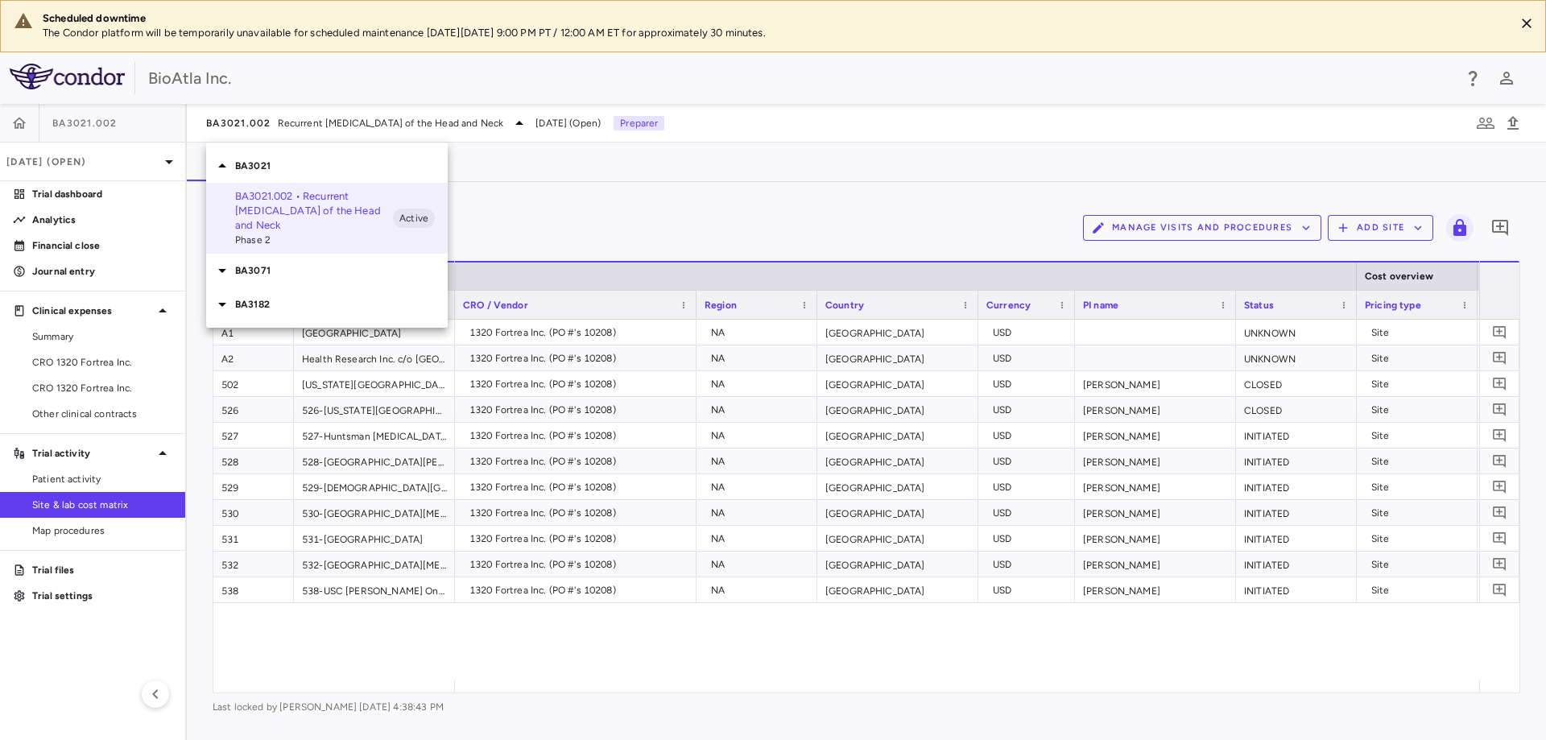
click at [235, 300] on p "BA3182" at bounding box center [341, 304] width 213 height 14
click at [259, 337] on p "BA3182.001 • [MEDICAL_DATA]" at bounding box center [314, 335] width 158 height 14
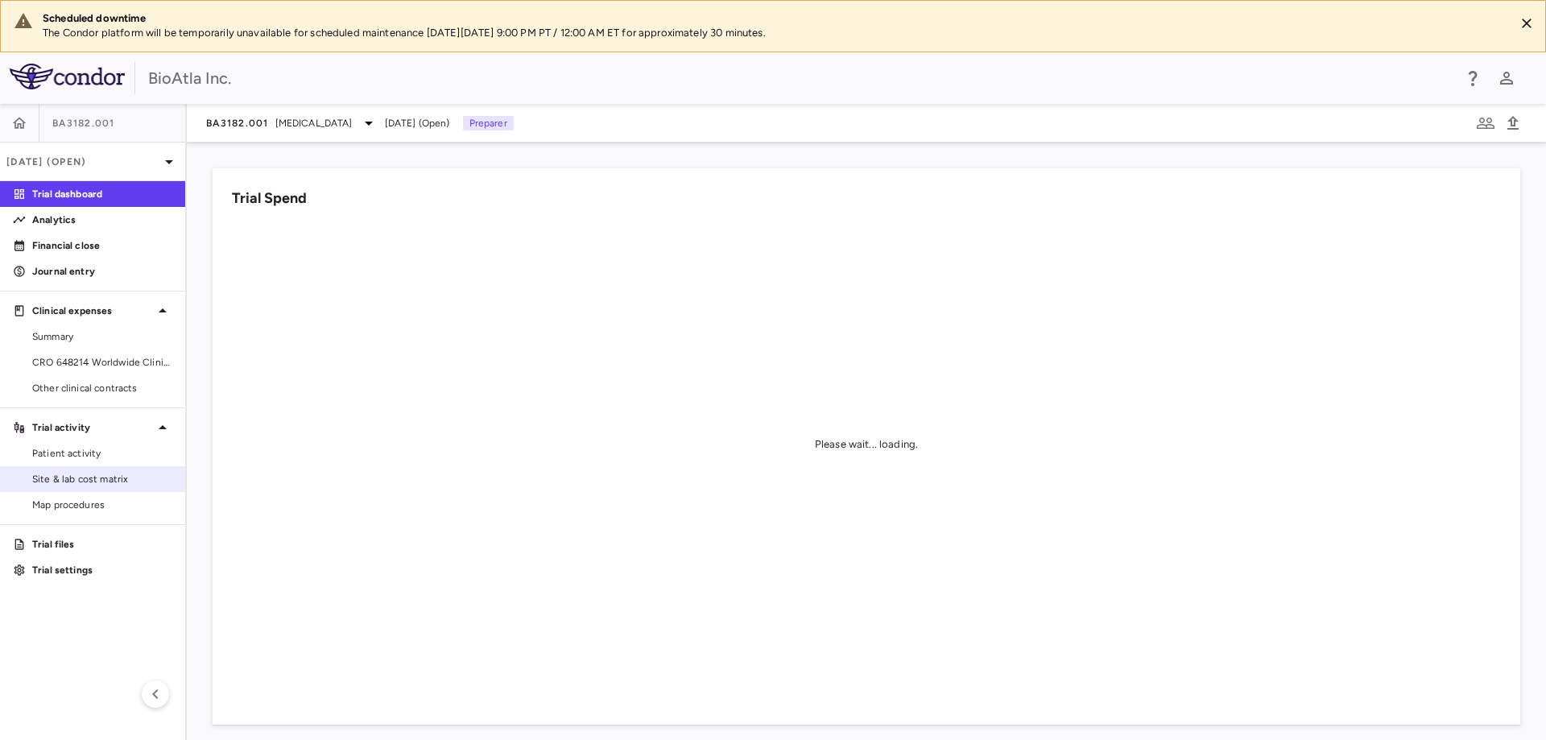
click at [105, 479] on span "Site & lab cost matrix" at bounding box center [102, 479] width 140 height 14
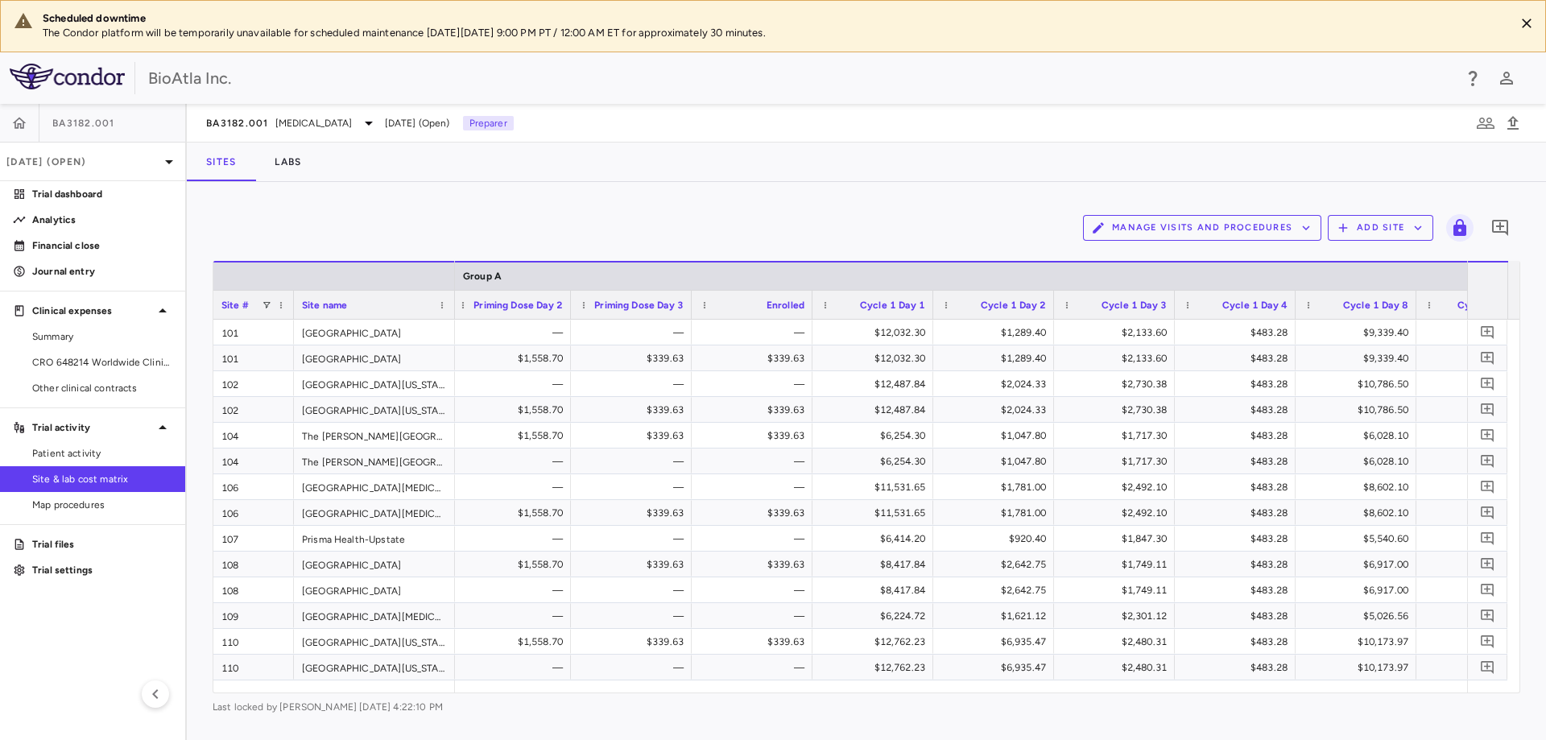
scroll to position [0, 2423]
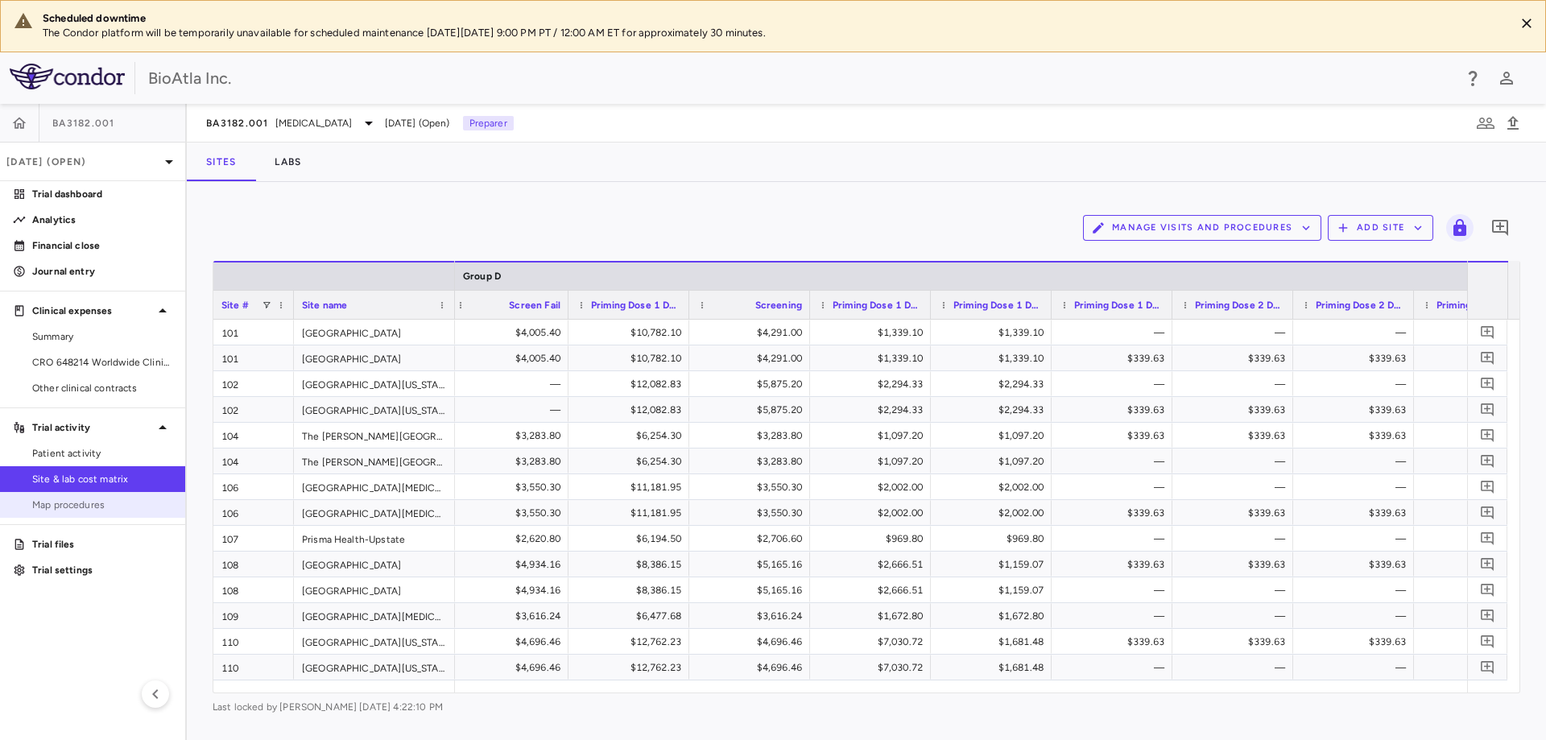
click at [82, 506] on span "Map procedures" at bounding box center [102, 505] width 140 height 14
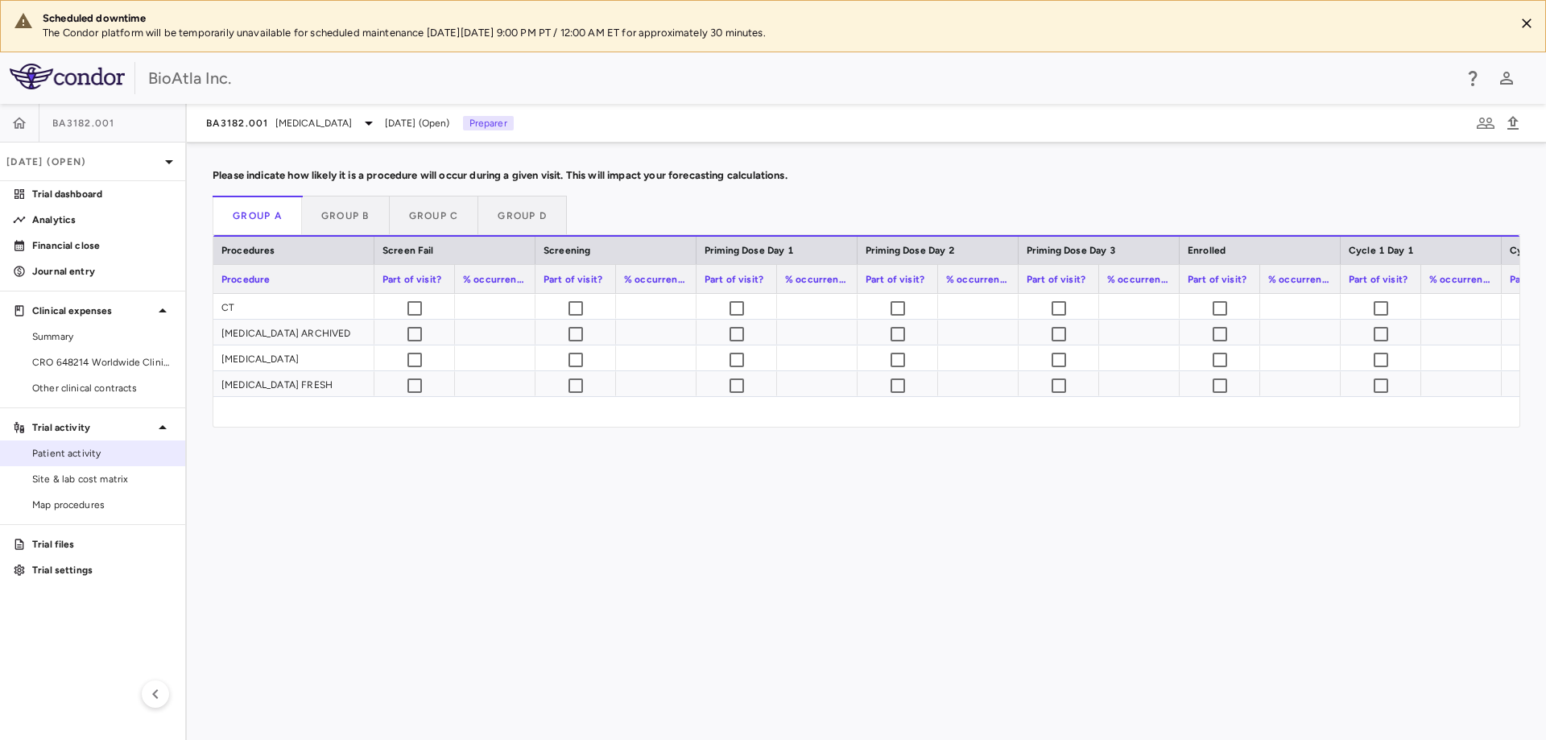
click at [61, 448] on span "Patient activity" at bounding box center [102, 453] width 140 height 14
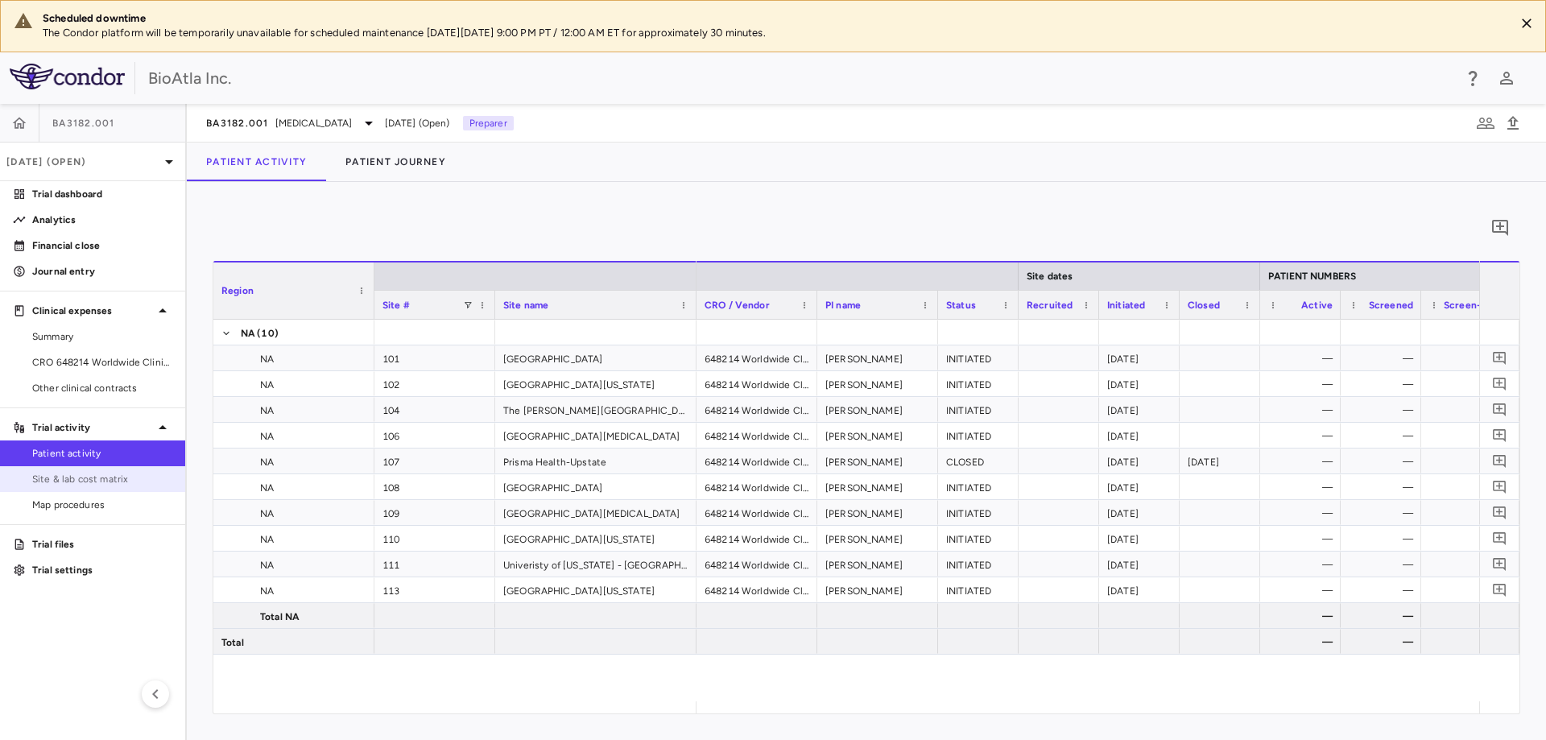
click at [72, 483] on span "Site & lab cost matrix" at bounding box center [102, 479] width 140 height 14
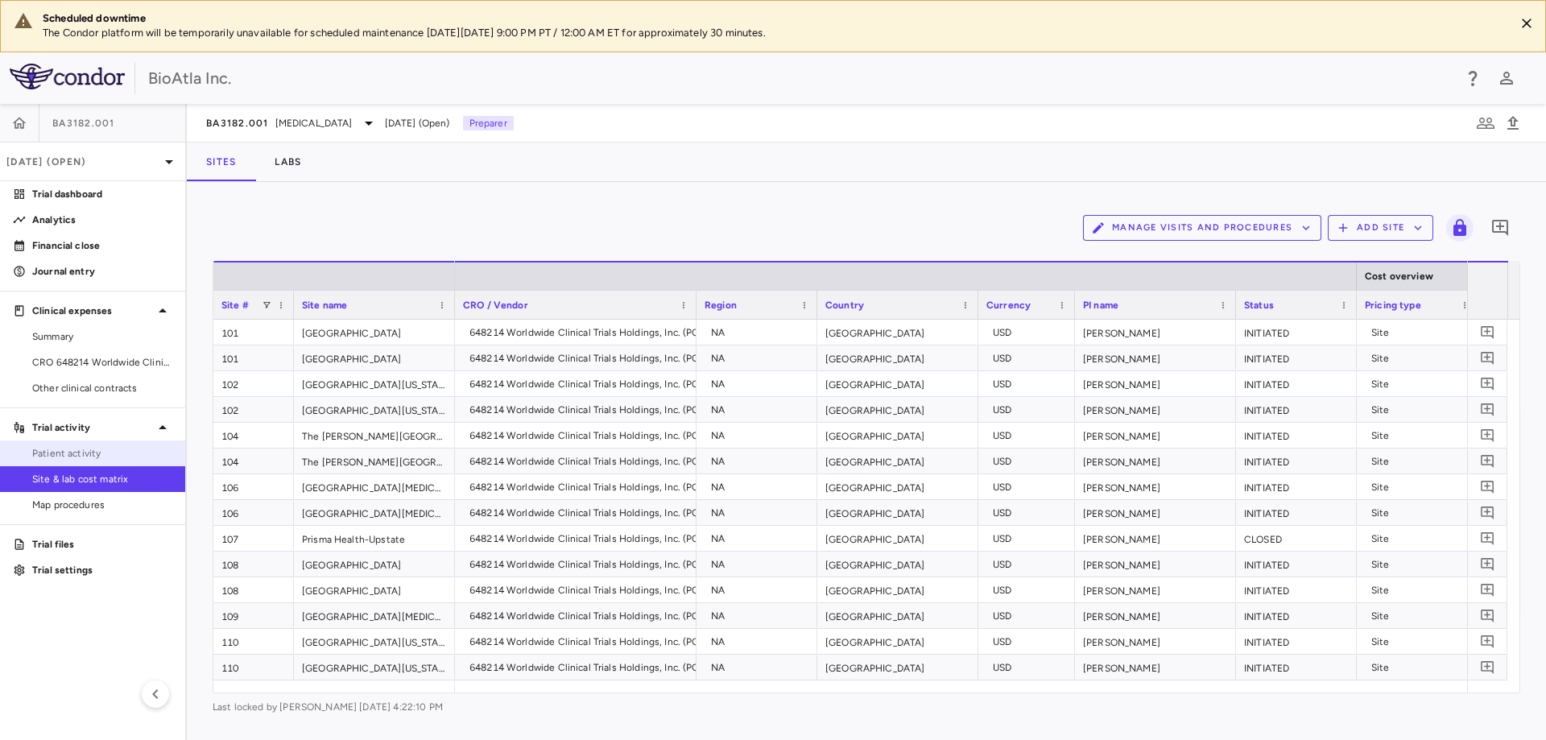
click at [62, 454] on span "Patient activity" at bounding box center [102, 453] width 140 height 14
